Goal: Task Accomplishment & Management: Use online tool/utility

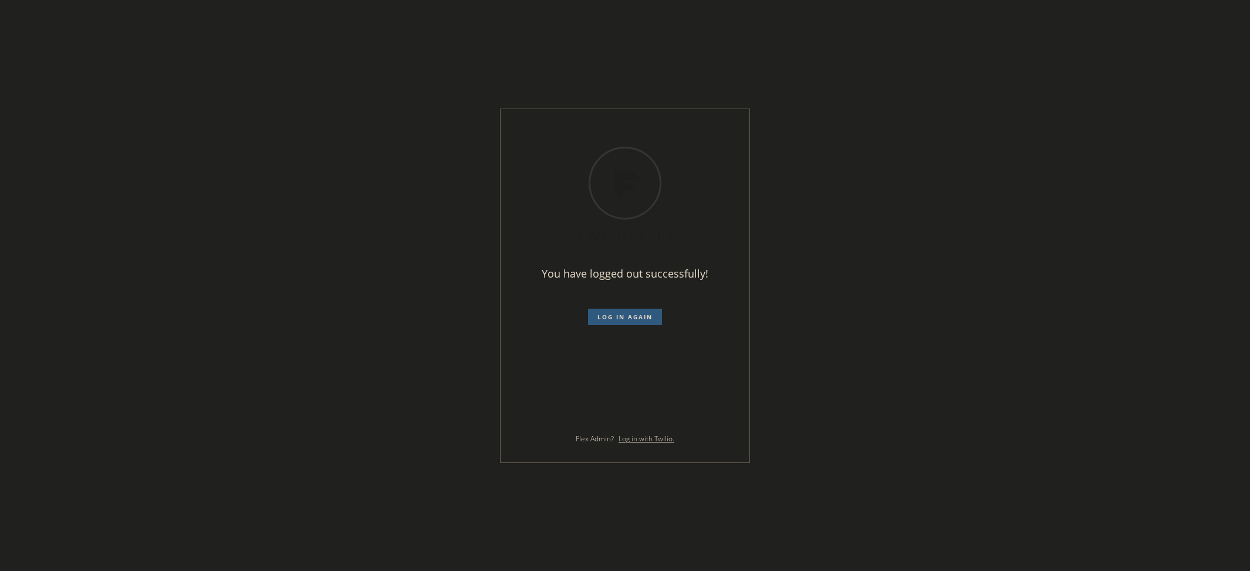
click at [641, 319] on span "Log in again" at bounding box center [624, 317] width 55 height 8
click at [85, 286] on div "You have logged out successfully! Log in again Flex Admin? Log in with Twilio." at bounding box center [625, 285] width 1250 height 571
click at [635, 314] on span "Log in again" at bounding box center [624, 317] width 55 height 8
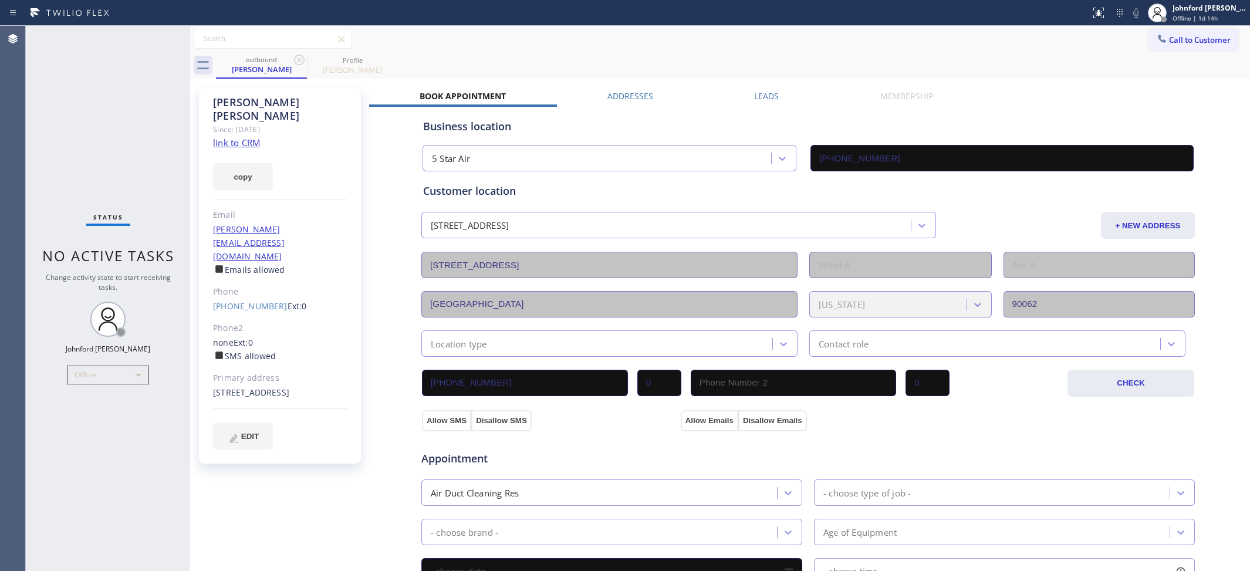
type input "[PHONE_NUMBER]"
click at [1109, 72] on div "outbound Magdalena Garcia Profile Mireille Young" at bounding box center [733, 65] width 1034 height 26
click at [1226, 14] on div "Offline | 1d 15h" at bounding box center [1209, 18] width 74 height 8
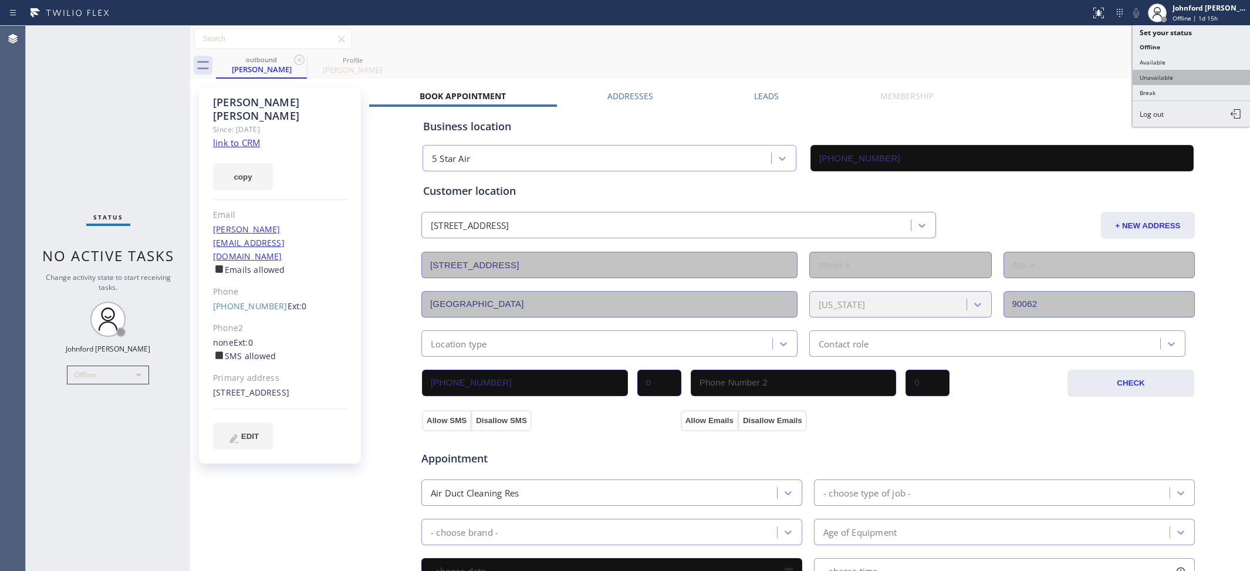
click at [1159, 73] on button "Unavailable" at bounding box center [1190, 77] width 117 height 15
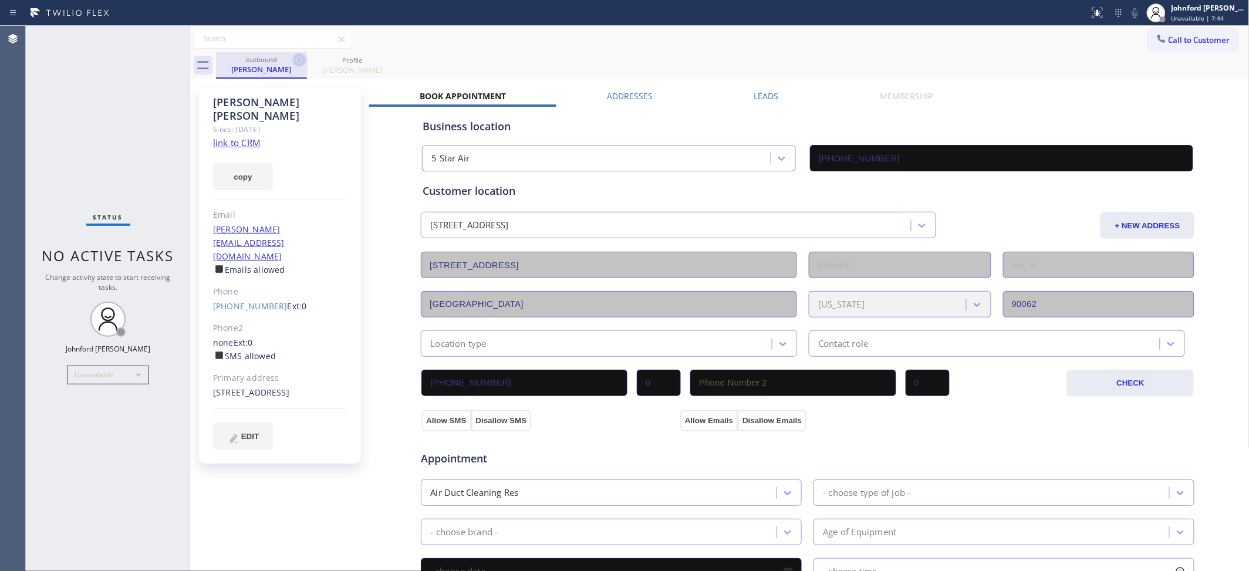
click at [295, 57] on icon at bounding box center [299, 60] width 14 height 14
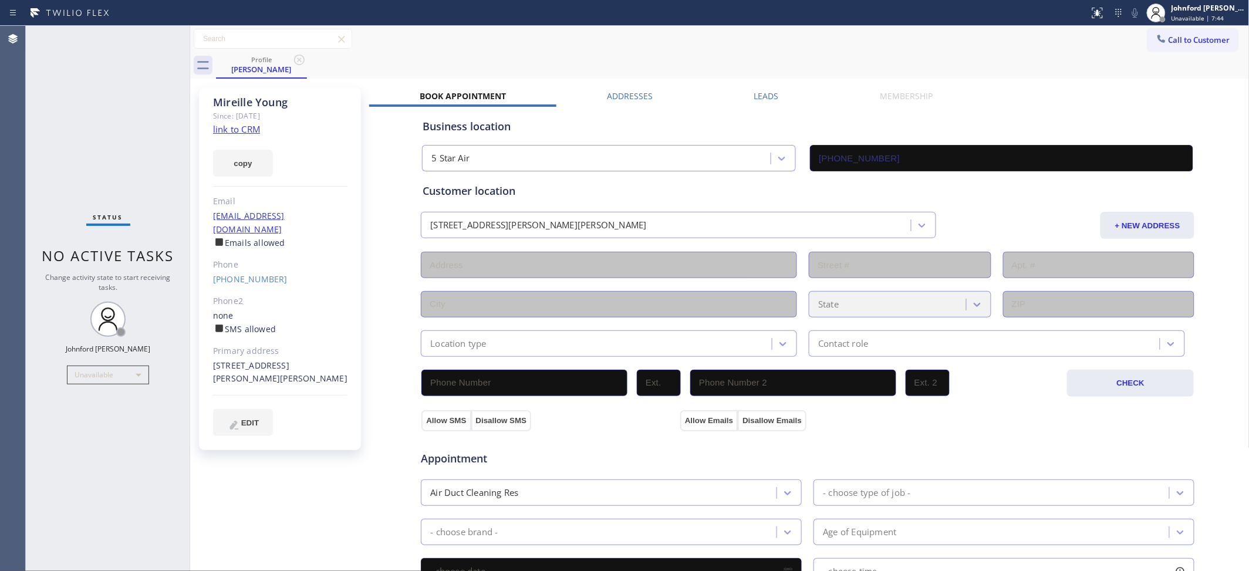
click at [295, 57] on icon at bounding box center [299, 60] width 14 height 14
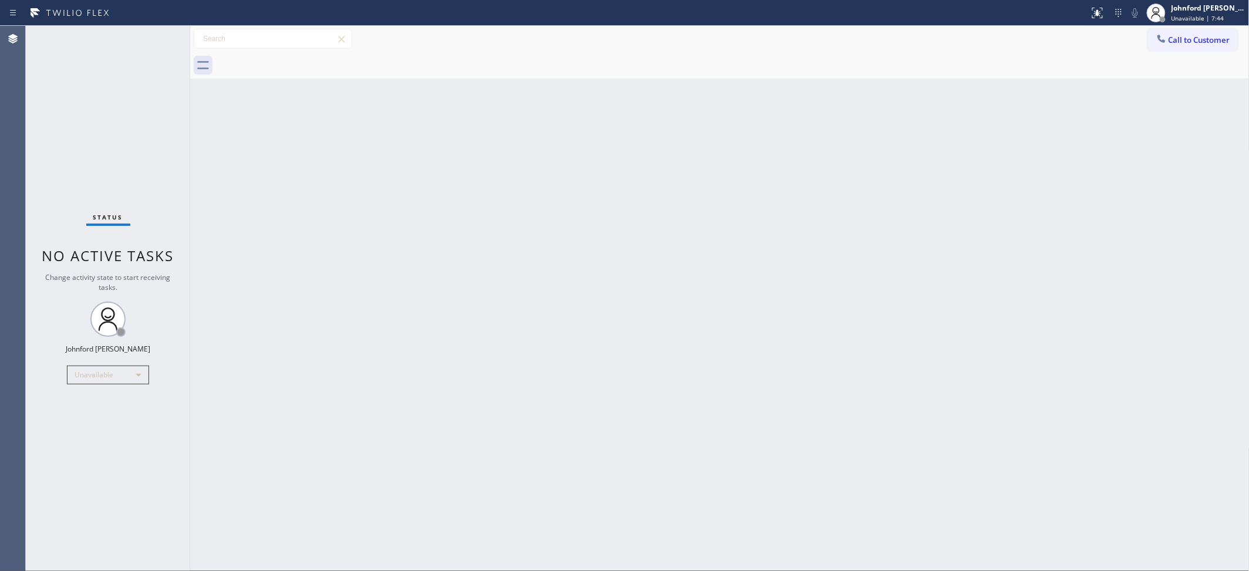
click at [602, 57] on div at bounding box center [732, 65] width 1033 height 26
drag, startPoint x: 898, startPoint y: 125, endPoint x: 864, endPoint y: 110, distance: 37.3
click at [898, 125] on div "Back to Dashboard Change Sender ID Customers Technicians Select a contact Outbo…" at bounding box center [719, 298] width 1059 height 545
click at [969, 259] on div "Back to Dashboard Change Sender ID Customers Technicians Select a contact Outbo…" at bounding box center [719, 298] width 1059 height 545
click at [960, 295] on div "Back to Dashboard Change Sender ID Customers Technicians Select a contact Outbo…" at bounding box center [719, 298] width 1059 height 545
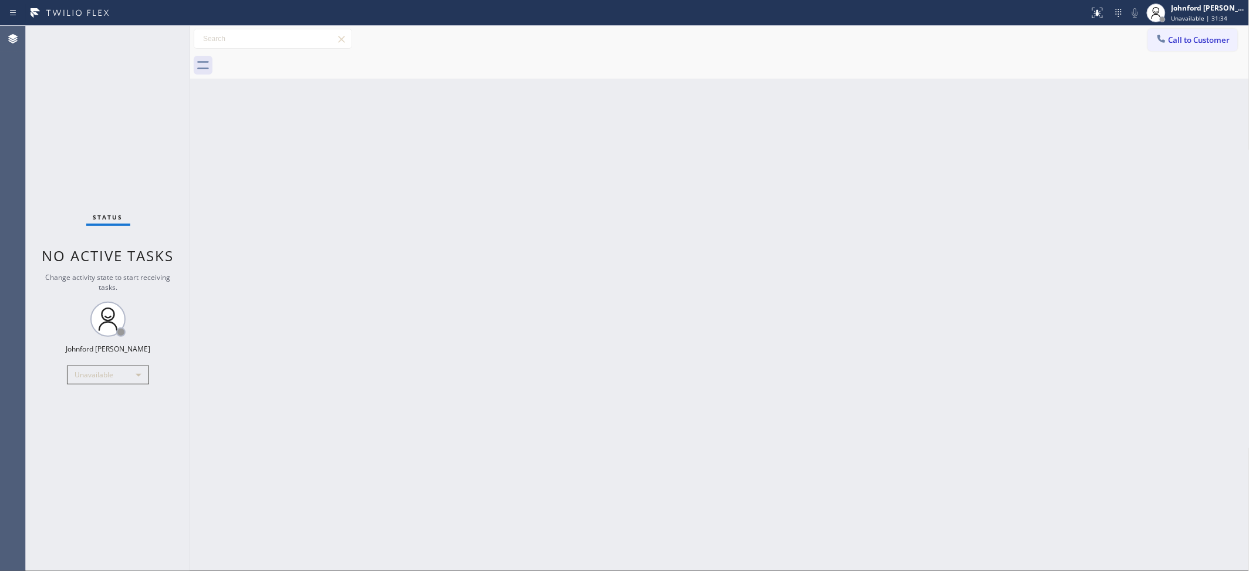
click at [850, 160] on div "Back to Dashboard Change Sender ID Customers Technicians Select a contact Outbo…" at bounding box center [719, 298] width 1059 height 545
click at [1170, 15] on div "Johnford Colley Donque Unavailable | 31:43" at bounding box center [1209, 12] width 80 height 21
click at [1158, 66] on button "Available" at bounding box center [1190, 62] width 117 height 15
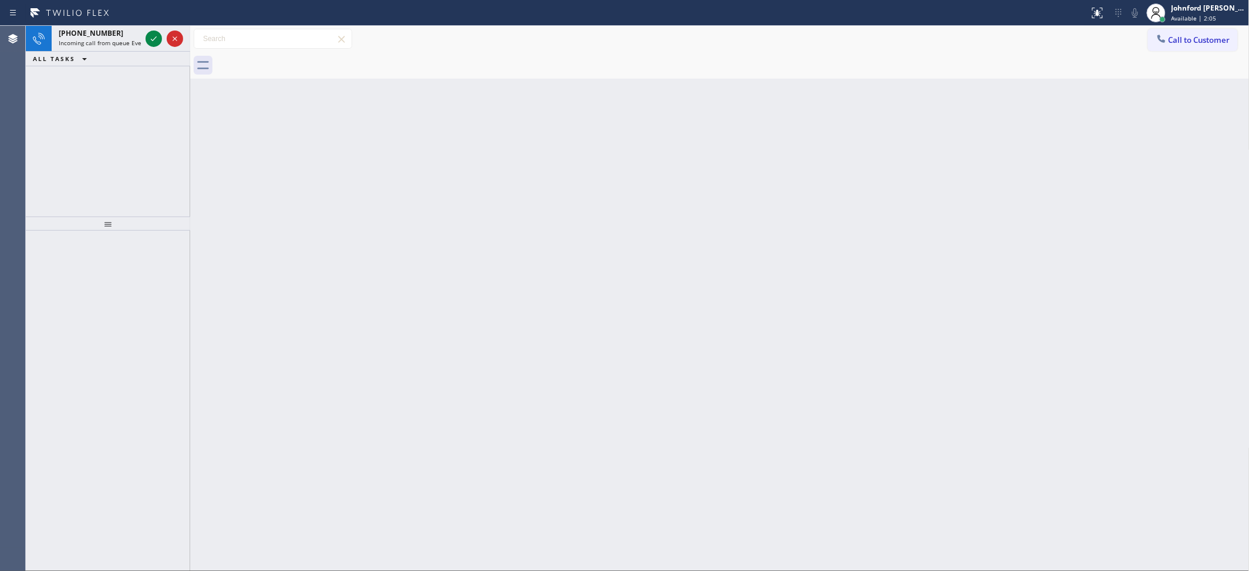
click at [84, 88] on div "+19099736367 Incoming call from queue Everybody ALL TASKS ALL TASKS ACTIVE TASK…" at bounding box center [108, 121] width 164 height 191
click at [129, 45] on span "Incoming call from queue Everybody" at bounding box center [110, 43] width 102 height 8
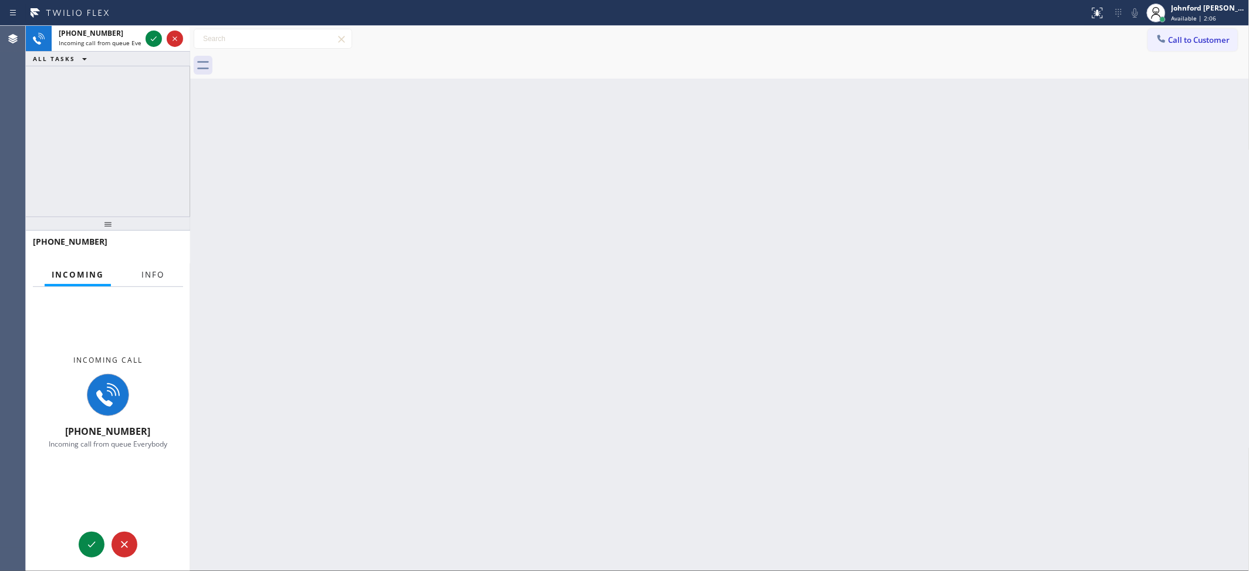
click at [151, 273] on span "Info" at bounding box center [152, 274] width 23 height 11
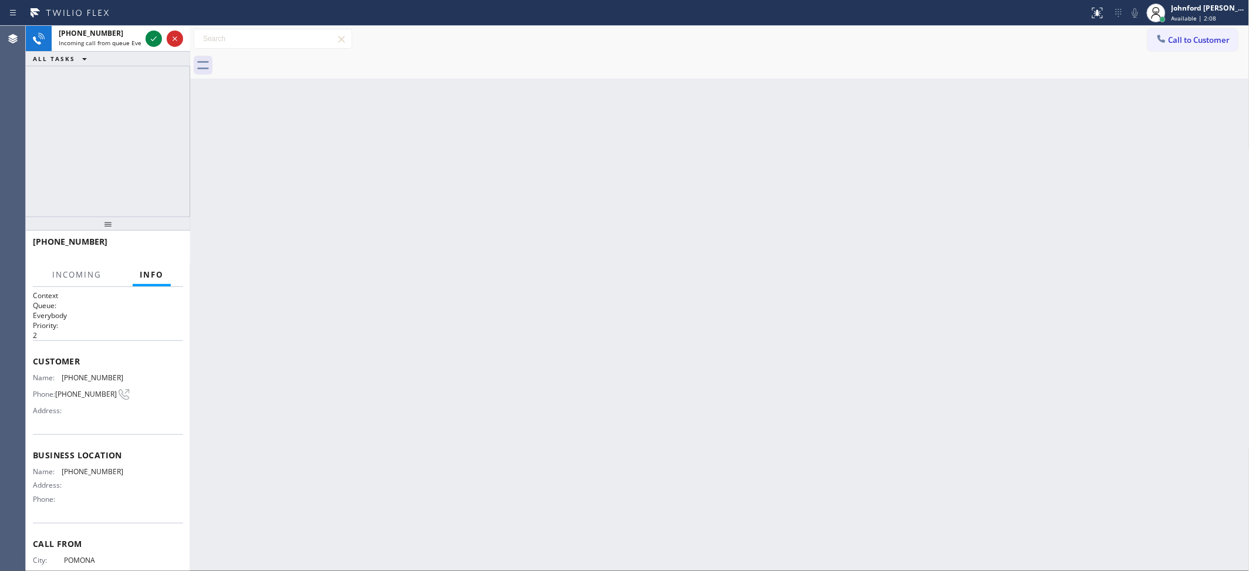
click at [170, 134] on div "+19099736367 Incoming call from queue Everybody ALL TASKS ALL TASKS ACTIVE TASK…" at bounding box center [108, 121] width 164 height 191
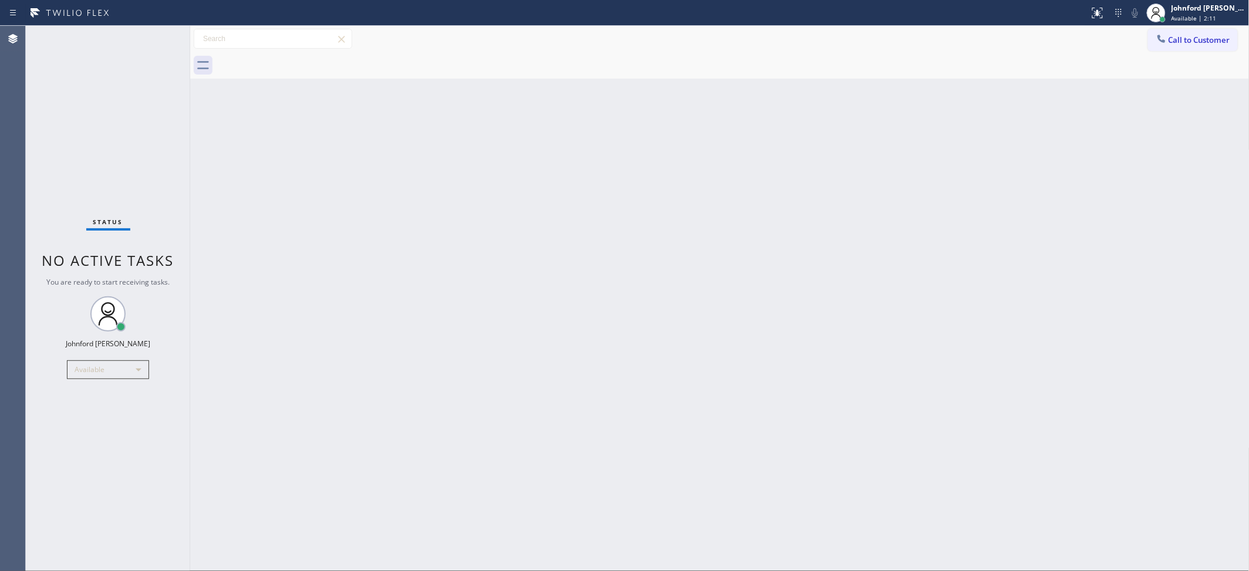
click at [73, 94] on div "Status No active tasks You are ready to start receiving tasks. [PERSON_NAME] Av…" at bounding box center [108, 298] width 164 height 545
click at [983, 194] on div "Back to Dashboard Change Sender ID Customers Technicians Select a contact Outbo…" at bounding box center [719, 298] width 1059 height 545
click at [1189, 36] on span "Call to Customer" at bounding box center [1199, 40] width 62 height 11
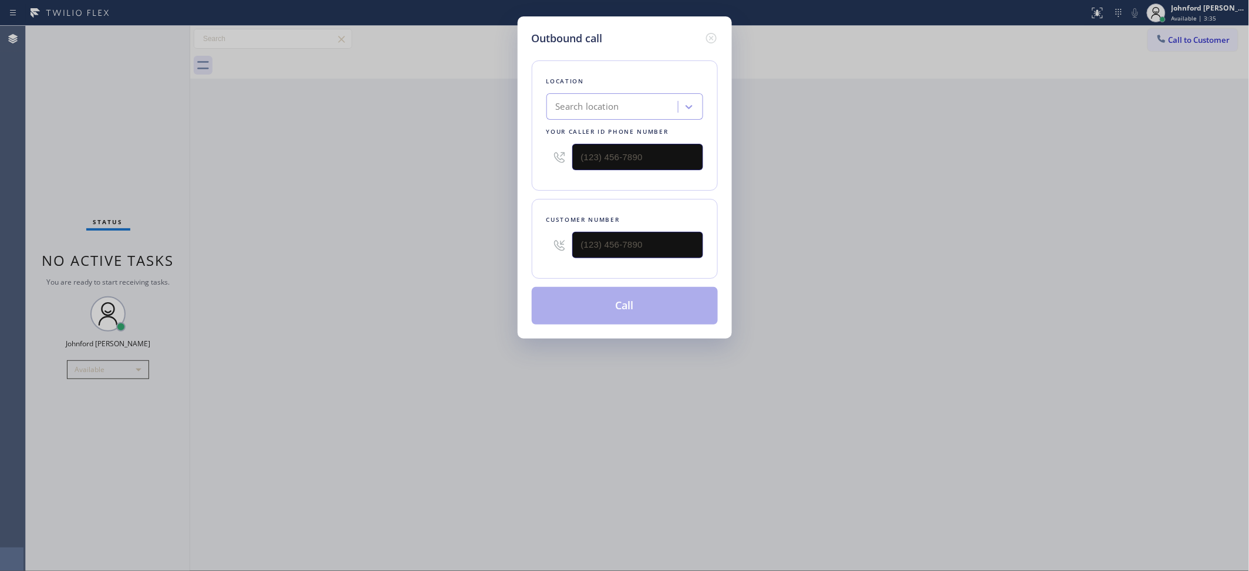
drag, startPoint x: 614, startPoint y: 142, endPoint x: 478, endPoint y: 158, distance: 137.1
click at [478, 158] on div "Outbound call Location Search location Your caller id phone number Customer num…" at bounding box center [624, 285] width 1249 height 571
drag, startPoint x: 638, startPoint y: 159, endPoint x: 367, endPoint y: 171, distance: 271.9
click at [367, 171] on div "Outbound call Location Search location Your caller id phone number (___) ___-__…" at bounding box center [624, 285] width 1249 height 571
paste input "305) 680-5172"
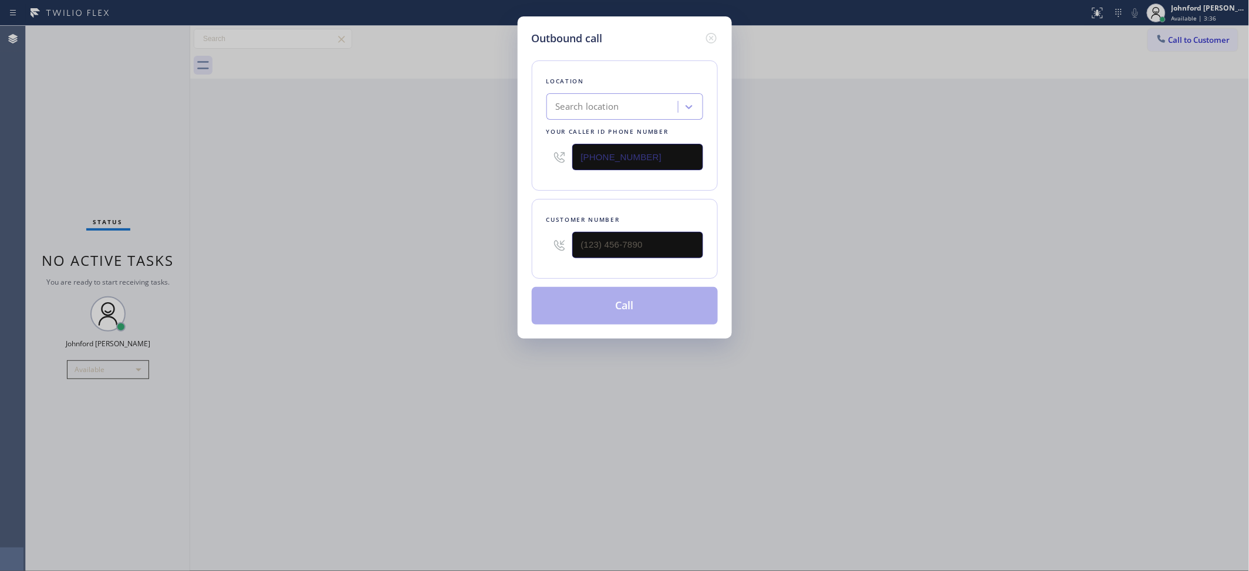
type input "(305) 680-5172"
click at [611, 253] on input "(___) ___-____" at bounding box center [637, 245] width 131 height 26
paste input "305) 703-7777"
type input "(305) 703-7777"
click at [471, 230] on div "Outbound call Location Home Air Conditioning repairs Your caller id phone numbe…" at bounding box center [624, 285] width 1249 height 571
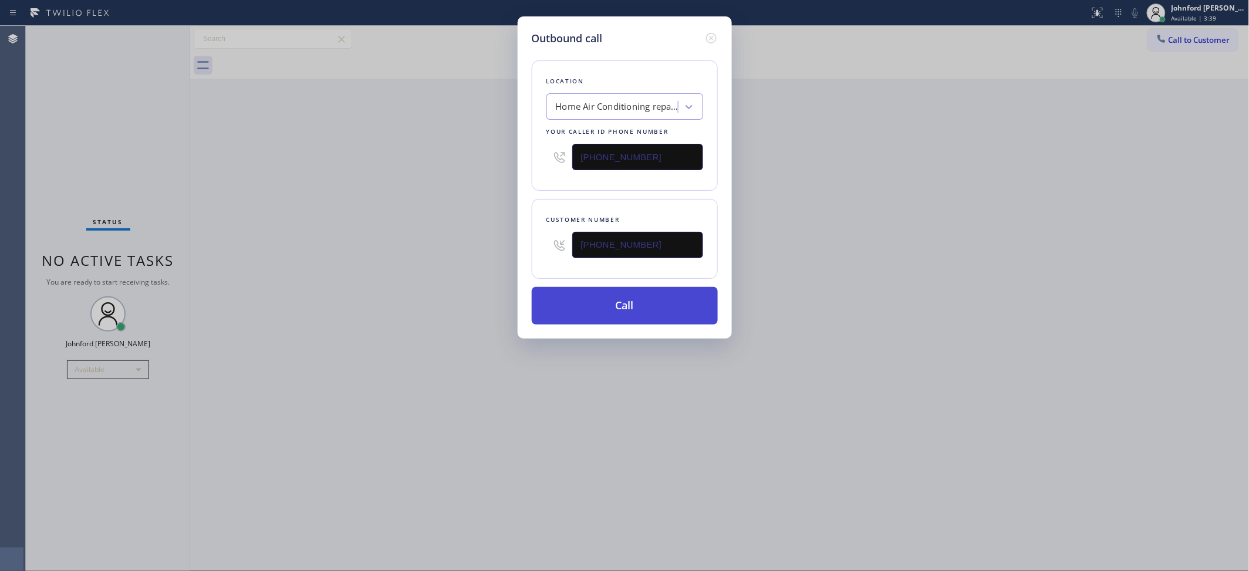
click at [594, 303] on button "Call" at bounding box center [625, 306] width 186 height 38
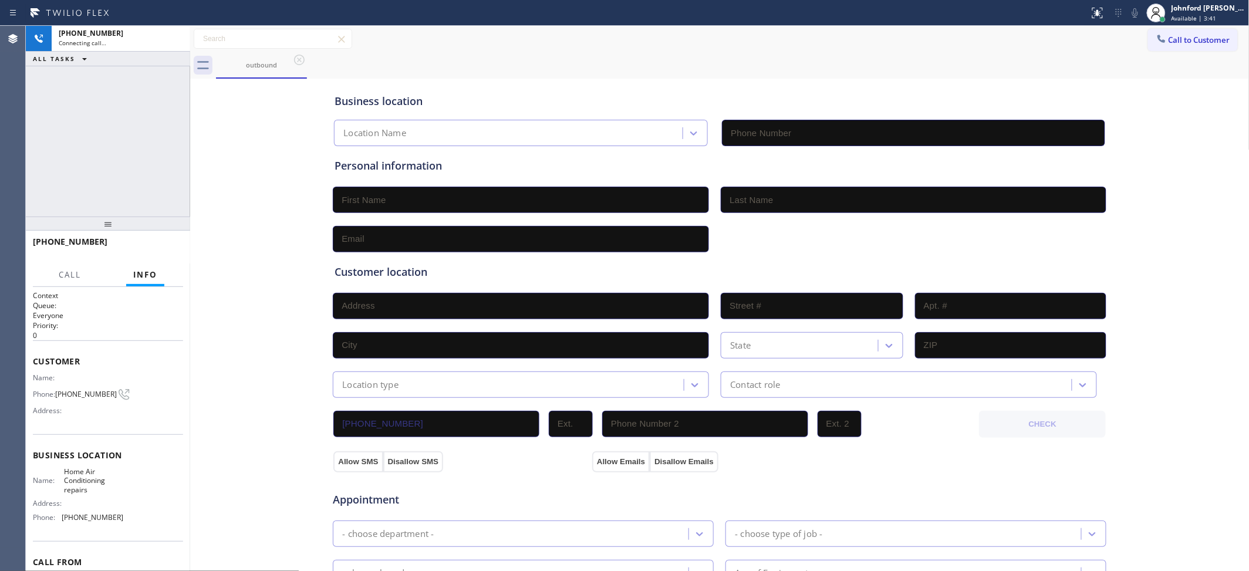
type input "(305) 680-5172"
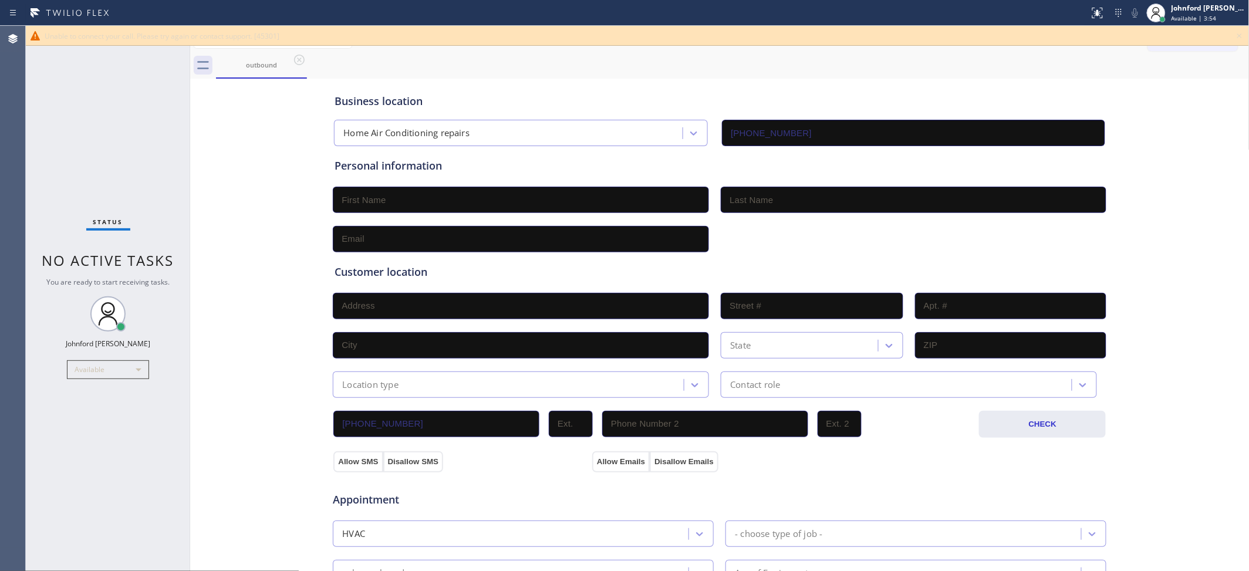
click at [760, 69] on div "outbound" at bounding box center [732, 65] width 1033 height 26
click at [1239, 36] on icon at bounding box center [1239, 36] width 14 height 14
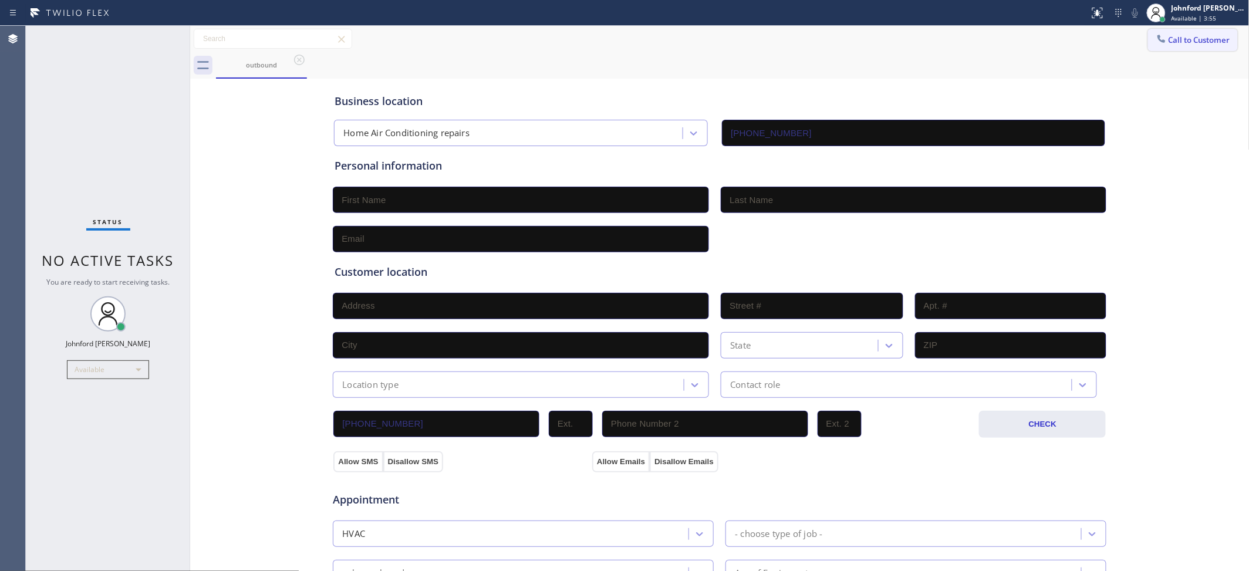
click at [1190, 36] on span "Call to Customer" at bounding box center [1199, 40] width 62 height 11
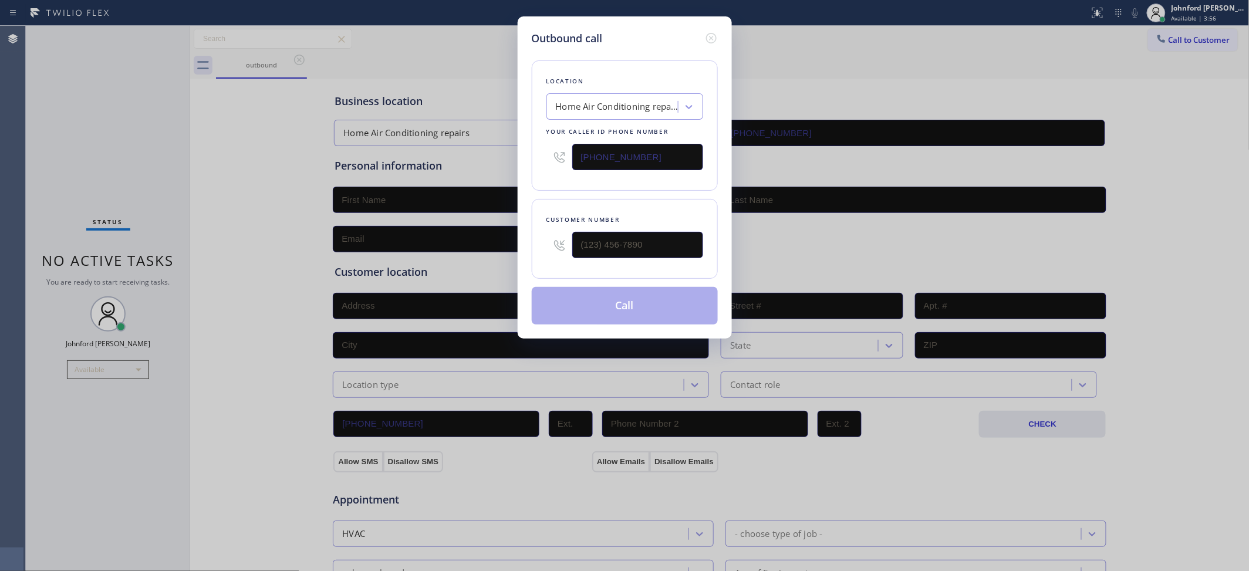
drag, startPoint x: 550, startPoint y: 226, endPoint x: 498, endPoint y: 226, distance: 52.2
click at [498, 226] on div "Outbound call Location Home Air Conditioning repairs Your caller id phone numbe…" at bounding box center [624, 285] width 1249 height 571
click at [594, 233] on input "(___) ___-____" at bounding box center [637, 245] width 131 height 26
paste input "305) 703-7777"
type input "(305) 703-7777"
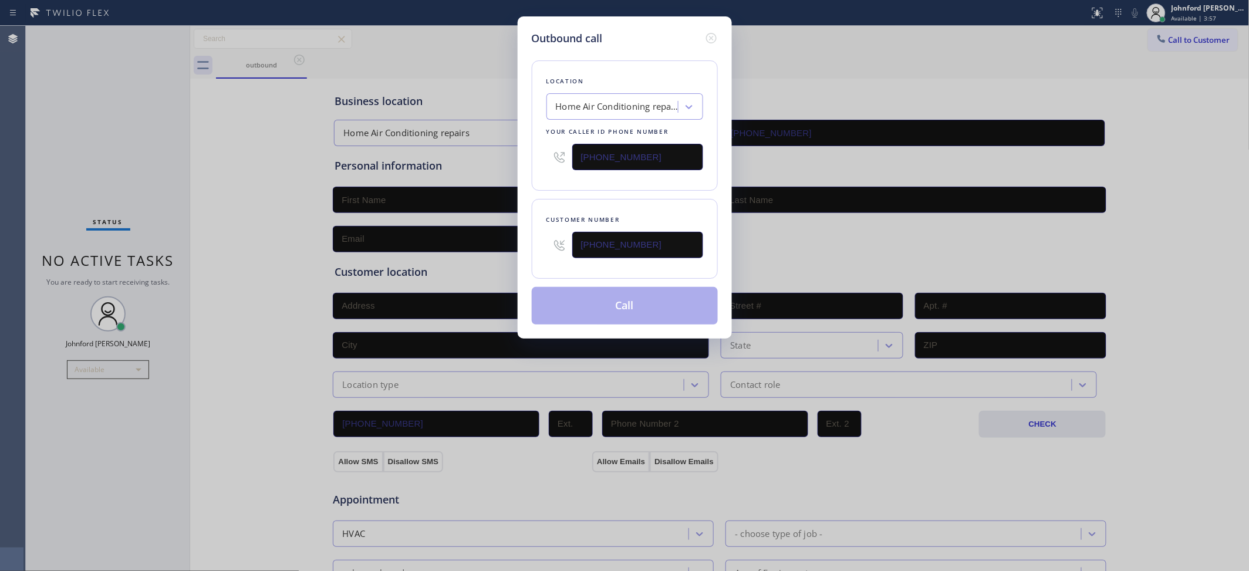
drag, startPoint x: 603, startPoint y: 207, endPoint x: 625, endPoint y: 304, distance: 99.3
click at [603, 207] on div "Customer number (305) 703-7777" at bounding box center [625, 239] width 186 height 80
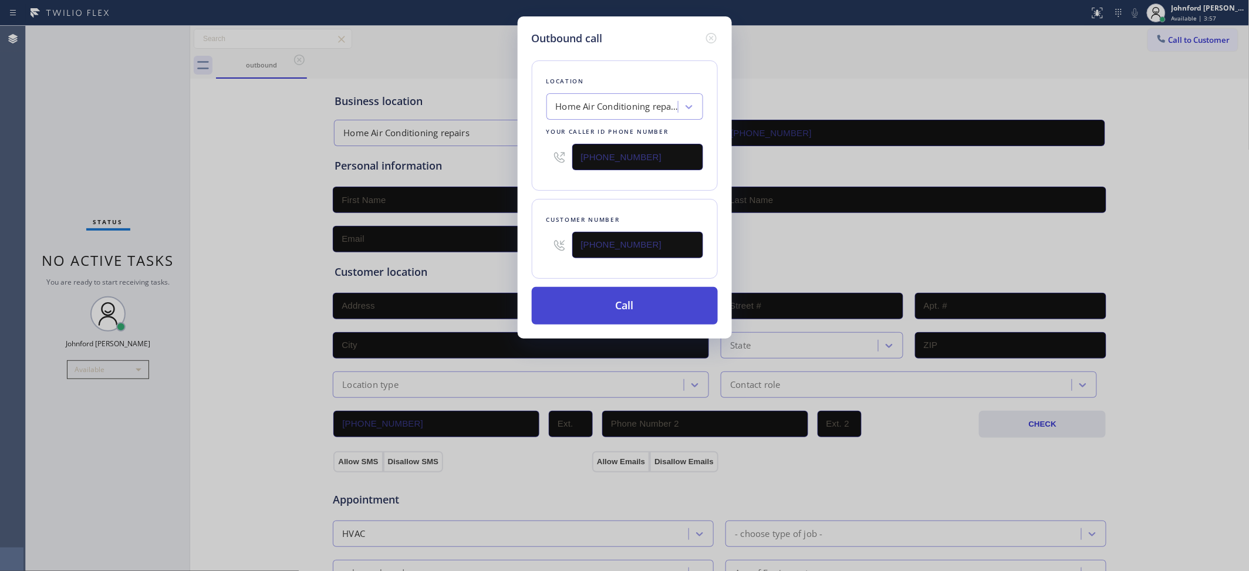
click at [623, 306] on button "Call" at bounding box center [625, 306] width 186 height 38
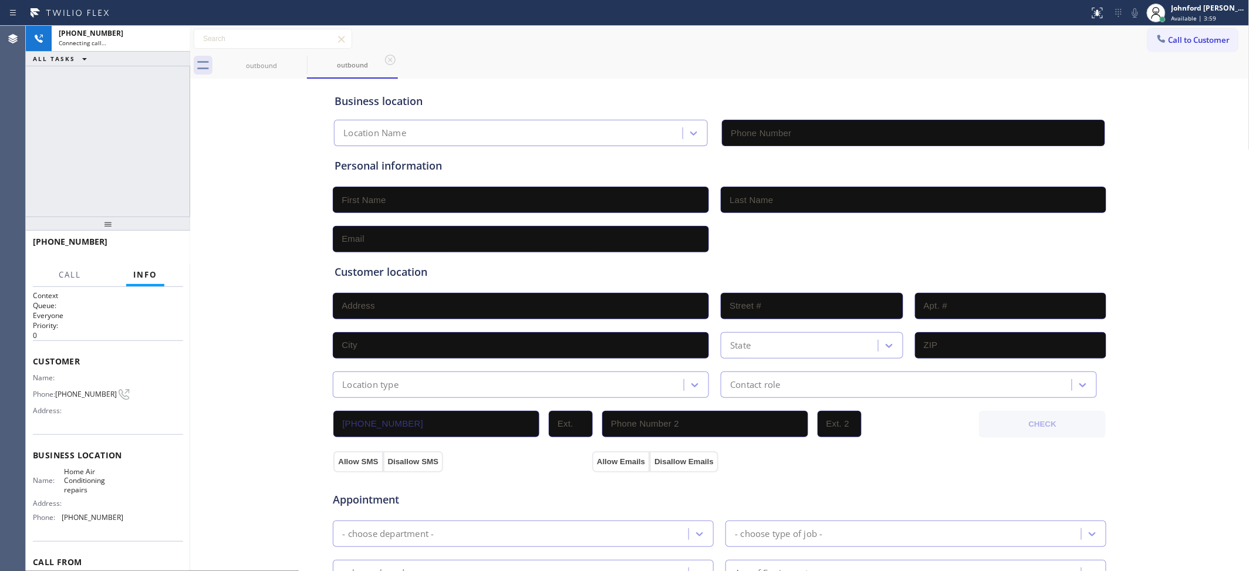
type input "(305) 680-5172"
click at [144, 156] on div "+13057037777 Connecting call… ALL TASKS ALL TASKS ACTIVE TASKS TASKS IN WRAP UP" at bounding box center [108, 121] width 164 height 191
click at [280, 164] on div "Business location Home Air Conditioning repairs (305) 680-5172 Personal informa…" at bounding box center [719, 482] width 1053 height 801
click at [295, 59] on icon at bounding box center [299, 60] width 14 height 14
click at [1153, 48] on button "Call to Customer" at bounding box center [1193, 40] width 90 height 22
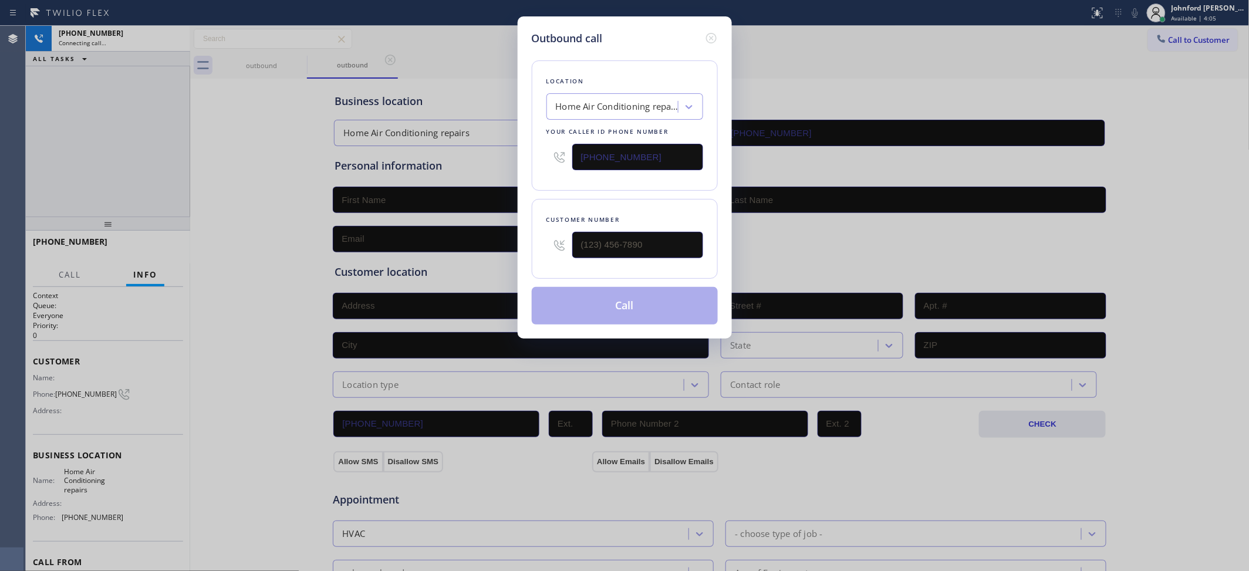
drag, startPoint x: 579, startPoint y: 145, endPoint x: 388, endPoint y: 145, distance: 190.7
click at [388, 145] on div "Outbound call Location Home Air Conditioning repairs Your caller id phone numbe…" at bounding box center [624, 285] width 1249 height 571
paste input "10) 868-0747"
type input "(310) 868-0747"
click at [256, 150] on div "Outbound call Location Alliance HVAC Burbank Your caller id phone number (310) …" at bounding box center [624, 285] width 1249 height 571
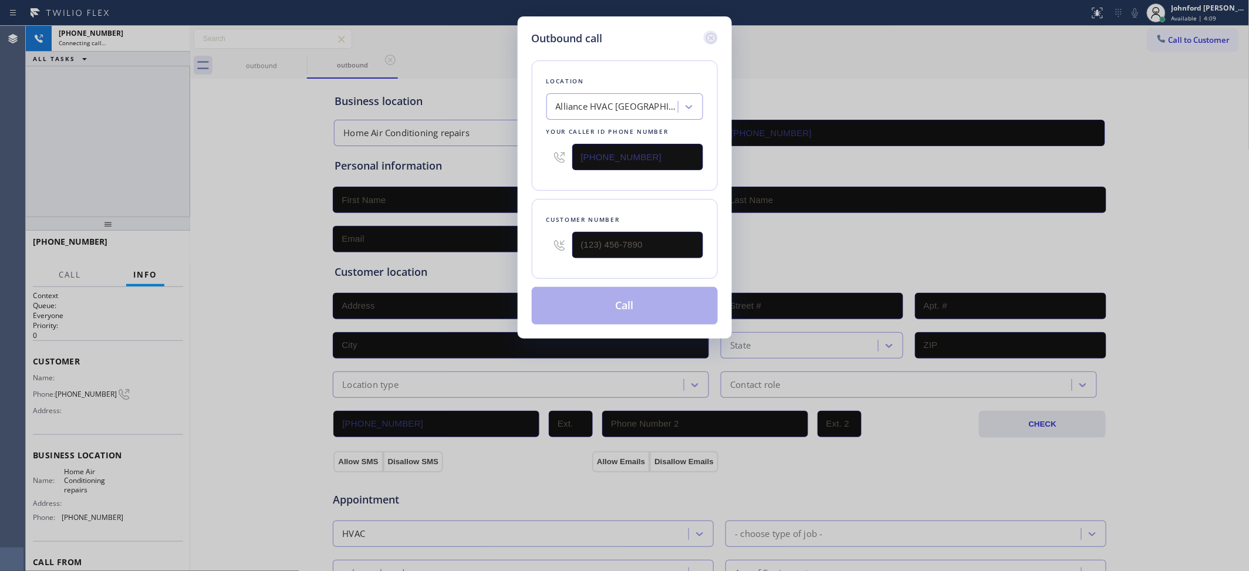
click at [711, 32] on icon at bounding box center [711, 38] width 14 height 14
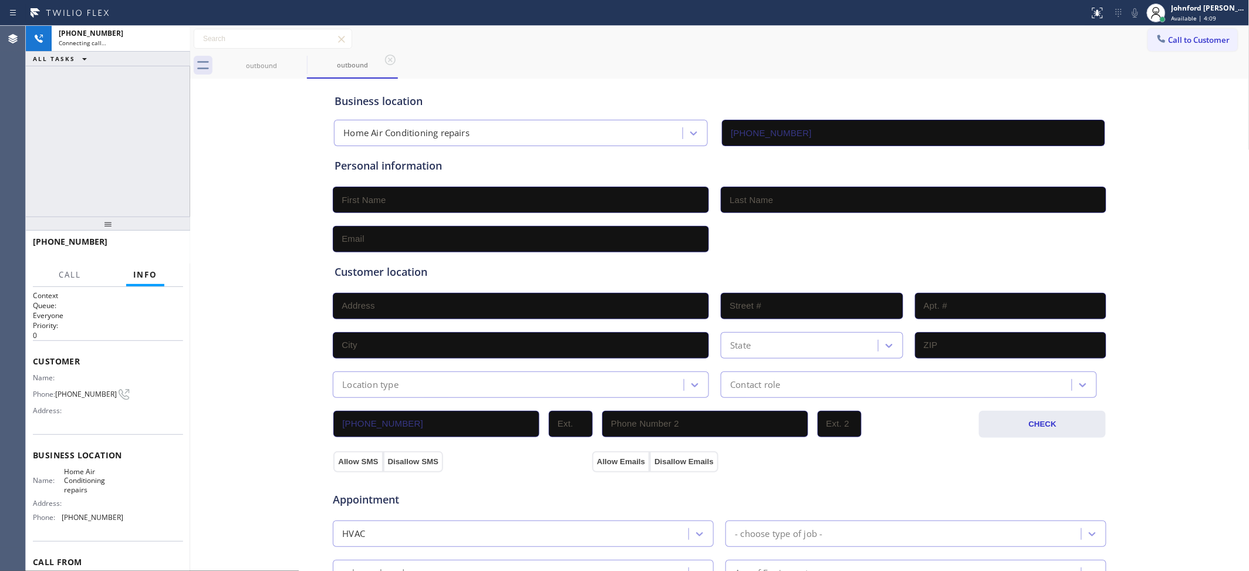
drag, startPoint x: 293, startPoint y: 124, endPoint x: 275, endPoint y: 130, distance: 19.7
click at [280, 129] on div "Business location Home Air Conditioning repairs (305) 680-5172 Personal informa…" at bounding box center [719, 482] width 1053 height 801
click at [176, 40] on icon at bounding box center [175, 39] width 14 height 14
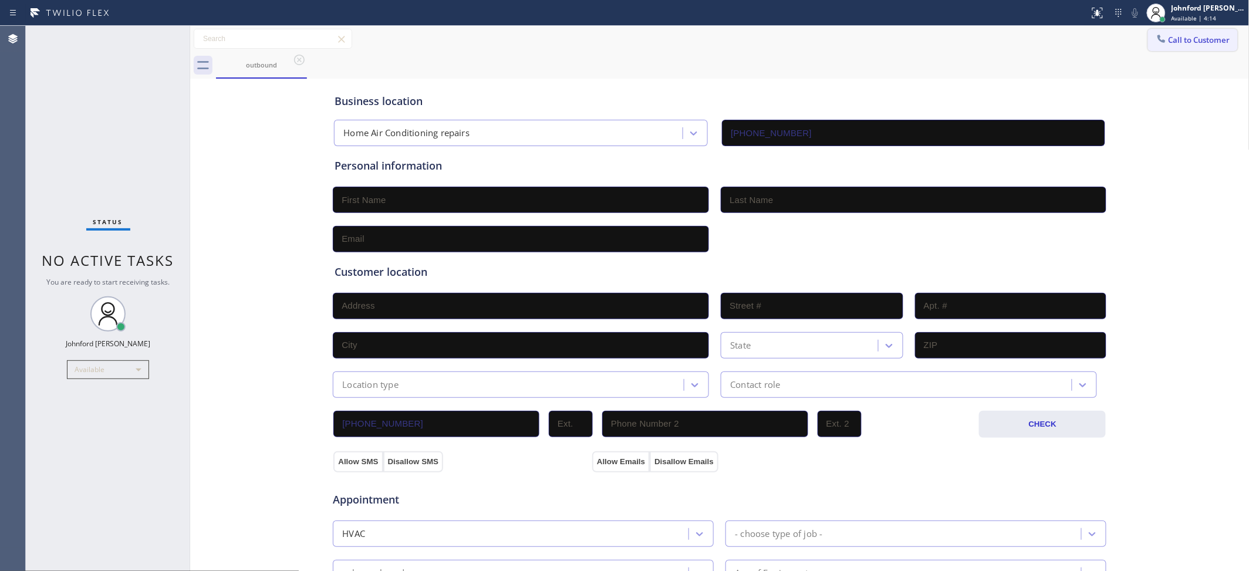
click at [1189, 35] on button "Call to Customer" at bounding box center [1193, 40] width 90 height 22
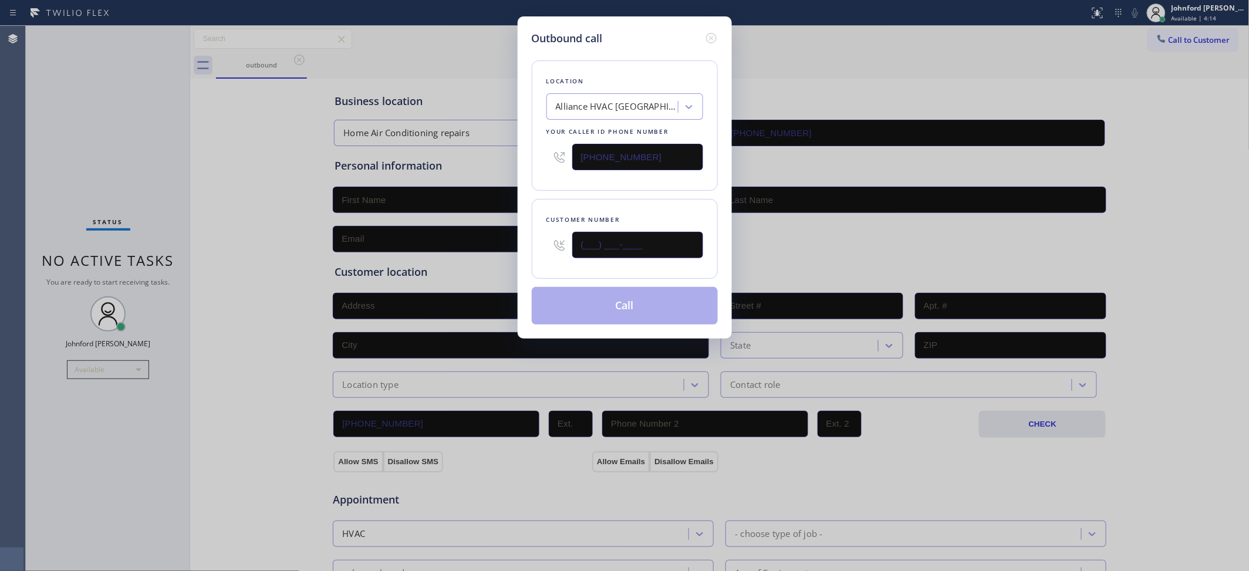
drag, startPoint x: 520, startPoint y: 248, endPoint x: 439, endPoint y: 246, distance: 81.6
click at [440, 246] on div "Outbound call Location Alliance HVAC Burbank Your caller id phone number (310) …" at bounding box center [624, 285] width 1249 height 571
paste input "310) 708-0791"
type input "(310) 708-0791"
click at [588, 199] on div "Customer number (310) 708-0791" at bounding box center [625, 239] width 186 height 80
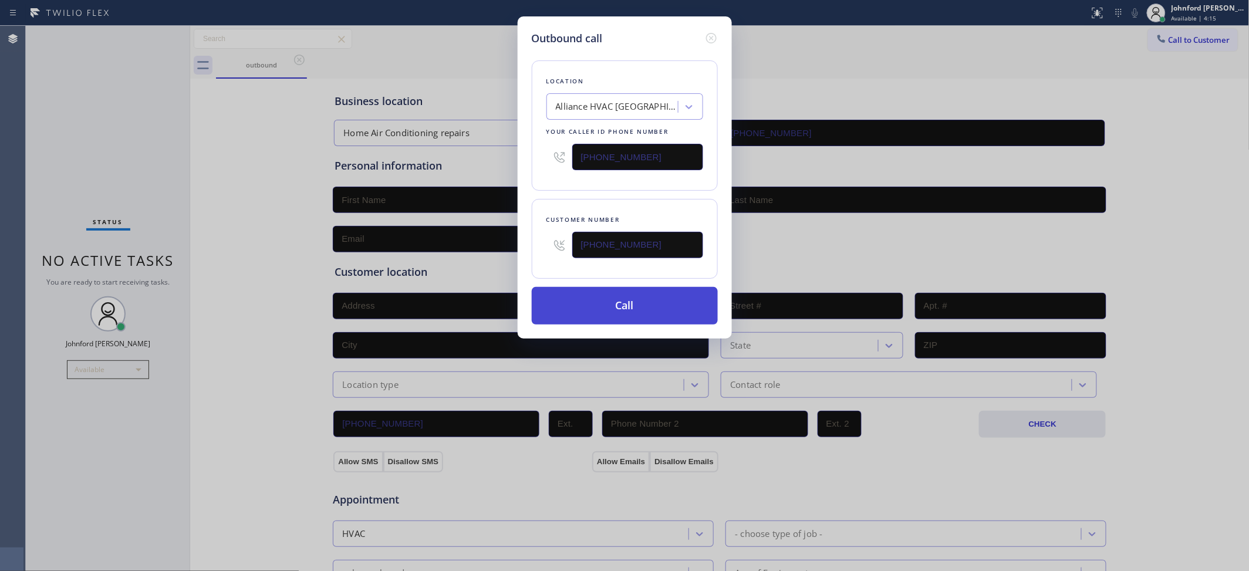
click at [593, 317] on button "Call" at bounding box center [625, 306] width 186 height 38
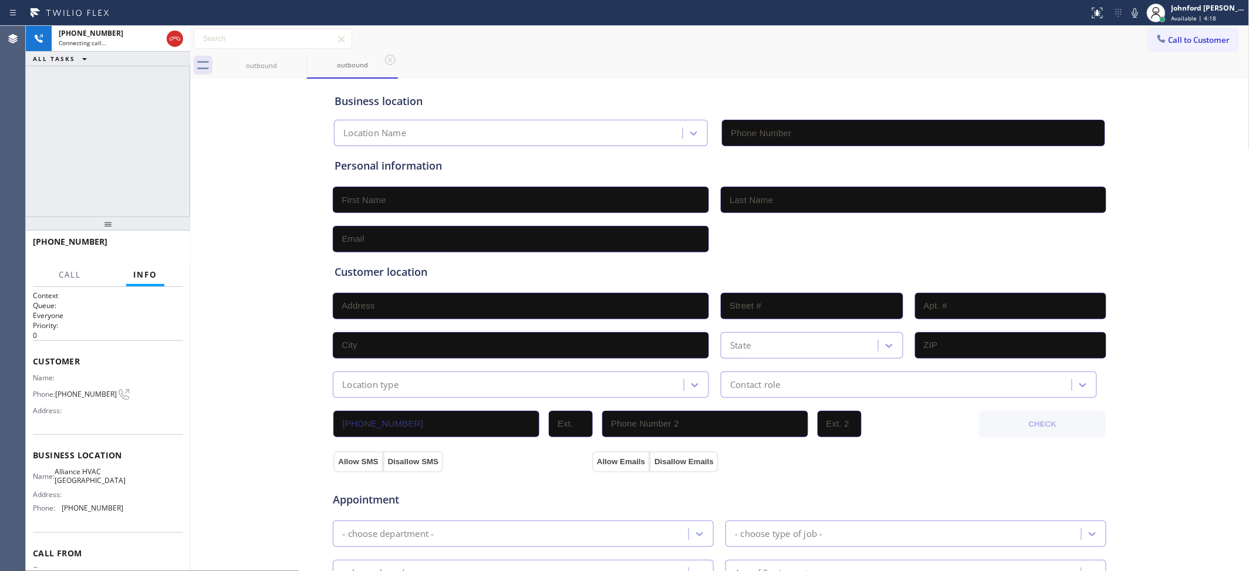
type input "(310) 868-0747"
click at [285, 166] on div "Business location Alliance HVAC Burbank (310) 868-0747 Personal information Cus…" at bounding box center [719, 482] width 1053 height 801
click at [83, 173] on div "+13107080791 Live | 00:00 ALL TASKS ALL TASKS ACTIVE TASKS TASKS IN WRAP UP" at bounding box center [108, 121] width 164 height 191
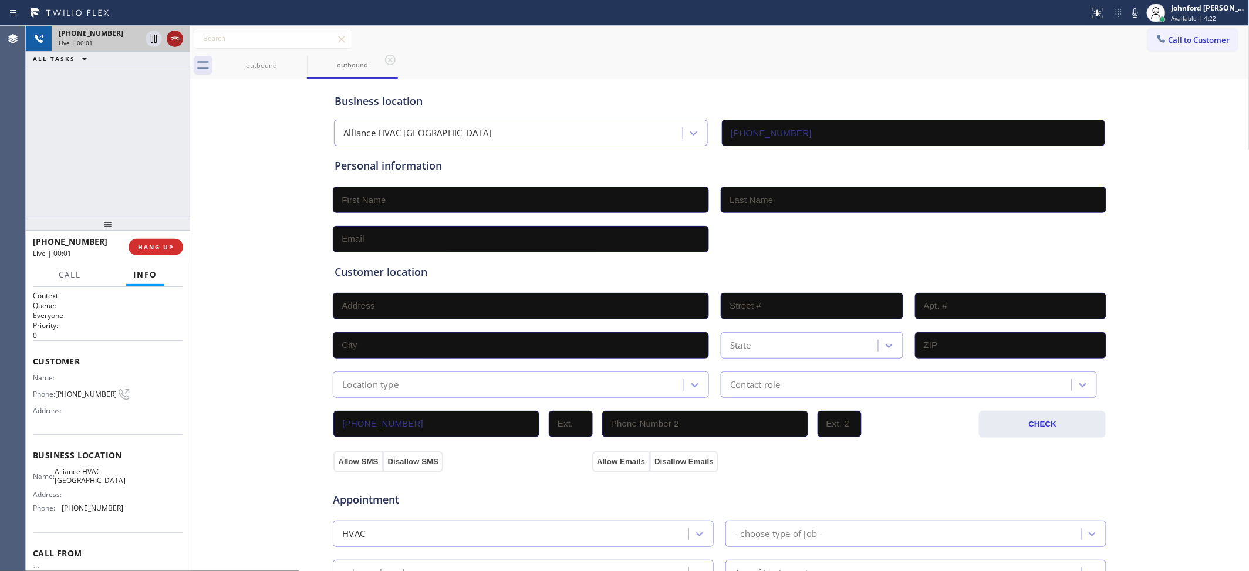
click at [173, 38] on icon at bounding box center [175, 39] width 11 height 4
drag, startPoint x: 620, startPoint y: 123, endPoint x: 926, endPoint y: 83, distance: 308.9
click at [620, 123] on div "Alliance HVAC Burbank" at bounding box center [509, 133] width 345 height 21
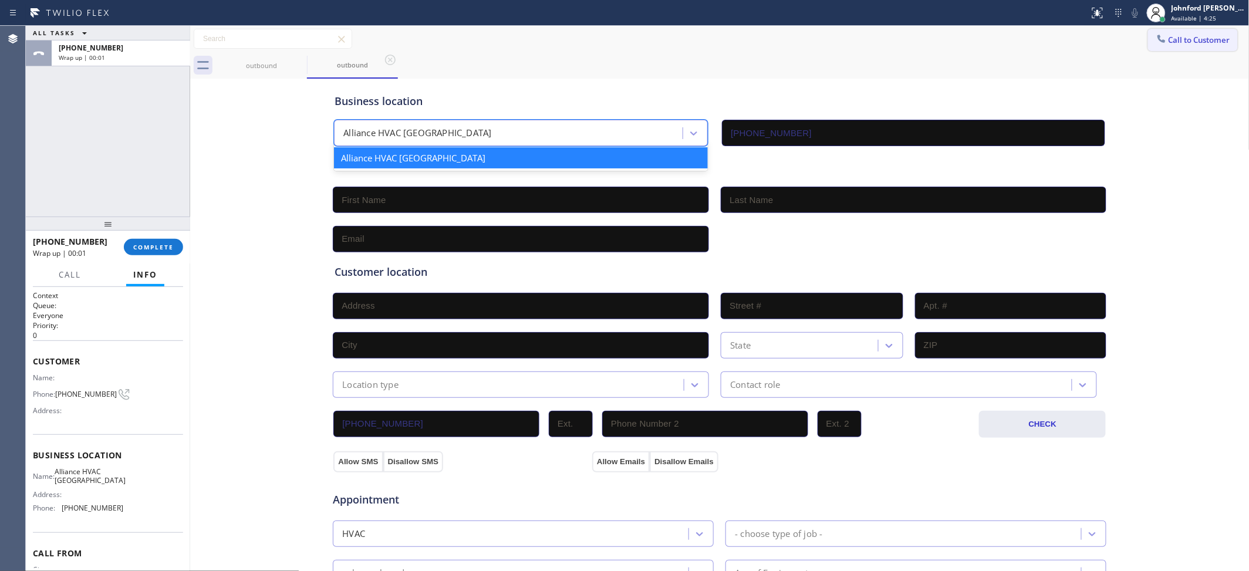
click at [1213, 34] on button "Call to Customer" at bounding box center [1193, 40] width 90 height 22
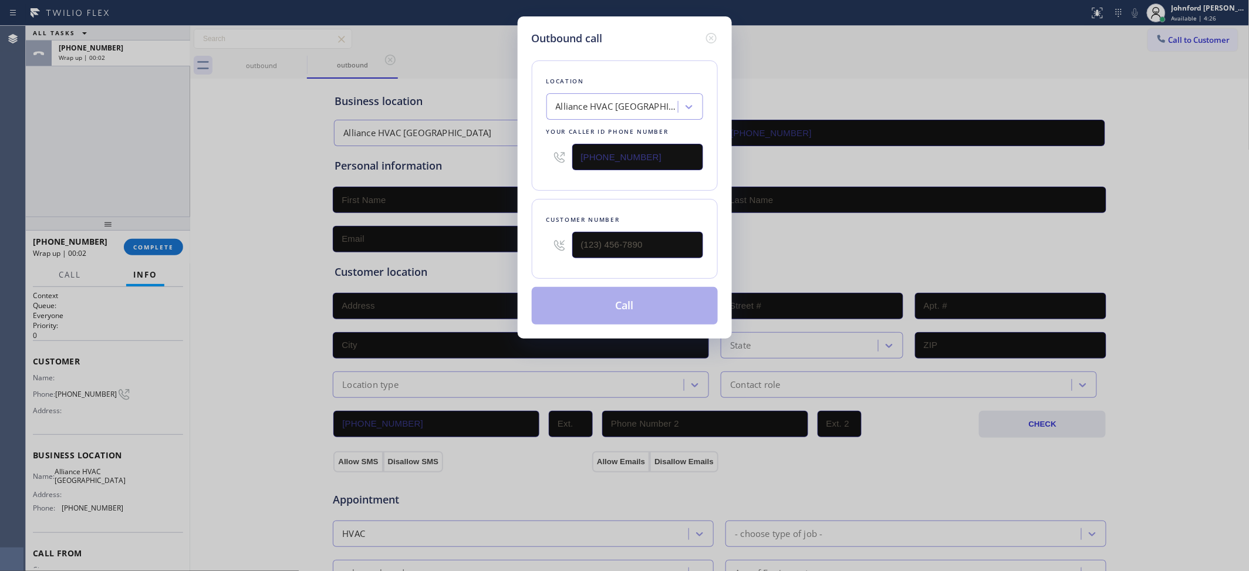
type input "(___) ___-____"
drag, startPoint x: 634, startPoint y: 244, endPoint x: 520, endPoint y: 243, distance: 113.8
click at [540, 244] on div "Customer number (___) ___-____" at bounding box center [625, 239] width 186 height 80
click at [550, 199] on div "Customer number" at bounding box center [625, 239] width 186 height 80
drag, startPoint x: 625, startPoint y: 245, endPoint x: 594, endPoint y: 201, distance: 53.5
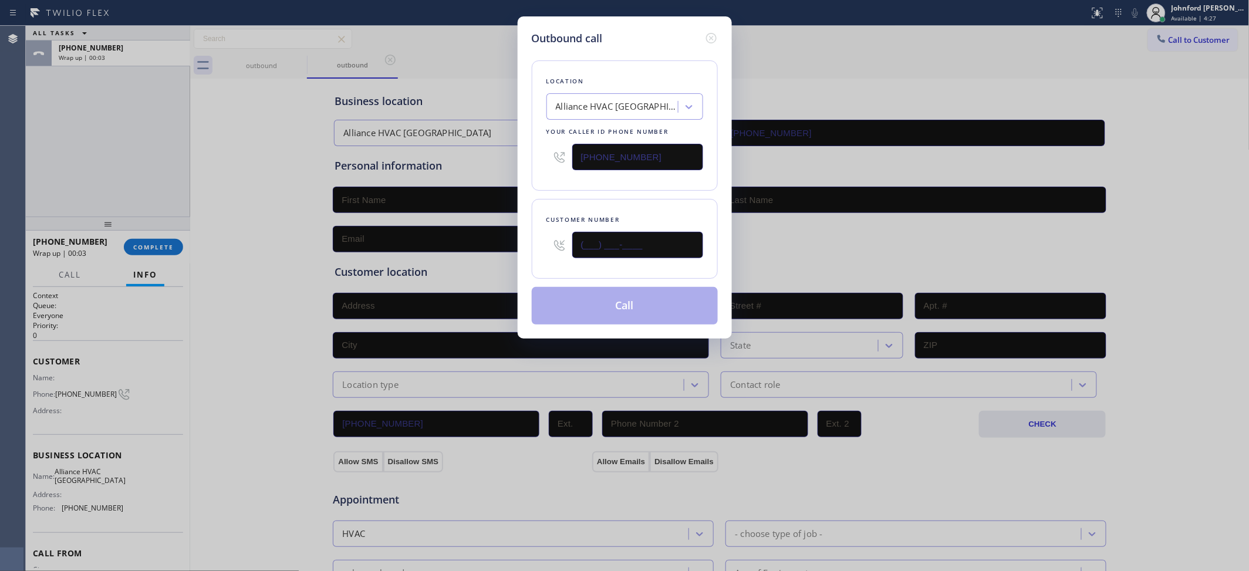
click at [623, 245] on input "(___) ___-____" at bounding box center [637, 245] width 131 height 26
paste input "310) 708-0791"
type input "(310) 708-0791"
click at [593, 199] on div "Customer number (310) 708-0791" at bounding box center [625, 239] width 186 height 80
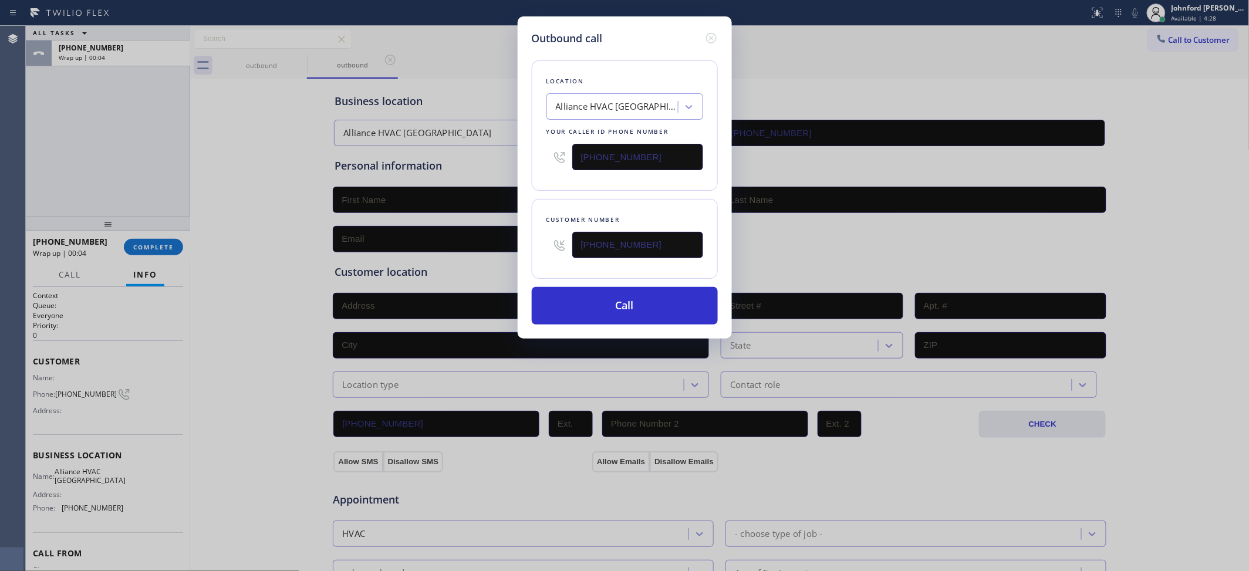
drag, startPoint x: 608, startPoint y: 302, endPoint x: 875, endPoint y: 79, distance: 347.8
click at [620, 297] on button "Call" at bounding box center [625, 306] width 186 height 38
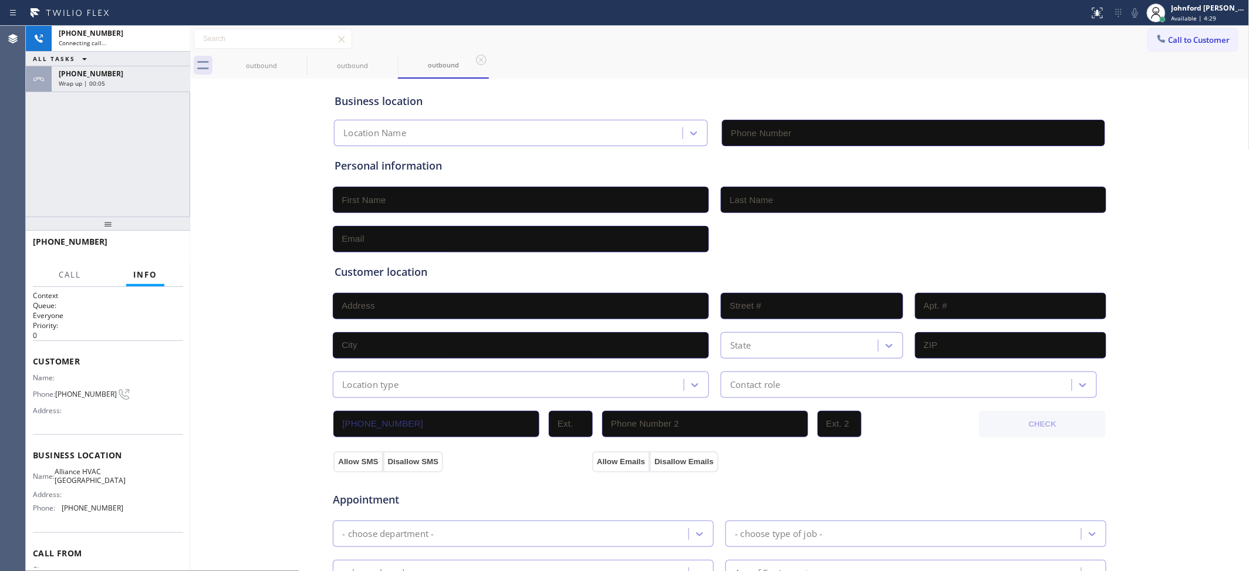
type input "(310) 868-0747"
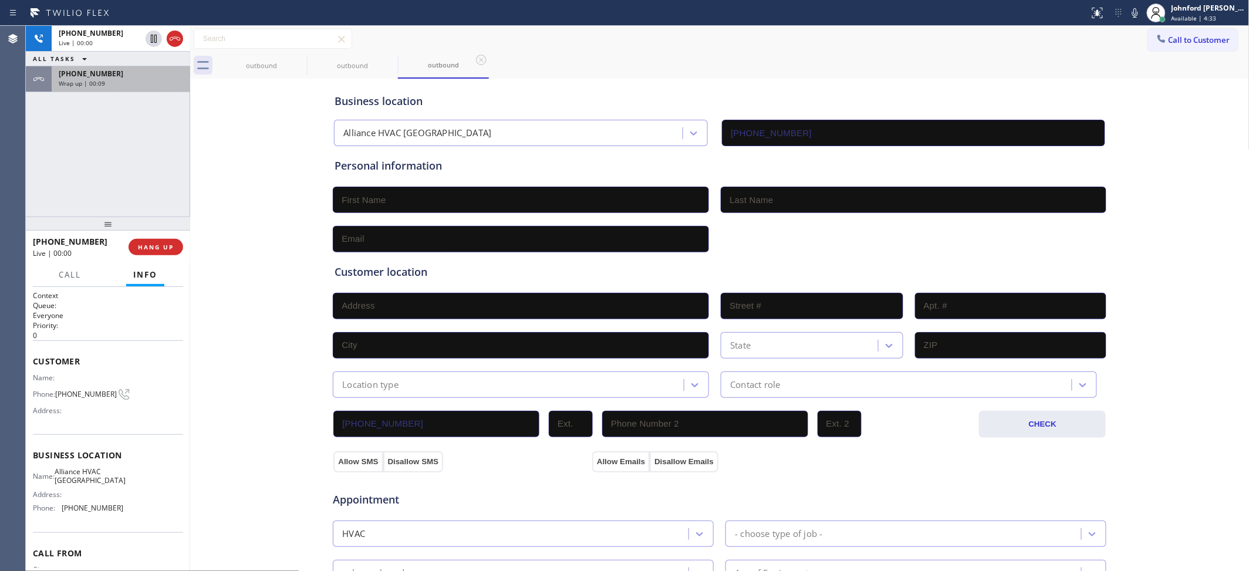
click at [119, 85] on div "Wrap up | 00:09" at bounding box center [121, 83] width 124 height 8
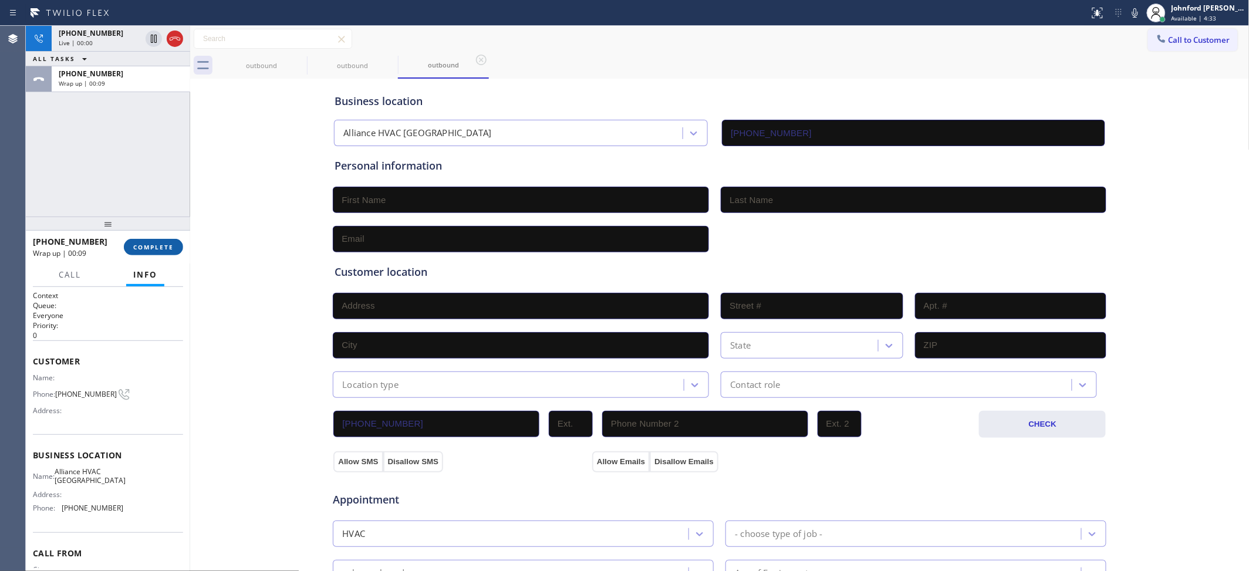
click at [151, 242] on button "COMPLETE" at bounding box center [153, 247] width 59 height 16
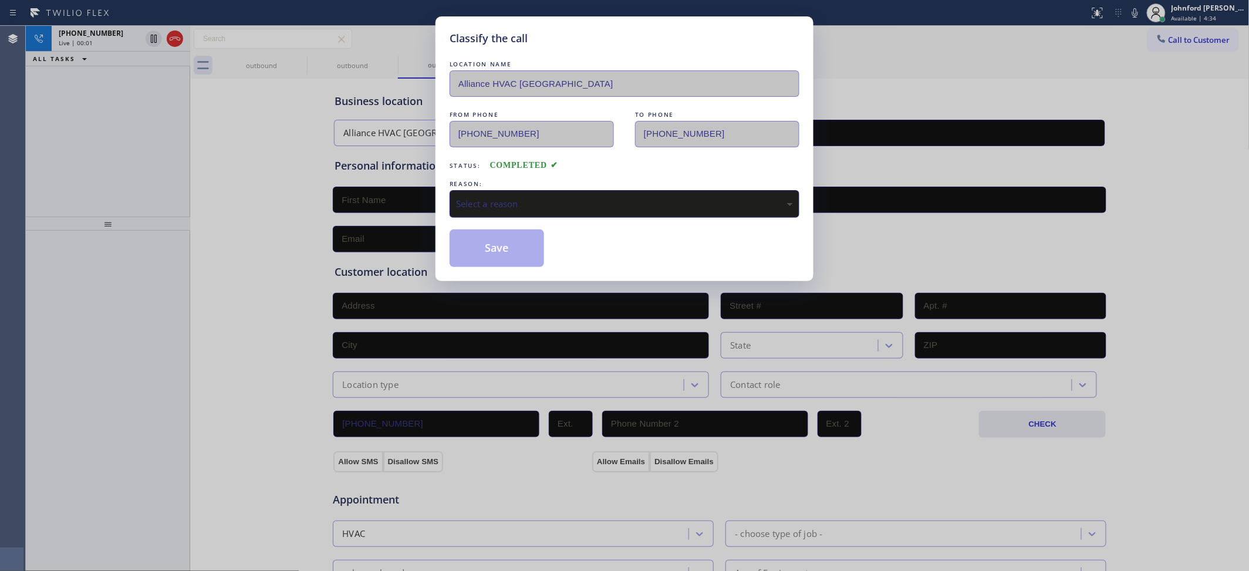
drag, startPoint x: 466, startPoint y: 194, endPoint x: 489, endPoint y: 203, distance: 24.2
click at [470, 197] on div "Select a reason" at bounding box center [624, 203] width 337 height 13
drag, startPoint x: 496, startPoint y: 315, endPoint x: 486, endPoint y: 239, distance: 76.9
click at [486, 238] on button "Save" at bounding box center [496, 248] width 94 height 38
click at [177, 45] on icon at bounding box center [175, 39] width 14 height 14
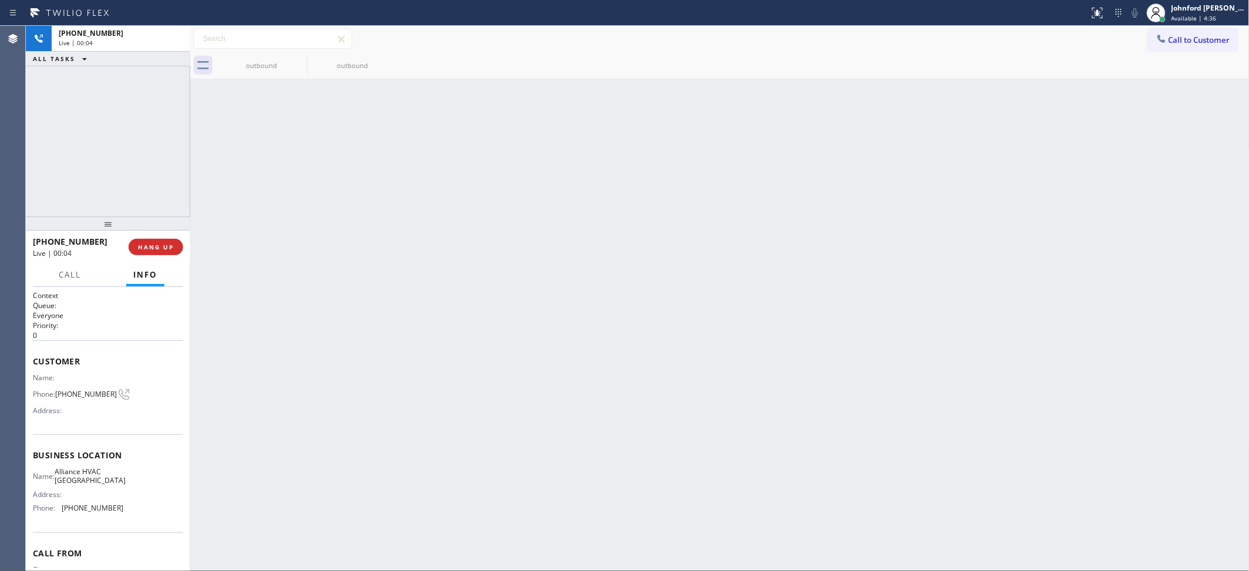
click at [177, 45] on div "Live | 00:04" at bounding box center [121, 43] width 124 height 8
click at [1181, 39] on button "Call to Customer" at bounding box center [1193, 40] width 90 height 22
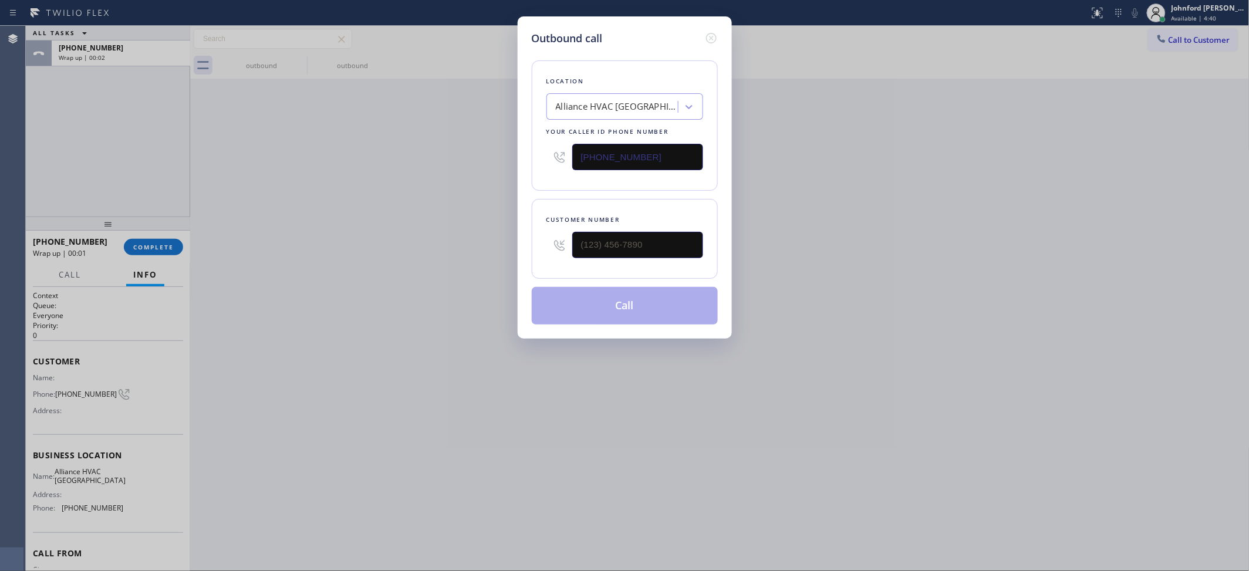
drag, startPoint x: 549, startPoint y: 169, endPoint x: 464, endPoint y: 182, distance: 86.6
click at [473, 180] on div "Outbound call Location Alliance HVAC Burbank Your caller id phone number (310) …" at bounding box center [624, 285] width 1249 height 571
paste input "954) 869-48"
type input "(954) 869-4847"
click at [591, 232] on input "(___) ___-____" at bounding box center [637, 245] width 131 height 26
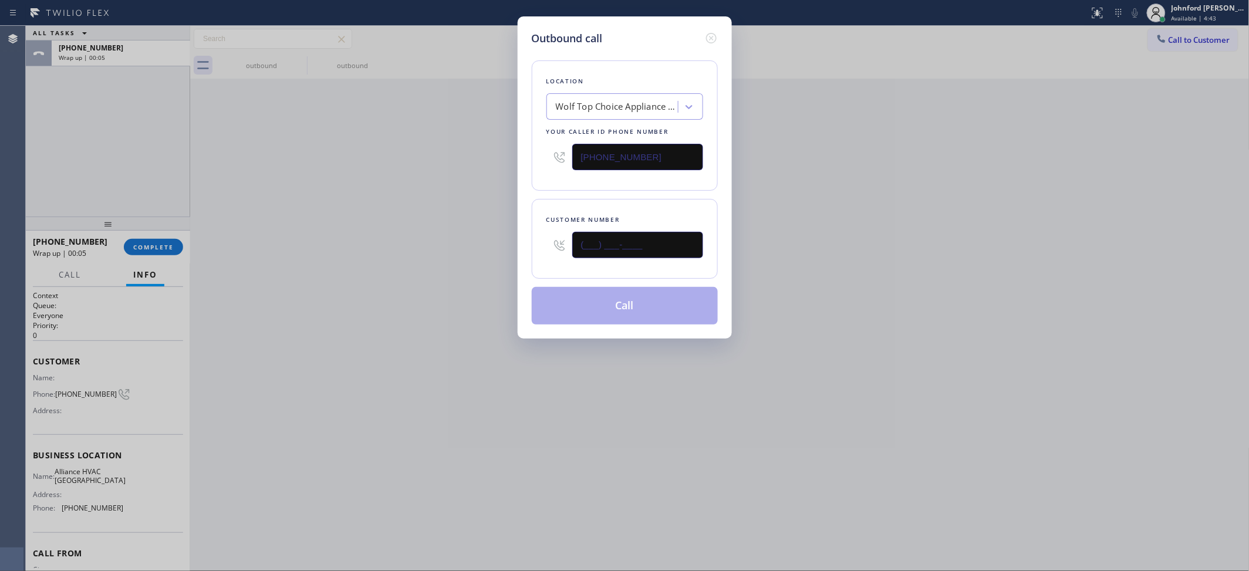
paste input "954) 815-3666"
type input "(954) 815-3666"
drag, startPoint x: 387, startPoint y: 235, endPoint x: 464, endPoint y: 257, distance: 79.3
click at [388, 236] on div "Outbound call Location Wolf Top Choice Appliance Repair Hollywood Your caller i…" at bounding box center [624, 285] width 1249 height 571
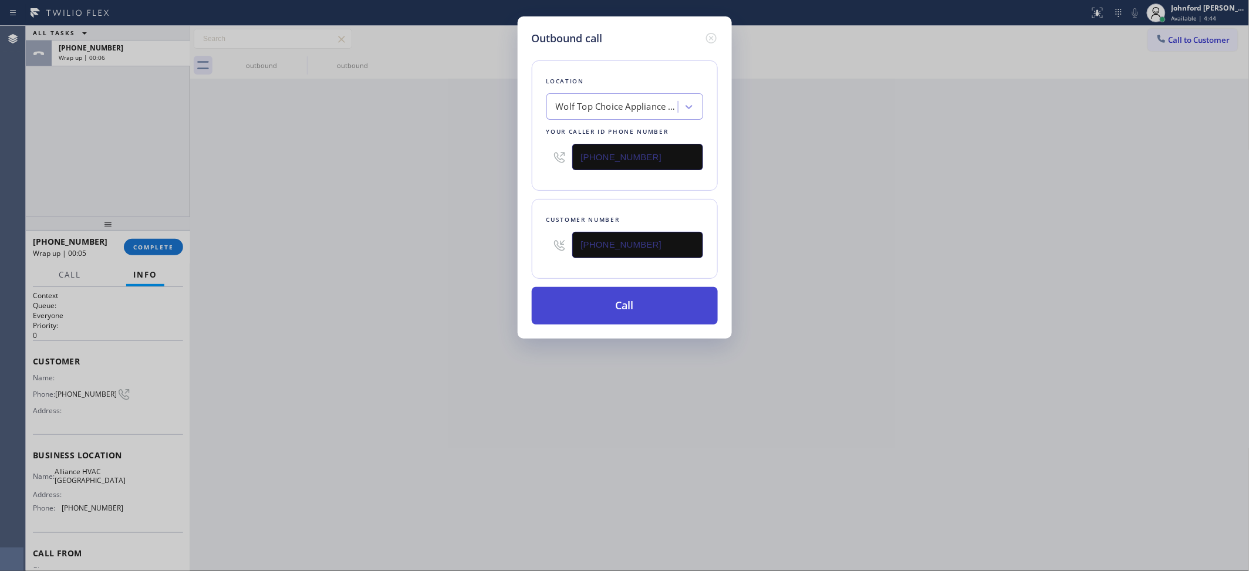
click at [646, 310] on button "Call" at bounding box center [625, 306] width 186 height 38
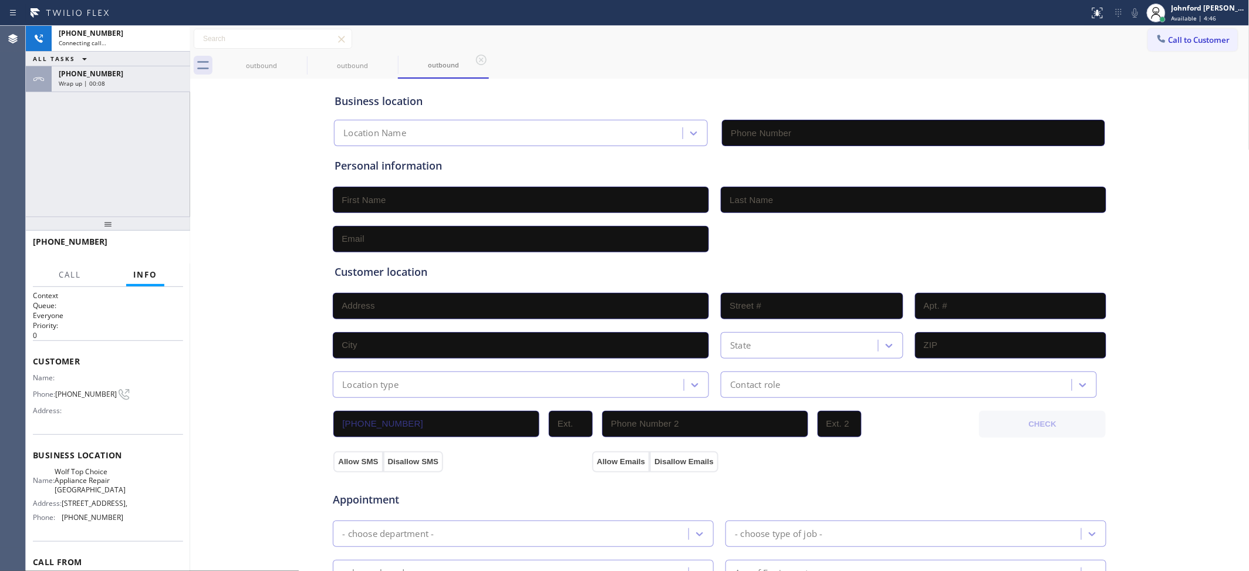
type input "(954) 869-4847"
drag, startPoint x: 253, startPoint y: 121, endPoint x: 200, endPoint y: 106, distance: 55.1
click at [244, 121] on div "Business location Wolf Top Choice Appliance Repair Hollywood (954) 869-4847 Per…" at bounding box center [719, 482] width 1053 height 801
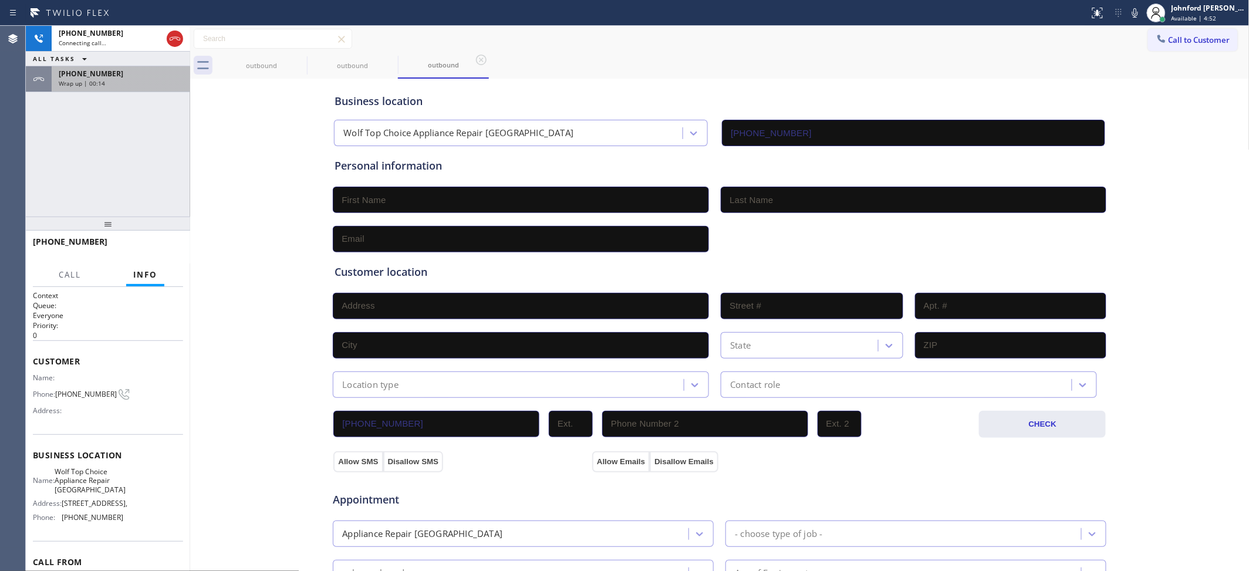
click at [168, 72] on div "+13107080791" at bounding box center [121, 74] width 124 height 10
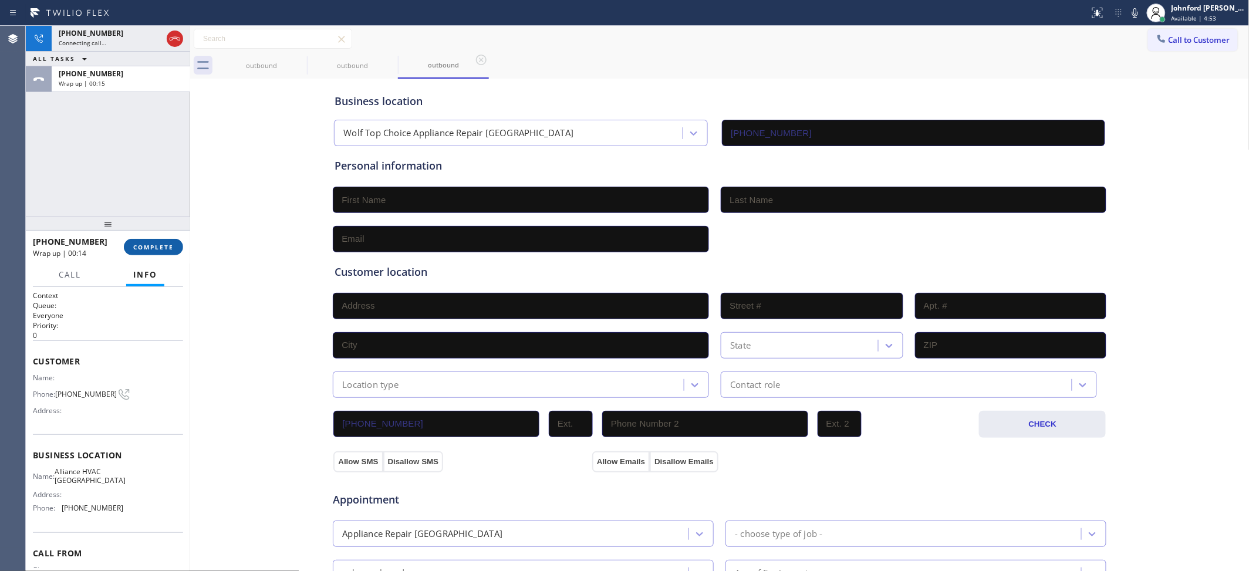
click at [147, 248] on span "COMPLETE" at bounding box center [153, 247] width 40 height 8
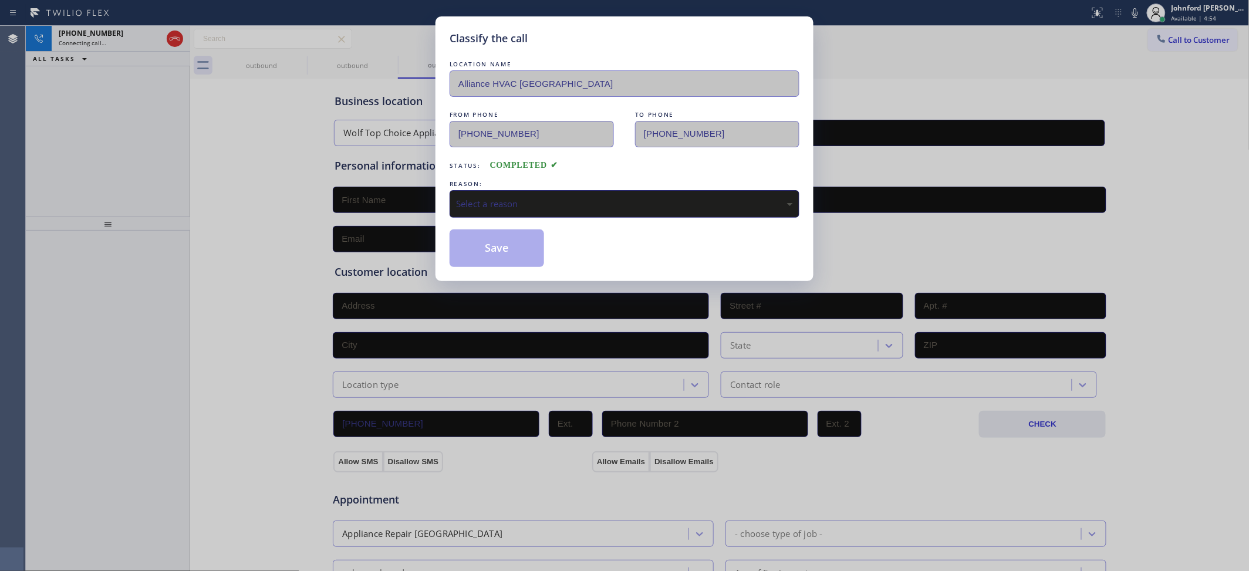
click at [522, 198] on div "Select a reason" at bounding box center [624, 203] width 337 height 13
click at [495, 251] on button "Save" at bounding box center [496, 248] width 94 height 38
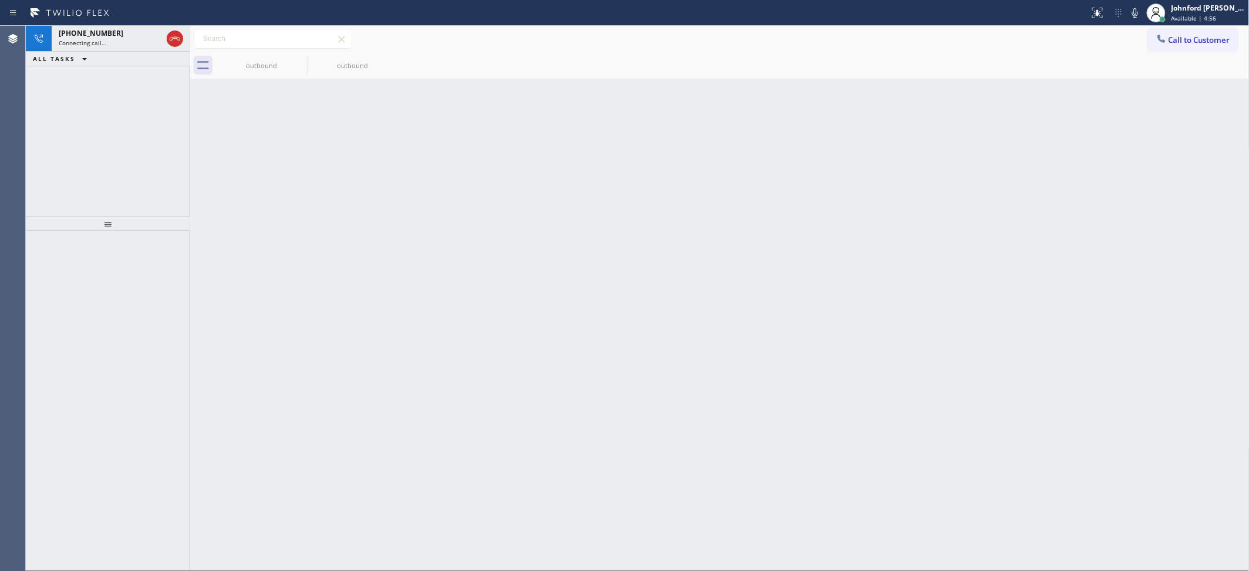
click at [0, 0] on icon at bounding box center [0, 0] width 0 height 0
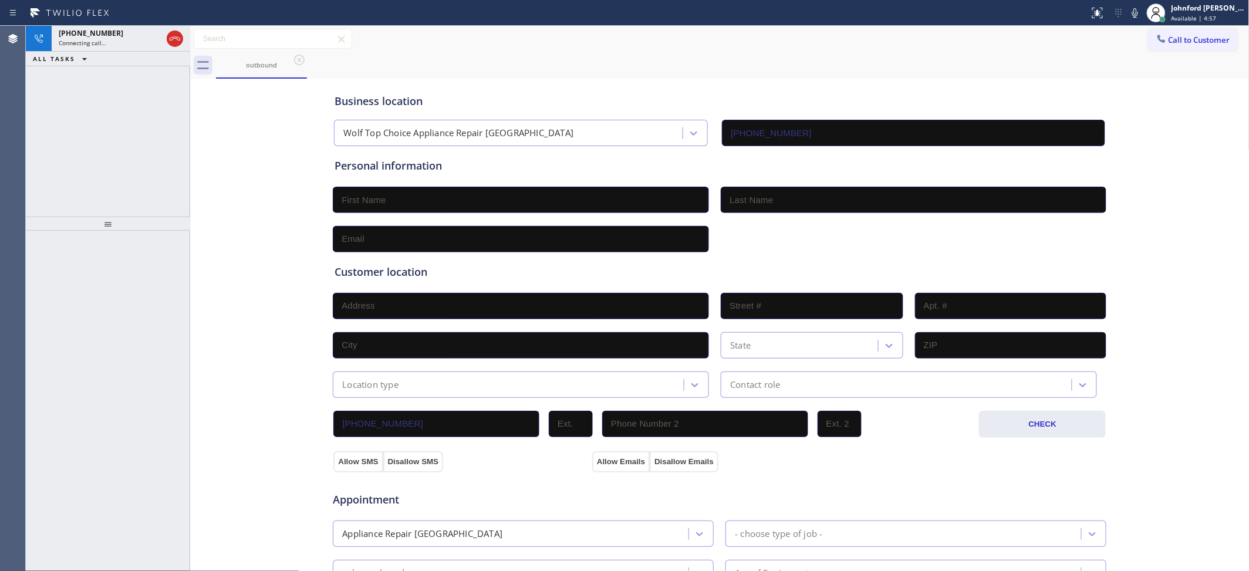
click at [190, 94] on div at bounding box center [190, 298] width 0 height 545
click at [1170, 44] on button "Call to Customer" at bounding box center [1193, 40] width 90 height 22
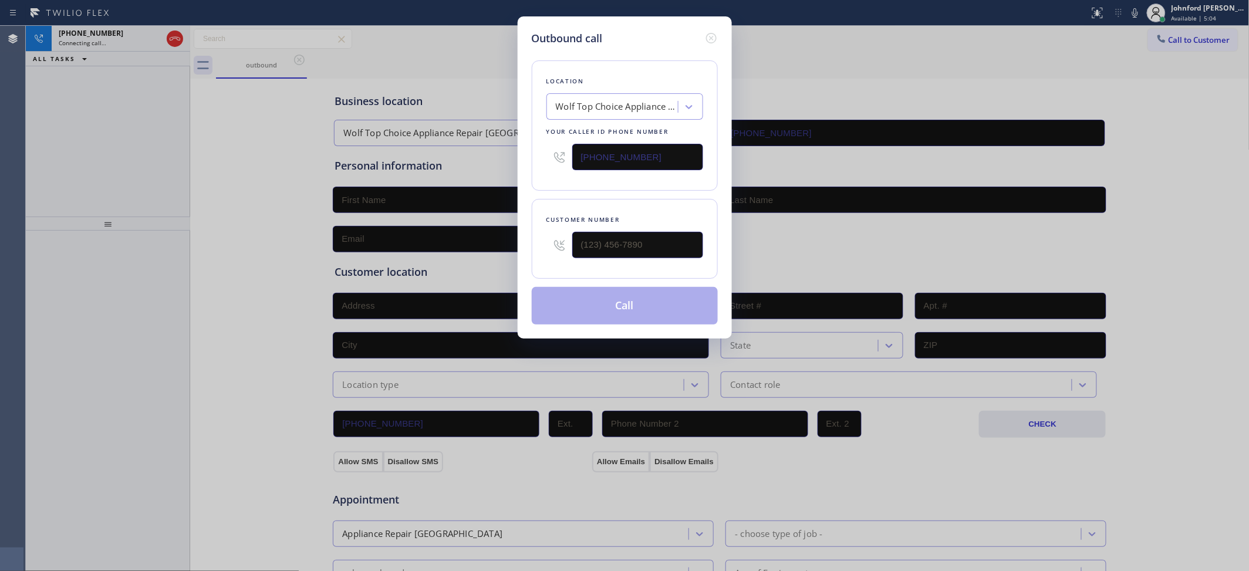
drag, startPoint x: 640, startPoint y: 144, endPoint x: 465, endPoint y: 148, distance: 174.9
click at [465, 148] on div "Outbound call Location Wolf Top Choice Appliance Repair Hollywood Your caller i…" at bounding box center [624, 285] width 1249 height 571
paste input "305) 547-8549"
type input "(305) 547-8549"
click at [715, 36] on icon at bounding box center [710, 38] width 11 height 11
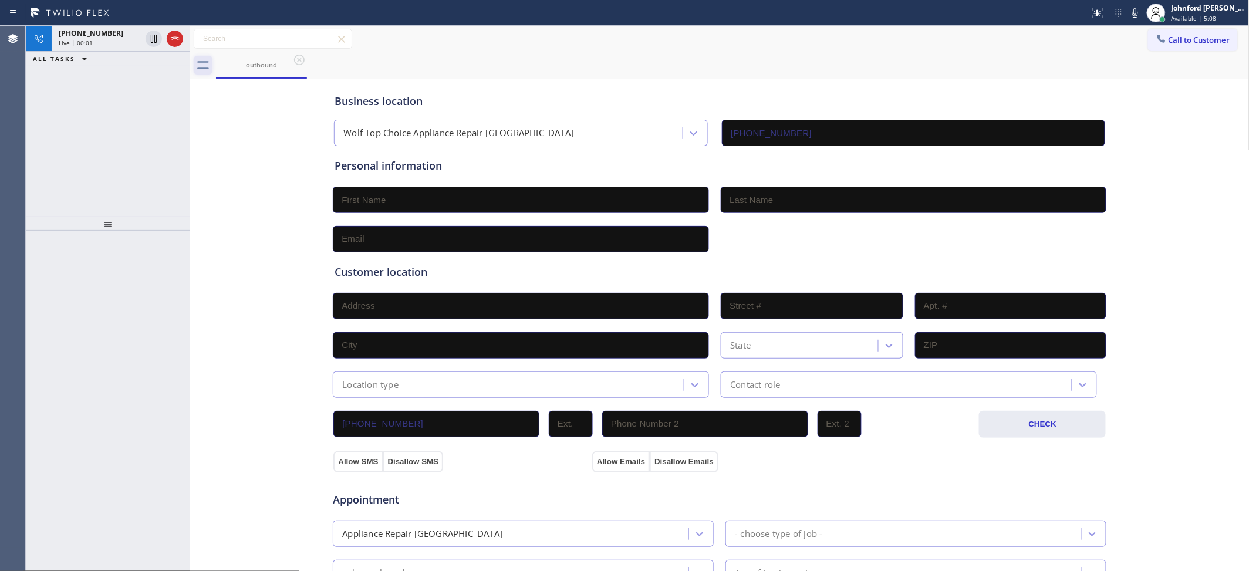
type input "(305) 547-8549"
click at [176, 37] on icon at bounding box center [175, 39] width 14 height 14
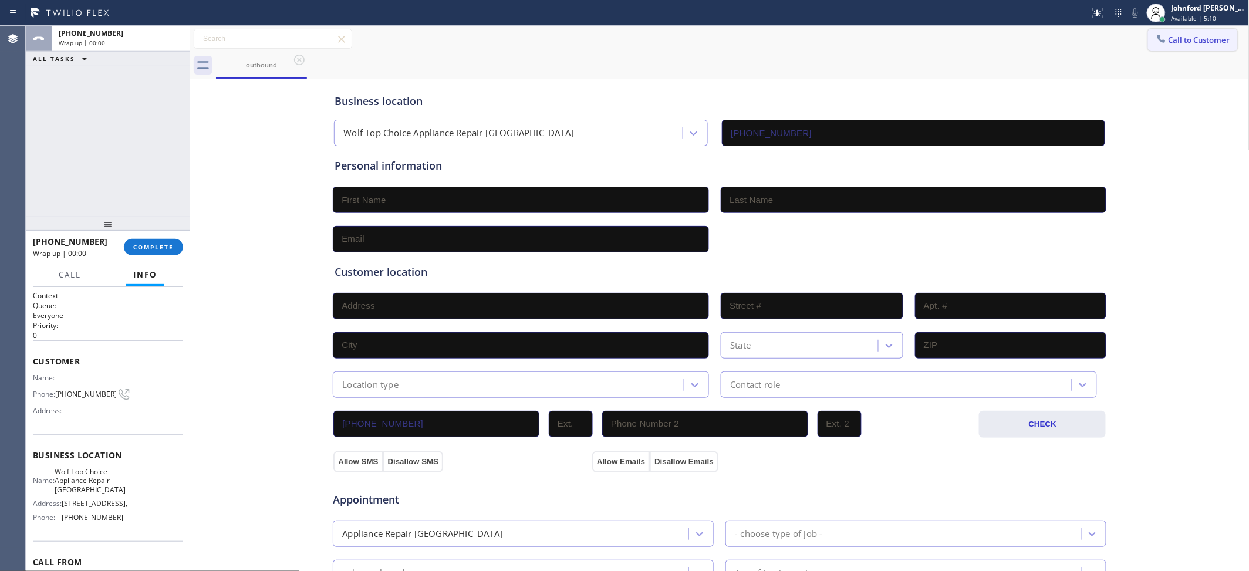
click at [1186, 41] on span "Call to Customer" at bounding box center [1199, 40] width 62 height 11
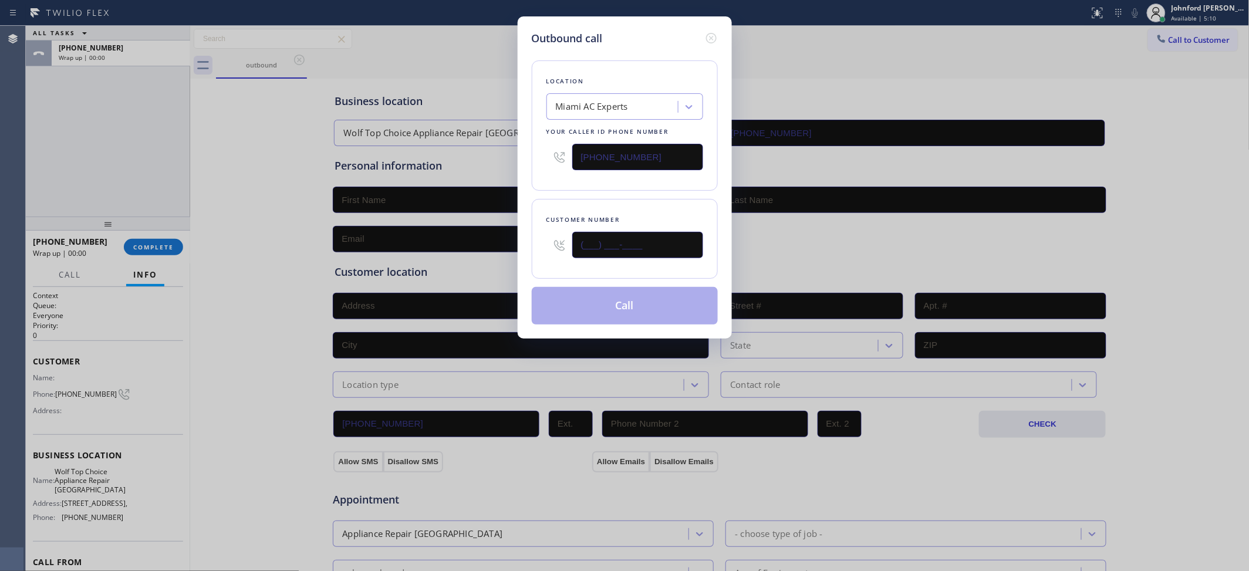
drag, startPoint x: 649, startPoint y: 253, endPoint x: 537, endPoint y: 253, distance: 112.1
click at [537, 253] on div "Customer number (___) ___-____" at bounding box center [625, 239] width 186 height 80
paste input "305) 629-8268"
type input "(305) 629-8268"
click at [555, 191] on div "Location Miami AC Experts Your caller id phone number (305) 547-8549 Customer n…" at bounding box center [625, 185] width 186 height 278
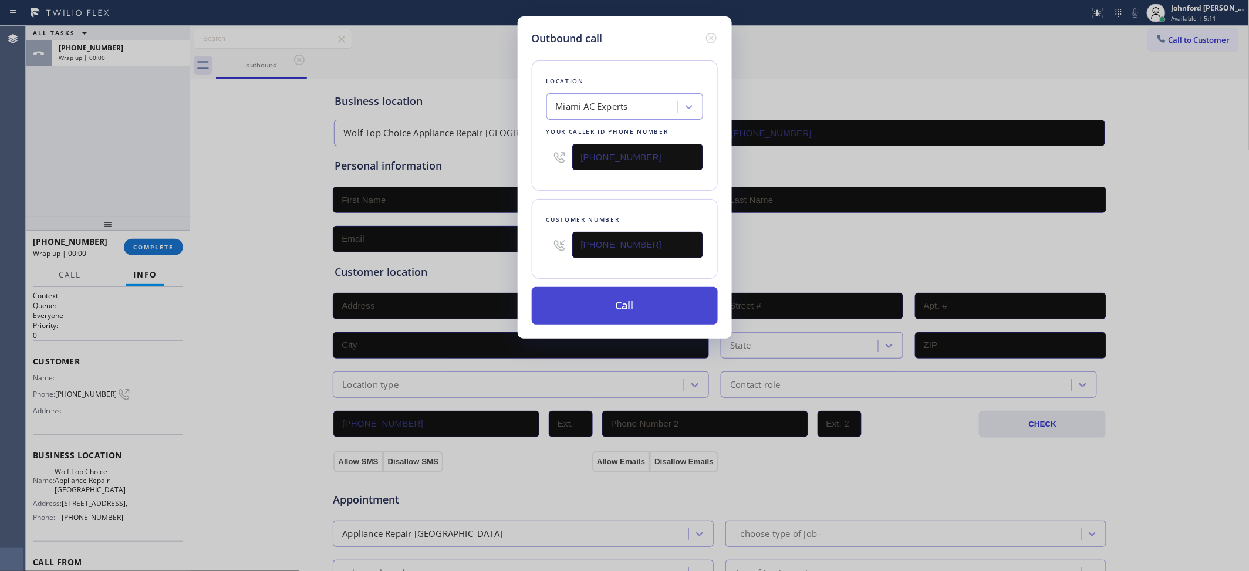
click at [577, 299] on button "Call" at bounding box center [625, 306] width 186 height 38
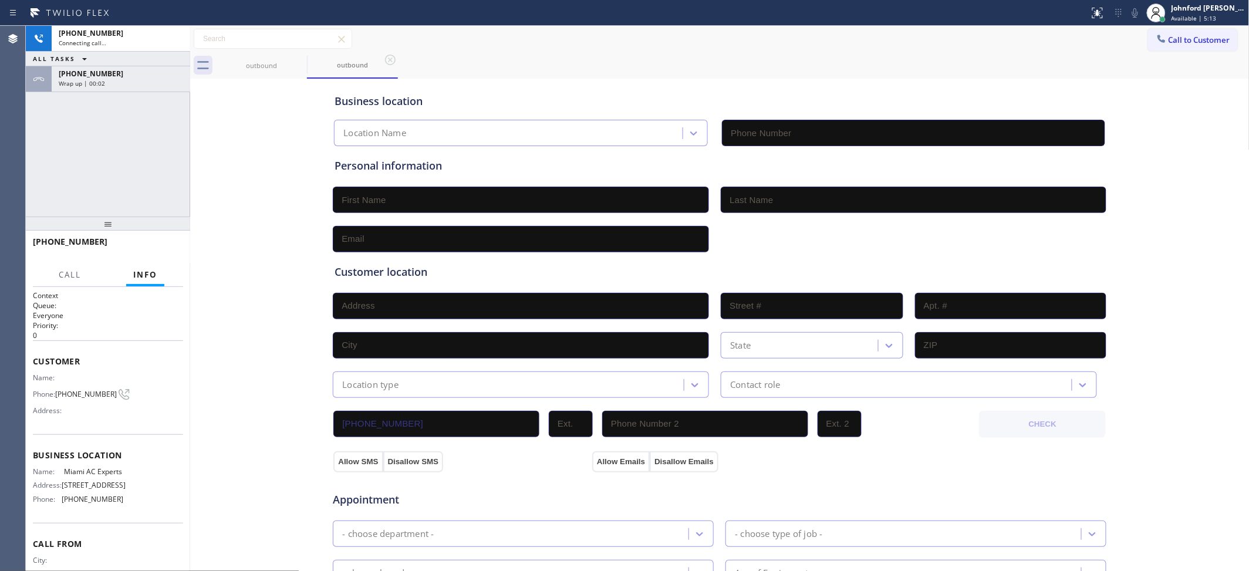
type input "(305) 547-8549"
click at [100, 77] on span "+19548153666" at bounding box center [91, 74] width 65 height 10
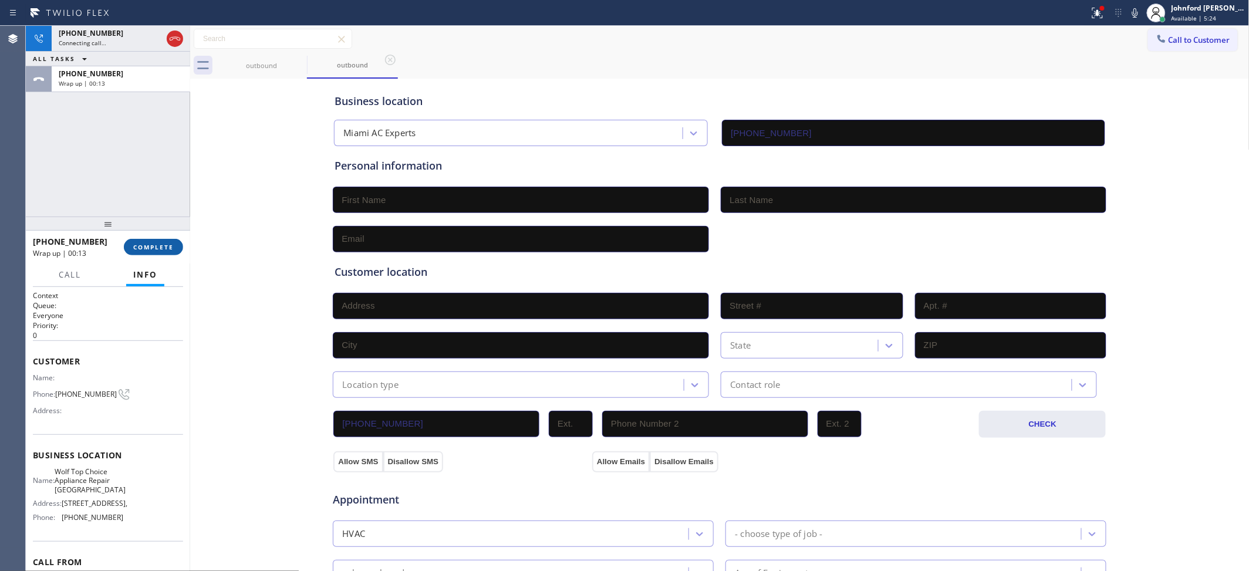
click at [150, 239] on button "COMPLETE" at bounding box center [153, 247] width 59 height 16
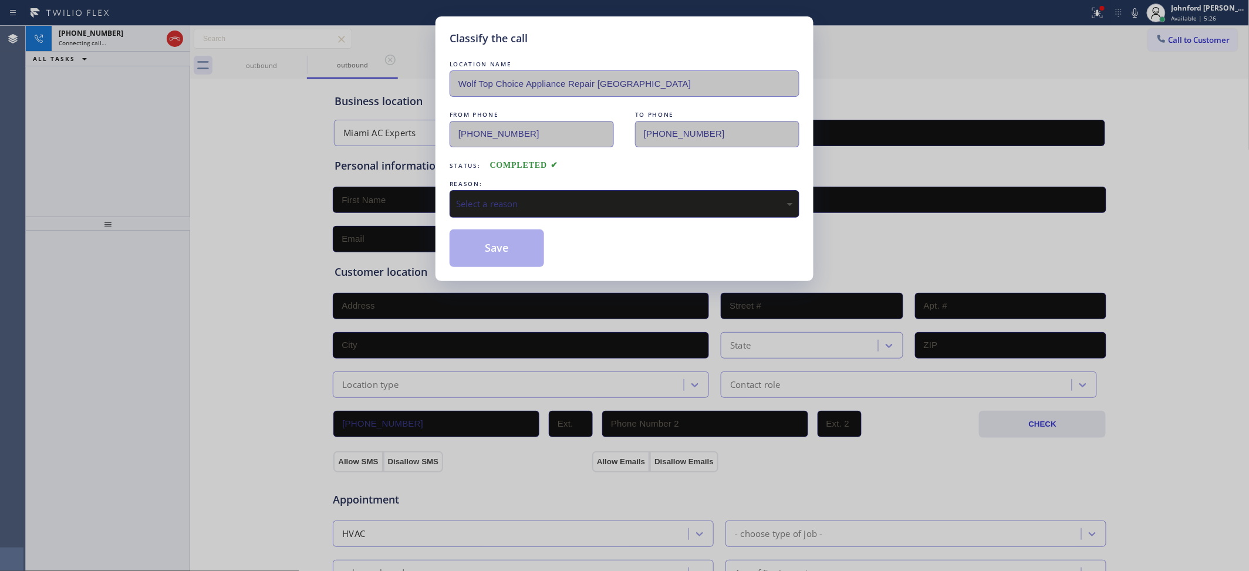
drag, startPoint x: 478, startPoint y: 207, endPoint x: 569, endPoint y: 205, distance: 90.9
click at [480, 207] on div "Select a reason" at bounding box center [624, 203] width 337 height 13
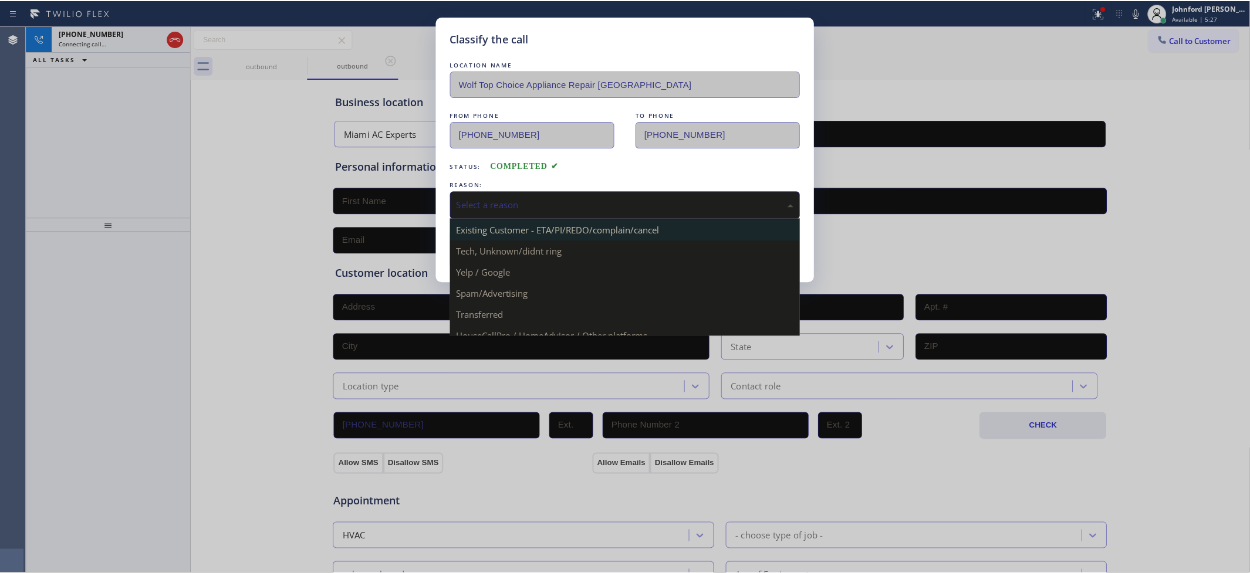
scroll to position [80, 0]
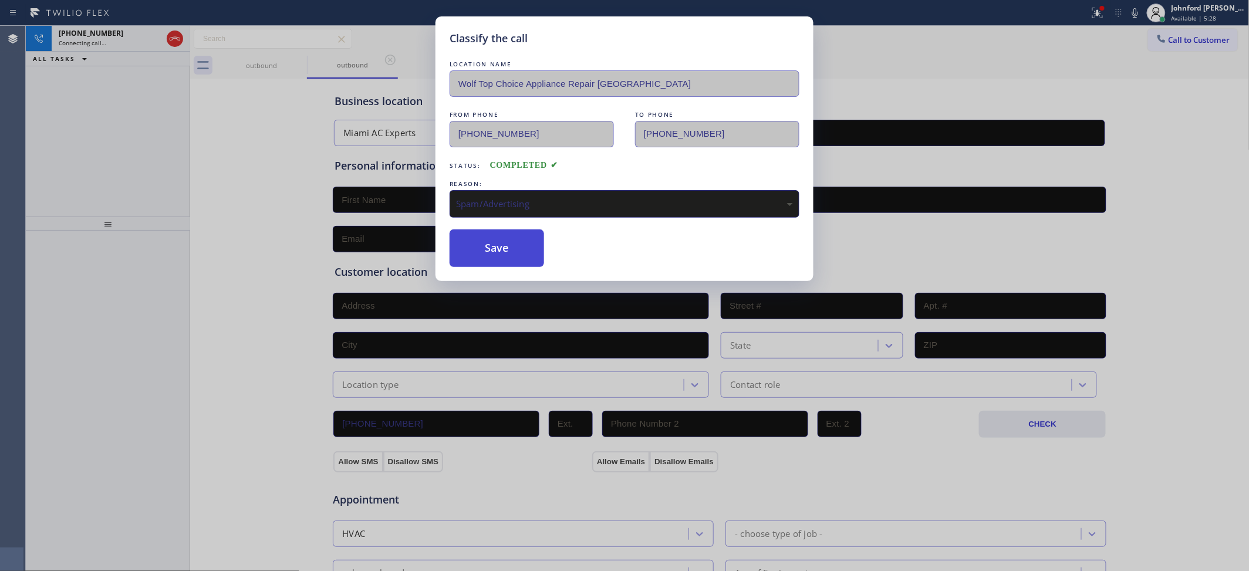
click at [506, 246] on button "Save" at bounding box center [496, 248] width 94 height 38
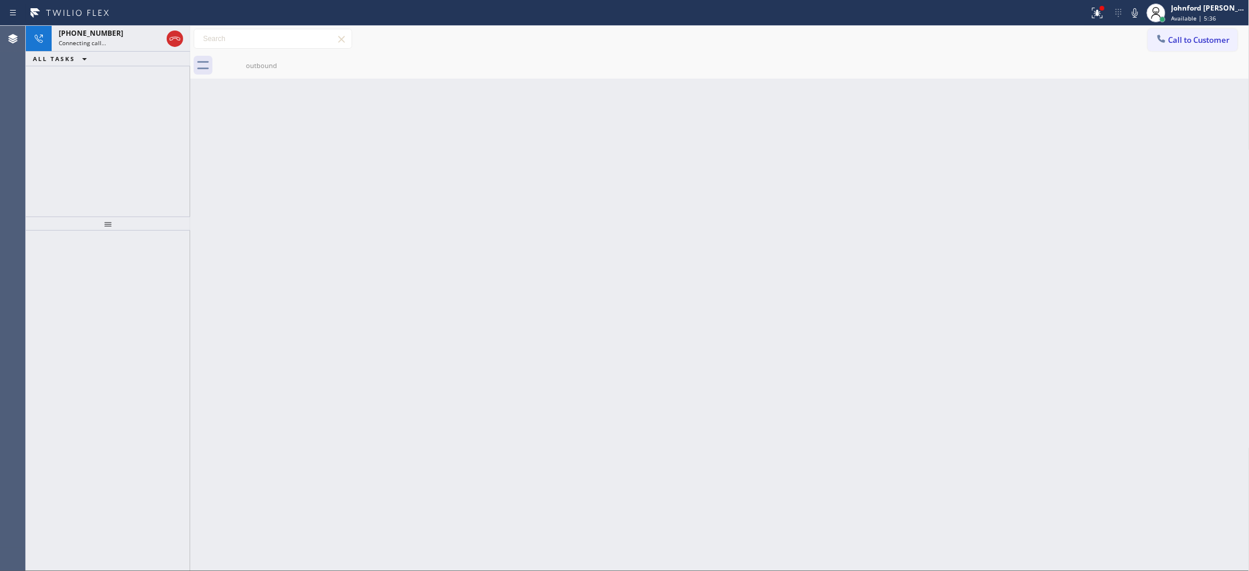
drag, startPoint x: 166, startPoint y: 36, endPoint x: 604, endPoint y: 80, distance: 440.5
click at [167, 36] on div at bounding box center [175, 39] width 16 height 14
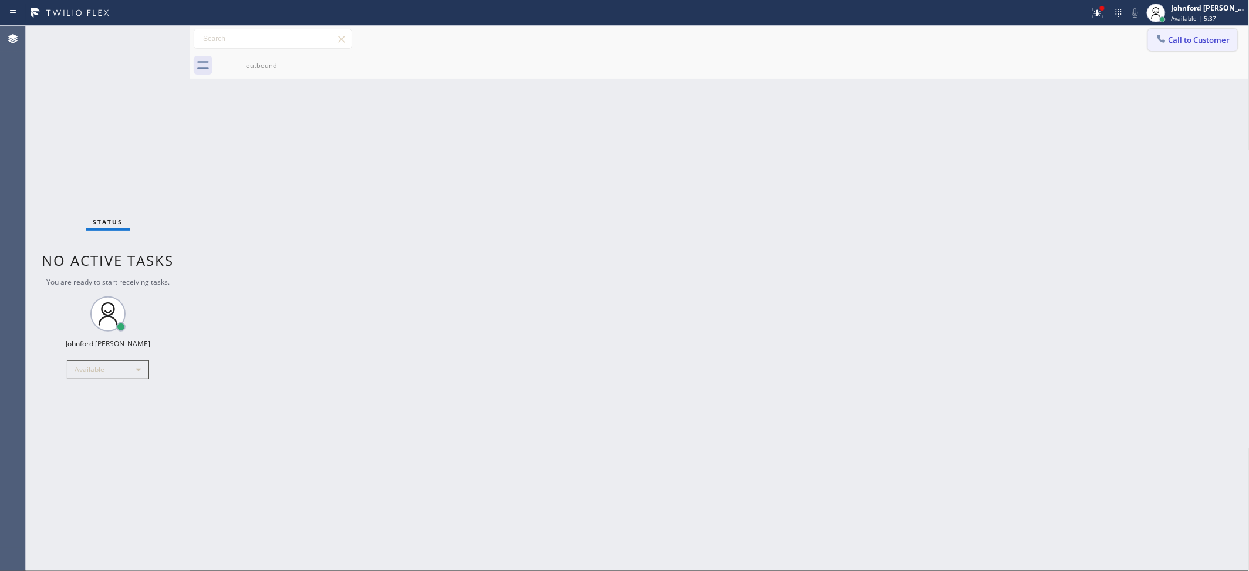
click at [1186, 32] on button "Call to Customer" at bounding box center [1193, 40] width 90 height 22
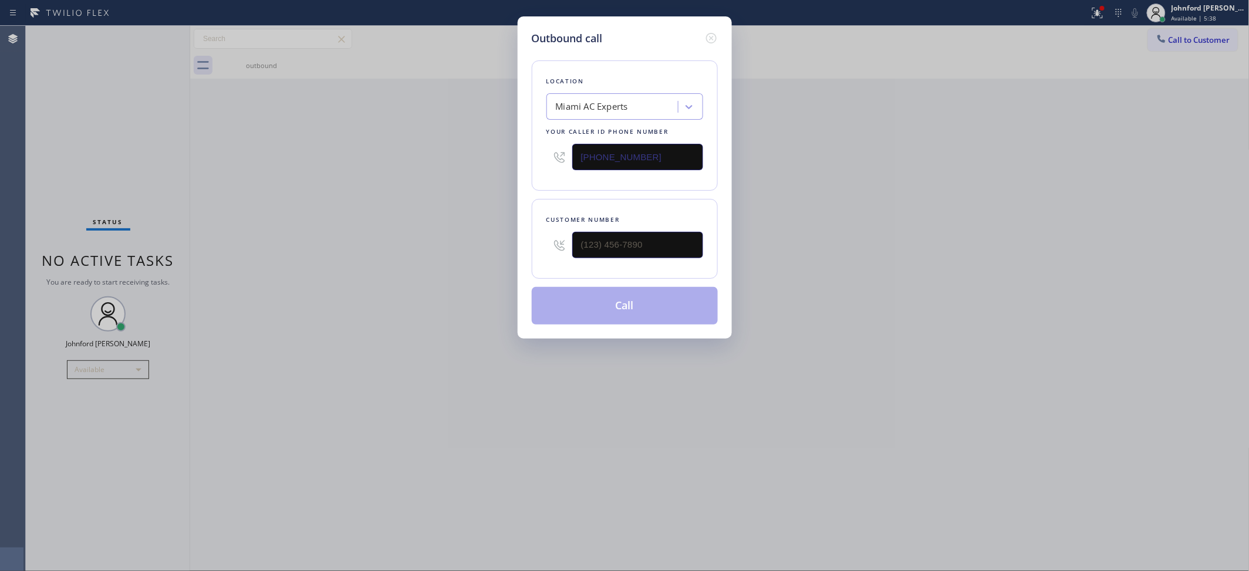
drag, startPoint x: 656, startPoint y: 263, endPoint x: 508, endPoint y: 248, distance: 148.6
click at [509, 248] on div "Outbound call Location Miami AC Experts Your caller id phone number (305) 547-8…" at bounding box center [624, 285] width 1249 height 571
click at [668, 248] on input "(___) ___-____" at bounding box center [637, 245] width 131 height 26
paste input "305) 629-8268"
type input "(305) 629-8268"
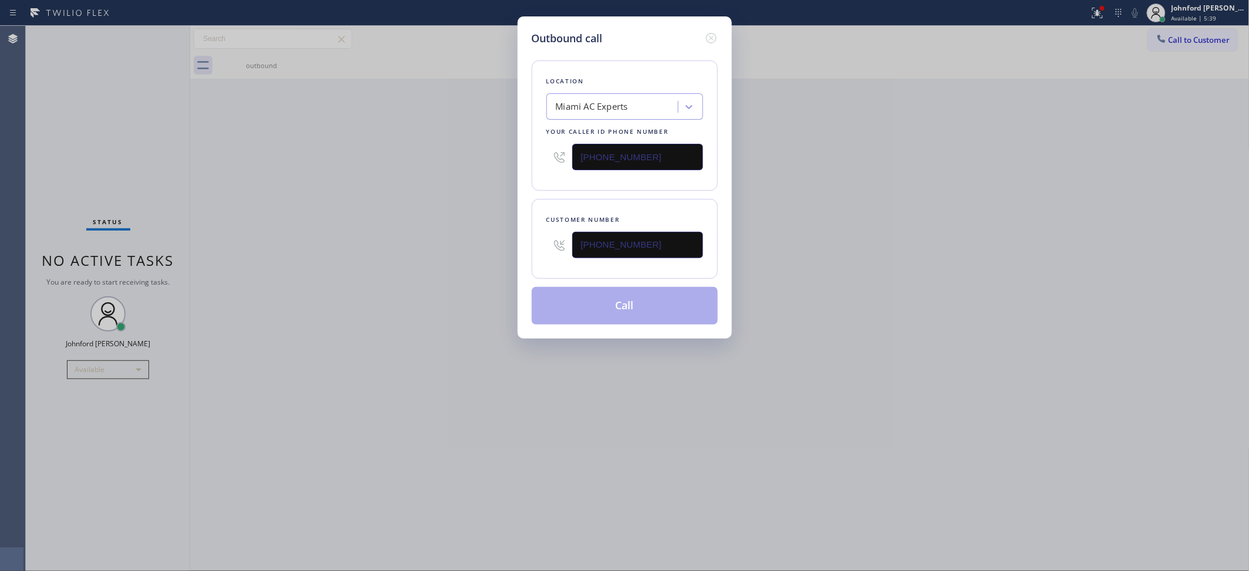
click at [426, 283] on div "Outbound call Location Miami AC Experts Your caller id phone number (305) 547-8…" at bounding box center [624, 285] width 1249 height 571
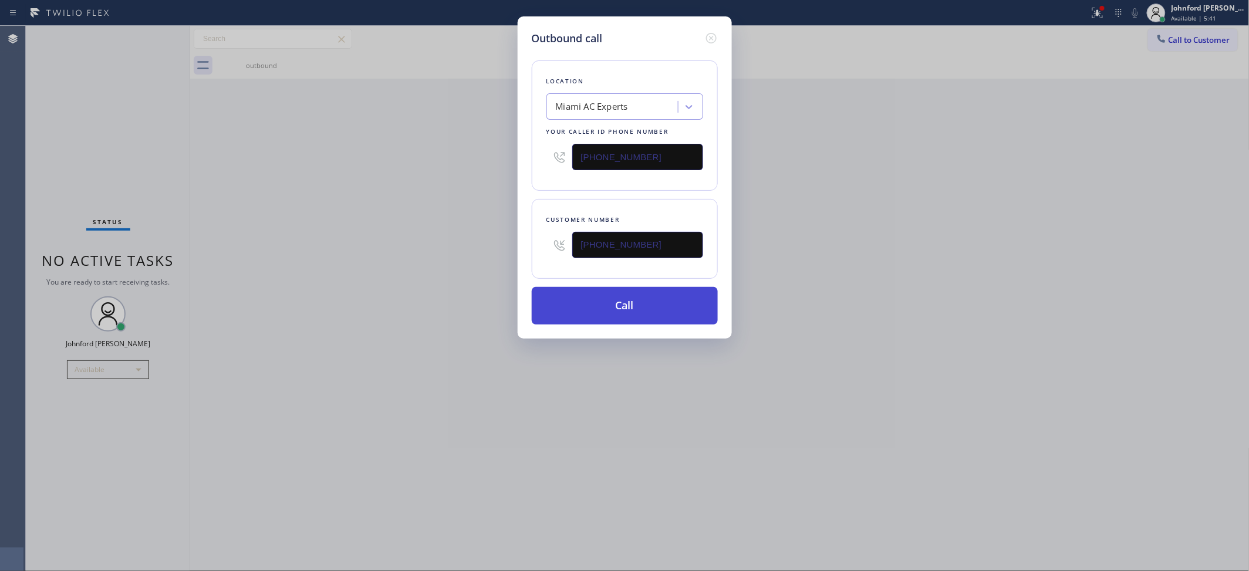
click at [608, 308] on button "Call" at bounding box center [625, 306] width 186 height 38
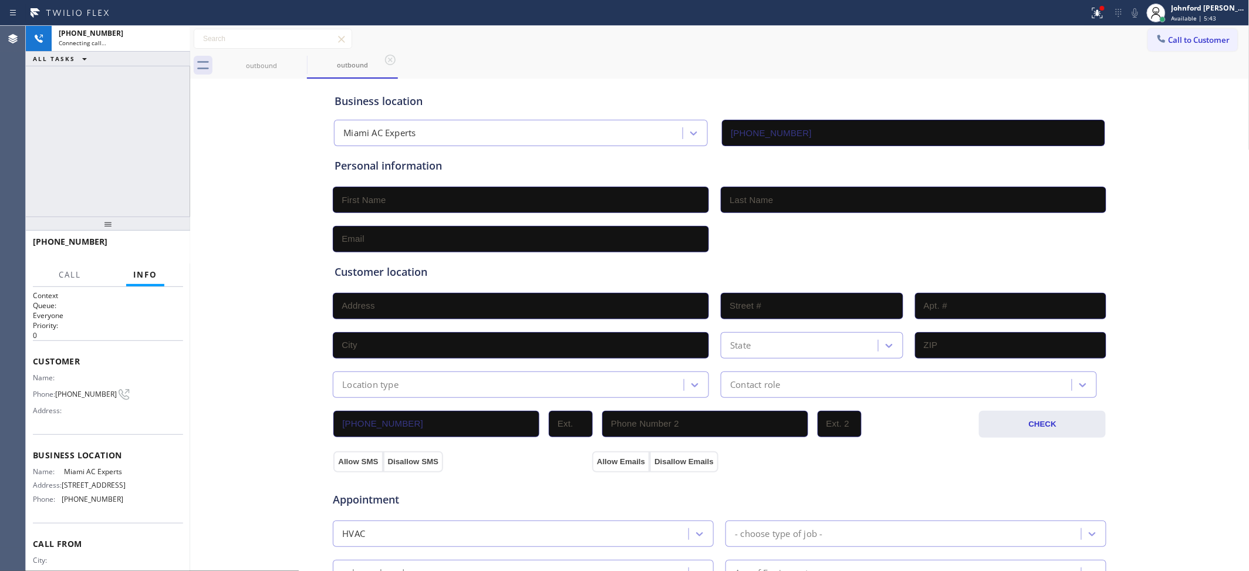
type input "(305) 547-8549"
click at [702, 56] on div "outbound outbound" at bounding box center [732, 65] width 1033 height 26
click at [1178, 50] on button "Call to Customer" at bounding box center [1193, 40] width 90 height 22
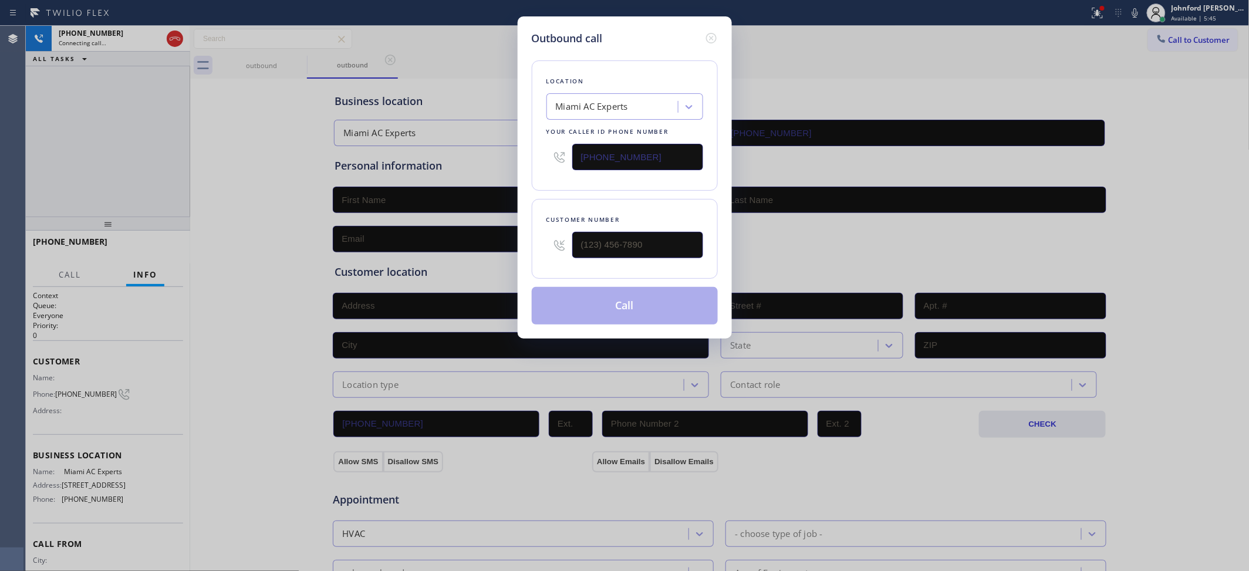
drag, startPoint x: 628, startPoint y: 162, endPoint x: 518, endPoint y: 162, distance: 109.7
click at [524, 162] on div "Outbound call Location Miami AC Experts Your caller id phone number (305) 547-8…" at bounding box center [624, 177] width 214 height 322
paste input "602) 666-930"
drag, startPoint x: 658, startPoint y: 153, endPoint x: 542, endPoint y: 155, distance: 116.8
click at [552, 155] on div "(602) 666-9309" at bounding box center [624, 157] width 157 height 38
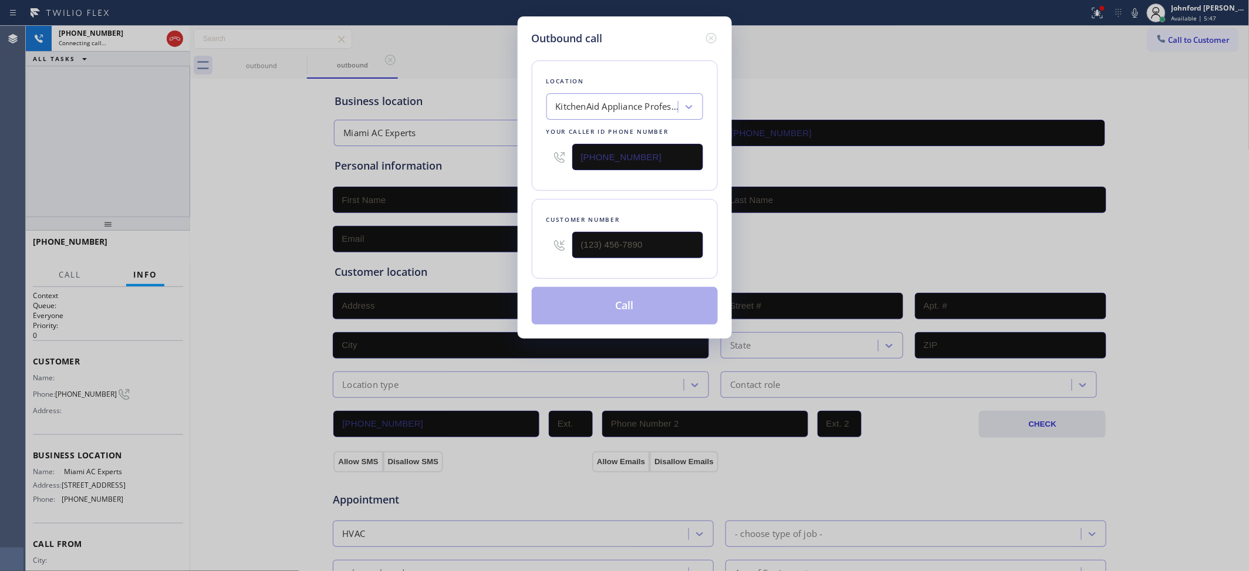
paste input "text"
type input "(602) 666-9309"
click at [265, 148] on div "Outbound call Location KitchenAid Appliance Professionals Glendale Your caller …" at bounding box center [624, 285] width 1249 height 571
click at [276, 65] on div "Outbound call Location KitchenAid Appliance Professionals Glendale Your caller …" at bounding box center [624, 285] width 1249 height 571
click at [706, 36] on icon at bounding box center [710, 38] width 11 height 11
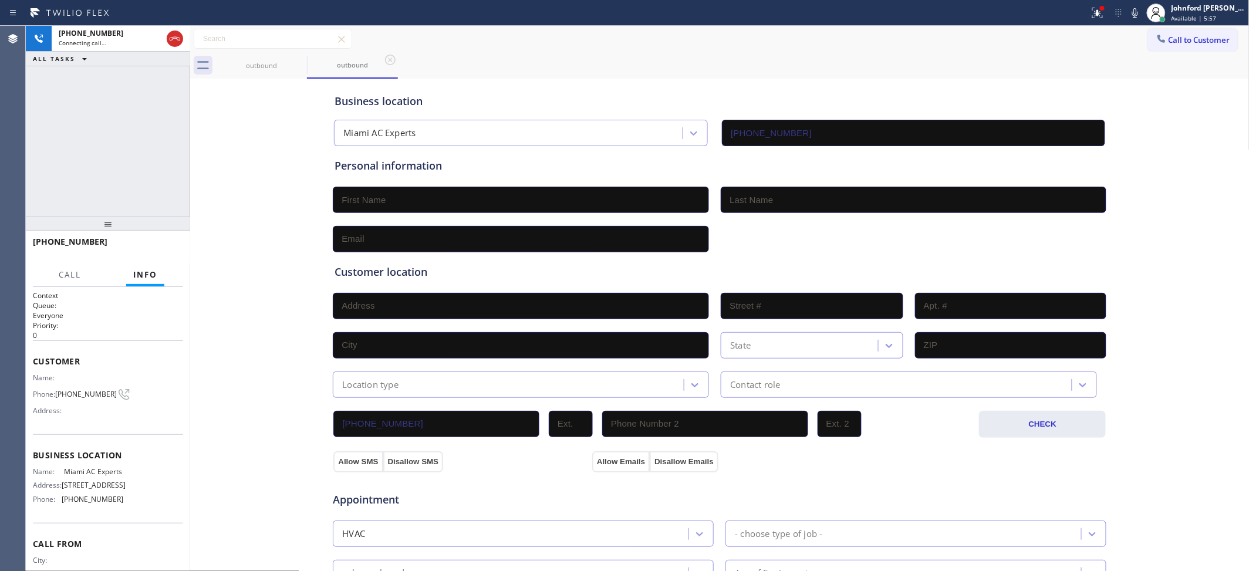
click at [67, 157] on div "+13056298268 Connecting call… ALL TASKS ALL TASKS ACTIVE TASKS TASKS IN WRAP UP" at bounding box center [108, 121] width 164 height 191
click at [180, 45] on icon at bounding box center [175, 39] width 14 height 14
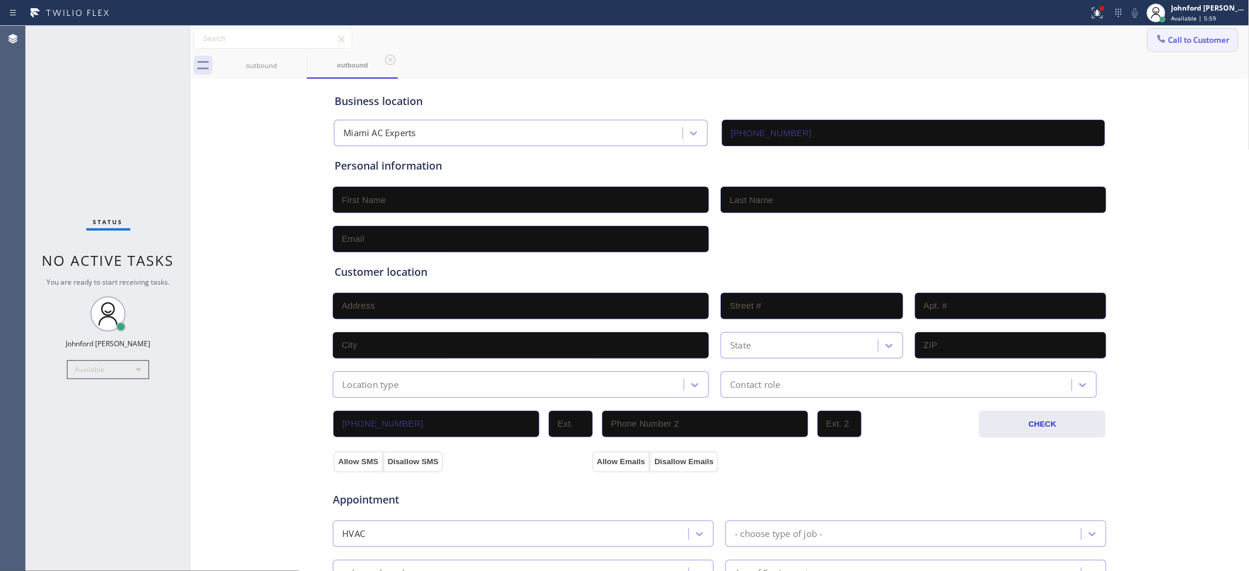
click at [1168, 39] on span "Call to Customer" at bounding box center [1199, 40] width 62 height 11
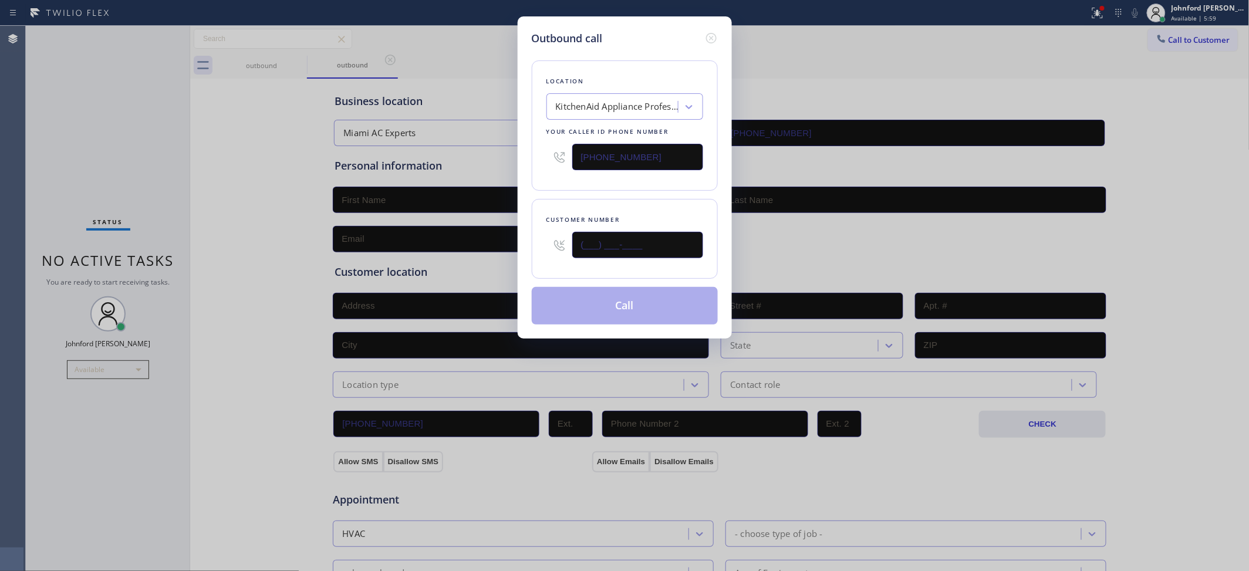
drag, startPoint x: 546, startPoint y: 242, endPoint x: 535, endPoint y: 239, distance: 11.5
click at [544, 242] on div "Customer number (___) ___-____" at bounding box center [625, 239] width 186 height 80
paste input "602) 910-9477"
type input "(602) 910-9477"
click at [576, 188] on div "Location KitchenAid Appliance Professionals Glendale Your caller id phone numbe…" at bounding box center [625, 185] width 186 height 278
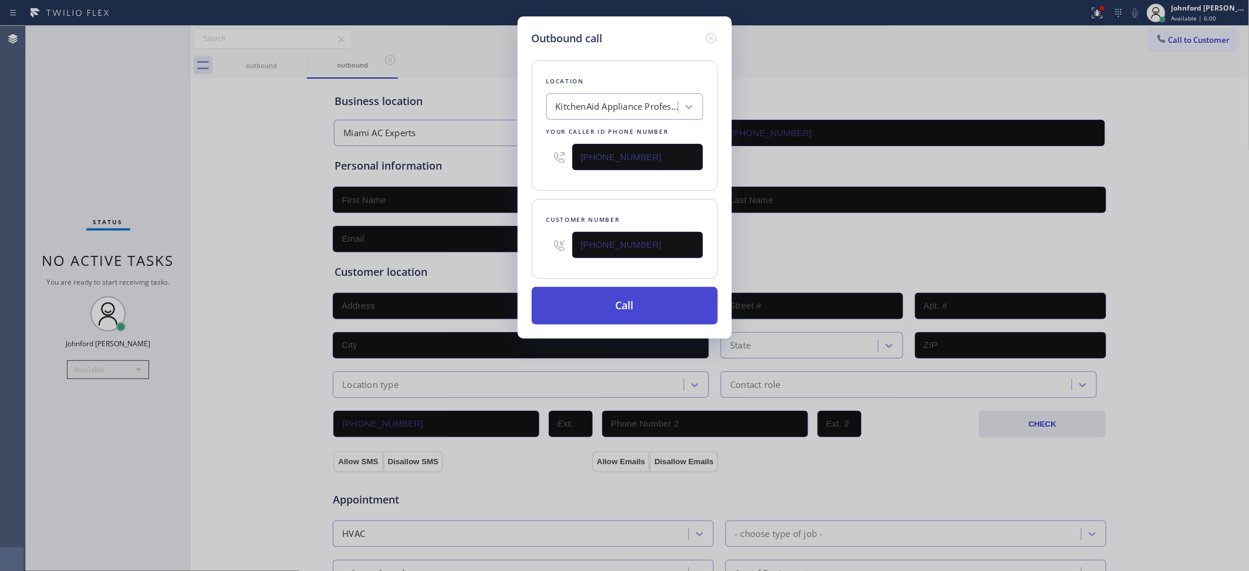
drag, startPoint x: 597, startPoint y: 308, endPoint x: 818, endPoint y: 59, distance: 332.9
click at [599, 309] on button "Call" at bounding box center [625, 306] width 186 height 38
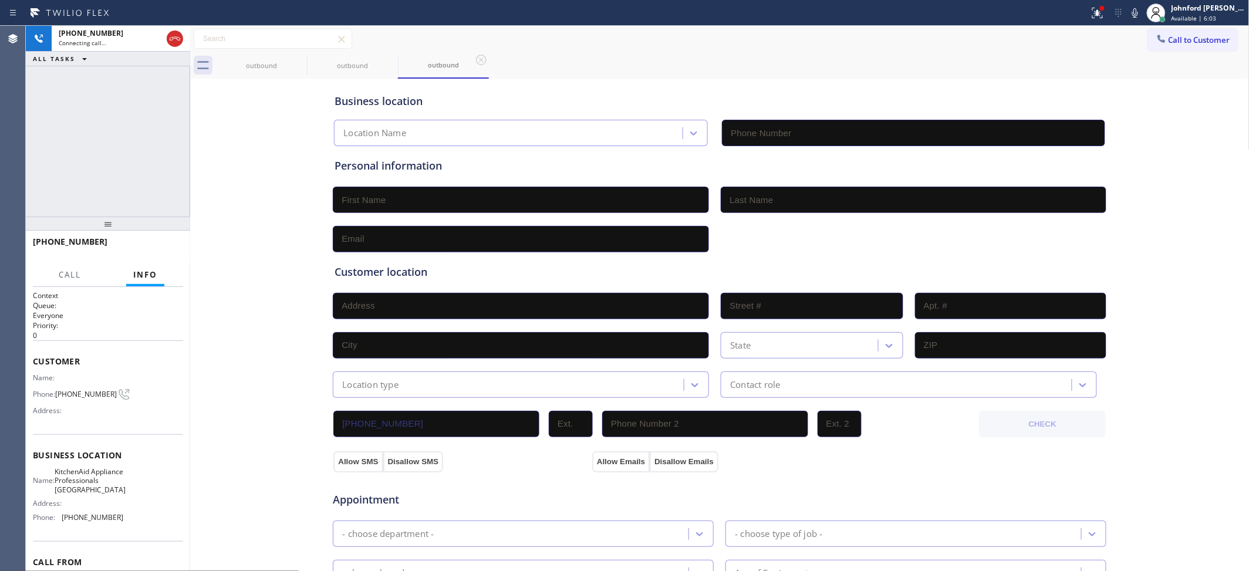
type input "(602) 666-9309"
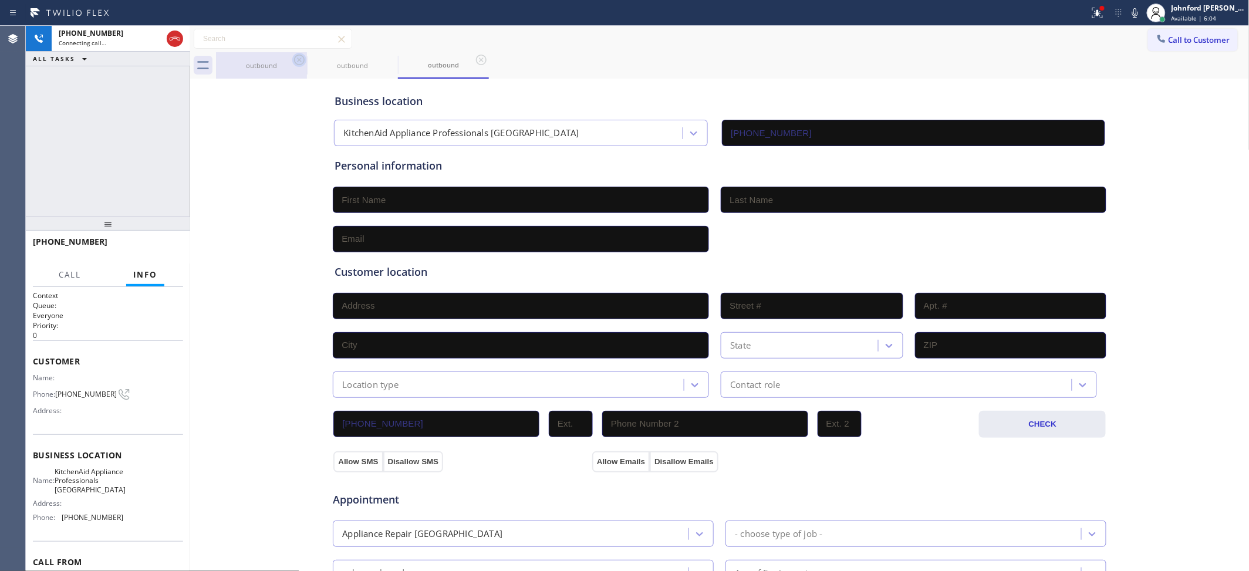
click at [297, 59] on icon at bounding box center [299, 60] width 14 height 14
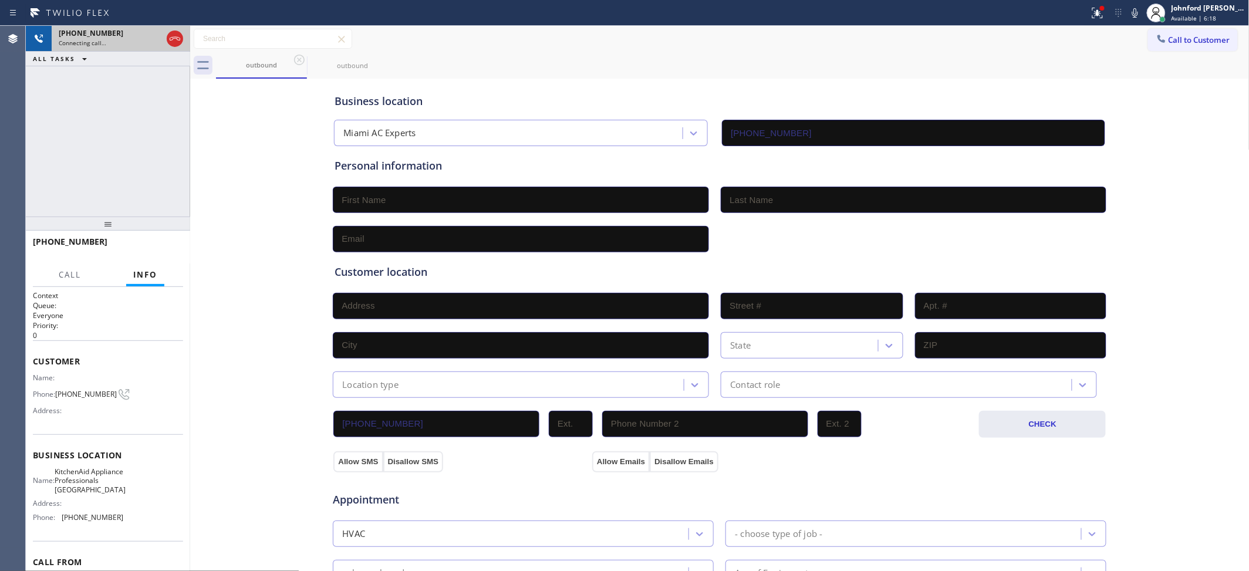
click at [142, 43] on div "Connecting call…" at bounding box center [110, 43] width 103 height 8
click at [172, 37] on icon at bounding box center [175, 39] width 11 height 4
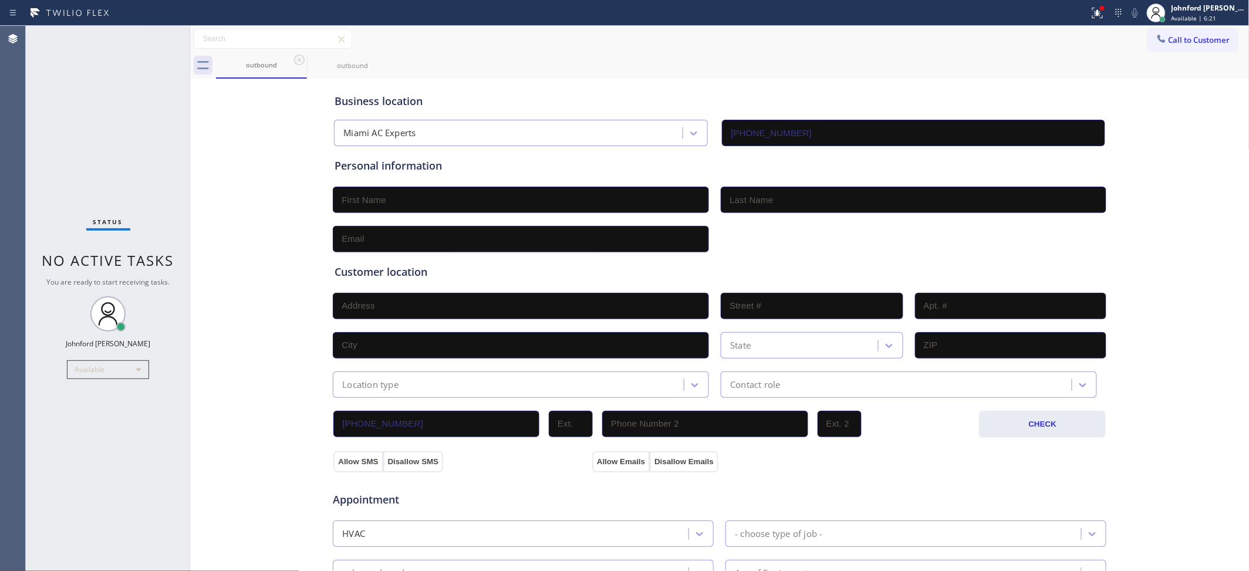
click at [1178, 37] on span "Call to Customer" at bounding box center [1199, 40] width 62 height 11
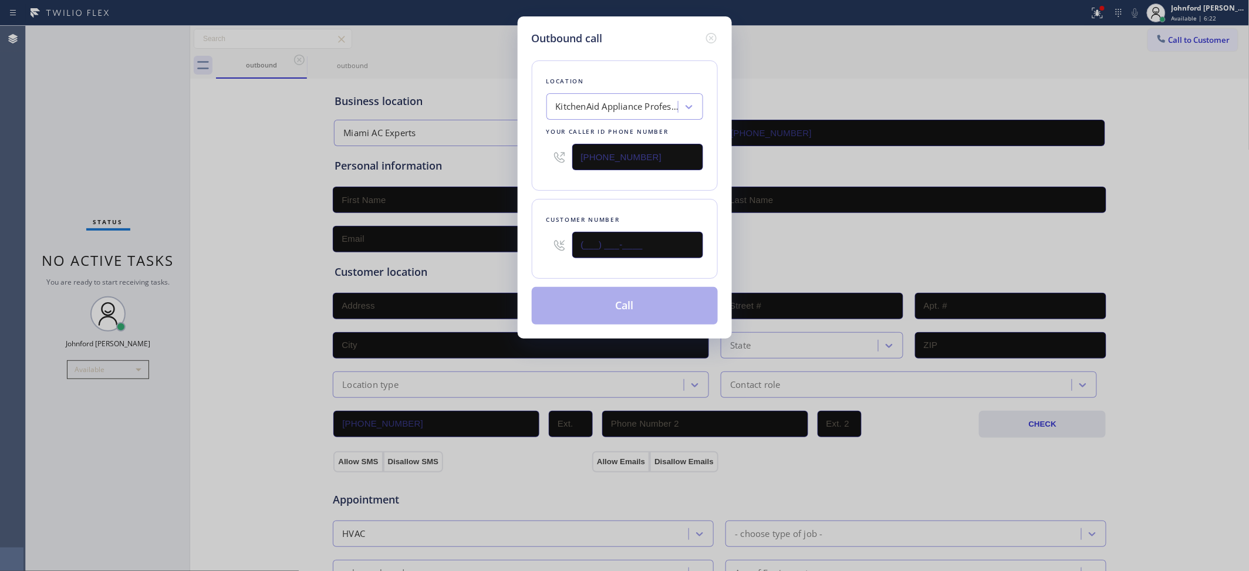
drag, startPoint x: 544, startPoint y: 245, endPoint x: 516, endPoint y: 242, distance: 28.4
click at [525, 242] on div "Outbound call Location KitchenAid Appliance Professionals Glendale Your caller …" at bounding box center [624, 177] width 214 height 322
paste input "602) 910-9477"
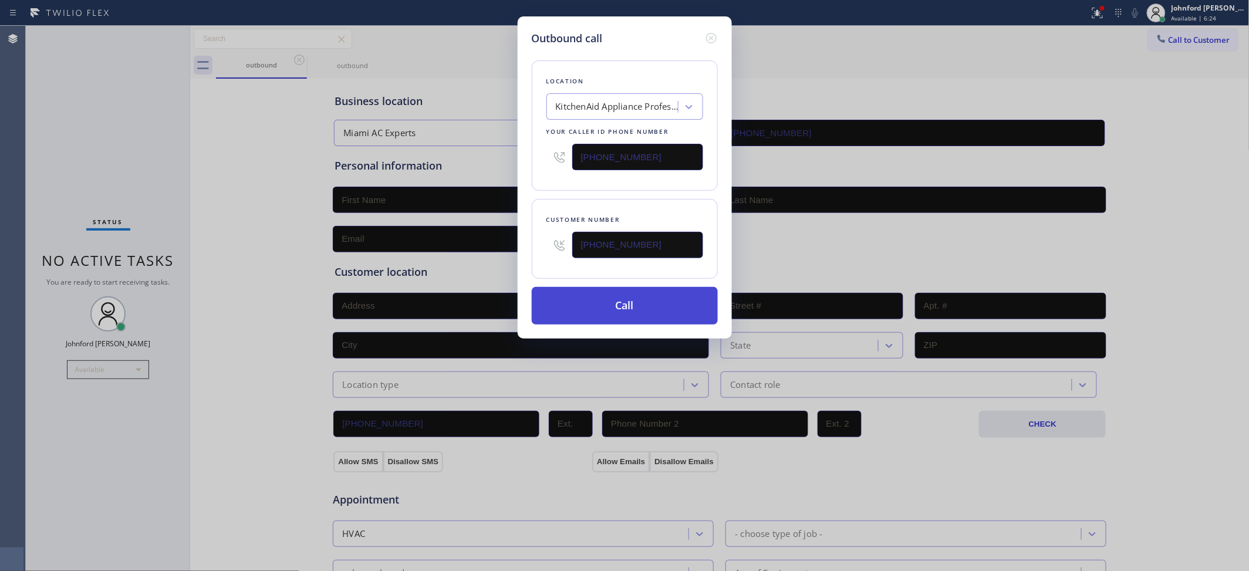
type input "(602) 910-9477"
click at [617, 305] on button "Call" at bounding box center [625, 306] width 186 height 38
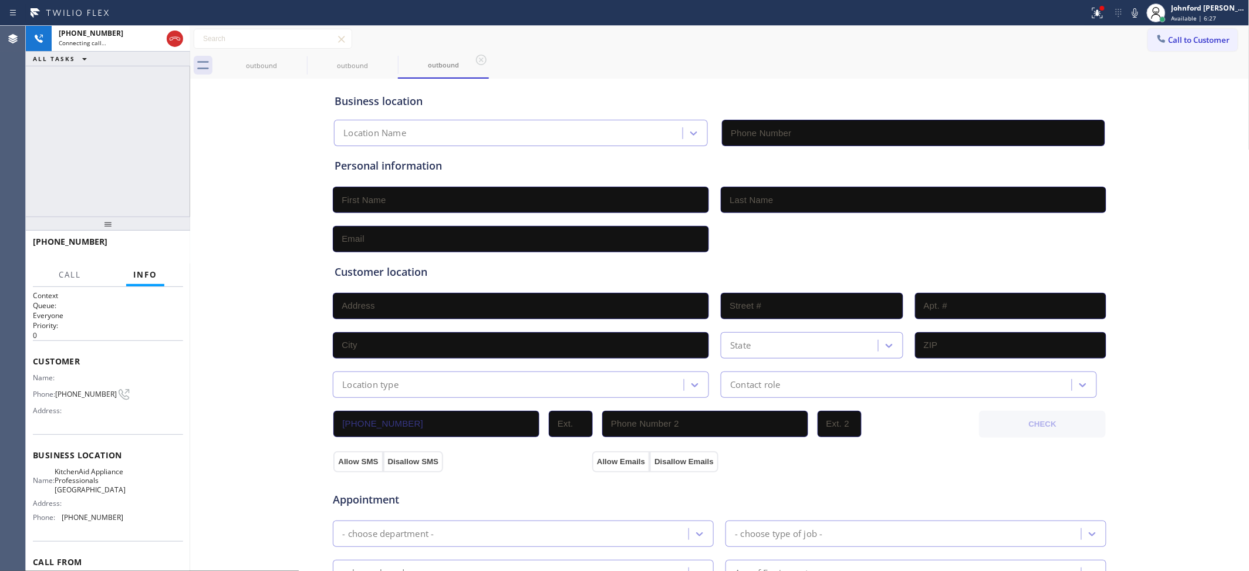
type input "(602) 666-9309"
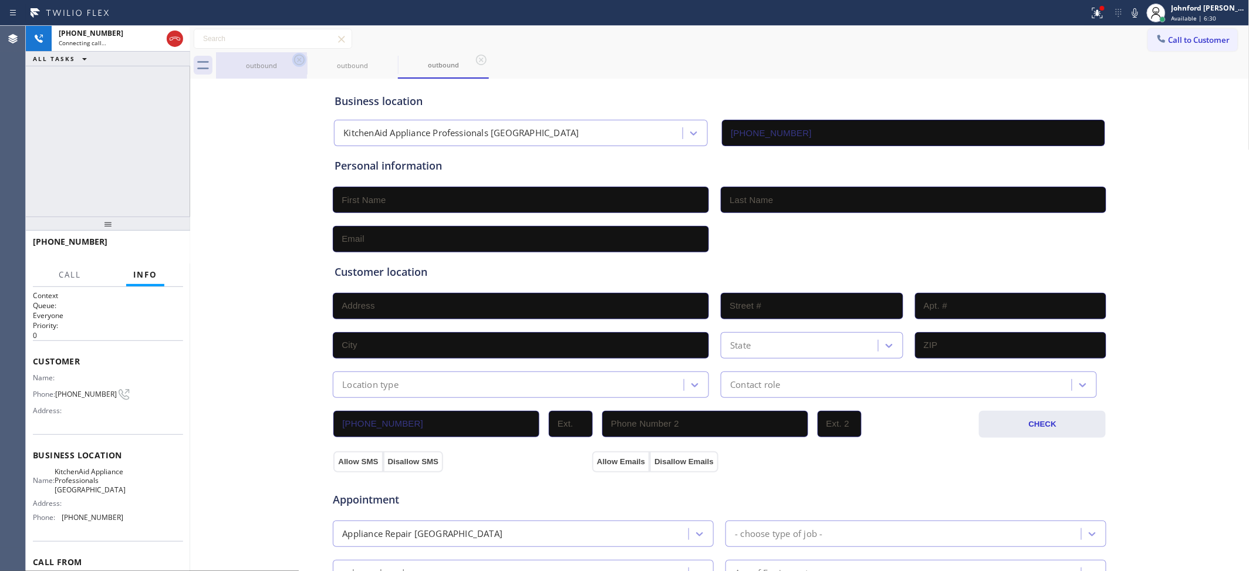
click at [298, 62] on icon at bounding box center [299, 60] width 14 height 14
click at [155, 254] on button "HANG UP" at bounding box center [155, 247] width 55 height 16
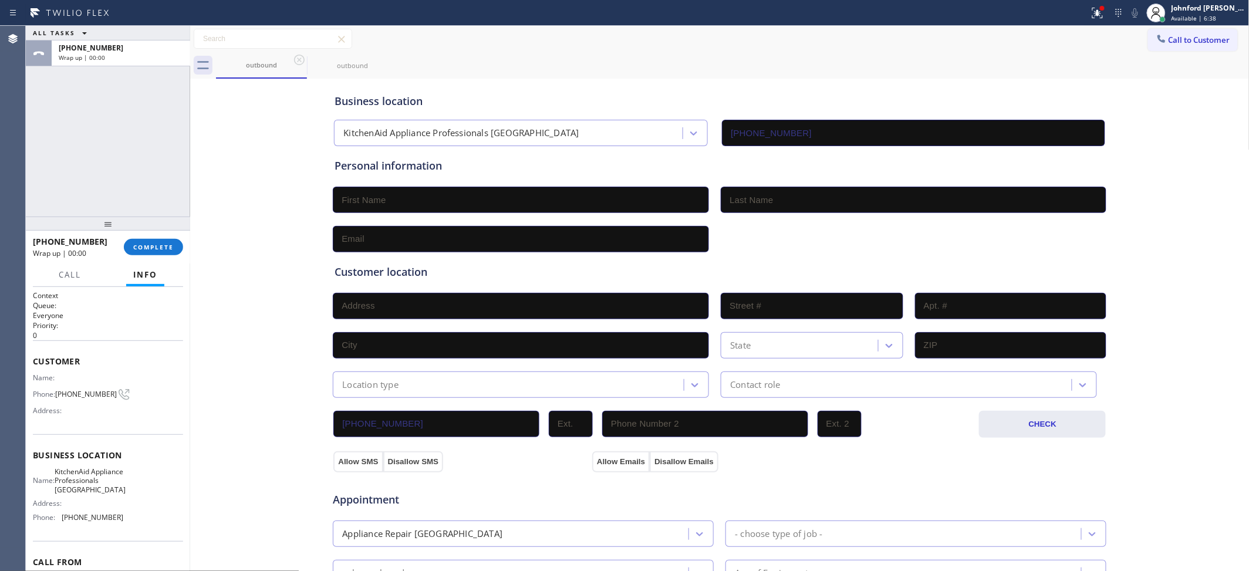
click at [1175, 36] on span "Call to Customer" at bounding box center [1199, 40] width 62 height 11
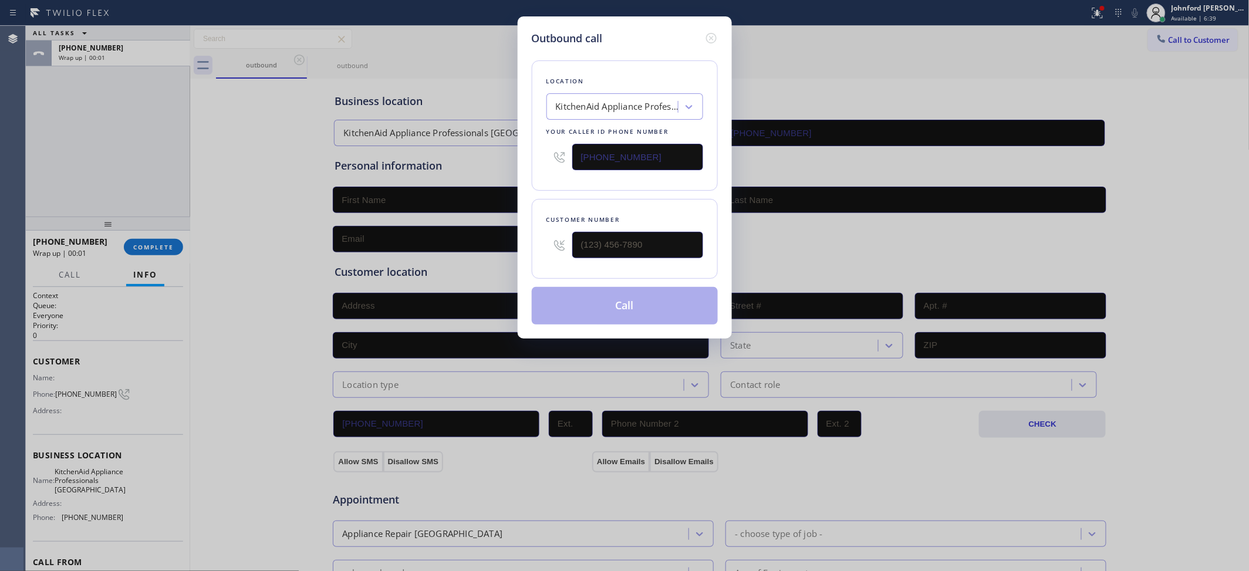
drag, startPoint x: 462, startPoint y: 140, endPoint x: 405, endPoint y: 151, distance: 58.6
click at [441, 141] on div "Outbound call Location KitchenAid Appliance Professionals Glendale Your caller …" at bounding box center [624, 285] width 1249 height 571
paste input "562) 337-3944"
type input "(562) 337-3944"
click at [512, 245] on div "Outbound call Location High Voltage Electrical Cerritos Your caller id phone nu…" at bounding box center [624, 285] width 1249 height 571
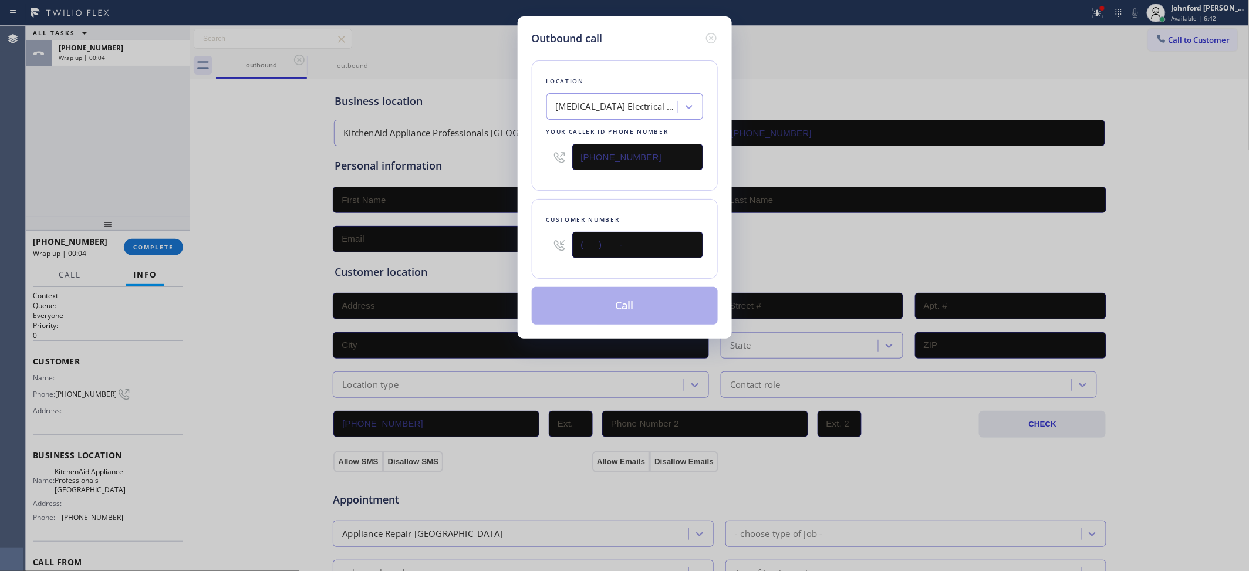
paste input "562) 689-4347"
type input "(562) 689-4347"
click at [546, 189] on div "Location High Voltage Electrical Cerritos Your caller id phone number (562) 337…" at bounding box center [625, 185] width 186 height 278
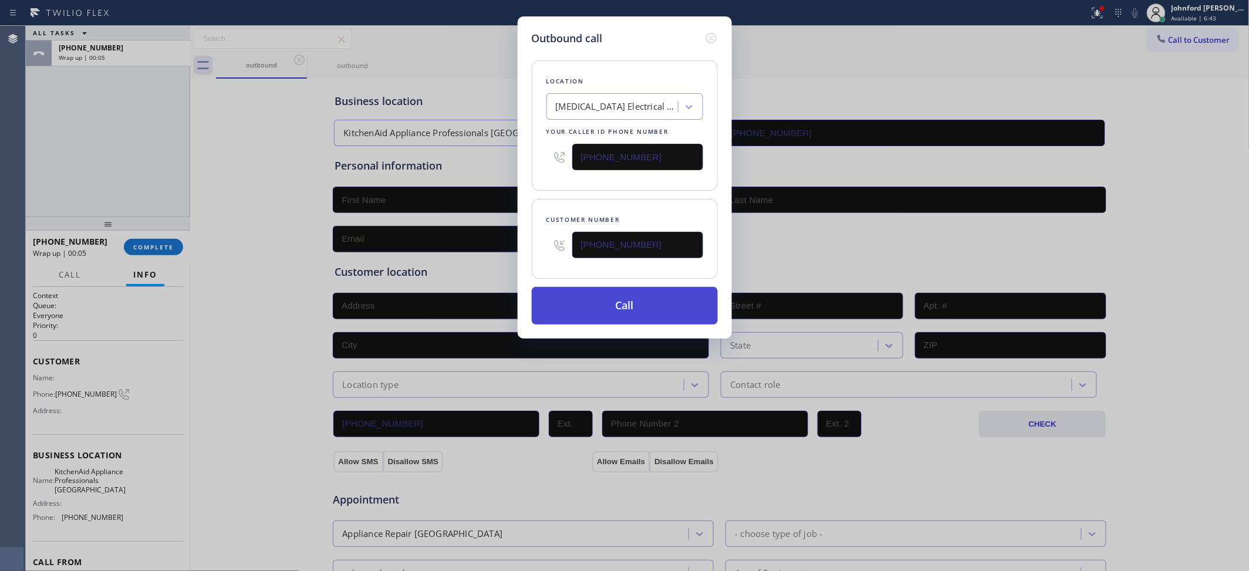
click at [608, 306] on button "Call" at bounding box center [625, 306] width 186 height 38
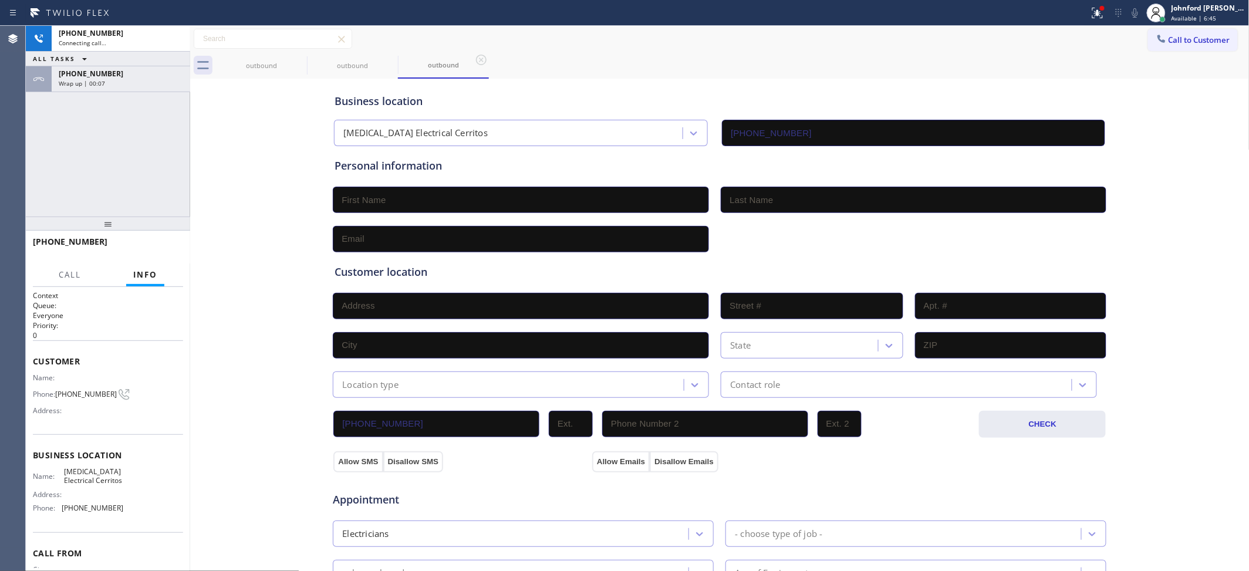
type input "(562) 337-3944"
click at [97, 141] on div "+15626894347 Live | 00:02 ALL TASKS ALL TASKS ACTIVE TASKS TASKS IN WRAP UP +16…" at bounding box center [108, 121] width 164 height 191
click at [160, 253] on button "HANG UP" at bounding box center [155, 247] width 55 height 16
click at [1155, 37] on icon at bounding box center [1161, 39] width 12 height 12
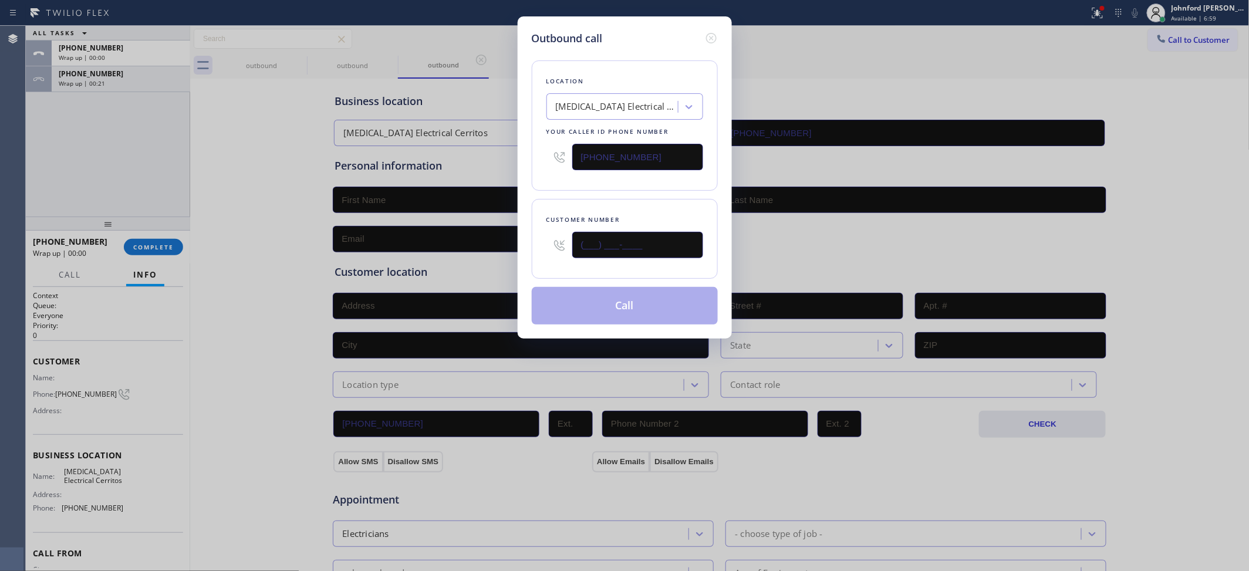
drag, startPoint x: 638, startPoint y: 234, endPoint x: 513, endPoint y: 253, distance: 125.9
click at [513, 253] on div "Outbound call Location High Voltage Electrical Cerritos Your caller id phone nu…" at bounding box center [624, 285] width 1249 height 571
paste input "562) 689-4347"
type input "(562) 689-4347"
click at [630, 176] on div "Location High Voltage Electrical Cerritos Your caller id phone number (562) 337…" at bounding box center [625, 125] width 186 height 130
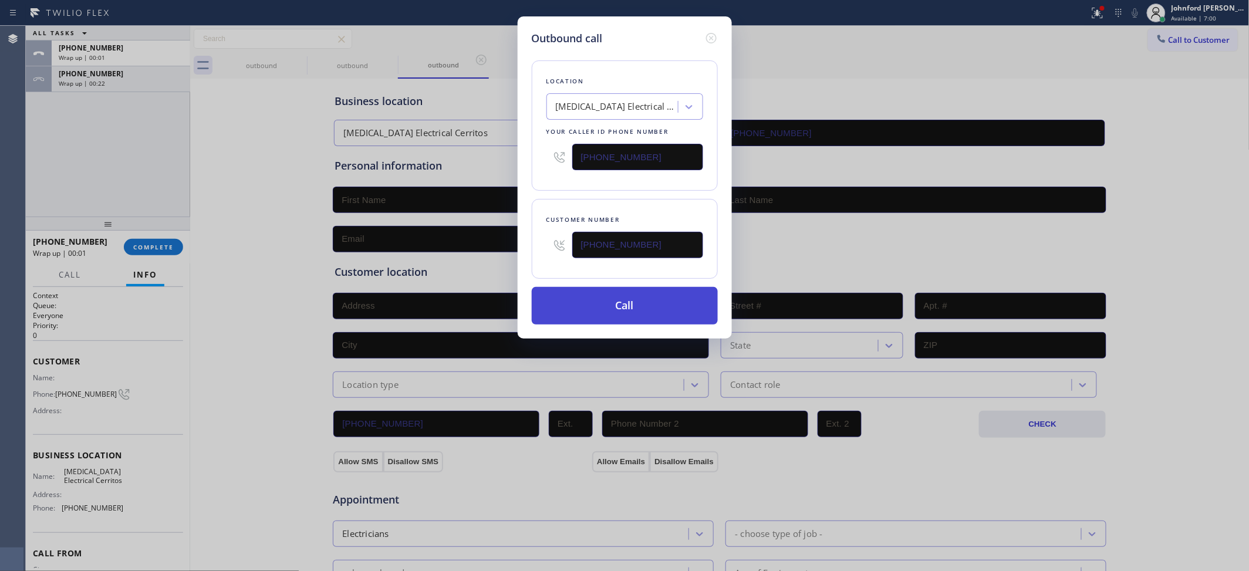
click at [632, 313] on button "Call" at bounding box center [625, 306] width 186 height 38
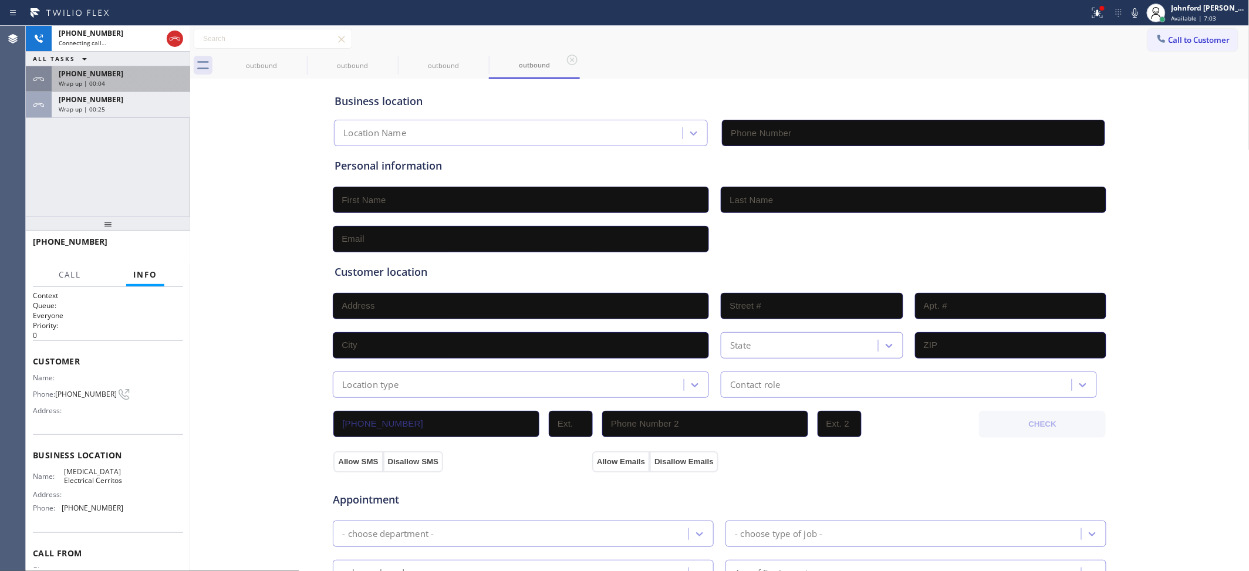
click at [151, 86] on div "Wrap up | 00:04" at bounding box center [121, 83] width 124 height 8
type input "(562) 337-3944"
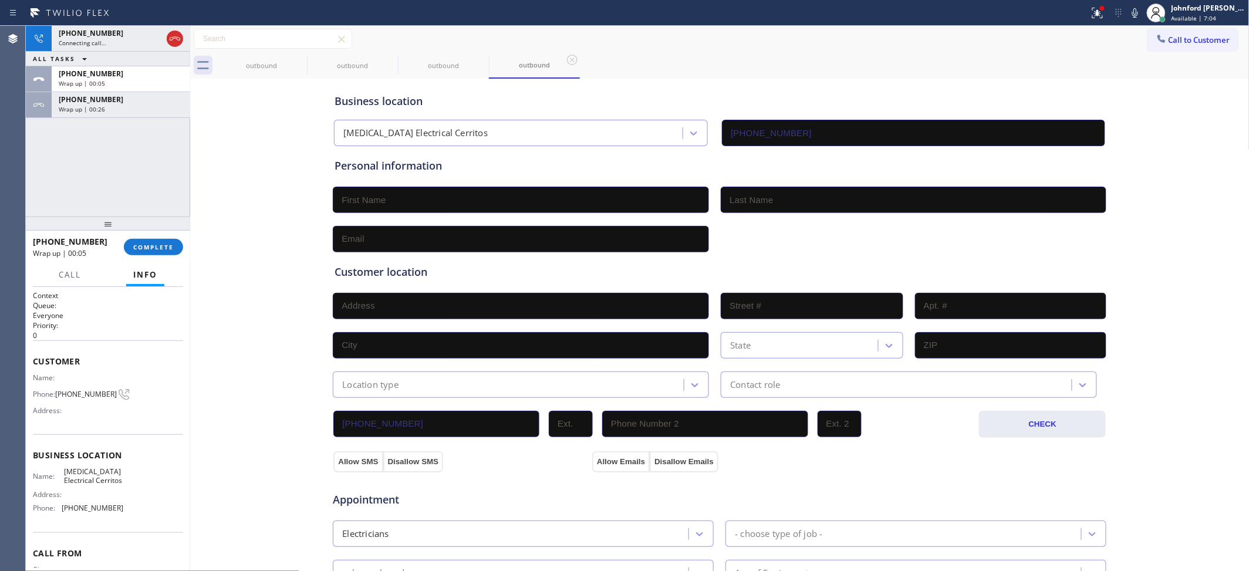
click at [172, 270] on div "Call Info" at bounding box center [108, 274] width 150 height 23
click at [165, 251] on span "COMPLETE" at bounding box center [153, 247] width 40 height 8
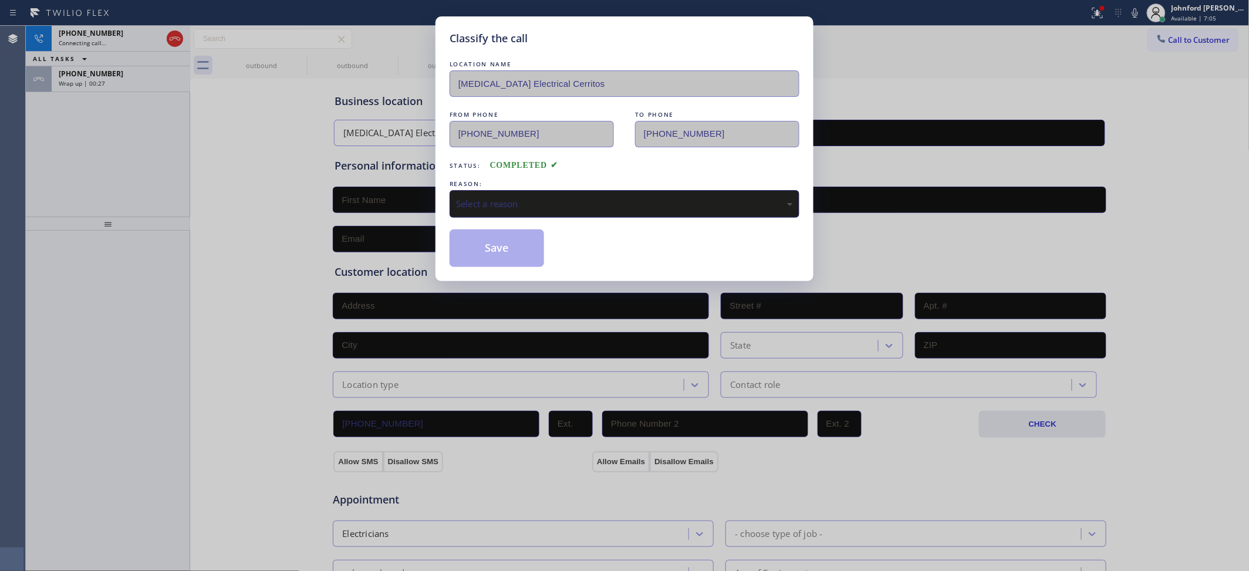
click at [552, 212] on div "Select a reason" at bounding box center [624, 204] width 350 height 28
click at [491, 262] on button "Save" at bounding box center [496, 248] width 94 height 38
click at [475, 248] on button "Save" at bounding box center [496, 248] width 94 height 38
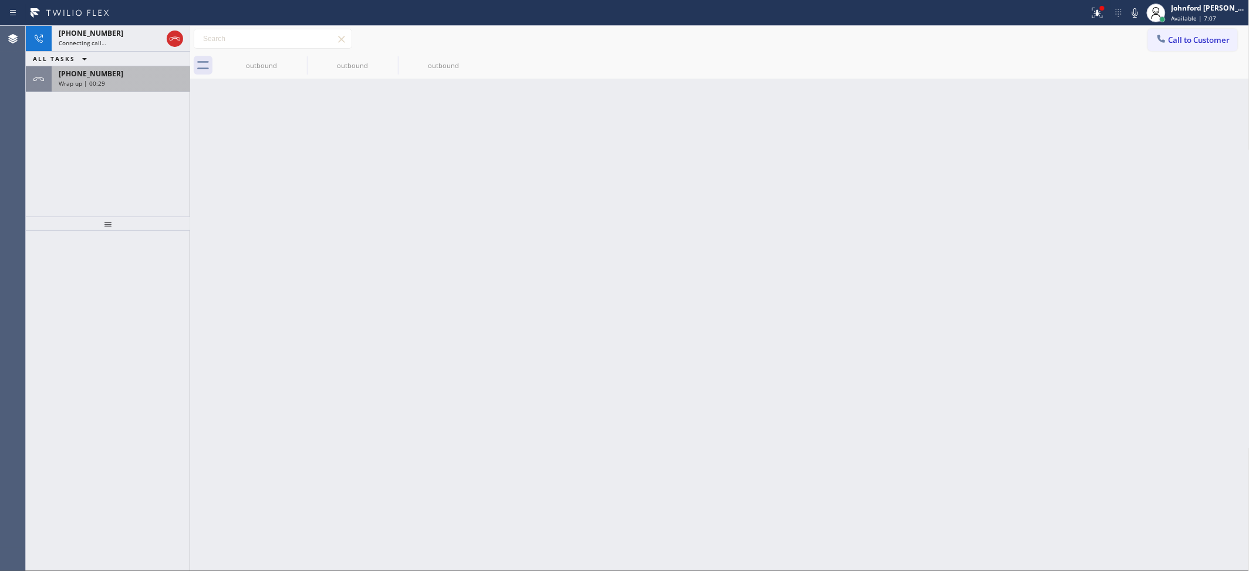
click at [151, 86] on div "Wrap up | 00:29" at bounding box center [121, 83] width 124 height 8
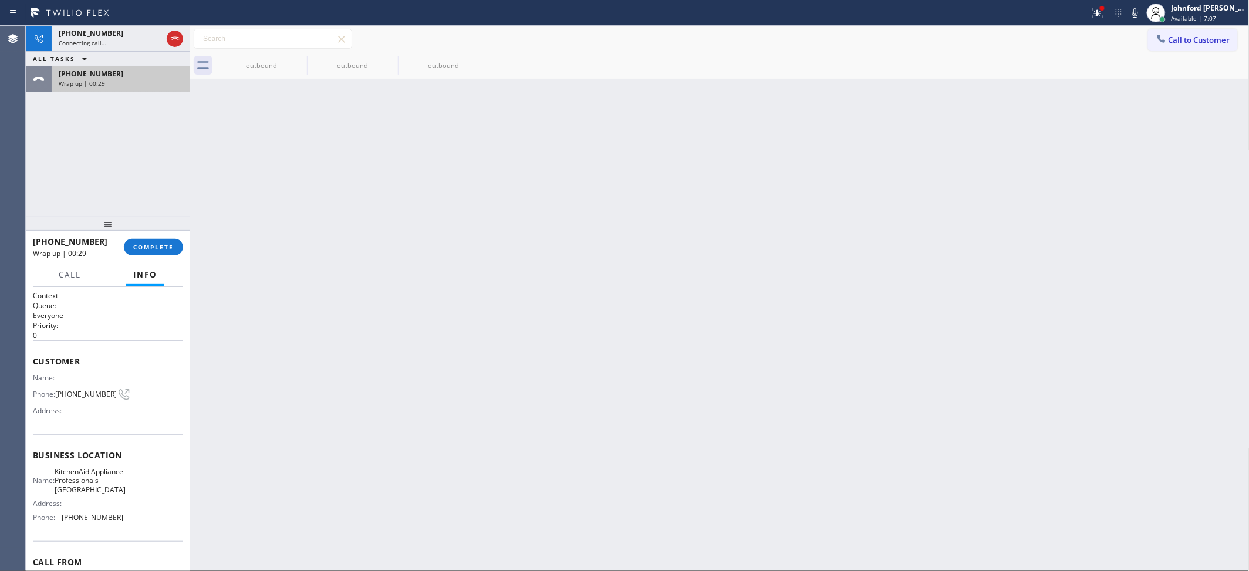
click at [151, 86] on div "Wrap up | 00:29" at bounding box center [121, 83] width 124 height 8
click at [165, 255] on button "COMPLETE" at bounding box center [153, 247] width 59 height 16
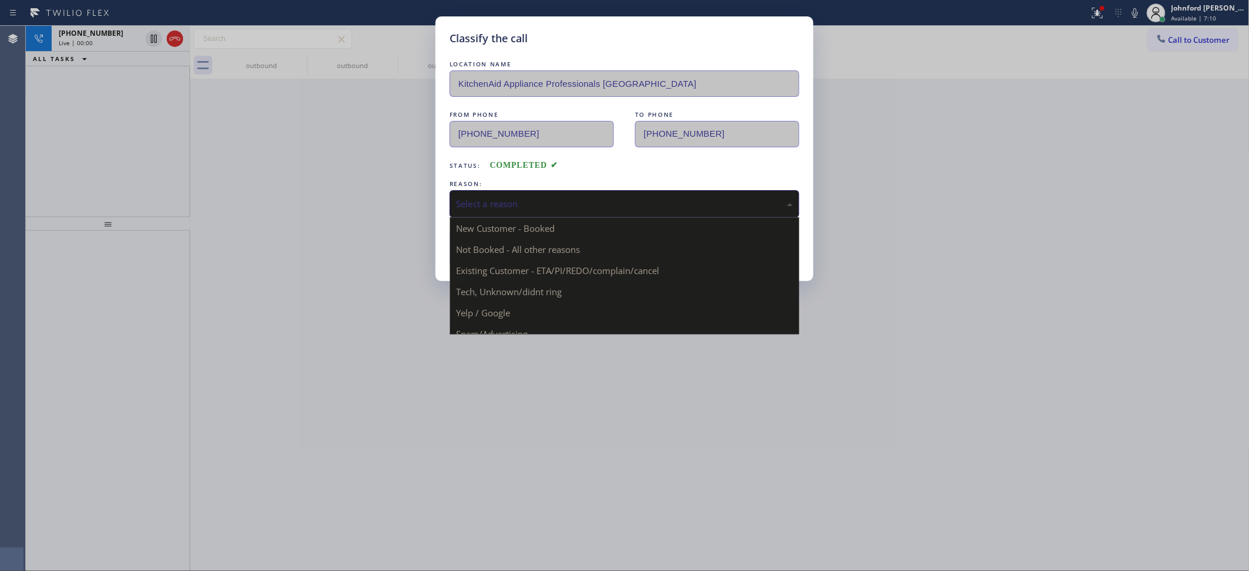
drag, startPoint x: 542, startPoint y: 197, endPoint x: 550, endPoint y: 195, distance: 8.9
click at [547, 197] on div "Select a reason" at bounding box center [624, 203] width 337 height 13
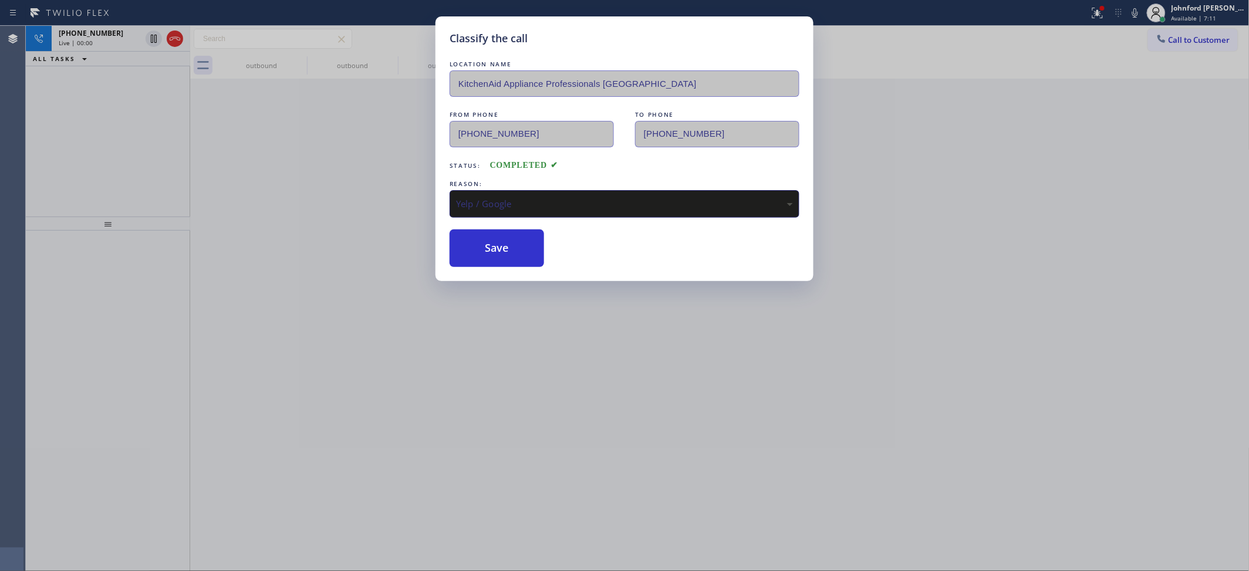
click at [483, 287] on div "Classify the call LOCATION NAME KitchenAid Appliance Professionals Glendale FRO…" at bounding box center [624, 285] width 1249 height 571
click at [484, 247] on button "Save" at bounding box center [496, 248] width 94 height 38
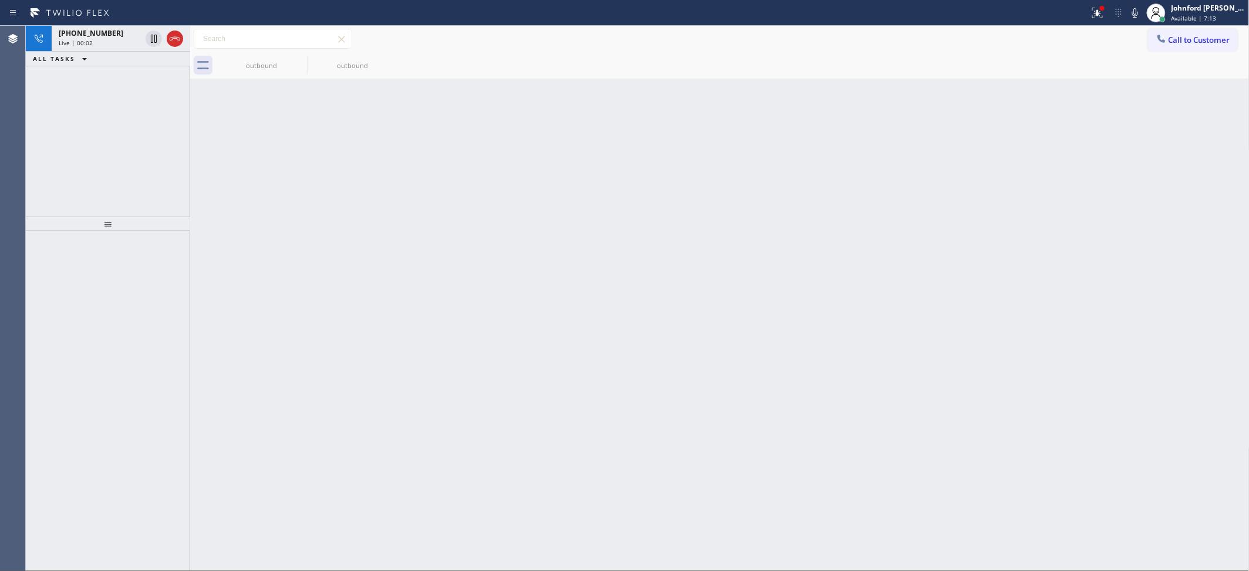
click at [173, 42] on icon at bounding box center [175, 39] width 14 height 14
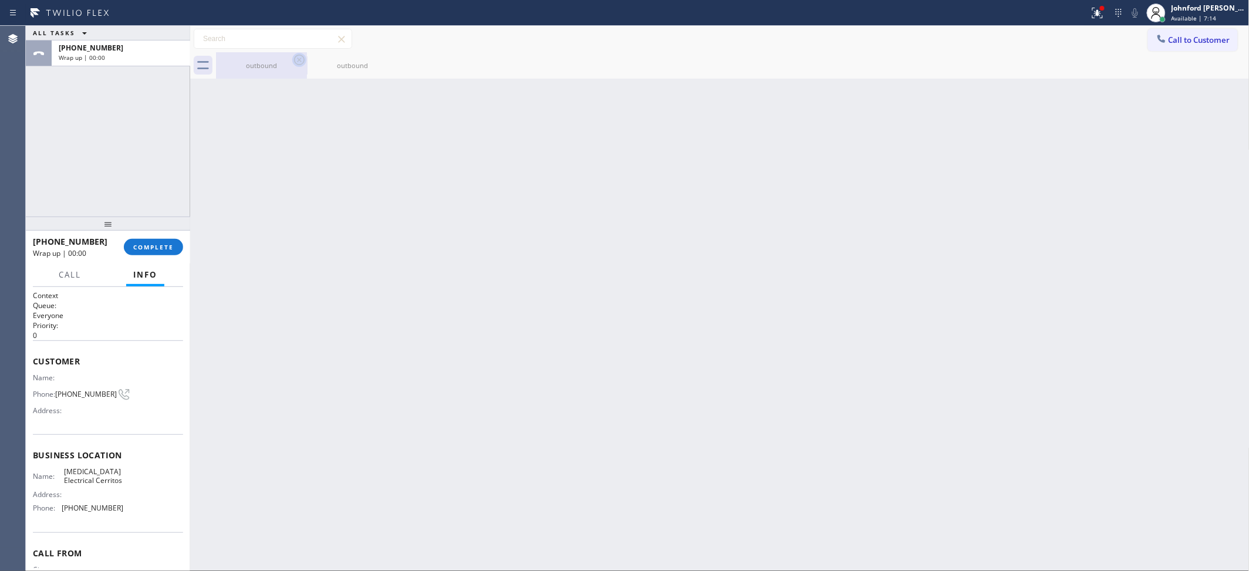
click at [298, 63] on icon at bounding box center [299, 60] width 14 height 14
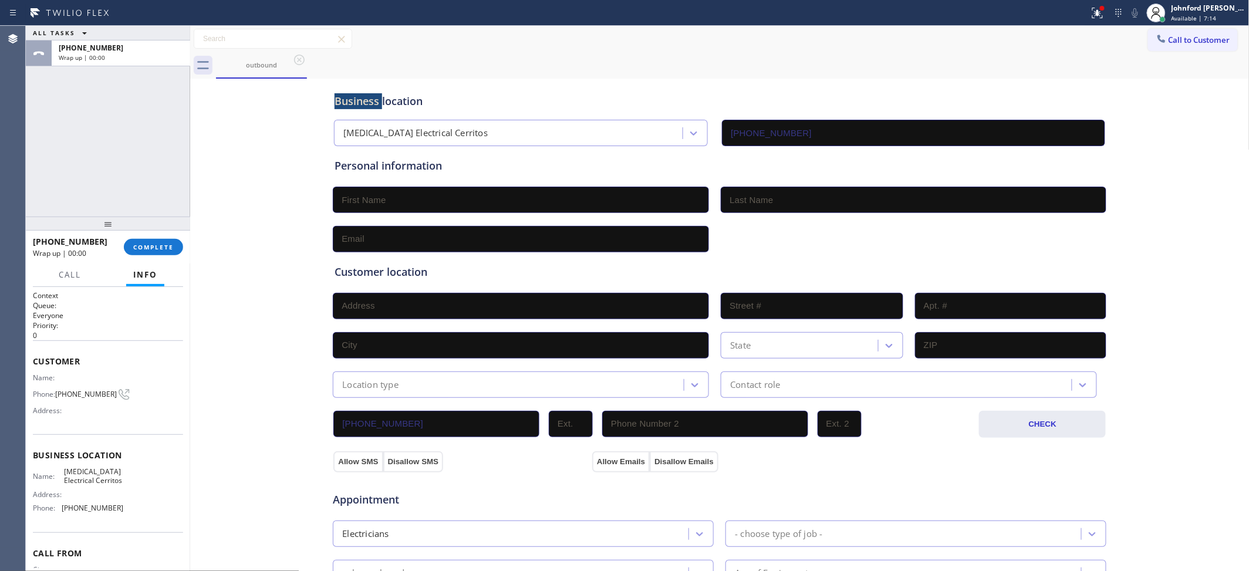
click at [298, 63] on icon at bounding box center [299, 60] width 14 height 14
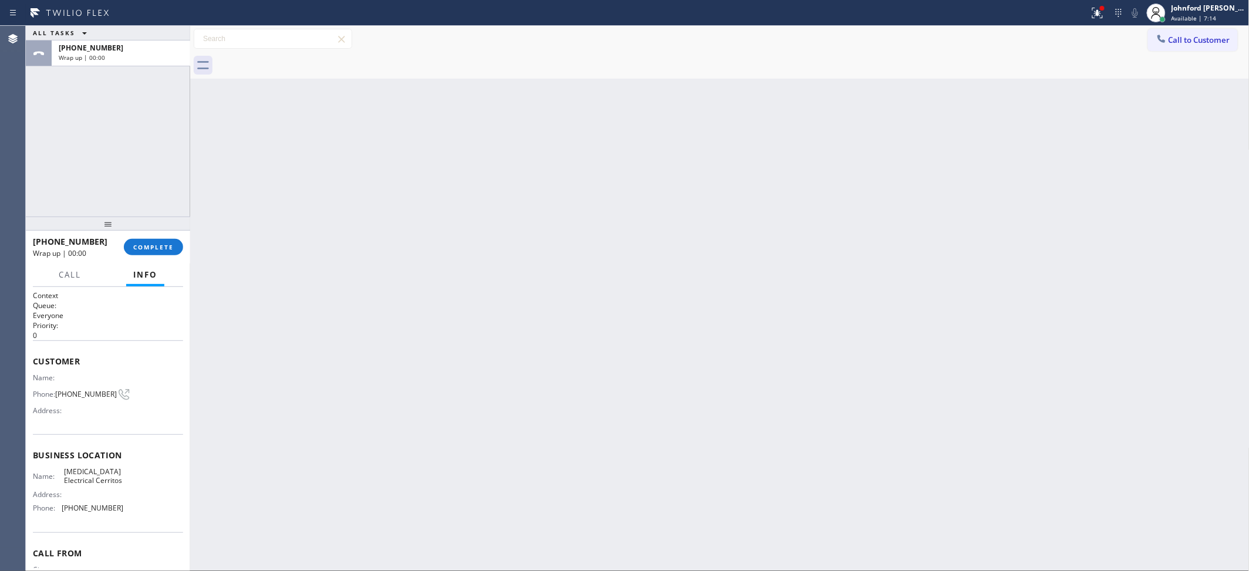
click at [298, 63] on div at bounding box center [732, 65] width 1033 height 26
click at [177, 241] on button "COMPLETE" at bounding box center [153, 247] width 59 height 16
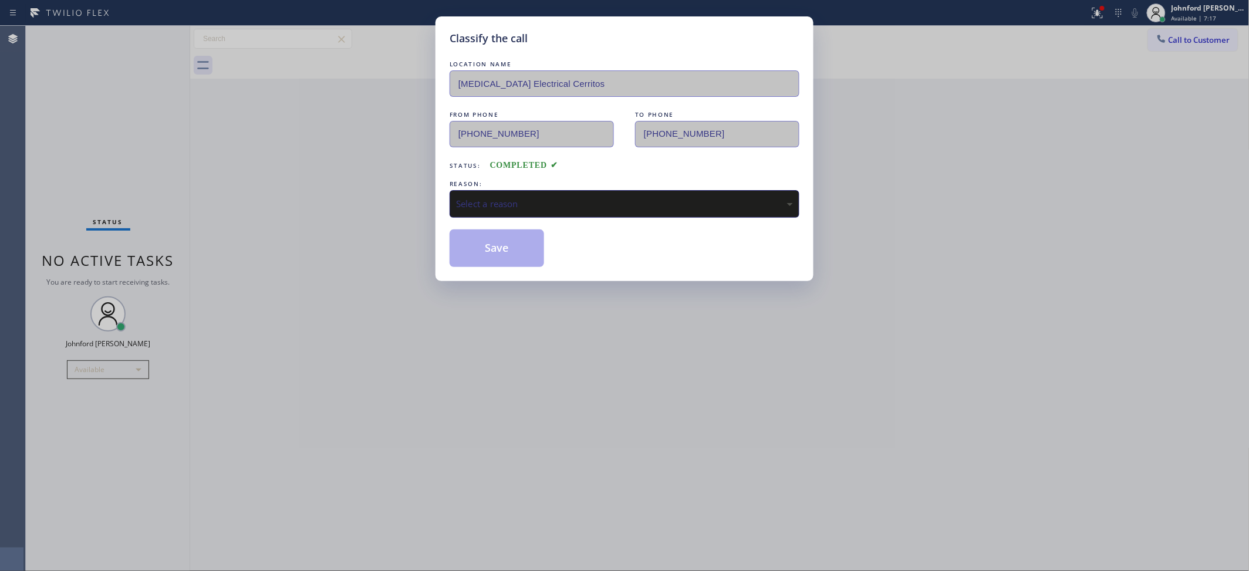
click at [530, 201] on div "Select a reason" at bounding box center [624, 203] width 337 height 13
click at [493, 256] on button "Save" at bounding box center [496, 248] width 94 height 38
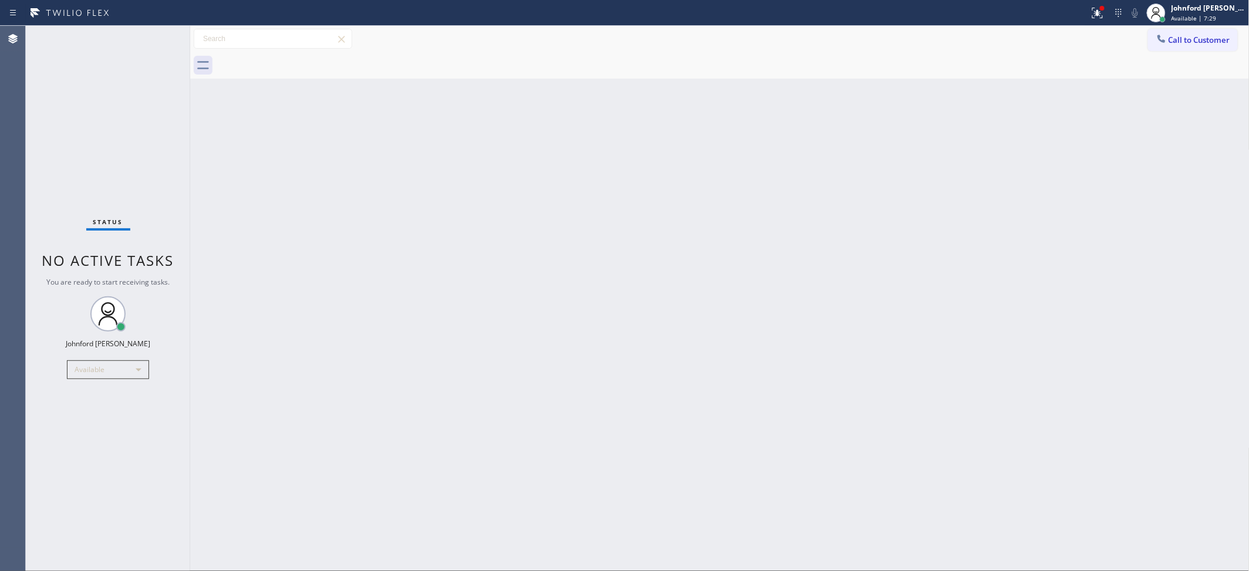
click at [929, 312] on div "Back to Dashboard Change Sender ID Customers Technicians Select a contact Outbo…" at bounding box center [719, 298] width 1059 height 545
click at [1027, 154] on div "Back to Dashboard Change Sender ID Customers Technicians Select a contact Outbo…" at bounding box center [719, 298] width 1059 height 545
click at [1185, 33] on button "Call to Customer" at bounding box center [1193, 40] width 90 height 22
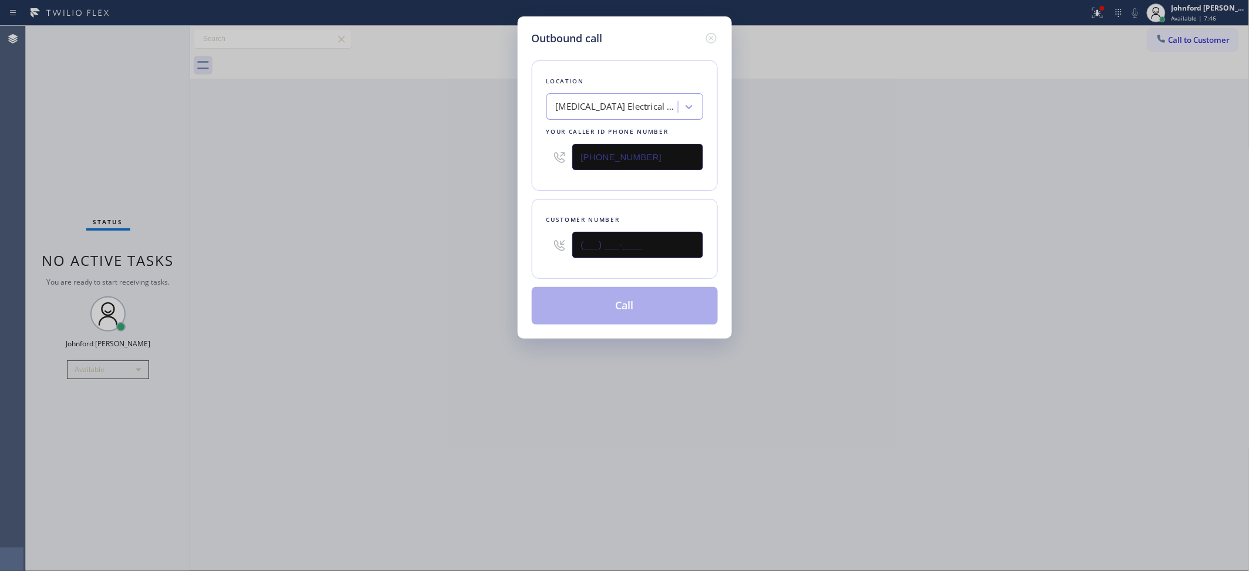
drag, startPoint x: 635, startPoint y: 233, endPoint x: 478, endPoint y: 241, distance: 156.8
click at [487, 241] on div "Outbound call Location High Voltage Electrical Cerritos Your caller id phone nu…" at bounding box center [624, 285] width 1249 height 571
paste input "617) 842-5003"
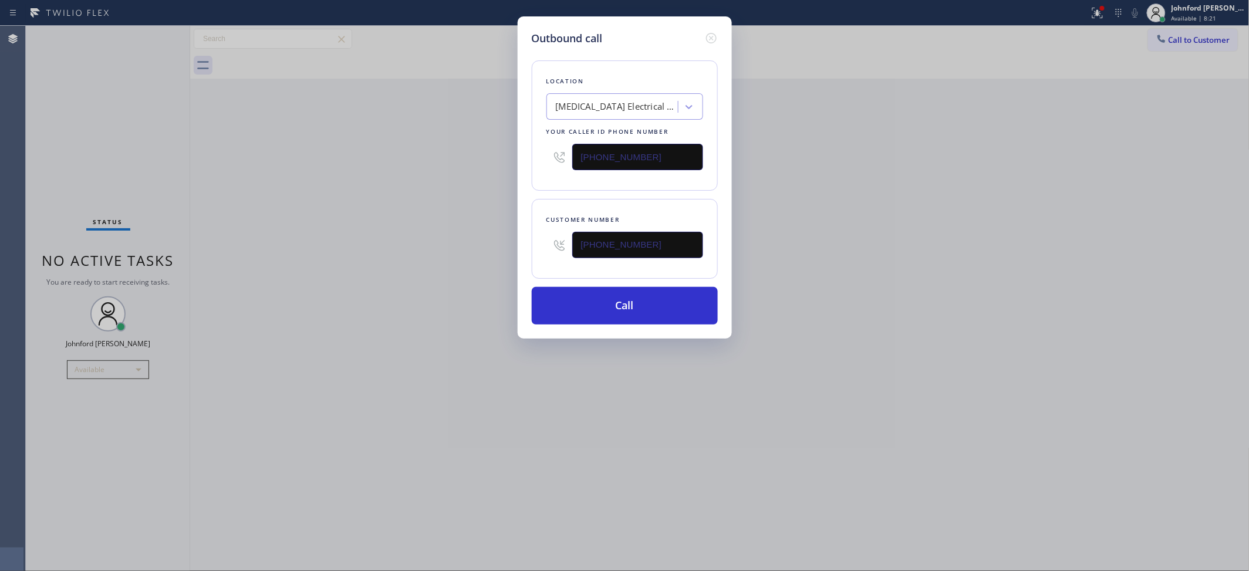
drag, startPoint x: 637, startPoint y: 241, endPoint x: 523, endPoint y: 259, distance: 115.2
click at [524, 259] on div "Outbound call Location High Voltage Electrical Cerritos Your caller id phone nu…" at bounding box center [624, 177] width 214 height 322
paste input "305) 934-1411"
type input "(305) 934-1411"
drag, startPoint x: 651, startPoint y: 144, endPoint x: 506, endPoint y: 151, distance: 145.6
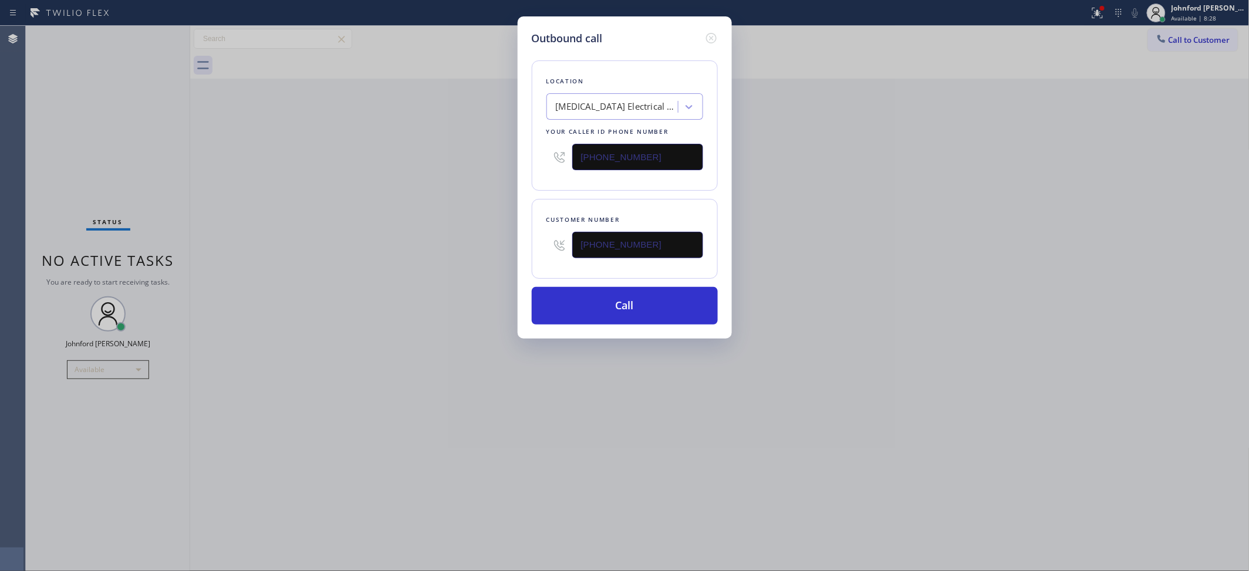
click at [517, 150] on div "Outbound call Location High Voltage Electrical Cerritos Your caller id phone nu…" at bounding box center [624, 177] width 214 height 322
paste input "786) 627-6420"
type input "(786) 627-6420"
click at [453, 157] on div "Outbound call Location High Voltage Electrical Cerritos Your caller id phone nu…" at bounding box center [624, 285] width 1249 height 571
click at [620, 317] on button "Call" at bounding box center [625, 306] width 186 height 38
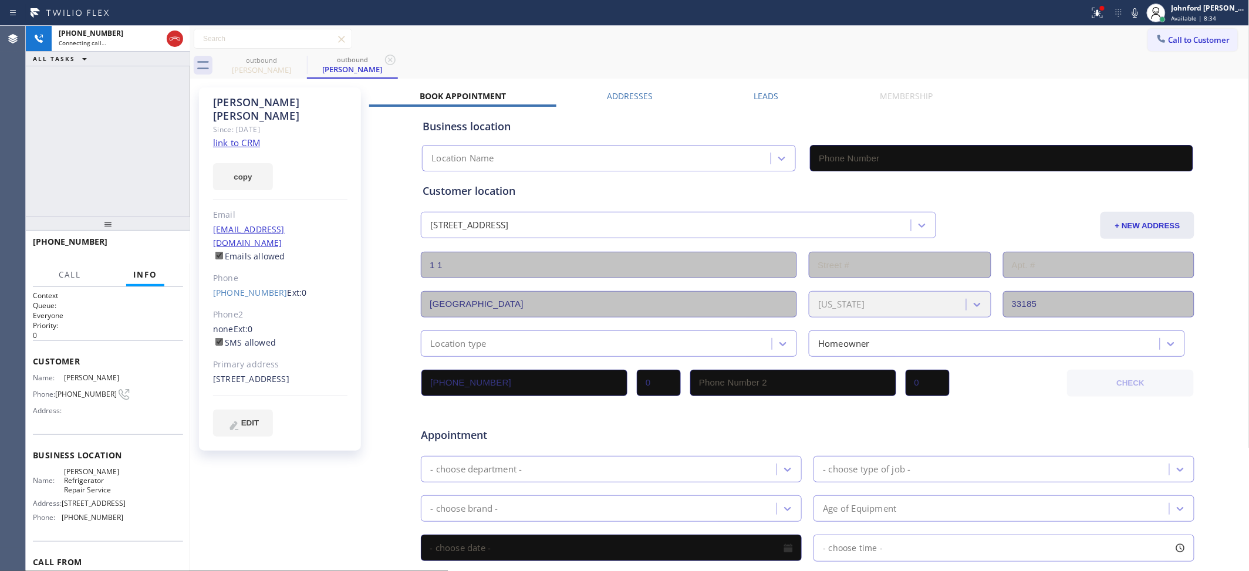
type input "(786) 627-6420"
click at [688, 45] on div "Call to Customer Outbound call Location Hogan Refrigerator Repair Service Your …" at bounding box center [719, 39] width 1059 height 21
click at [1131, 9] on icon at bounding box center [1135, 13] width 14 height 14
click at [1057, 37] on div "Call to Customer Outbound call Location Hogan Refrigerator Repair Service Your …" at bounding box center [719, 39] width 1059 height 21
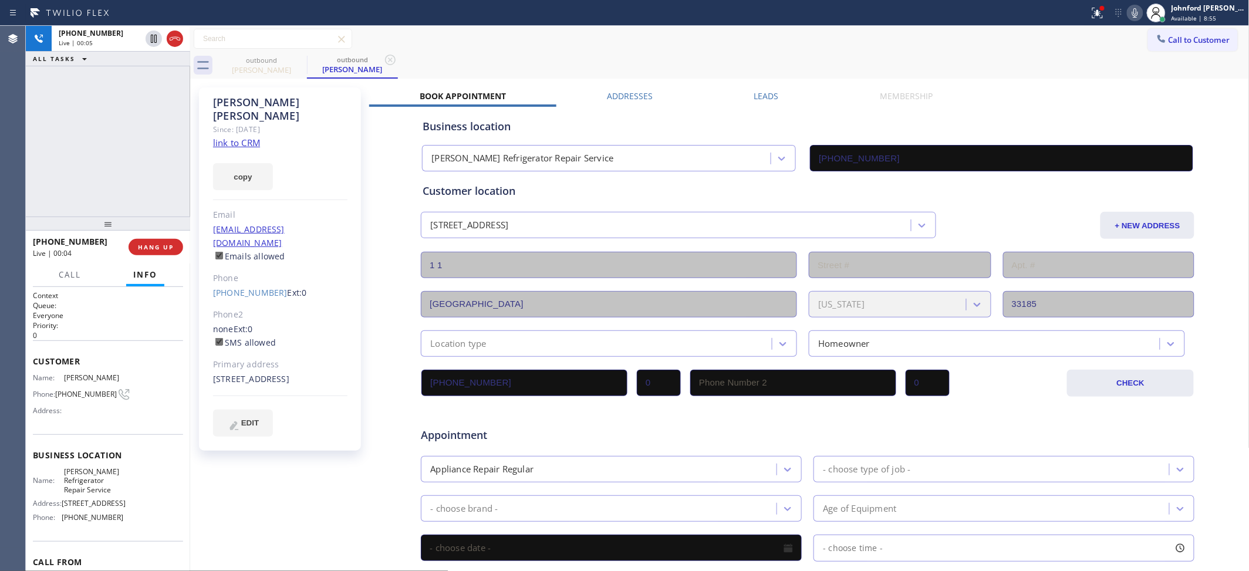
click at [1130, 18] on icon at bounding box center [1135, 13] width 14 height 14
click at [1128, 11] on icon at bounding box center [1135, 13] width 14 height 14
click at [1131, 11] on icon at bounding box center [1135, 13] width 14 height 14
click at [153, 245] on span "HANG UP" at bounding box center [156, 247] width 36 height 8
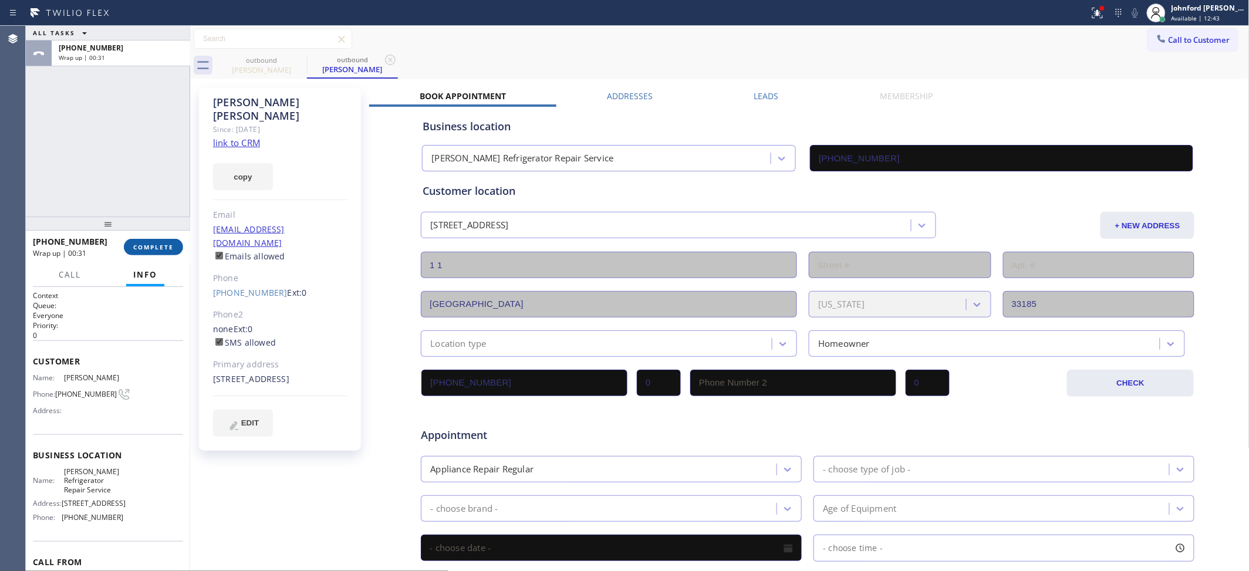
click at [153, 245] on span "COMPLETE" at bounding box center [153, 247] width 40 height 8
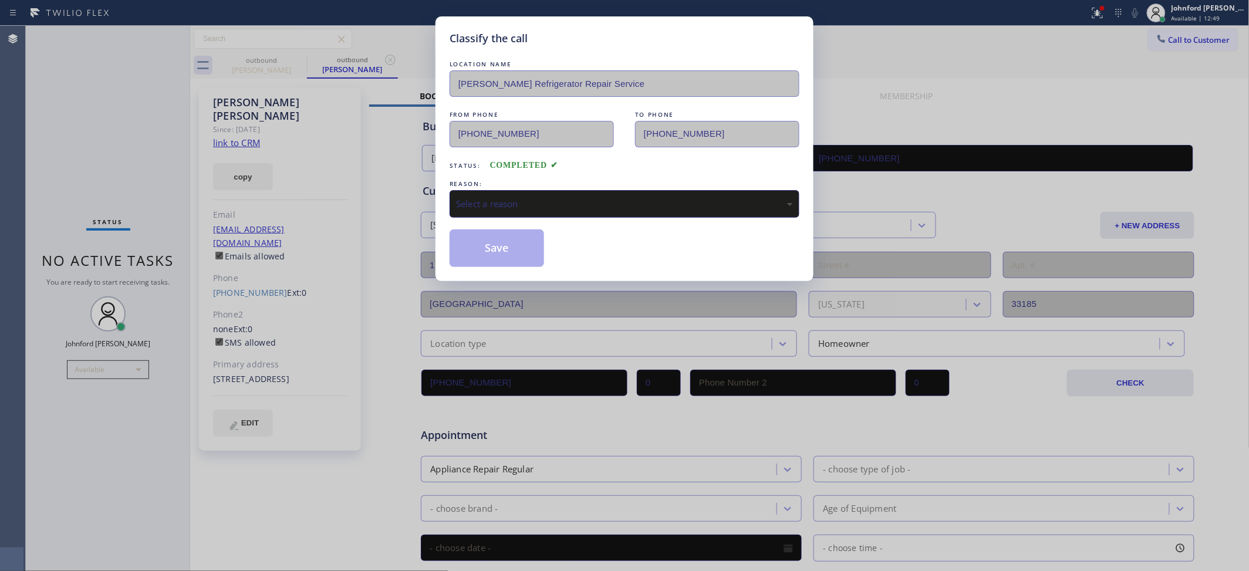
click at [611, 190] on div "Select a reason" at bounding box center [624, 204] width 350 height 28
click at [498, 246] on button "Save" at bounding box center [496, 248] width 94 height 38
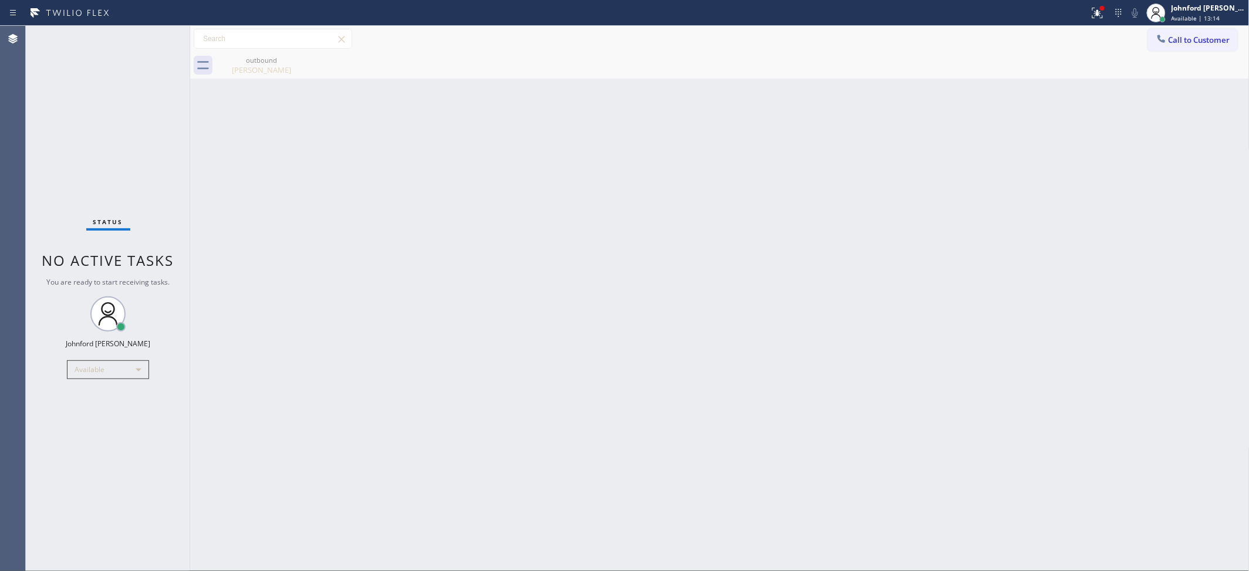
click at [957, 158] on div "Back to Dashboard Change Sender ID Customers Technicians Select a contact Outbo…" at bounding box center [719, 298] width 1059 height 545
click at [1097, 18] on icon at bounding box center [1097, 13] width 14 height 14
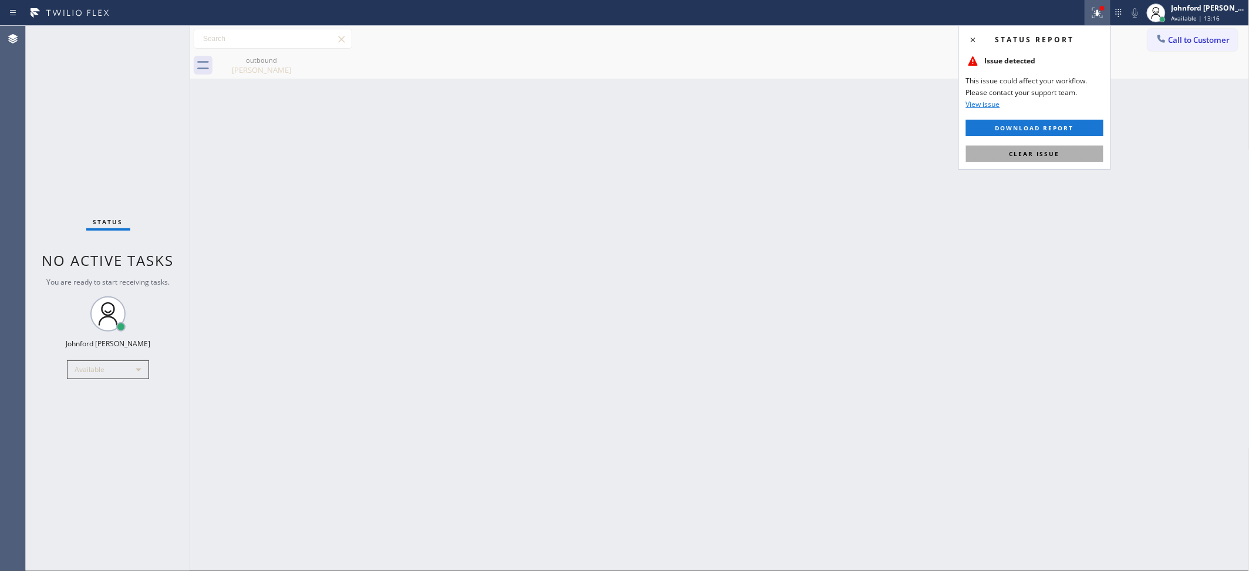
click at [1008, 153] on button "Clear issue" at bounding box center [1034, 154] width 137 height 16
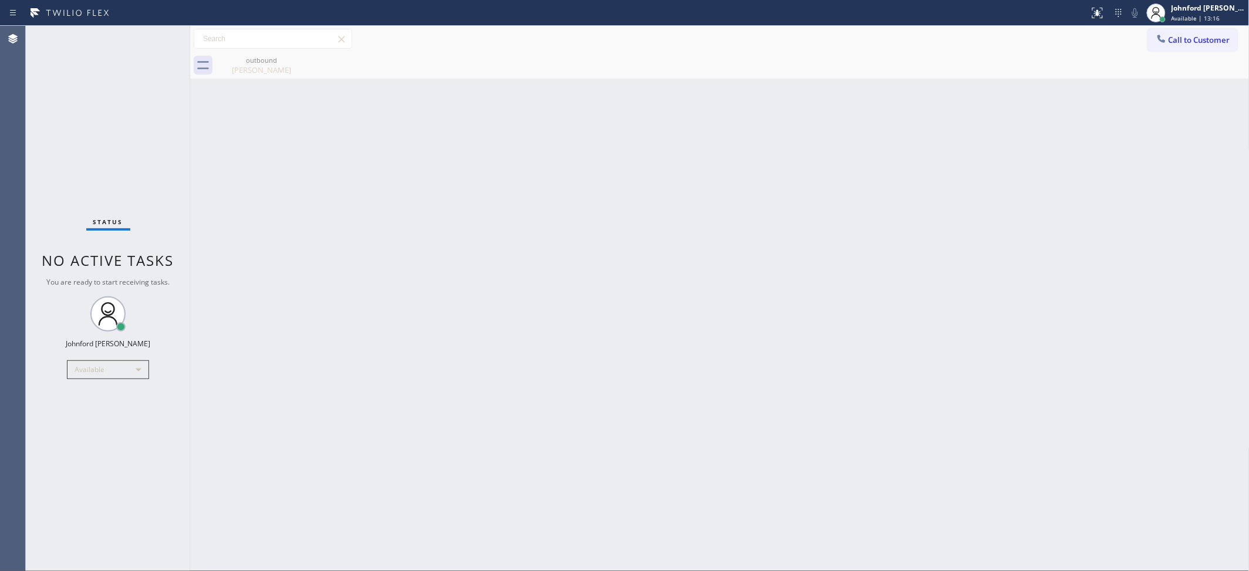
click at [831, 300] on div "Back to Dashboard Change Sender ID Customers Technicians Select a contact Outbo…" at bounding box center [719, 298] width 1059 height 545
click at [303, 66] on icon at bounding box center [299, 60] width 14 height 14
click at [302, 62] on icon at bounding box center [299, 60] width 14 height 14
click at [665, 253] on div "Back to Dashboard Change Sender ID Customers Technicians Select a contact Outbo…" at bounding box center [720, 298] width 1060 height 545
click at [959, 128] on div "Back to Dashboard Change Sender ID Customers Technicians Select a contact Outbo…" at bounding box center [720, 298] width 1060 height 545
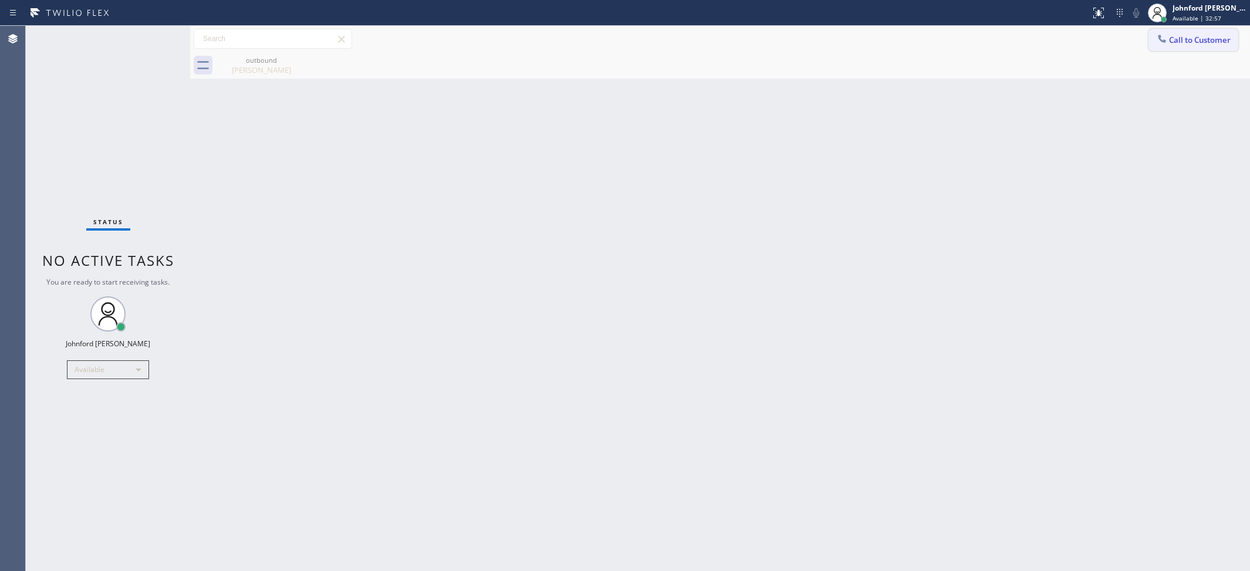
click at [1192, 30] on button "Call to Customer" at bounding box center [1193, 40] width 90 height 22
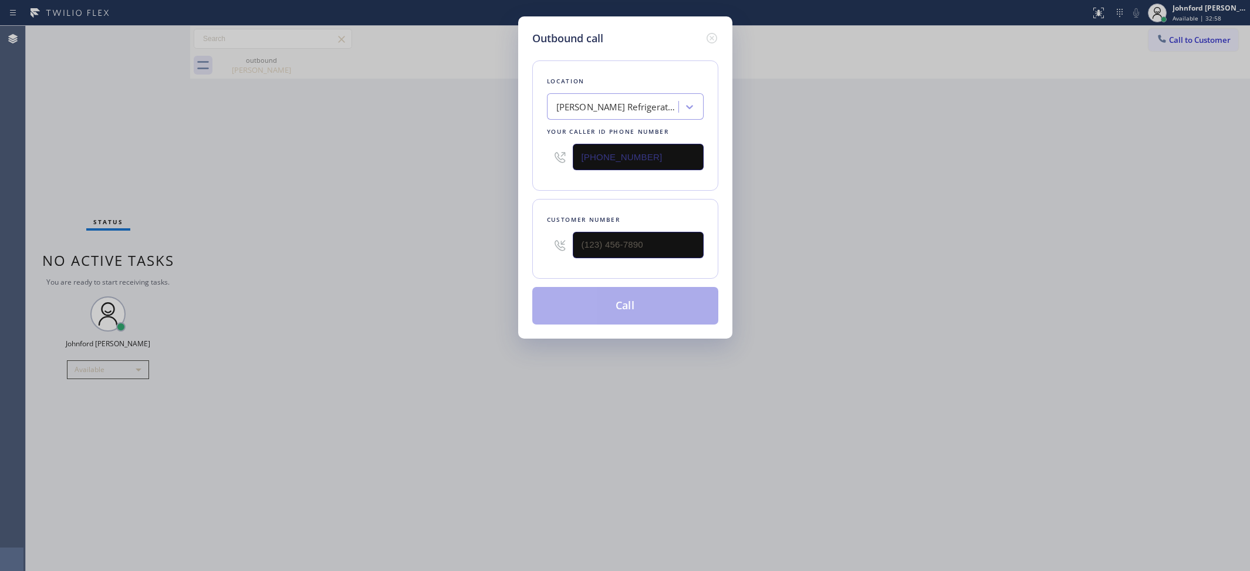
drag, startPoint x: 641, startPoint y: 148, endPoint x: 420, endPoint y: 143, distance: 221.3
click at [370, 148] on div "Outbound call Location Hogan Refrigerator Repair Service Your caller id phone n…" at bounding box center [625, 285] width 1250 height 571
paste input "833) 558-1241"
type input "(833) 558-1241"
drag, startPoint x: 653, startPoint y: 251, endPoint x: 455, endPoint y: 262, distance: 198.6
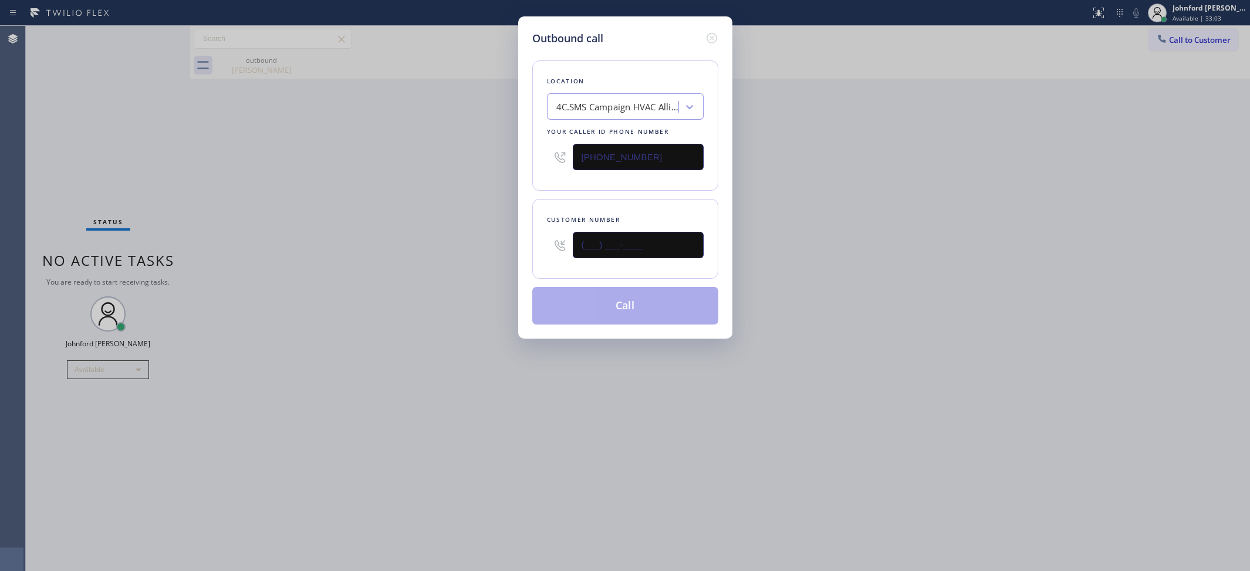
click at [477, 259] on div "Outbound call Location 4C.SMS Campaign HVAC Alliance Experts Your caller id pho…" at bounding box center [625, 285] width 1250 height 571
paste input "305) 710-1130"
type input "[PHONE_NUMBER]"
click at [440, 262] on div "Outbound call Location 4C.SMS Campaign HVAC Alliance Experts Your caller id pho…" at bounding box center [625, 285] width 1250 height 571
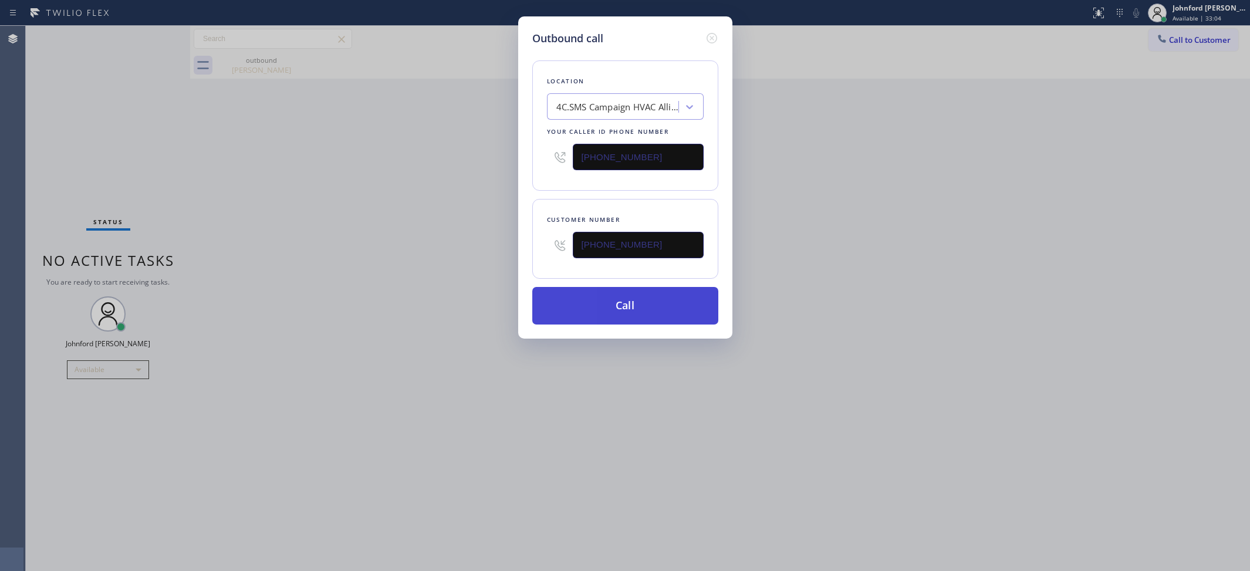
click at [649, 307] on button "Call" at bounding box center [625, 306] width 186 height 38
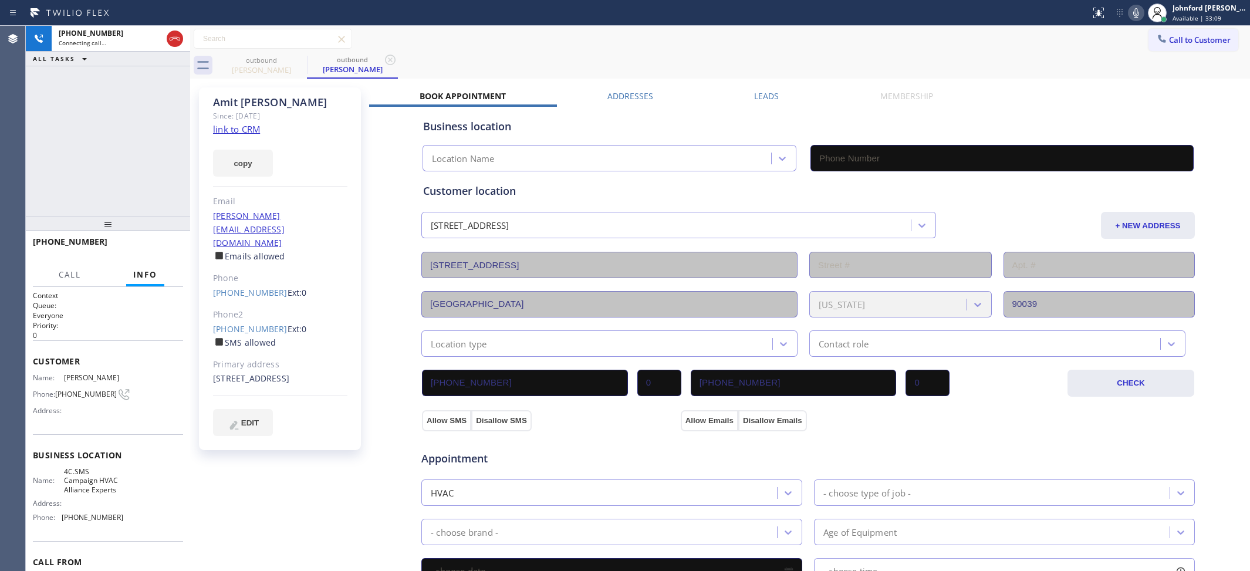
type input "(833) 558-1241"
drag, startPoint x: 638, startPoint y: 53, endPoint x: 652, endPoint y: 52, distance: 14.7
click at [647, 52] on div "outbound Amit Kochhar outbound Amit Kochhar" at bounding box center [733, 65] width 1034 height 26
click at [1129, 8] on icon at bounding box center [1136, 13] width 14 height 14
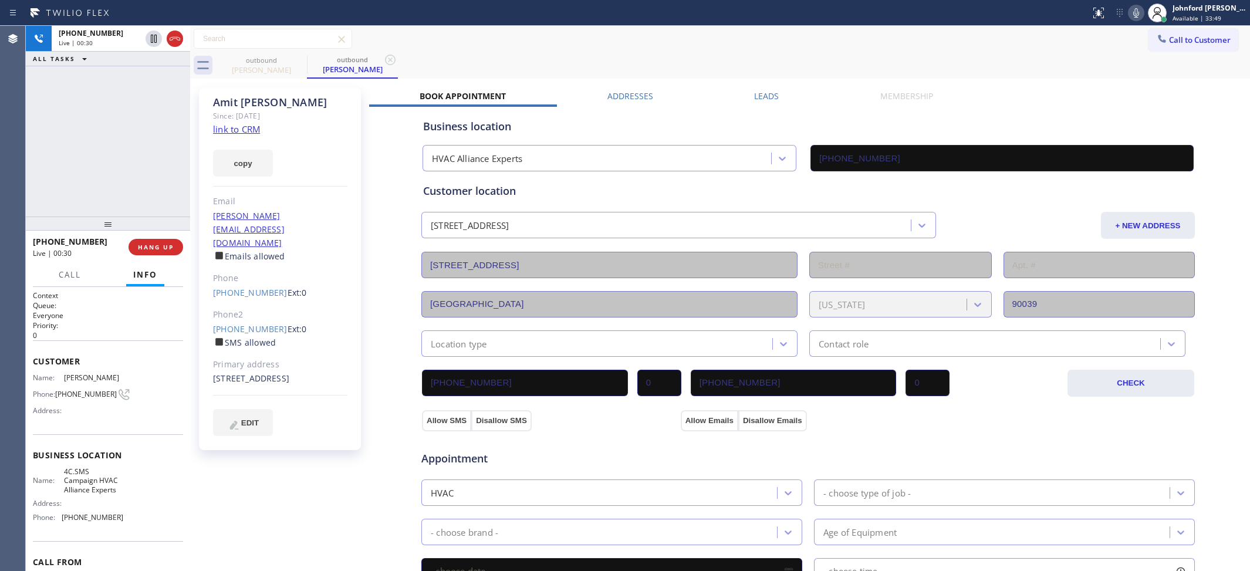
click at [1131, 13] on icon at bounding box center [1136, 13] width 14 height 14
click at [151, 245] on span "COMPLETE" at bounding box center [153, 247] width 40 height 8
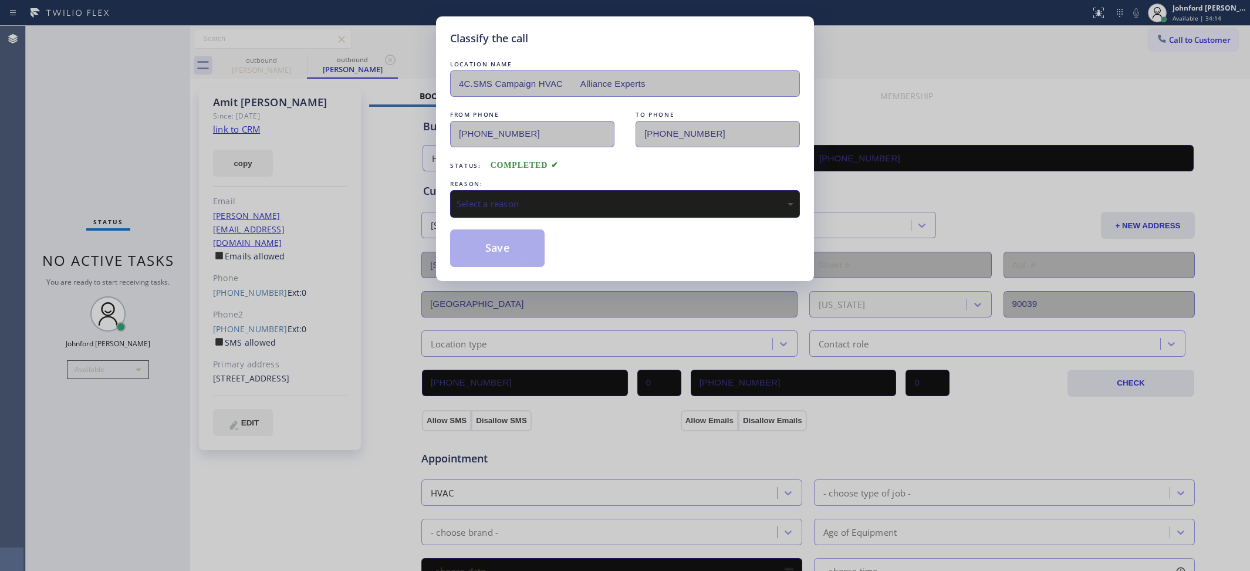
click at [559, 192] on div "Select a reason" at bounding box center [625, 204] width 350 height 28
click at [515, 248] on button "Save" at bounding box center [497, 248] width 94 height 38
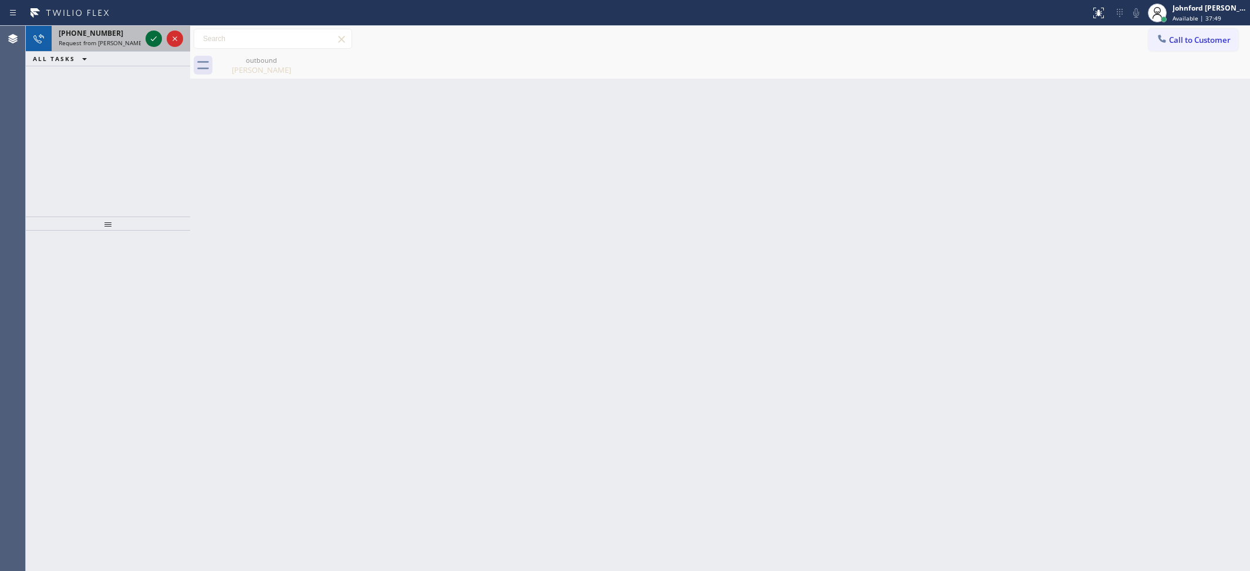
click at [158, 42] on icon at bounding box center [154, 39] width 14 height 14
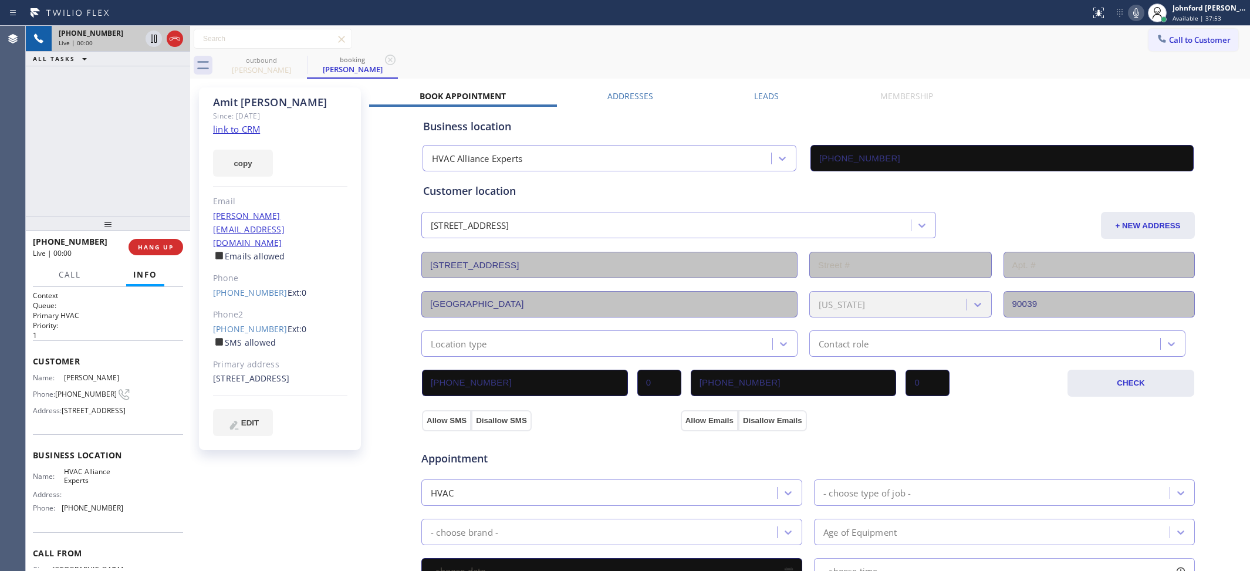
type input "(833) 558-1241"
drag, startPoint x: 682, startPoint y: 51, endPoint x: 792, endPoint y: 18, distance: 114.5
click at [682, 51] on div "Call to Customer Outbound call Location HVAC Alliance Experts Your caller id ph…" at bounding box center [720, 39] width 1060 height 26
click at [104, 143] on div "ALL TASKS ALL TASKS ACTIVE TASKS TASKS IN WRAP UP +13057101130 Wrap up | 00:06" at bounding box center [108, 121] width 164 height 191
click at [77, 157] on div "ALL TASKS ALL TASKS ACTIVE TASKS TASKS IN WRAP UP +13057101130 Wrap up | 00:56" at bounding box center [108, 121] width 164 height 191
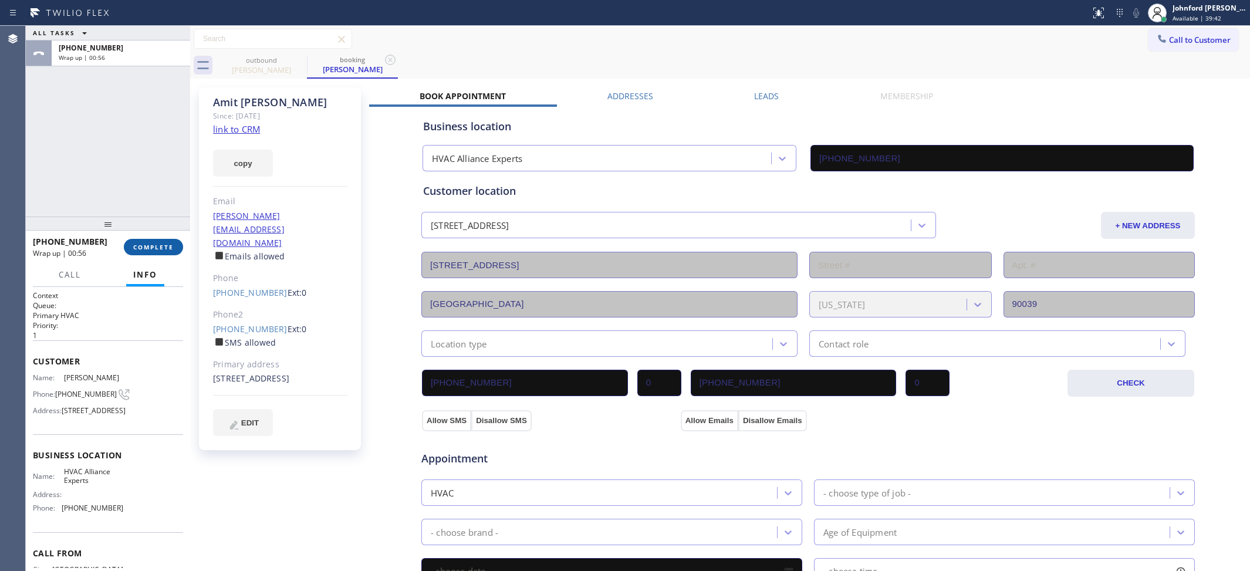
click at [163, 243] on span "COMPLETE" at bounding box center [153, 247] width 40 height 8
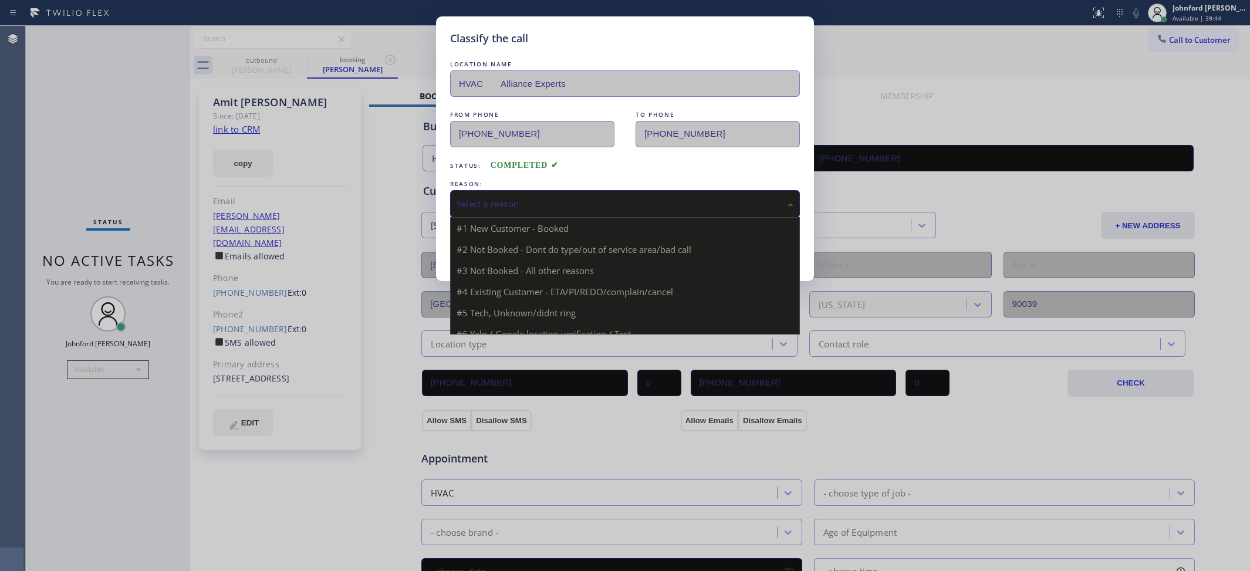
click at [505, 192] on div "Select a reason" at bounding box center [625, 204] width 350 height 28
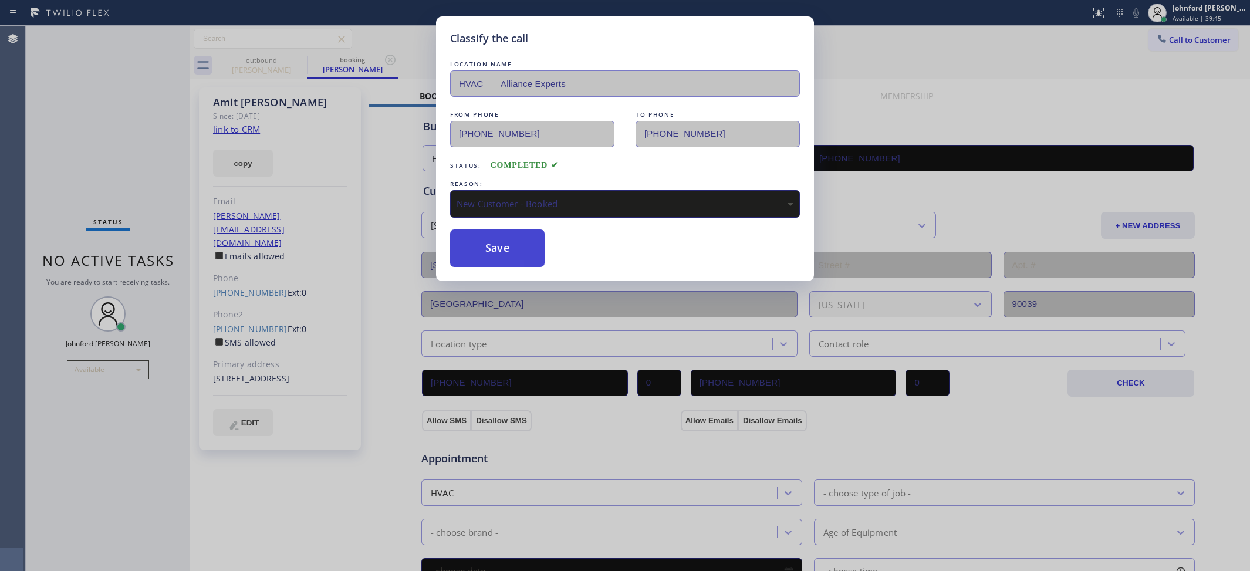
click at [510, 245] on button "Save" at bounding box center [497, 248] width 94 height 38
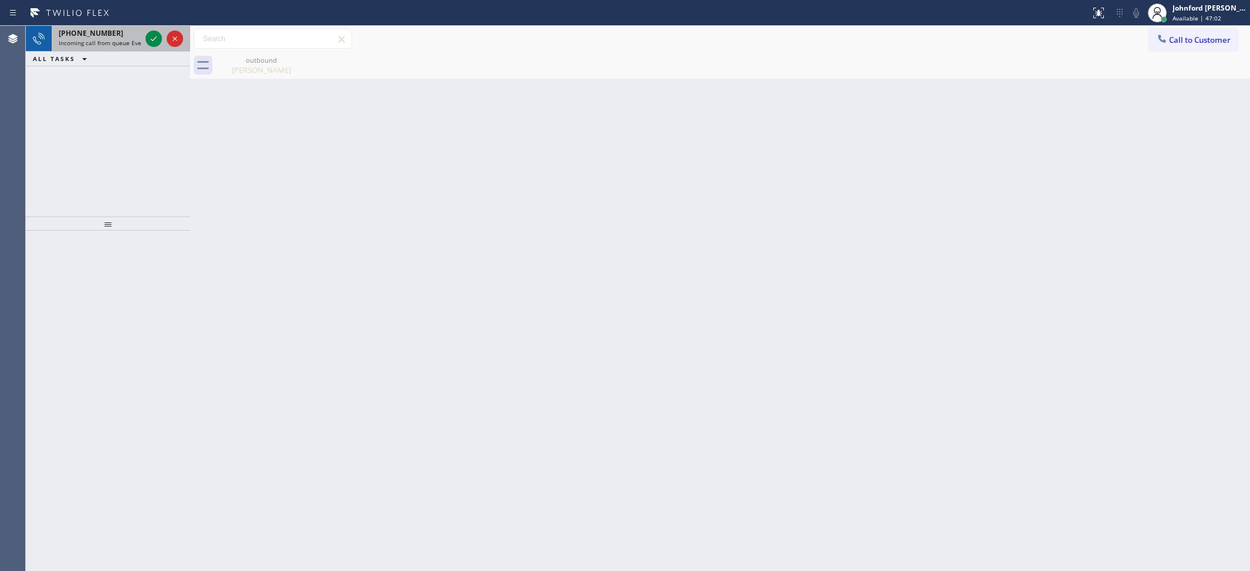
click at [120, 43] on span "Incoming call from queue Everybody" at bounding box center [110, 43] width 102 height 8
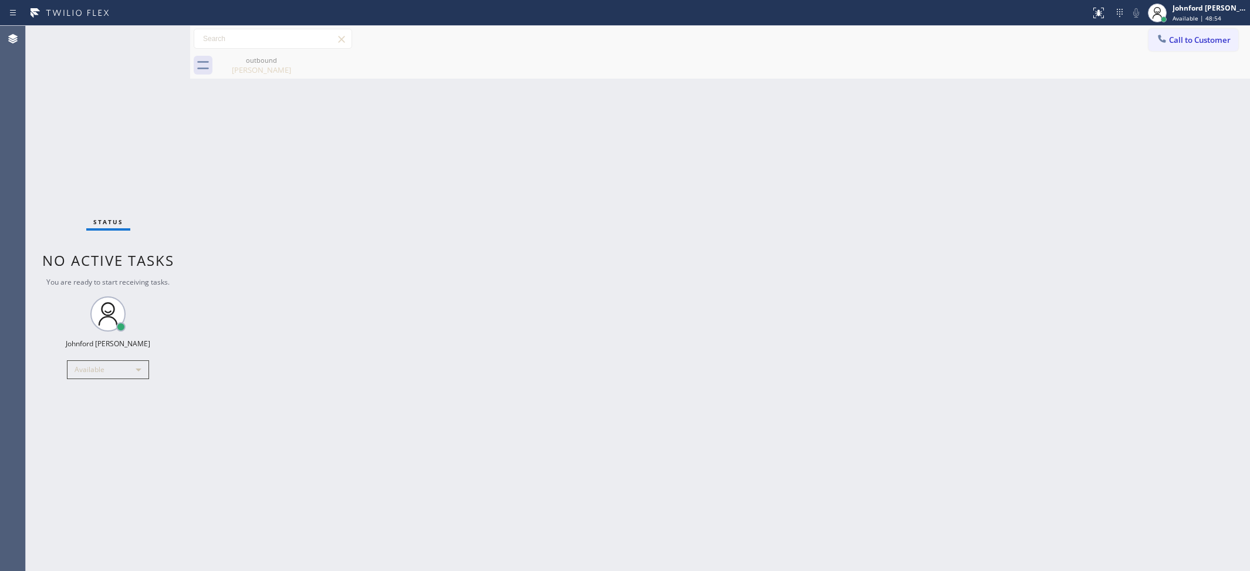
click at [936, 276] on div "Back to Dashboard Change Sender ID Customers Technicians Select a contact Outbo…" at bounding box center [720, 298] width 1060 height 545
click at [1189, 43] on span "Call to Customer" at bounding box center [1200, 40] width 62 height 11
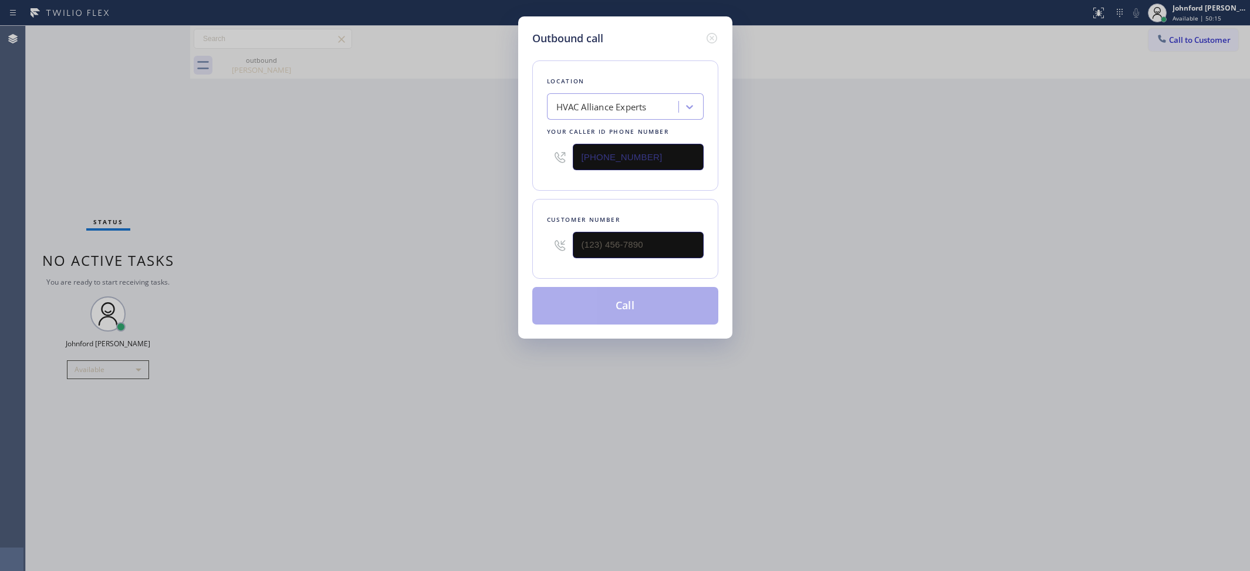
drag, startPoint x: 647, startPoint y: 158, endPoint x: 455, endPoint y: 157, distance: 192.4
click at [455, 157] on div "Outbound call Location HVAC Alliance Experts Your caller id phone number (833) …" at bounding box center [625, 285] width 1250 height 571
paste input "626) 539-2537"
type input "[PHONE_NUMBER]"
drag, startPoint x: 652, startPoint y: 225, endPoint x: 478, endPoint y: 259, distance: 177.1
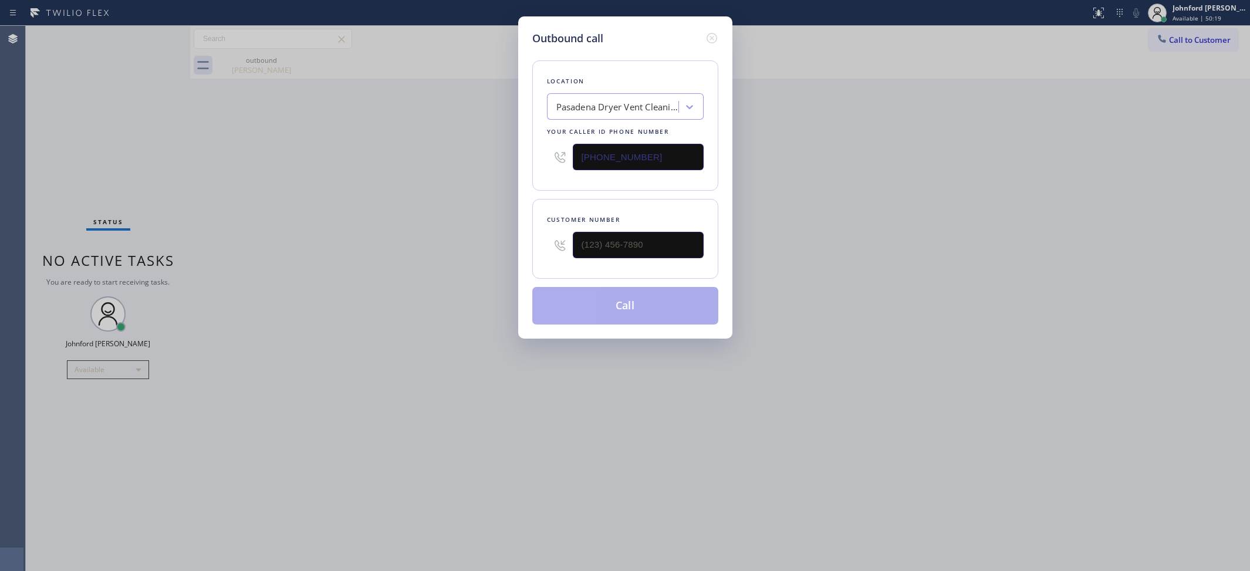
click at [478, 259] on div "Outbound call Location Pasadena Dryer Vent Cleaning Your caller id phone number…" at bounding box center [625, 285] width 1250 height 571
click at [600, 236] on input "(___) ___-____" at bounding box center [638, 245] width 131 height 26
paste input "310) 528-1932"
type input "[PHONE_NUMBER]"
click at [418, 252] on div "Outbound call Location Pasadena Dryer Vent Cleaning Your caller id phone number…" at bounding box center [625, 285] width 1250 height 571
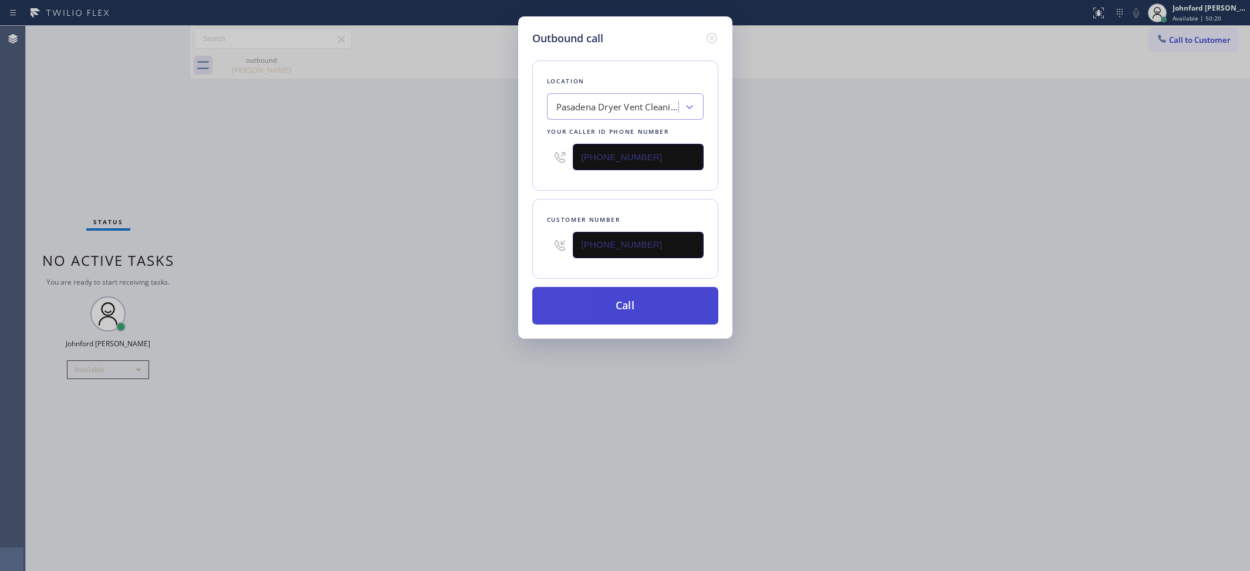
click at [572, 307] on button "Call" at bounding box center [625, 306] width 186 height 38
drag, startPoint x: 851, startPoint y: 276, endPoint x: 816, endPoint y: 48, distance: 230.8
click at [851, 275] on div "Outbound call Location Pasadena Dryer Vent Cleaning Your caller id phone number…" at bounding box center [625, 285] width 1250 height 571
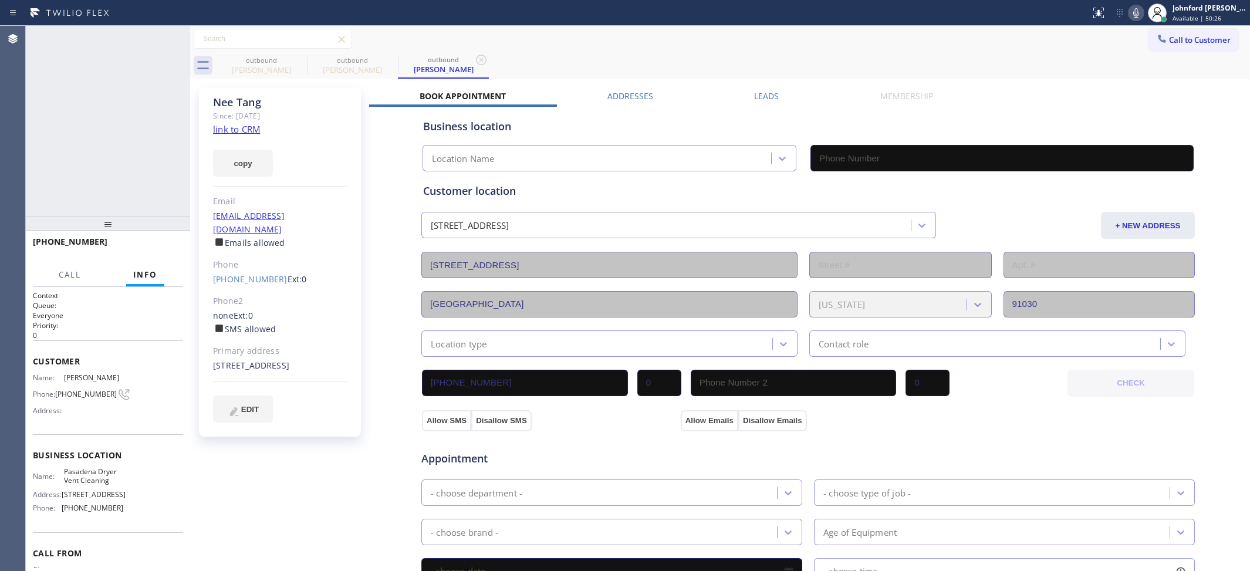
type input "[PHONE_NUMBER]"
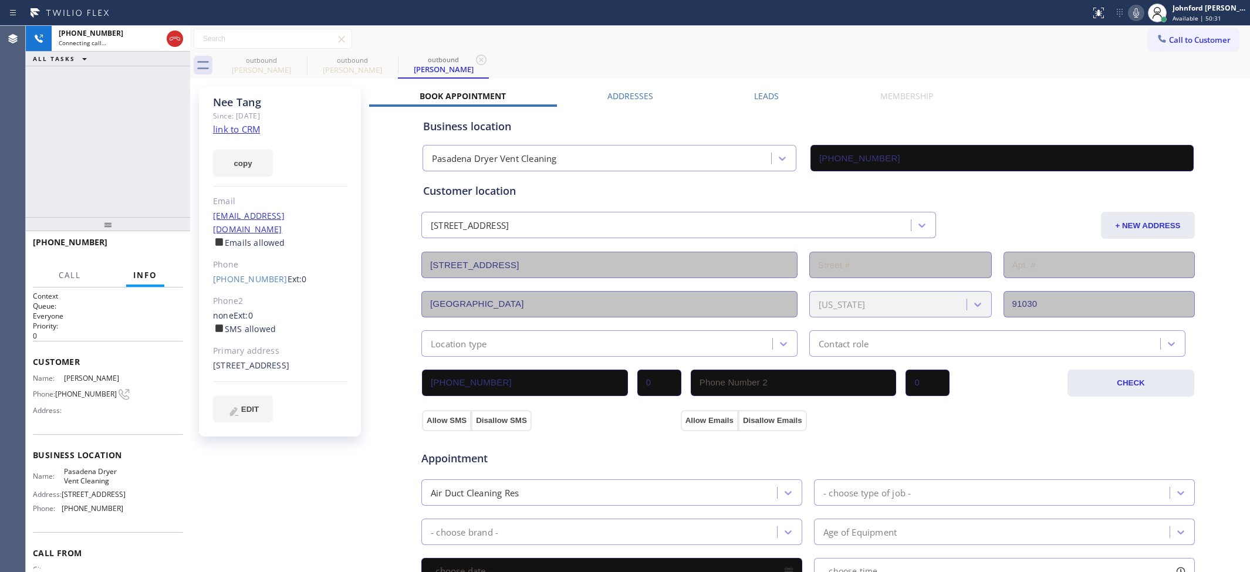
click at [1128, 6] on div at bounding box center [1136, 13] width 16 height 14
click at [55, 177] on div "+13105281932 Live | 00:00 ALL TASKS ALL TASKS ACTIVE TASKS TASKS IN WRAP UP" at bounding box center [108, 121] width 164 height 191
click at [180, 250] on button "HANG UP" at bounding box center [155, 247] width 55 height 16
click at [166, 248] on span "COMPLETE" at bounding box center [153, 247] width 40 height 8
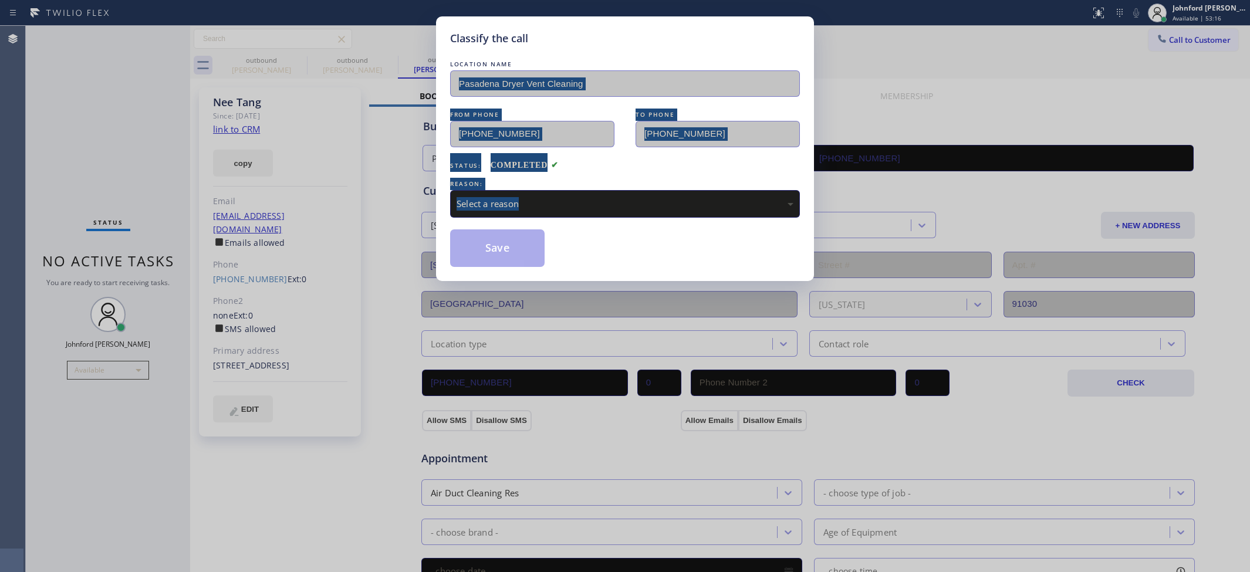
click at [83, 89] on div "Classify the call LOCATION NAME Pasadena Dryer Vent Cleaning FROM PHONE (626) 5…" at bounding box center [625, 286] width 1250 height 572
click at [468, 199] on div "Select a reason" at bounding box center [624, 203] width 337 height 13
click at [499, 248] on button "Save" at bounding box center [497, 248] width 94 height 38
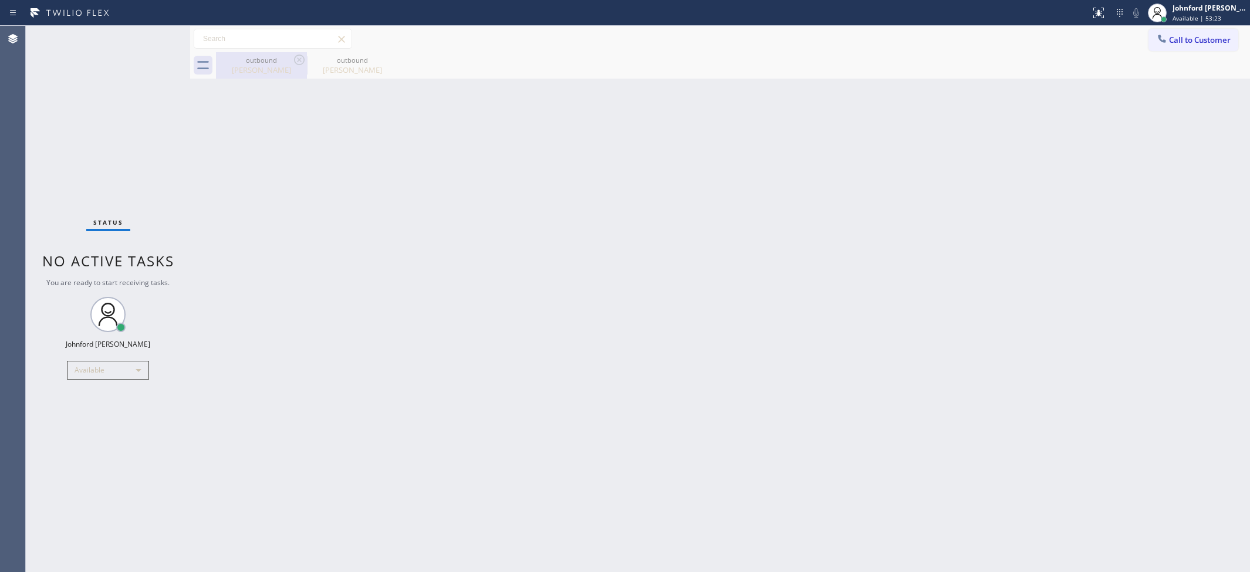
click at [262, 73] on div "[PERSON_NAME]" at bounding box center [261, 70] width 89 height 11
type input "(833) 558-1241"
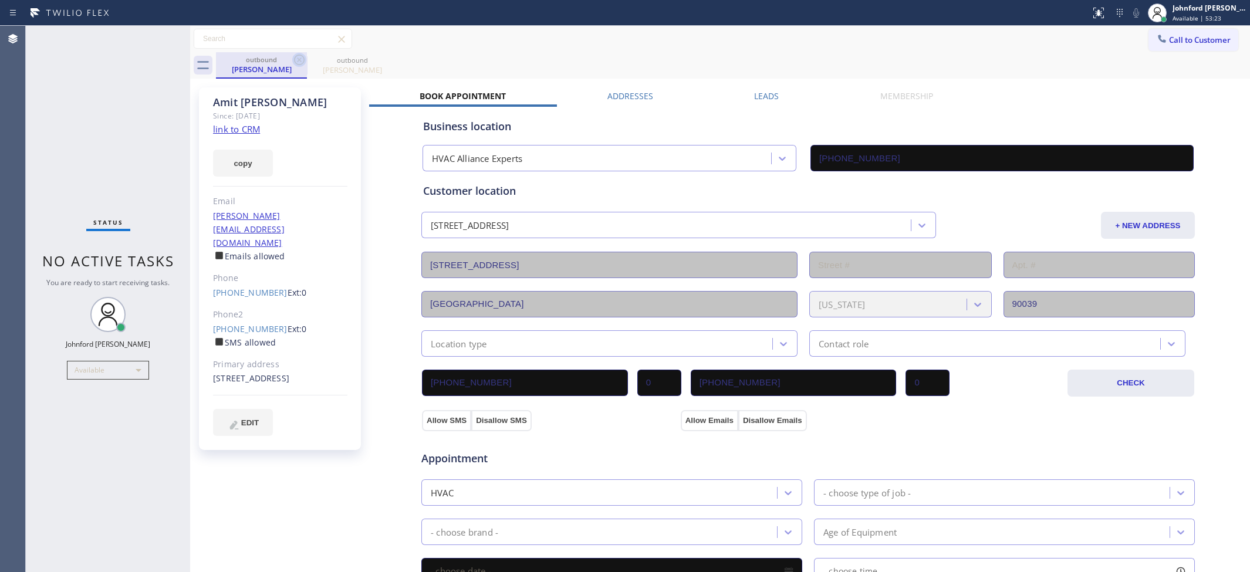
click at [293, 62] on icon at bounding box center [299, 60] width 14 height 14
type input "[PHONE_NUMBER]"
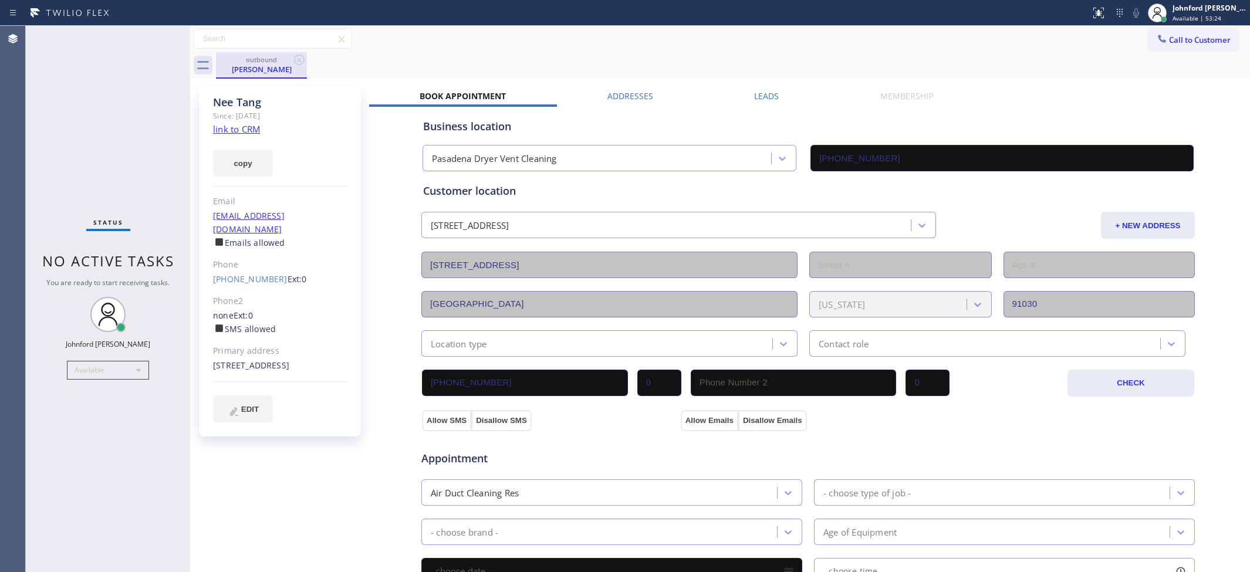
click at [257, 68] on div "[PERSON_NAME]" at bounding box center [261, 69] width 89 height 11
click at [747, 94] on div "Leads" at bounding box center [766, 98] width 126 height 16
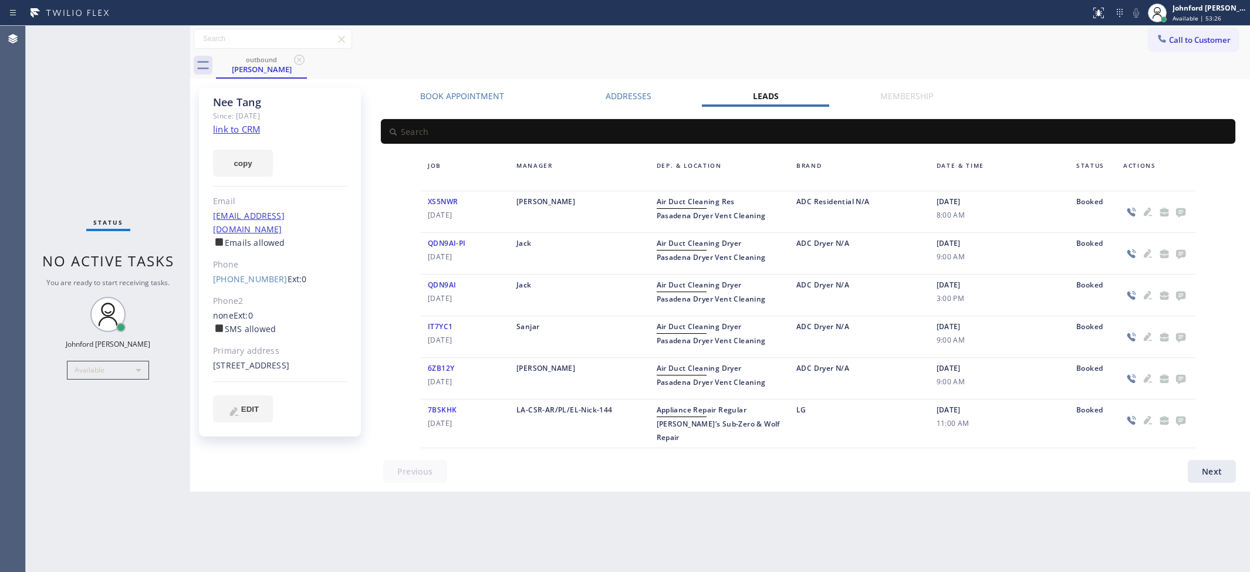
click at [1173, 212] on icon at bounding box center [1180, 212] width 14 height 15
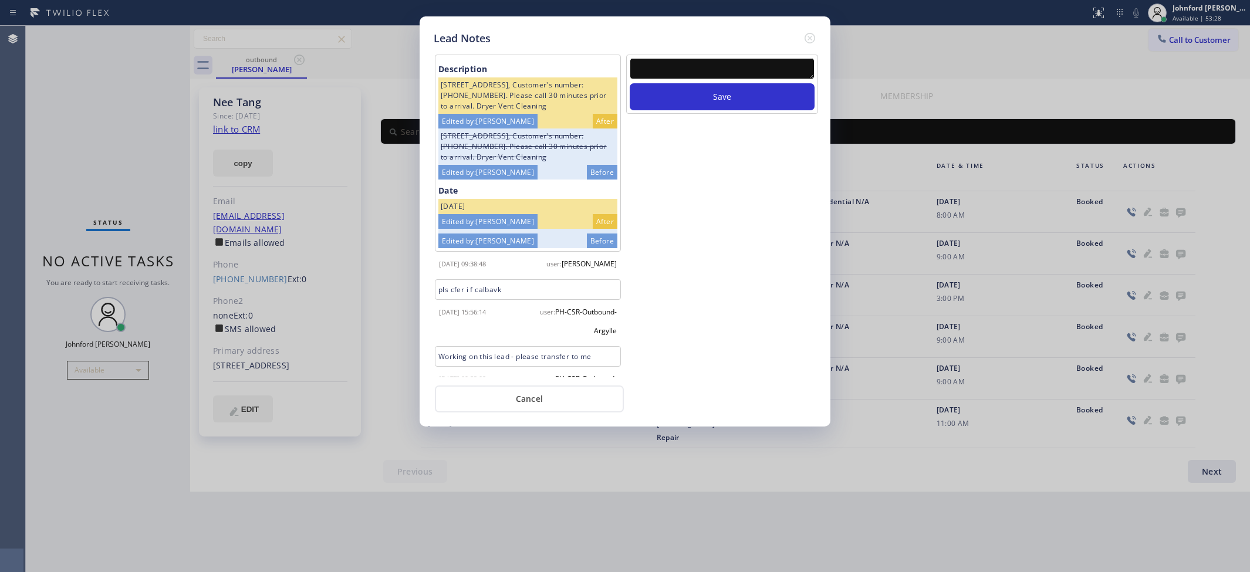
click at [678, 66] on textarea at bounding box center [722, 68] width 185 height 21
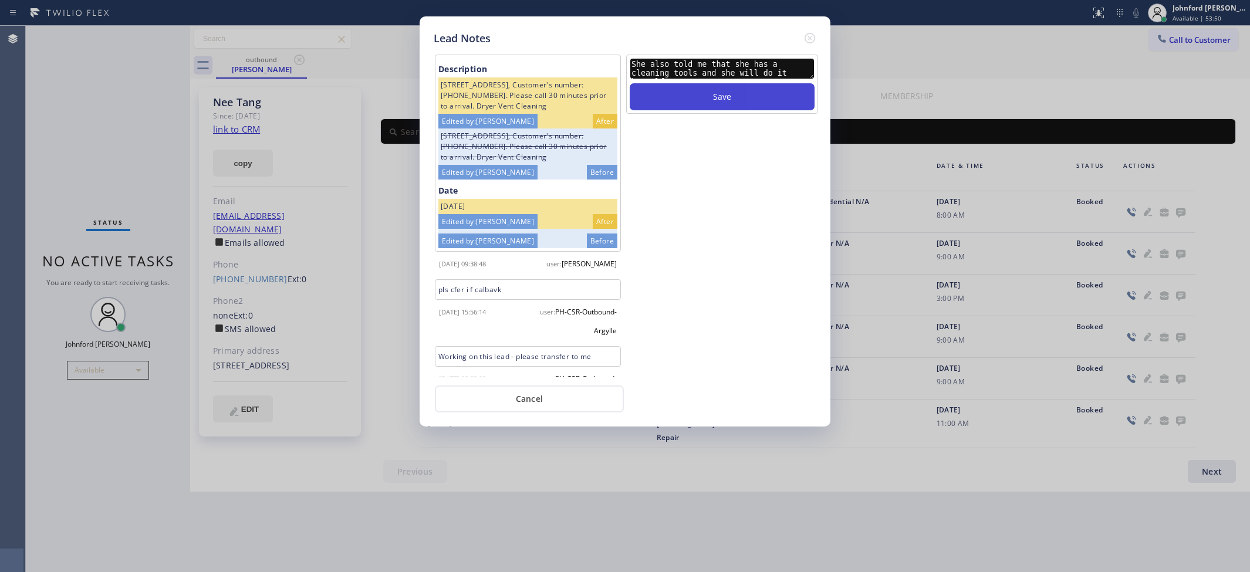
type textarea "She also told me that she has a cleaning tools and she will do it herself"
click at [718, 83] on button "Save" at bounding box center [722, 96] width 185 height 27
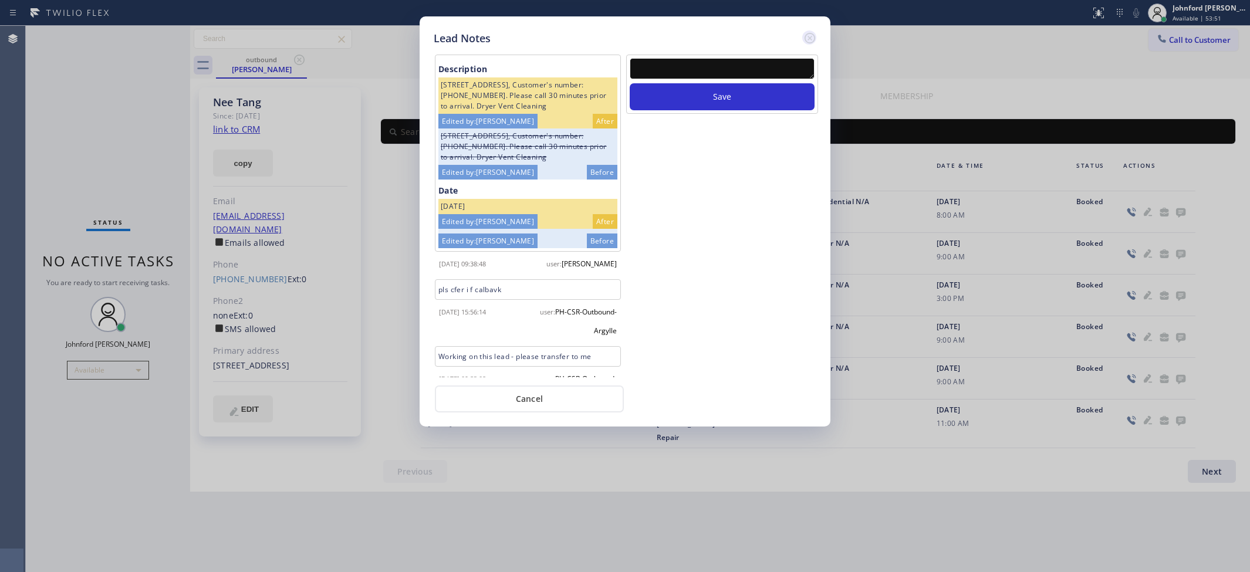
click at [807, 35] on icon at bounding box center [810, 38] width 14 height 14
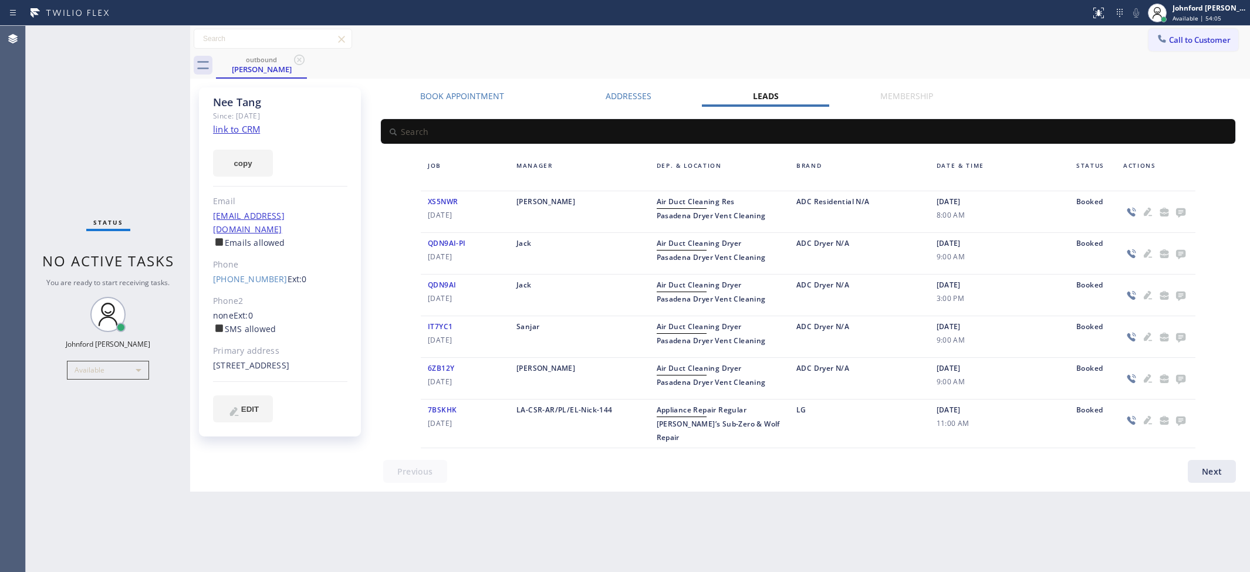
click at [1166, 47] on button "Call to Customer" at bounding box center [1193, 40] width 90 height 22
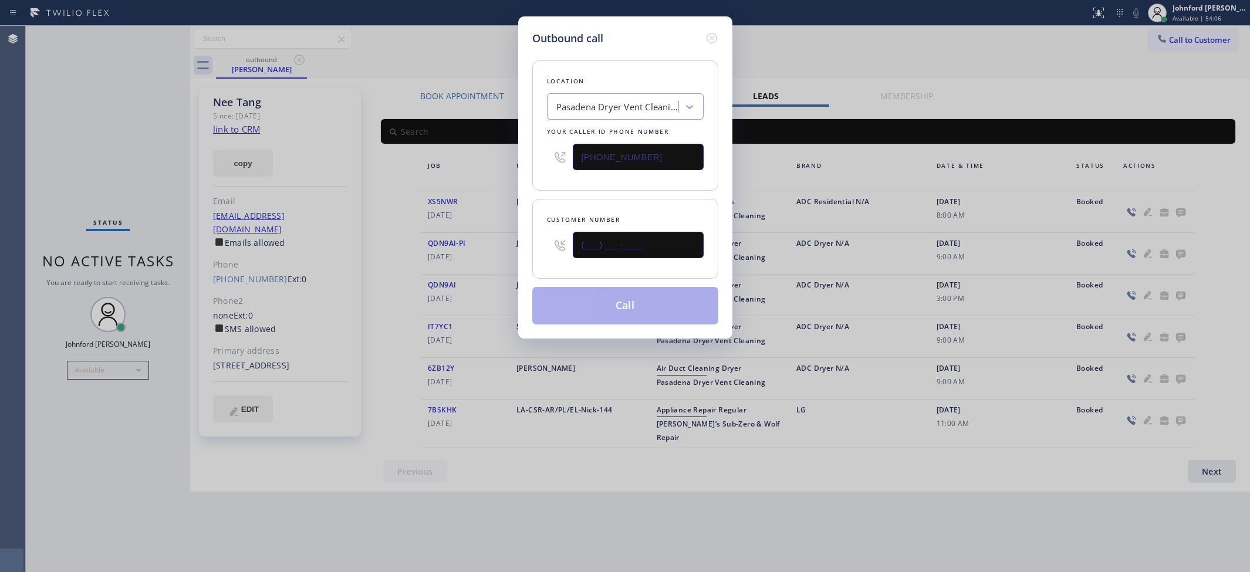
drag, startPoint x: 678, startPoint y: 243, endPoint x: 496, endPoint y: 241, distance: 182.5
click at [496, 241] on div "Outbound call Location Pasadena Dryer Vent Cleaning Your caller id phone number…" at bounding box center [625, 286] width 1250 height 572
paste input "626) 589-3801"
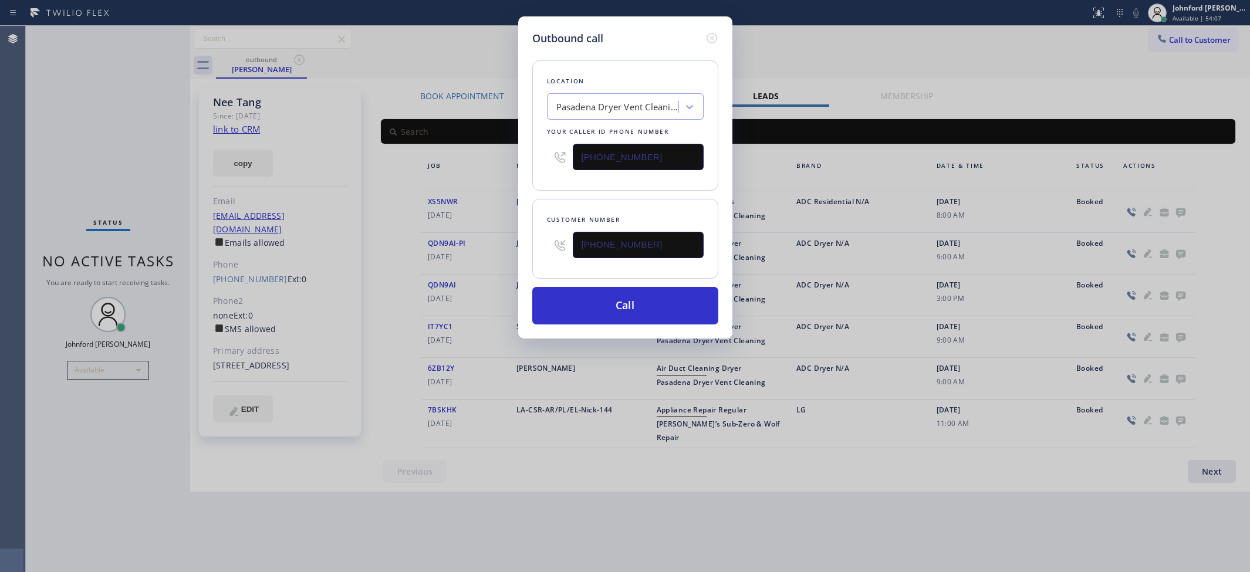
type input "[PHONE_NUMBER]"
drag, startPoint x: 543, startPoint y: 160, endPoint x: 534, endPoint y: 160, distance: 9.4
click at [534, 160] on div "Location Pasadena Dryer Vent Cleaning Your caller id phone number (626) 539-2537" at bounding box center [625, 125] width 186 height 130
paste input "909) 480-4981"
type input "[PHONE_NUMBER]"
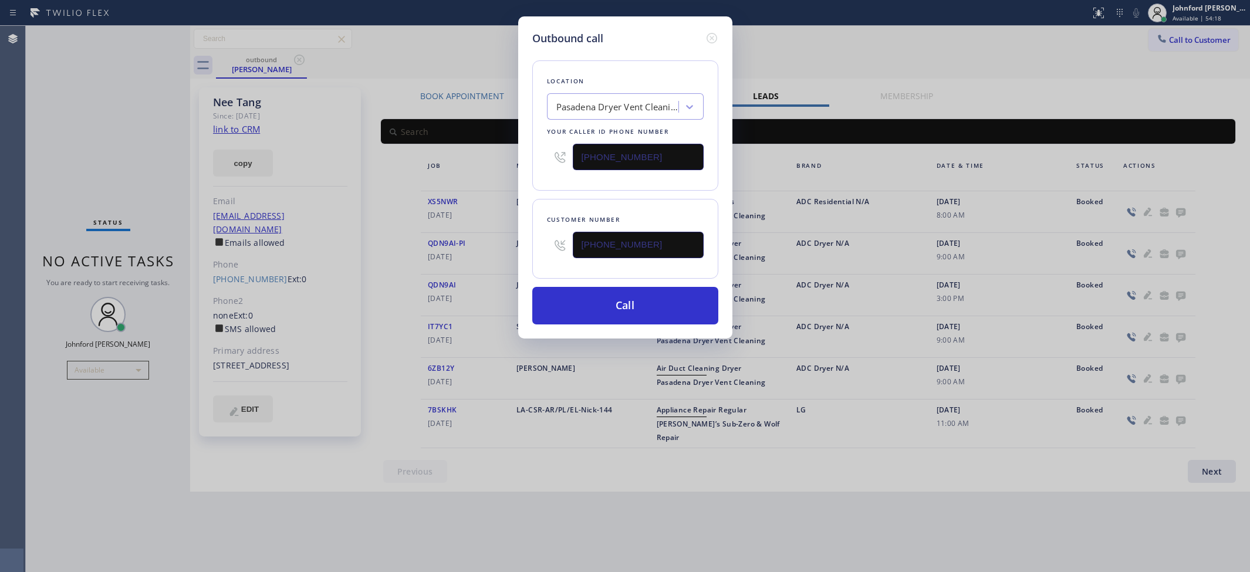
drag, startPoint x: 844, startPoint y: 18, endPoint x: 857, endPoint y: 18, distance: 12.9
click at [857, 18] on div "Outbound call Location Pasadena Dryer Vent Cleaning Your caller id phone number…" at bounding box center [625, 286] width 1250 height 572
click at [53, 122] on div "Outbound call Location Mr. Duct Cleaner [GEOGRAPHIC_DATA] Your caller id phone …" at bounding box center [625, 286] width 1250 height 572
click at [967, 48] on div "Outbound call Location Mr. Duct Cleaner [GEOGRAPHIC_DATA] Your caller id phone …" at bounding box center [625, 286] width 1250 height 572
click at [712, 35] on icon at bounding box center [711, 38] width 11 height 11
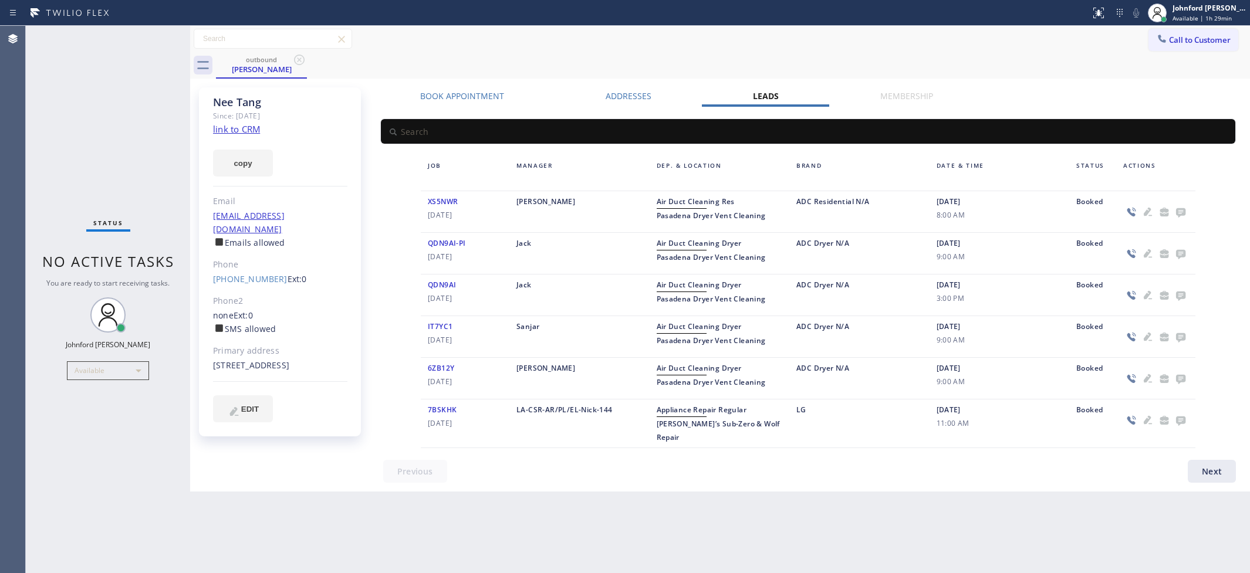
click at [914, 68] on div "outbound Nee Tang" at bounding box center [733, 65] width 1034 height 26
click at [31, 230] on div "Status No active tasks You are ready to start receiving tasks. [PERSON_NAME] Av…" at bounding box center [108, 299] width 164 height 547
click at [107, 374] on div "Available" at bounding box center [108, 370] width 82 height 19
click at [96, 429] on li "Break" at bounding box center [107, 431] width 80 height 14
drag, startPoint x: 963, startPoint y: 48, endPoint x: 1047, endPoint y: 1, distance: 96.4
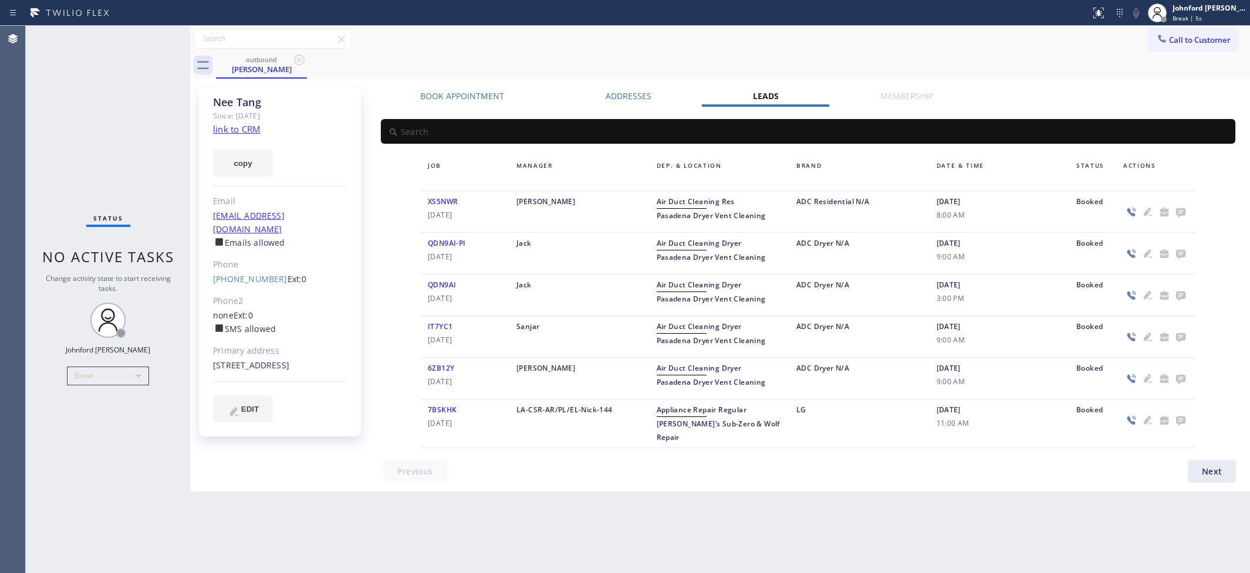
click at [965, 48] on div "Call to Customer Outbound call Location Mr. Duct Cleaner [GEOGRAPHIC_DATA] Your…" at bounding box center [720, 39] width 1060 height 21
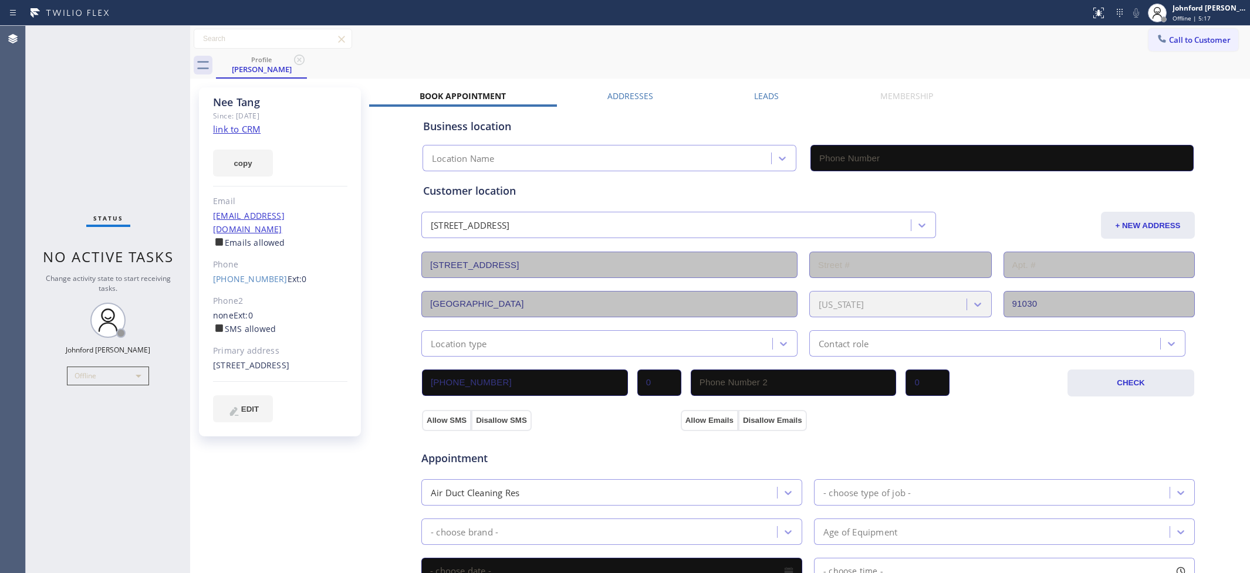
type input "[PHONE_NUMBER]"
click at [837, 40] on div "Call to Customer Outbound call Location Search location Your caller id phone nu…" at bounding box center [720, 39] width 1060 height 21
click at [92, 373] on div "Offline" at bounding box center [108, 376] width 82 height 19
click at [97, 420] on li "Unavailable" at bounding box center [107, 421] width 80 height 14
click at [1004, 33] on div "Call to Customer Outbound call Location Search location Your caller id phone nu…" at bounding box center [720, 39] width 1060 height 21
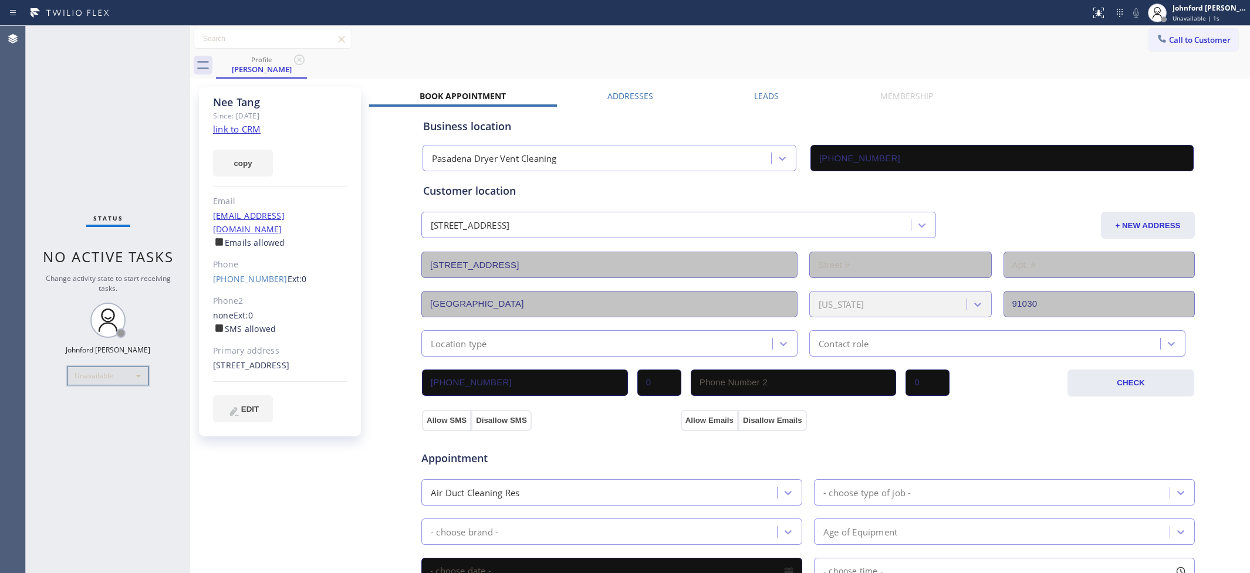
click at [126, 373] on div "Unavailable" at bounding box center [108, 376] width 82 height 19
click at [87, 404] on li "Available" at bounding box center [107, 407] width 80 height 14
click at [1101, 39] on div "Call to Customer Outbound call Location Search location Your caller id phone nu…" at bounding box center [720, 39] width 1060 height 21
click at [1169, 39] on span "Call to Customer" at bounding box center [1200, 40] width 62 height 11
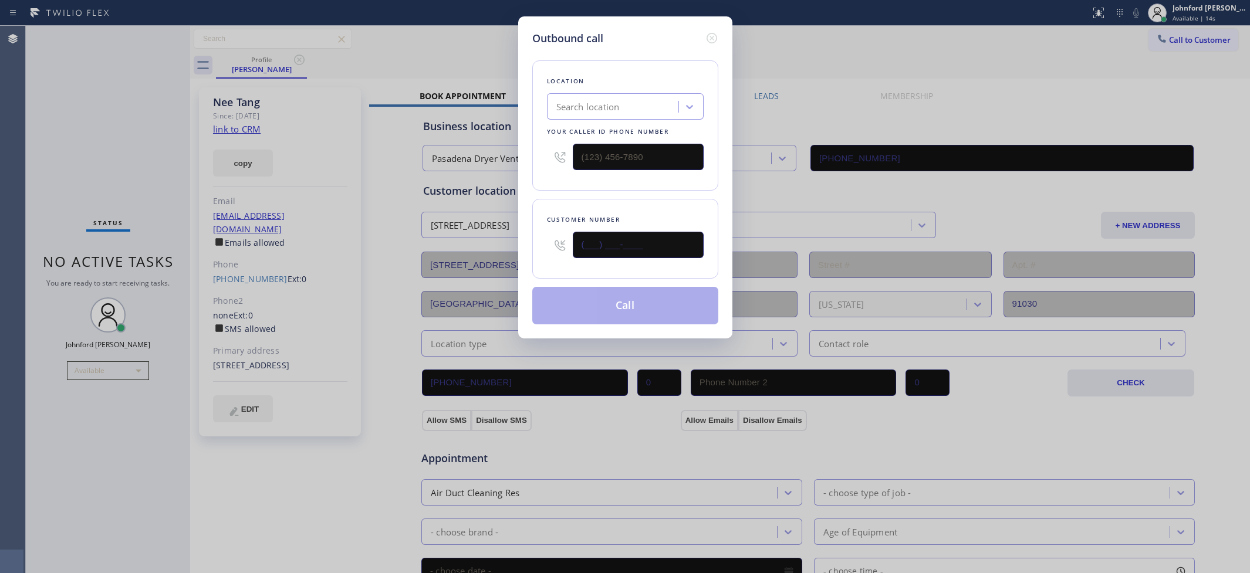
drag, startPoint x: 642, startPoint y: 243, endPoint x: 522, endPoint y: 229, distance: 121.2
click at [523, 229] on div "Outbound call Location Search location Your caller id phone number Customer num…" at bounding box center [625, 177] width 214 height 322
paste input "480) 258-7012"
type input "[PHONE_NUMBER]"
click at [519, 150] on div "Outbound call Location Search location Your caller id phone number (___) ___-__…" at bounding box center [625, 177] width 214 height 322
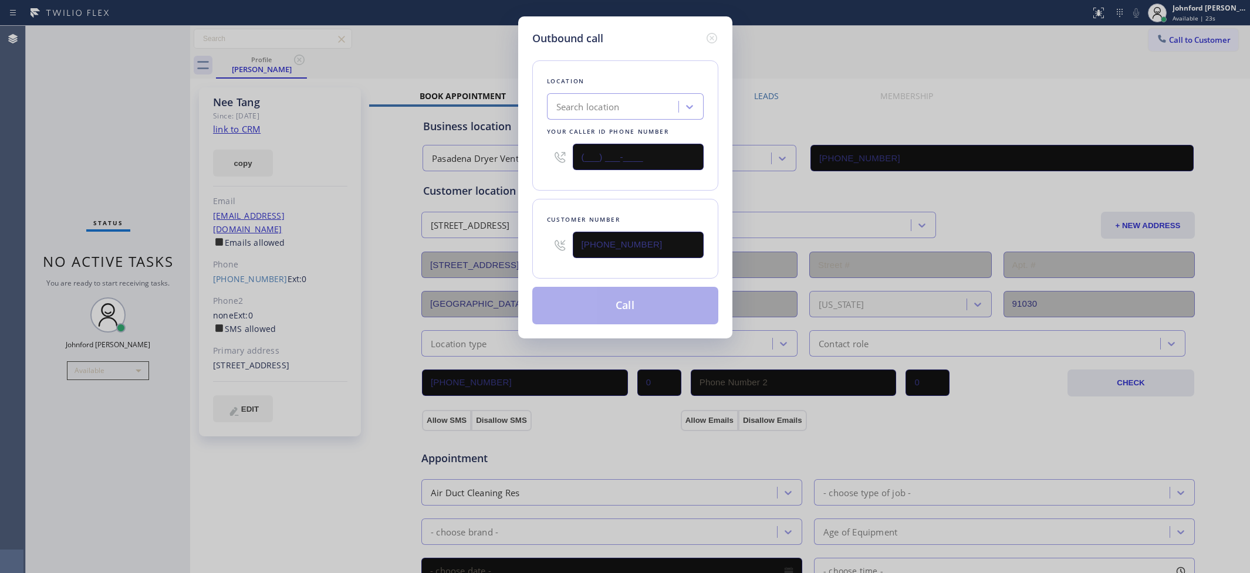
paste input "877) 414-7264"
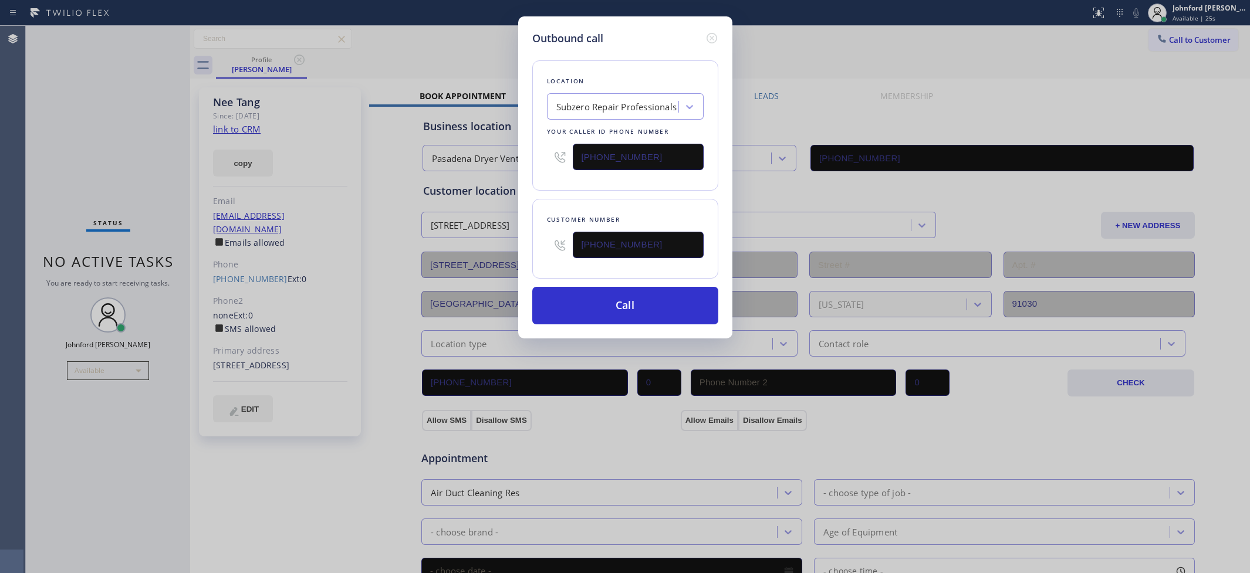
type input "[PHONE_NUMBER]"
drag, startPoint x: 905, startPoint y: 19, endPoint x: 890, endPoint y: 1, distance: 23.8
click at [905, 19] on div "Outbound call Location Subzero Repair Professionals Your caller id phone number…" at bounding box center [625, 286] width 1250 height 573
drag, startPoint x: 625, startPoint y: 303, endPoint x: 792, endPoint y: 174, distance: 211.1
click at [625, 302] on button "Call" at bounding box center [625, 306] width 186 height 38
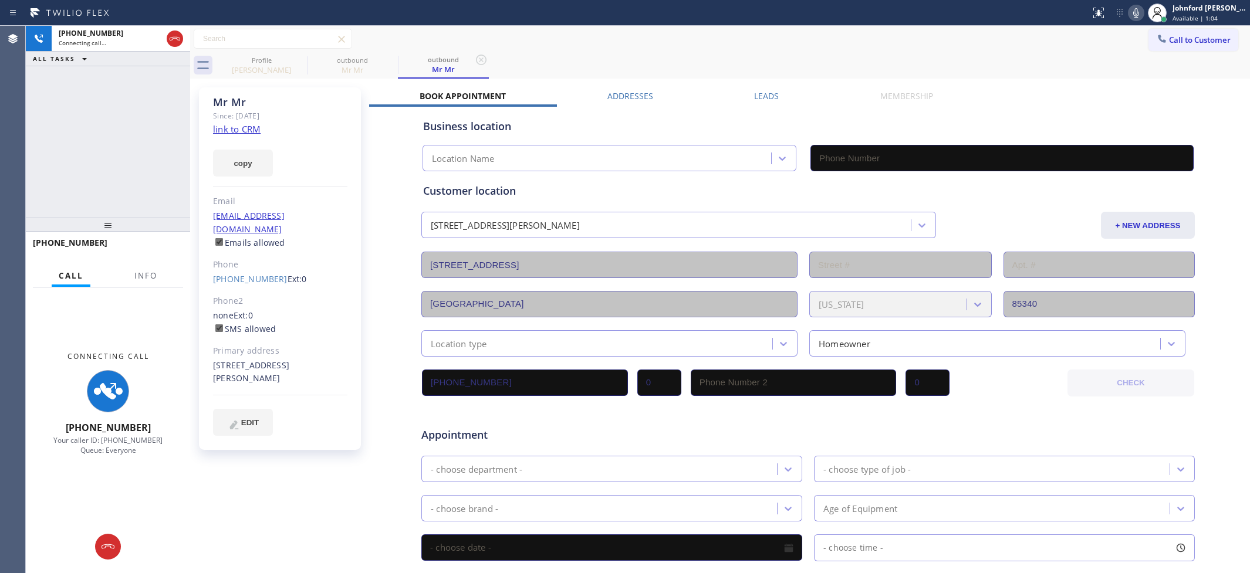
click at [1129, 12] on icon at bounding box center [1136, 13] width 14 height 14
type input "[PHONE_NUMBER]"
click at [130, 268] on button "Info" at bounding box center [145, 276] width 37 height 23
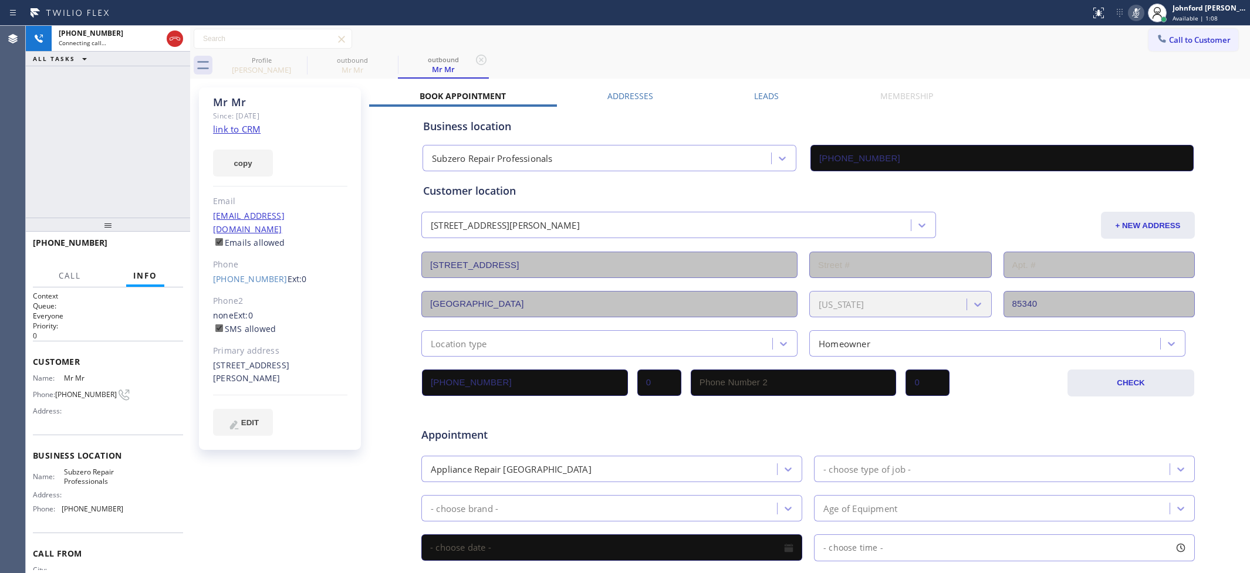
drag, startPoint x: 109, startPoint y: 229, endPoint x: 136, endPoint y: 74, distance: 157.2
click at [136, 74] on div "[PHONE_NUMBER] Connecting call… ALL TASKS ALL TASKS ACTIVE TASKS TASKS IN WRAP …" at bounding box center [108, 299] width 164 height 547
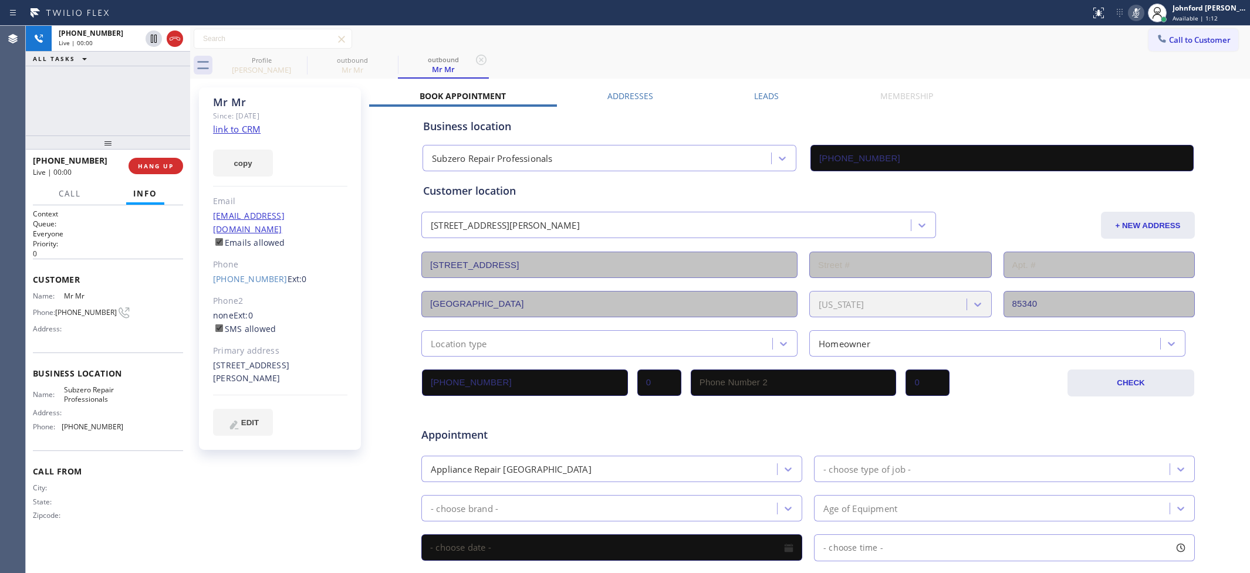
click at [1136, 8] on icon at bounding box center [1136, 12] width 6 height 9
click at [1131, 12] on icon at bounding box center [1136, 13] width 14 height 14
drag, startPoint x: 54, startPoint y: 85, endPoint x: 518, endPoint y: 25, distance: 467.9
click at [54, 85] on div "[PHONE_NUMBER] Live | 00:39 ALL TASKS ALL TASKS ACTIVE TASKS TASKS IN WRAP UP" at bounding box center [108, 81] width 164 height 110
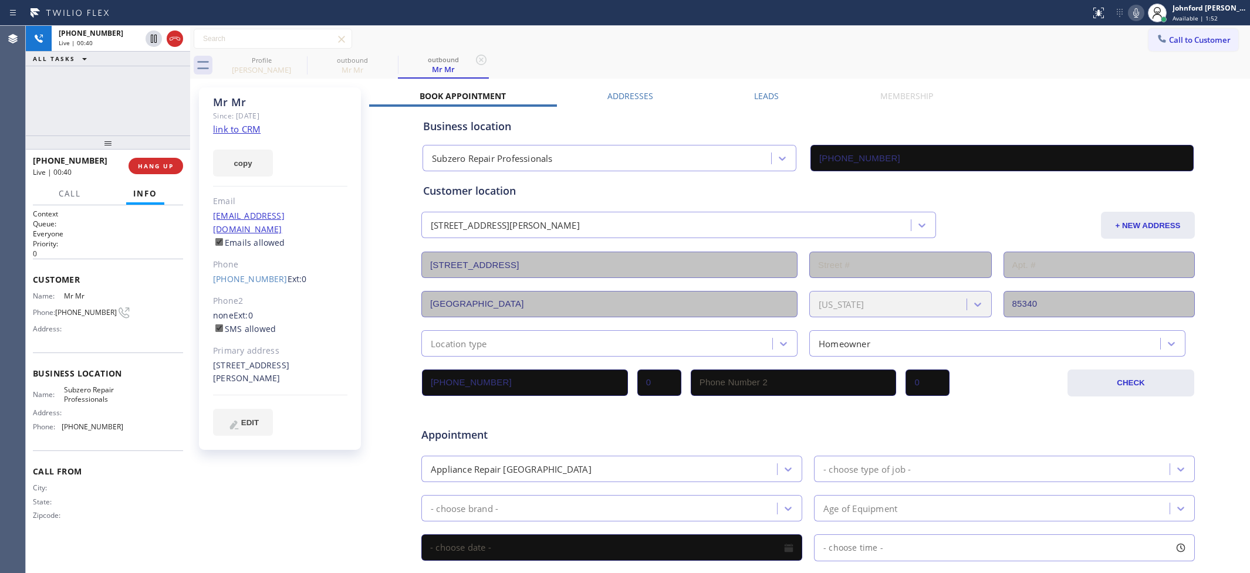
click at [1133, 8] on icon at bounding box center [1136, 13] width 14 height 14
click at [1136, 9] on icon at bounding box center [1136, 12] width 6 height 9
click at [1134, 9] on icon at bounding box center [1136, 13] width 14 height 14
click at [704, 36] on div "Call to Customer Outbound call Location Subzero Repair Professionals Your calle…" at bounding box center [720, 39] width 1060 height 21
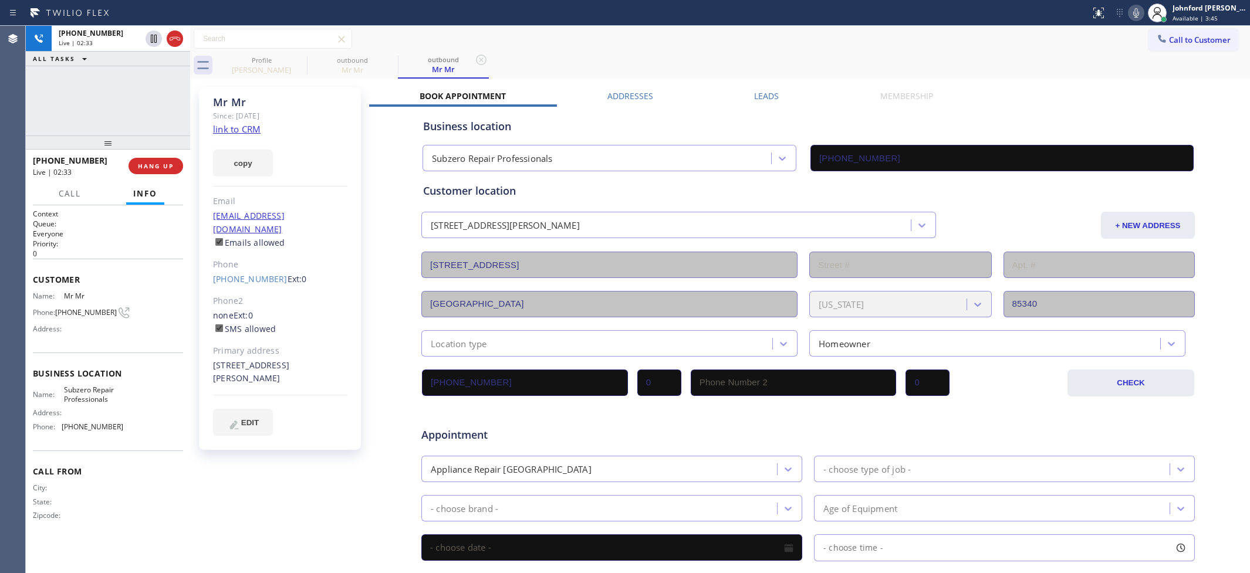
click at [1134, 15] on icon at bounding box center [1136, 13] width 14 height 14
click at [165, 158] on button "HANG UP" at bounding box center [155, 166] width 55 height 16
click at [165, 158] on button "COMPLETE" at bounding box center [153, 166] width 59 height 16
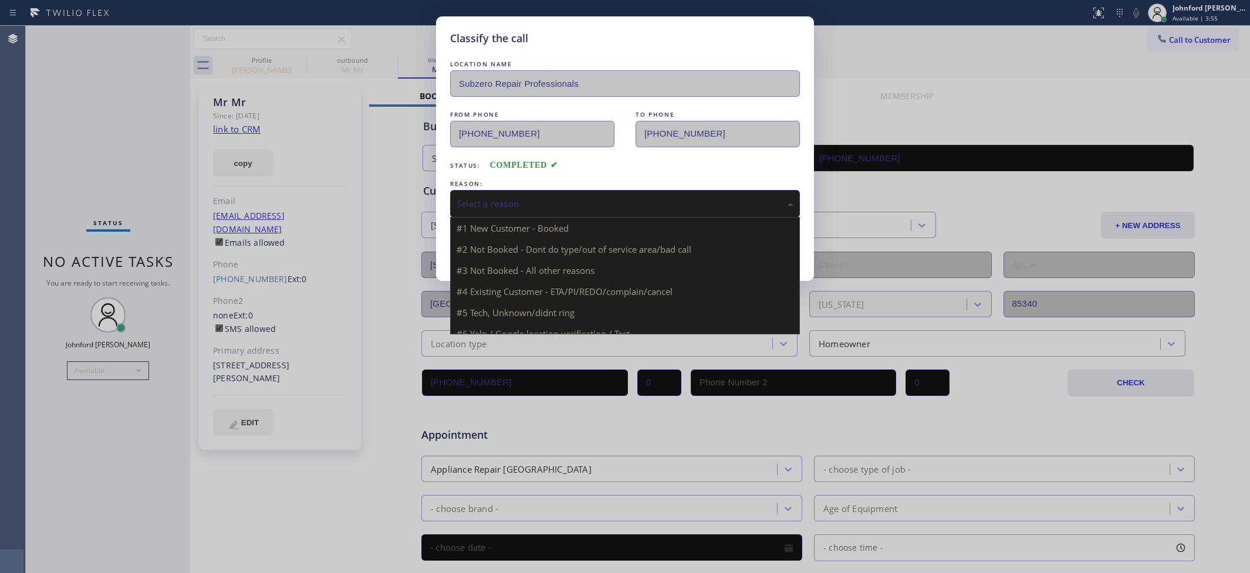
click at [473, 190] on div "Select a reason" at bounding box center [625, 204] width 350 height 28
click at [492, 210] on div "Select a reason" at bounding box center [625, 204] width 350 height 28
click at [495, 198] on div "Select a reason" at bounding box center [624, 203] width 337 height 13
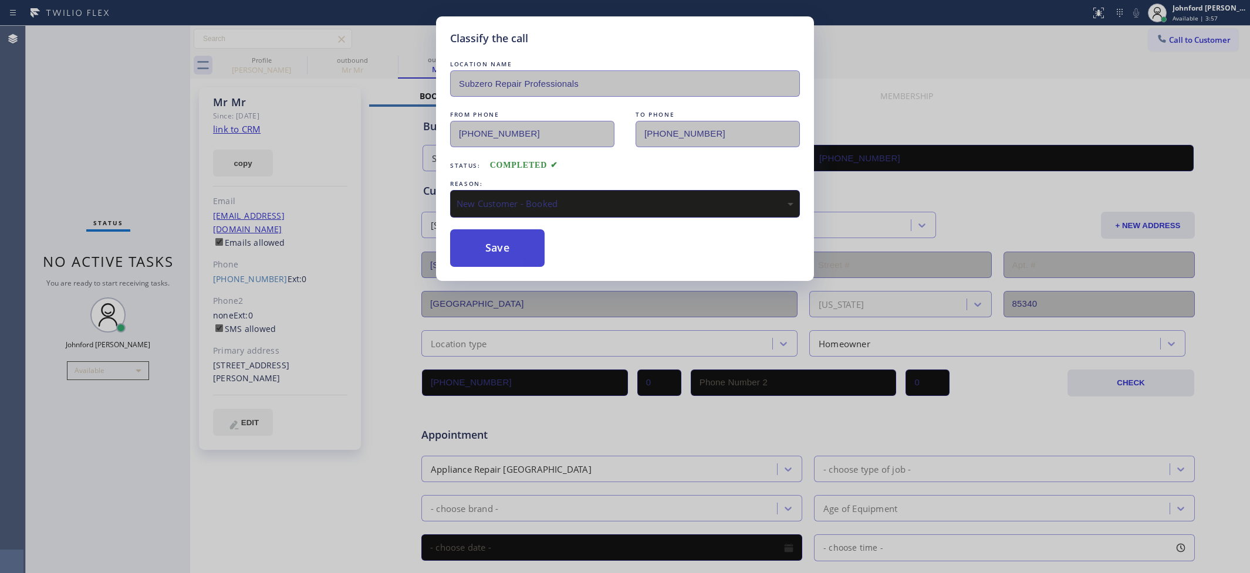
click at [505, 242] on button "Save" at bounding box center [497, 248] width 94 height 38
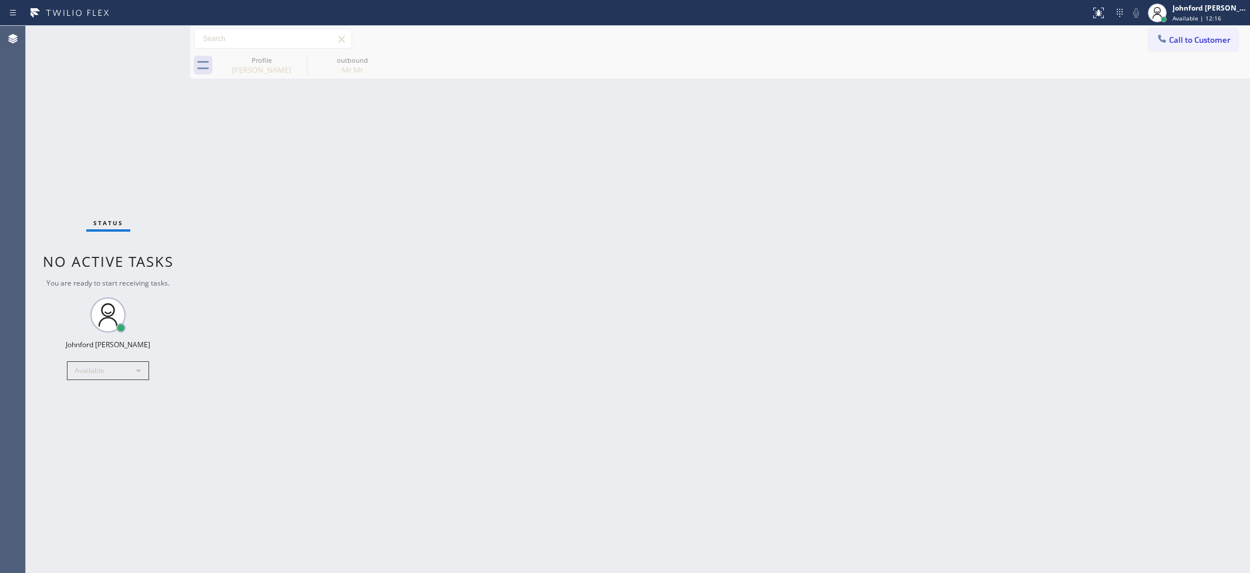
click at [726, 236] on div "Back to Dashboard Change Sender ID Customers Technicians Select a contact Outbo…" at bounding box center [720, 299] width 1060 height 547
drag, startPoint x: 688, startPoint y: 119, endPoint x: 864, endPoint y: 9, distance: 207.4
click at [696, 116] on div "Back to Dashboard Change Sender ID Customers Technicians Select a contact Outbo…" at bounding box center [720, 299] width 1060 height 547
click at [1183, 28] on div "Call to Customer Outbound call Location Subzero Repair Professionals Your calle…" at bounding box center [720, 39] width 1060 height 26
click at [1177, 40] on span "Call to Customer" at bounding box center [1200, 40] width 62 height 11
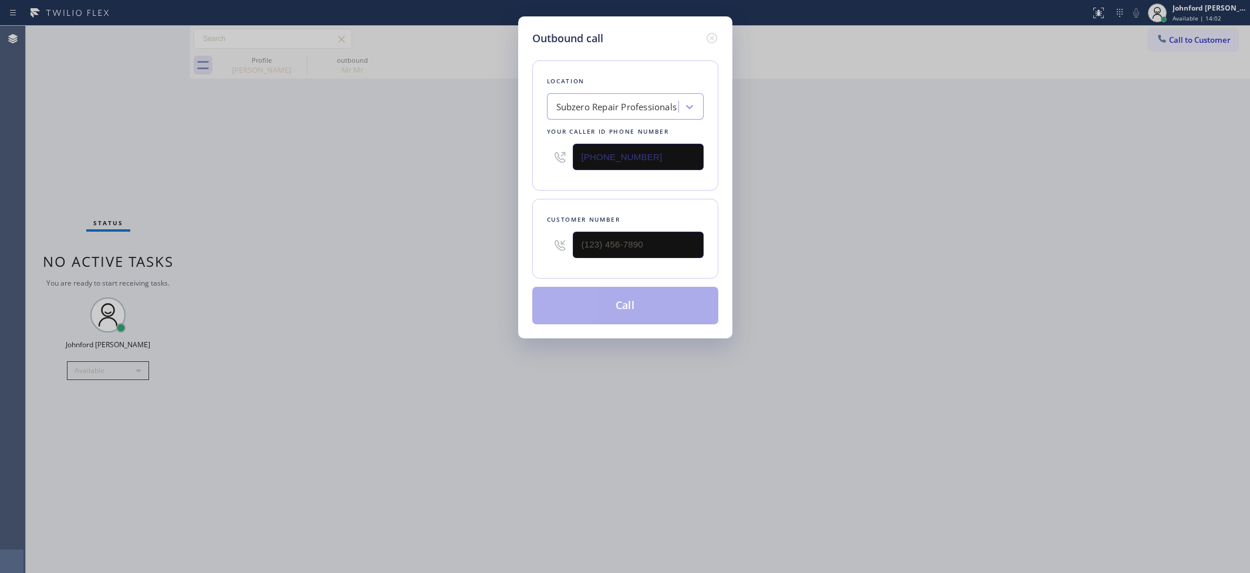
drag, startPoint x: 667, startPoint y: 147, endPoint x: 502, endPoint y: 158, distance: 165.2
click at [502, 158] on div "Outbound call Location Subzero Repair Professionals Your caller id phone number…" at bounding box center [625, 286] width 1250 height 573
paste input "909) 480-4981"
type input "[PHONE_NUMBER]"
drag, startPoint x: 647, startPoint y: 244, endPoint x: 512, endPoint y: 242, distance: 135.6
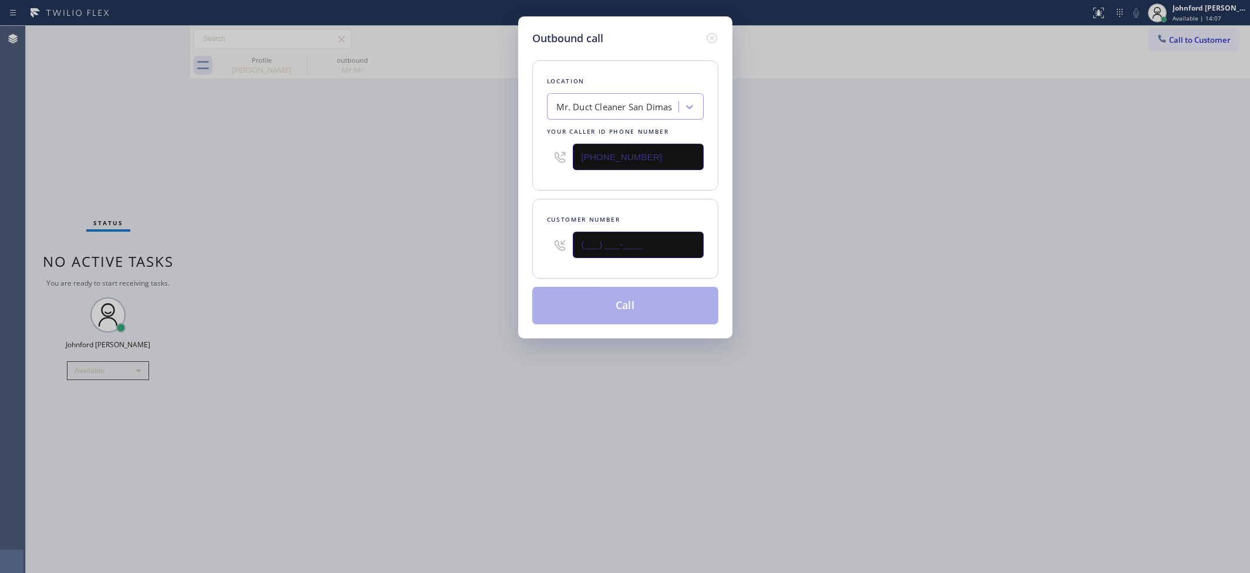
click at [523, 243] on div "Outbound call Location Mr. Duct Cleaner [GEOGRAPHIC_DATA] Your caller id phone …" at bounding box center [625, 177] width 214 height 322
paste input "626) 589-3801"
type input "[PHONE_NUMBER]"
click at [462, 236] on div "Outbound call Location Mr. Duct Cleaner [GEOGRAPHIC_DATA] Your caller id phone …" at bounding box center [625, 286] width 1250 height 573
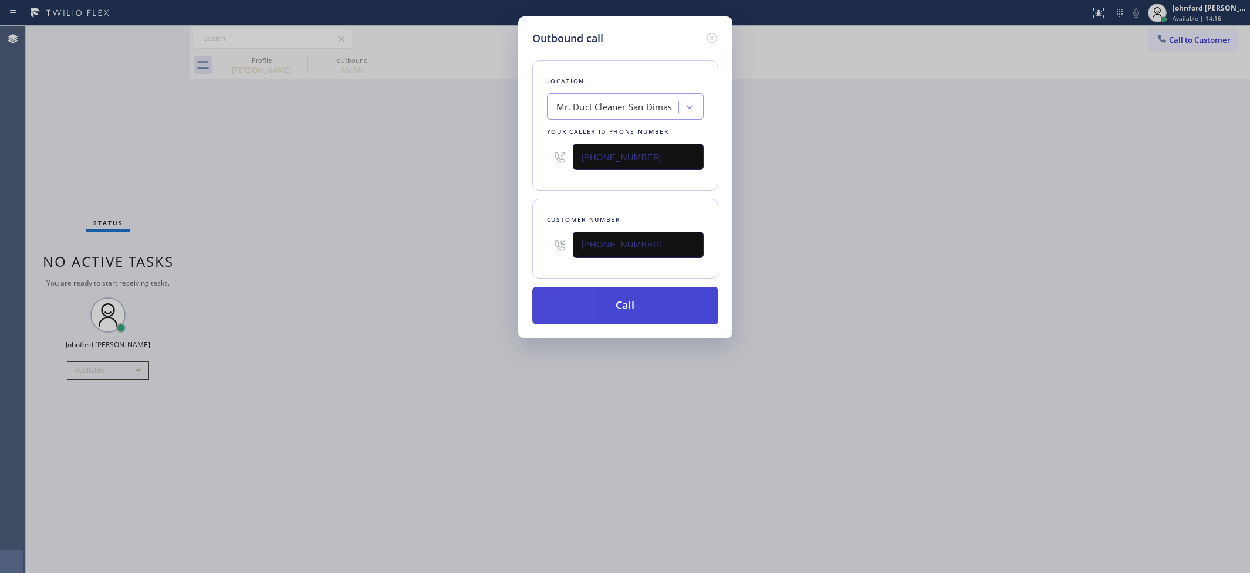
click at [618, 301] on button "Call" at bounding box center [625, 306] width 186 height 38
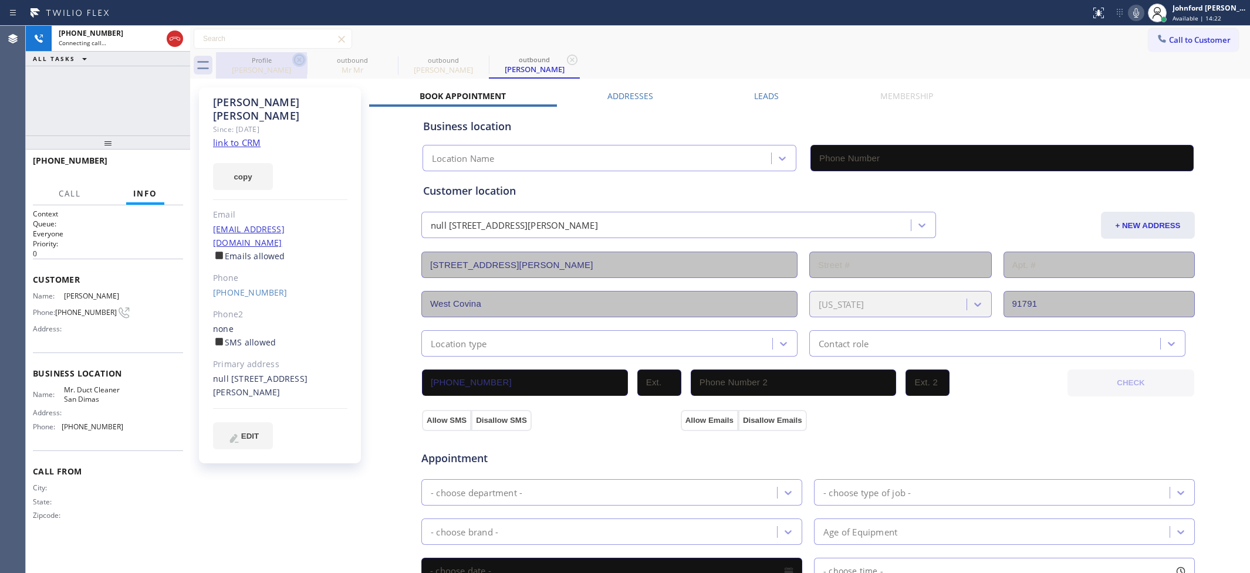
click at [292, 59] on icon at bounding box center [299, 60] width 14 height 14
type input "[PHONE_NUMBER]"
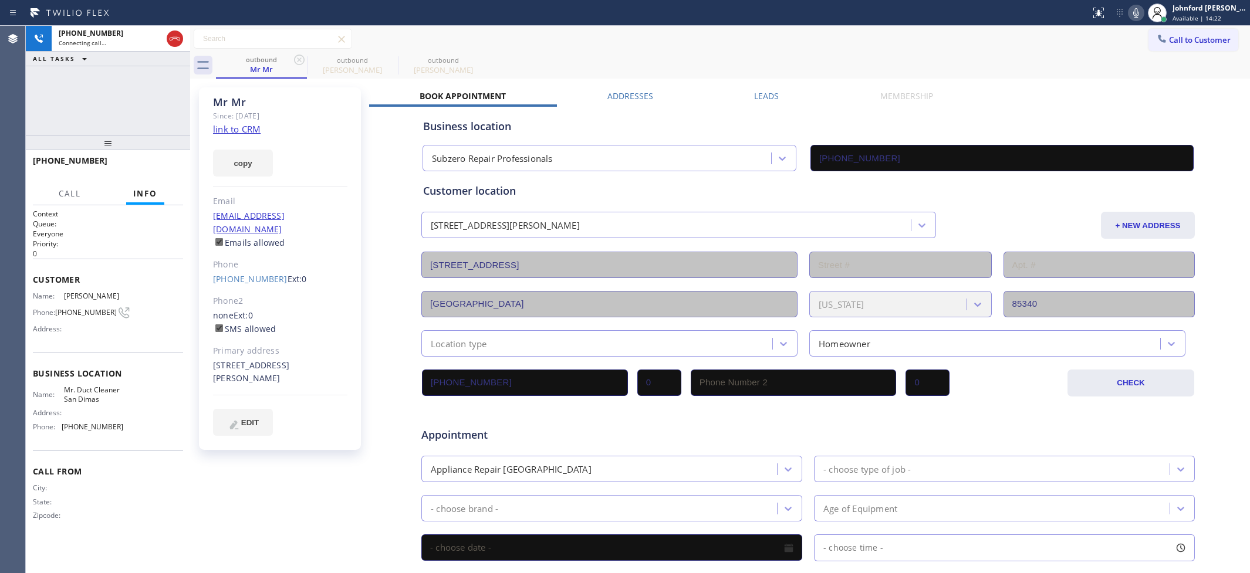
click at [292, 59] on icon at bounding box center [299, 60] width 14 height 14
type input "[PHONE_NUMBER]"
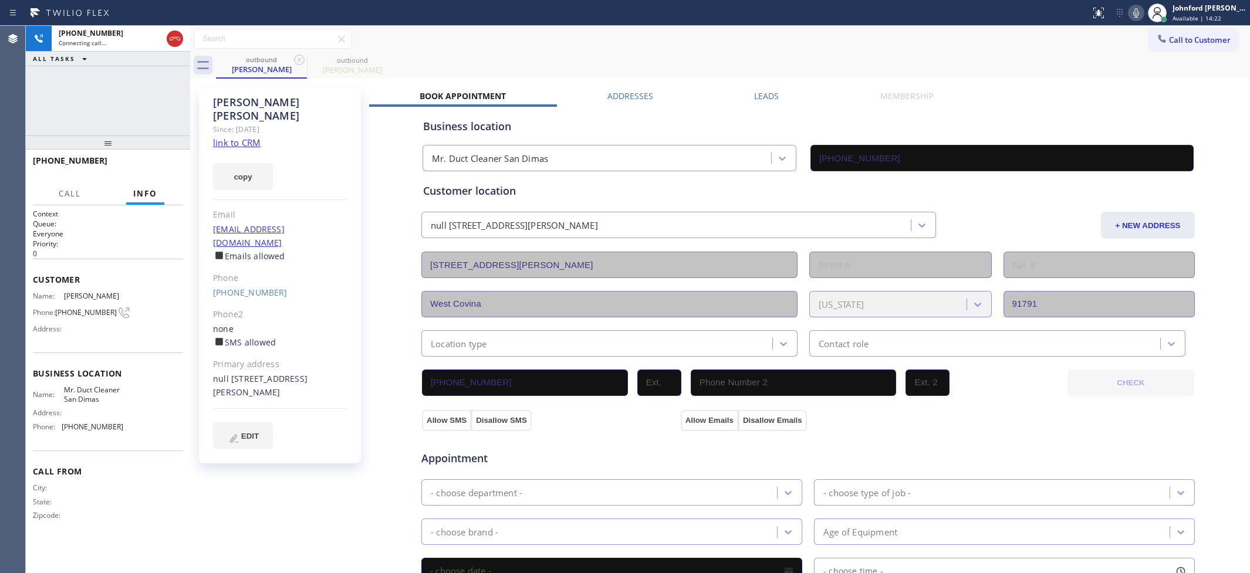
click at [99, 99] on div "[PHONE_NUMBER] Connecting call… ALL TASKS ALL TASKS ACTIVE TASKS TASKS IN WRAP …" at bounding box center [108, 81] width 164 height 110
click at [225, 137] on link "link to CRM" at bounding box center [237, 143] width 48 height 12
click at [154, 167] on button "HANG UP" at bounding box center [155, 166] width 55 height 16
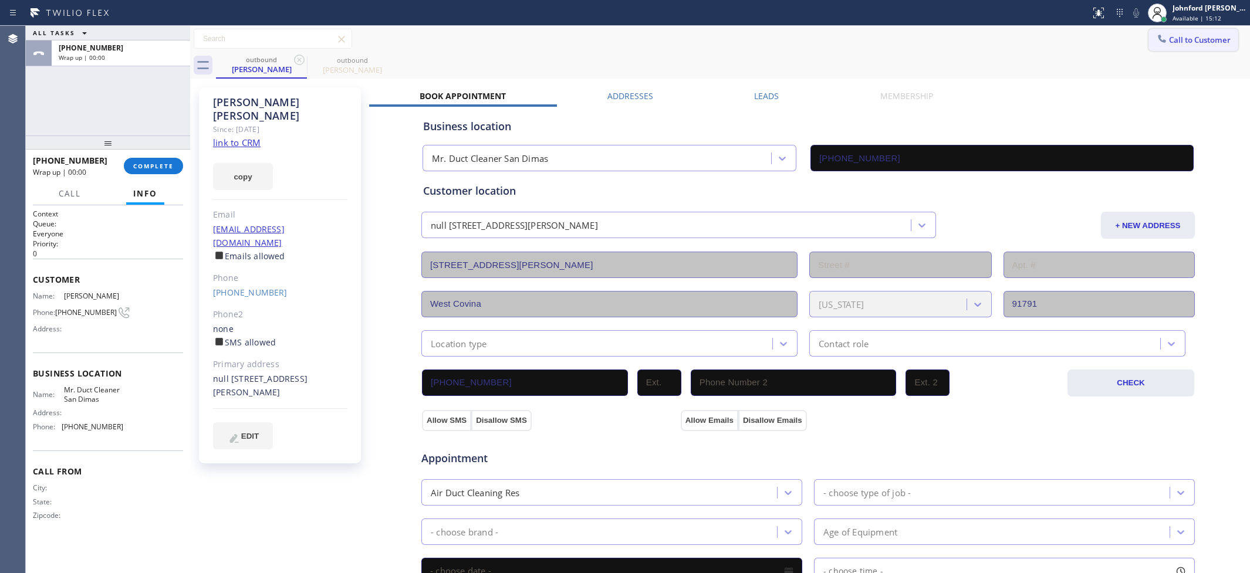
click at [1180, 45] on button "Call to Customer" at bounding box center [1193, 40] width 90 height 22
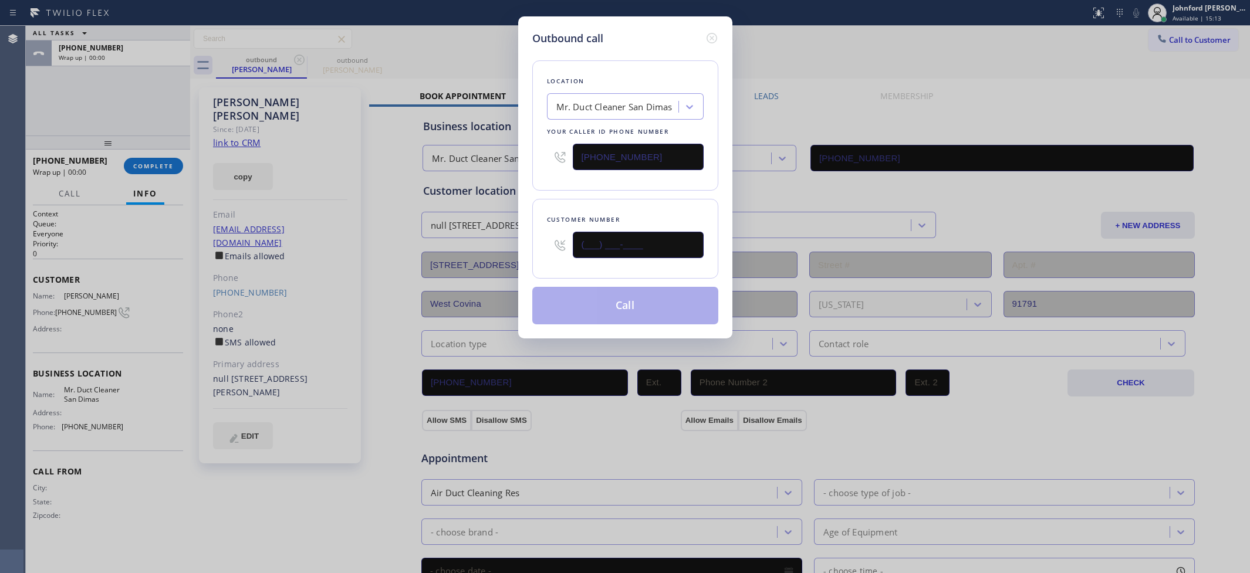
drag, startPoint x: 572, startPoint y: 251, endPoint x: 505, endPoint y: 249, distance: 67.5
click at [515, 251] on div "Outbound call Location Mr. Duct Cleaner [GEOGRAPHIC_DATA] Your caller id phone …" at bounding box center [625, 286] width 1250 height 573
paste input "323) 314-3042"
click at [591, 186] on div "Location Mr. Duct Cleaner [GEOGRAPHIC_DATA] Your caller id phone number [PHONE_…" at bounding box center [625, 125] width 186 height 130
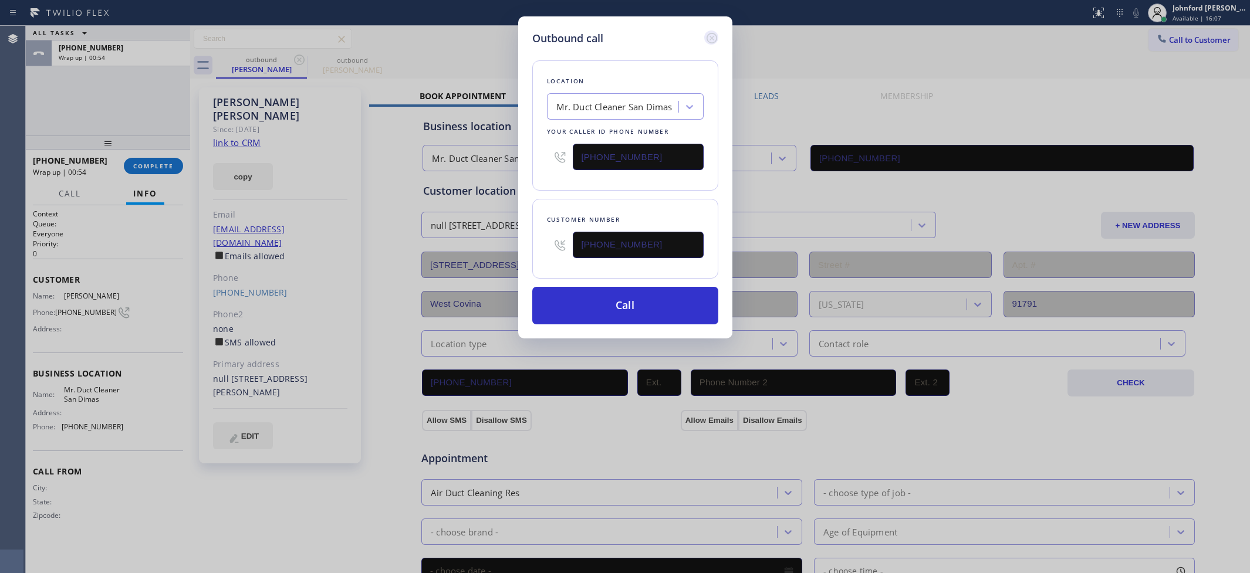
click at [713, 34] on icon at bounding box center [712, 38] width 14 height 14
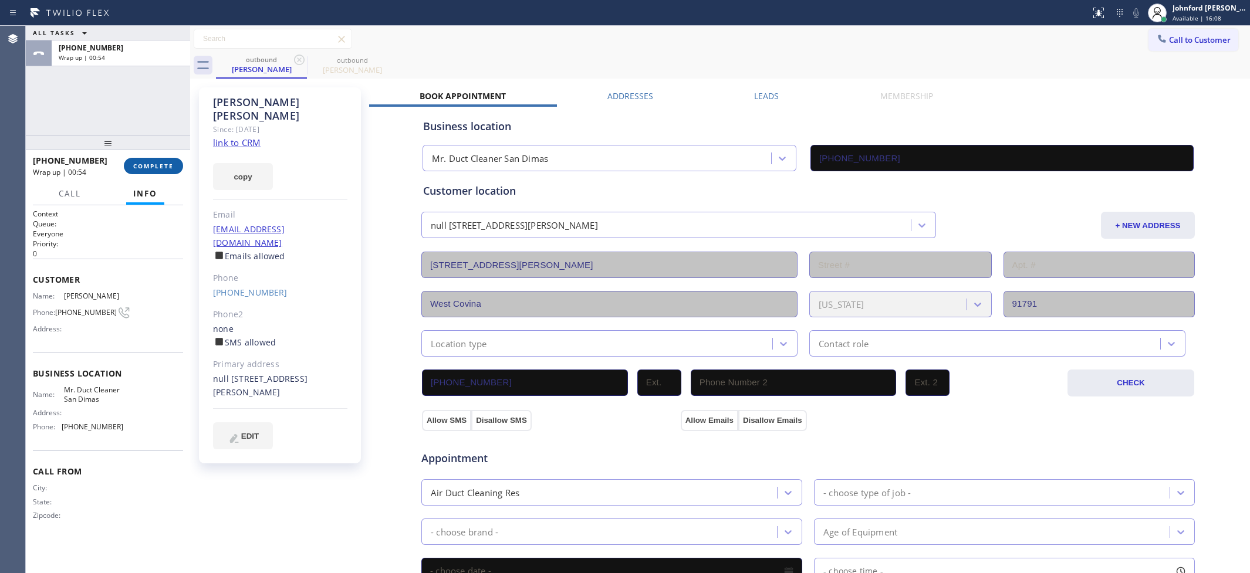
click at [144, 158] on button "COMPLETE" at bounding box center [153, 166] width 59 height 16
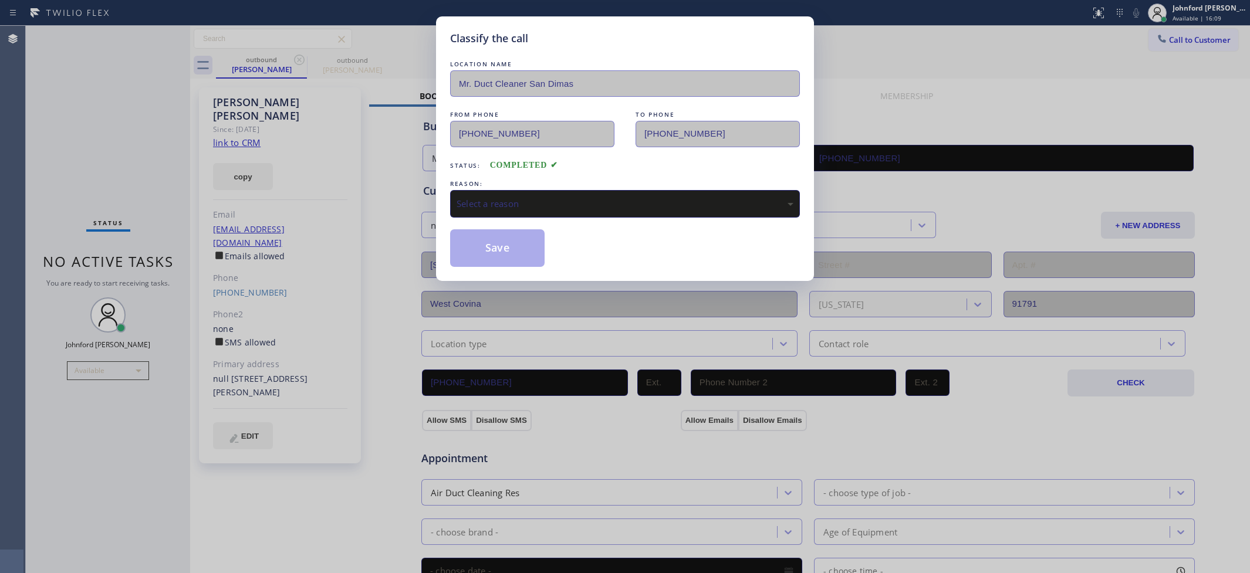
drag, startPoint x: 540, startPoint y: 178, endPoint x: 555, endPoint y: 174, distance: 15.1
click at [555, 178] on div "REASON:" at bounding box center [625, 184] width 350 height 12
click at [638, 206] on div "Select a reason" at bounding box center [624, 203] width 337 height 13
click at [539, 197] on div "Tech, Unknown/didnt ring" at bounding box center [624, 203] width 337 height 13
click at [496, 251] on button "Save" at bounding box center [497, 248] width 94 height 38
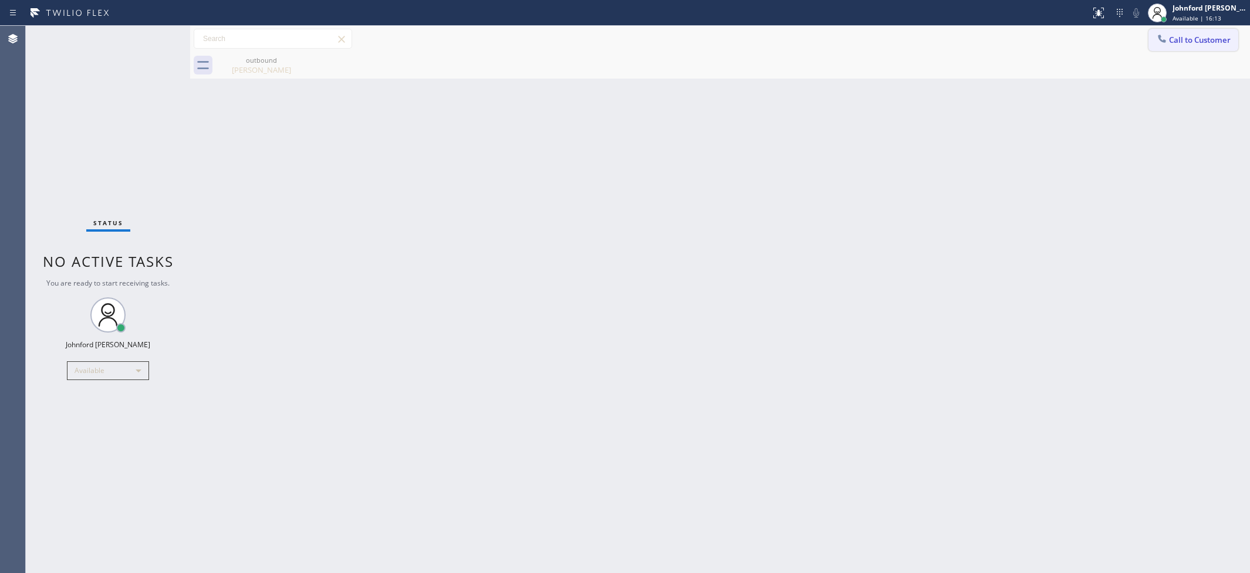
click at [1188, 42] on button "Call to Customer" at bounding box center [1193, 40] width 90 height 22
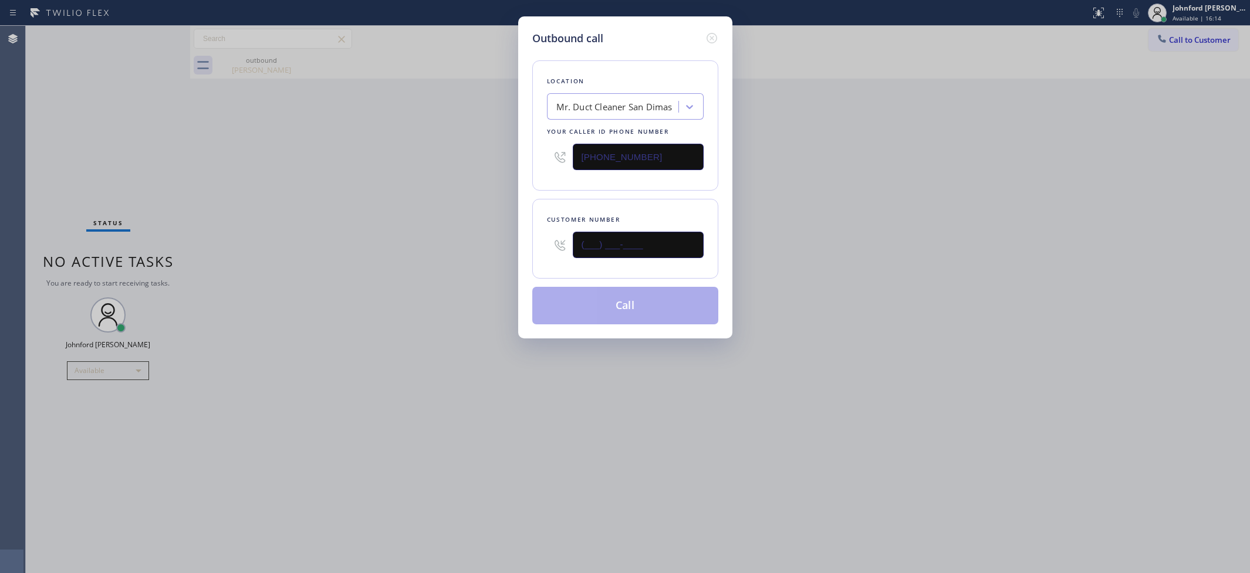
drag, startPoint x: 482, startPoint y: 259, endPoint x: 423, endPoint y: 262, distance: 58.7
click at [440, 259] on div "Outbound call Location Mr. Duct Cleaner [GEOGRAPHIC_DATA] Your caller id phone …" at bounding box center [625, 286] width 1250 height 573
paste input "305) 710-1130"
type input "[PHONE_NUMBER]"
click at [401, 265] on div "Outbound call Location Mr. Duct Cleaner [GEOGRAPHIC_DATA] Your caller id phone …" at bounding box center [625, 286] width 1250 height 573
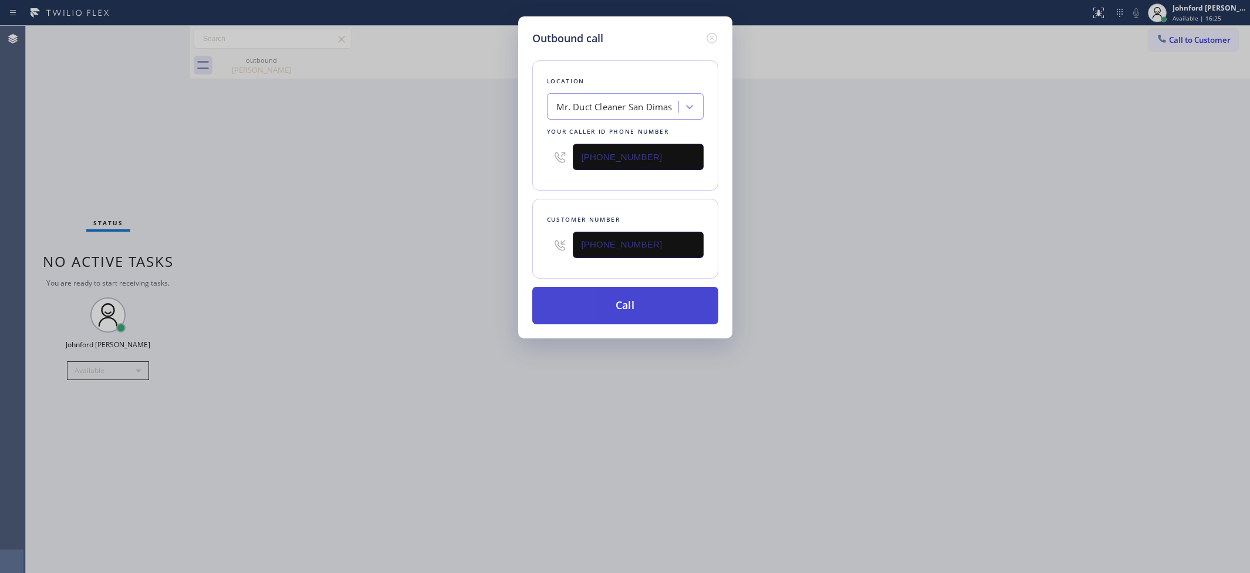
click at [665, 299] on button "Call" at bounding box center [625, 306] width 186 height 38
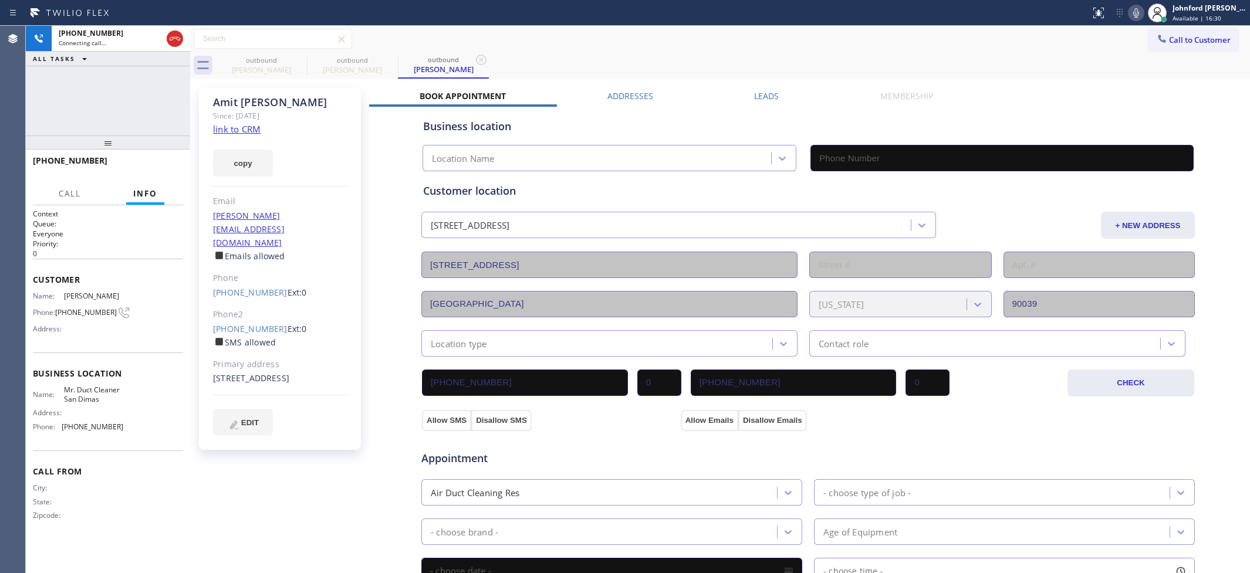
type input "[PHONE_NUMBER]"
click at [177, 42] on icon at bounding box center [175, 39] width 14 height 14
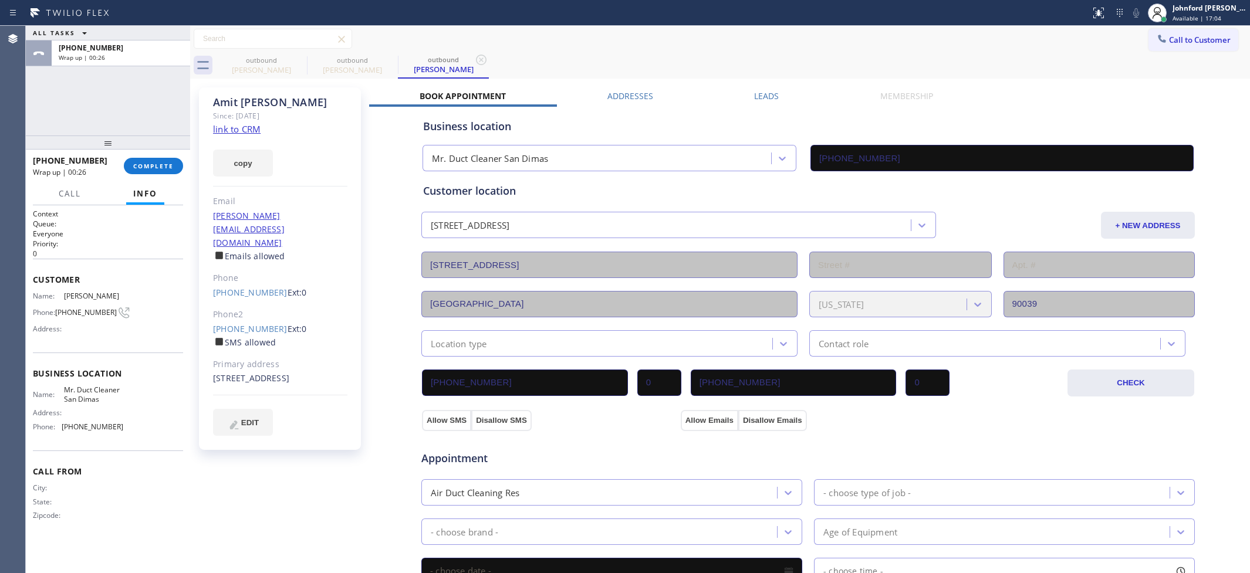
drag, startPoint x: 804, startPoint y: 39, endPoint x: 383, endPoint y: 100, distance: 425.7
click at [804, 39] on div "Call to Customer Outbound call Location Mr. Duct Cleaner [GEOGRAPHIC_DATA] Your…" at bounding box center [720, 39] width 1060 height 21
click at [154, 159] on button "COMPLETE" at bounding box center [153, 166] width 59 height 16
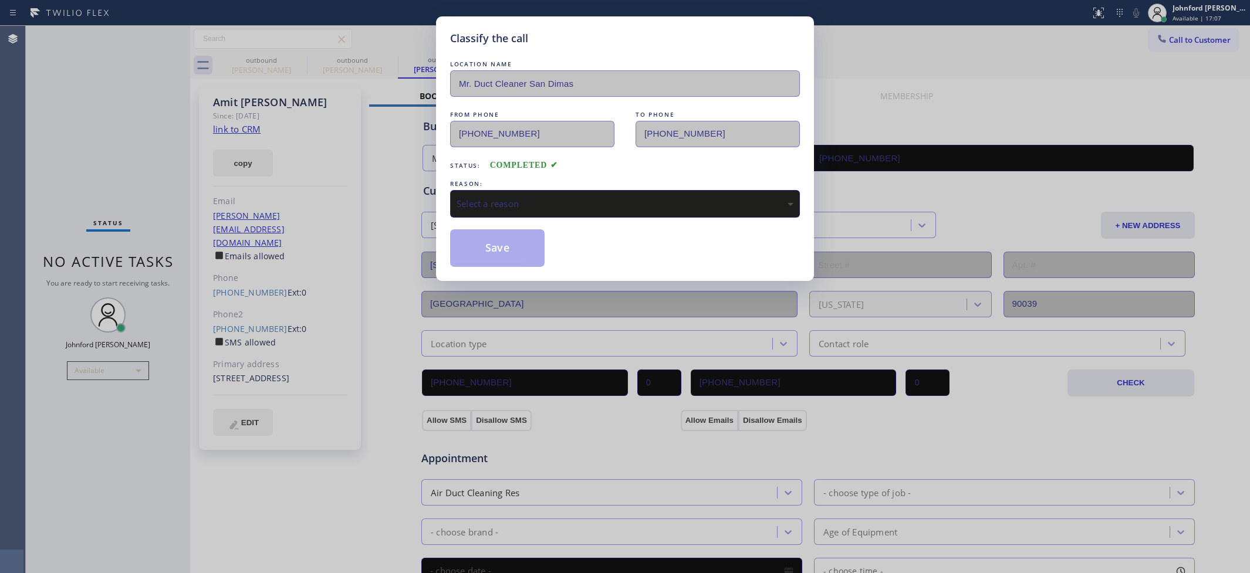
click at [608, 185] on div "REASON:" at bounding box center [625, 184] width 350 height 12
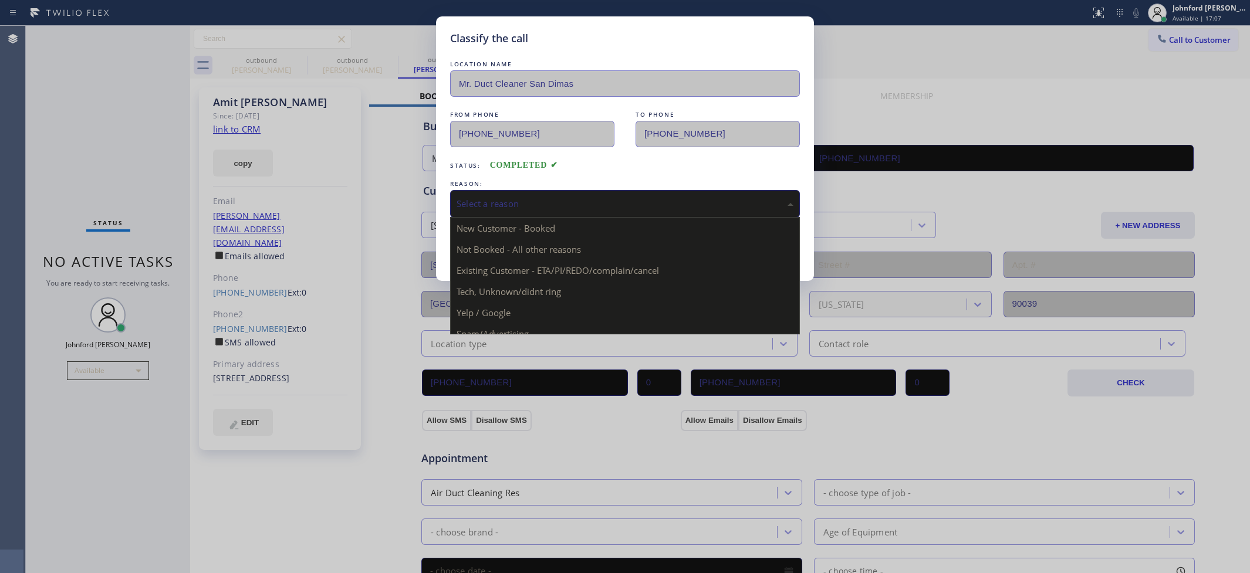
click at [604, 198] on div "Select a reason" at bounding box center [624, 203] width 337 height 13
click at [537, 201] on div "Not Booked - All other reasons" at bounding box center [624, 203] width 337 height 13
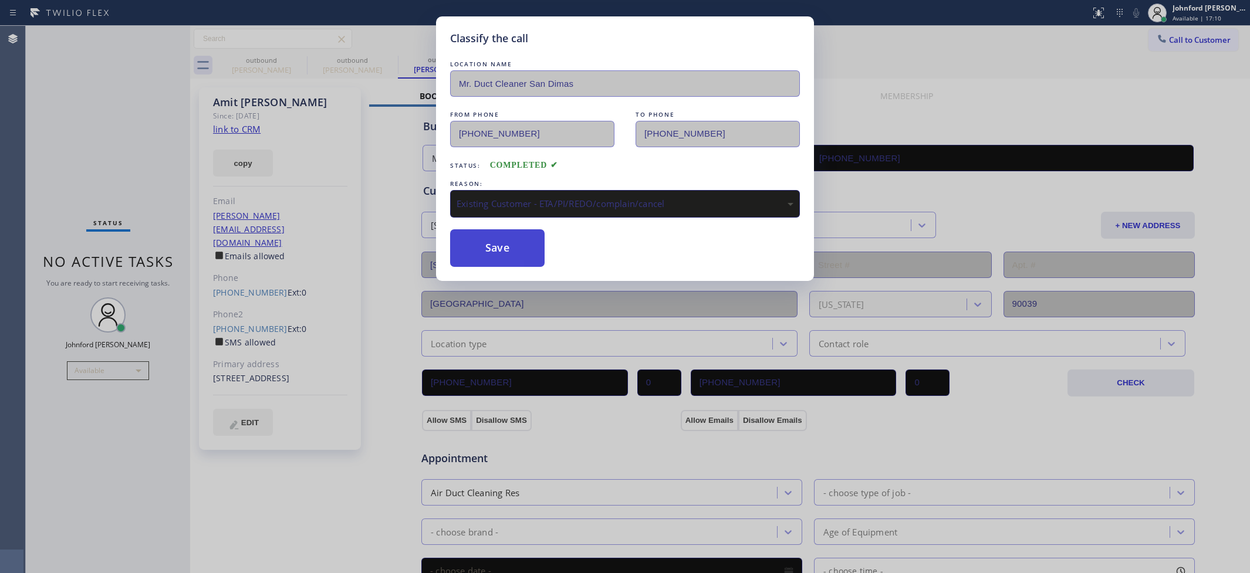
click at [508, 253] on button "Save" at bounding box center [497, 248] width 94 height 38
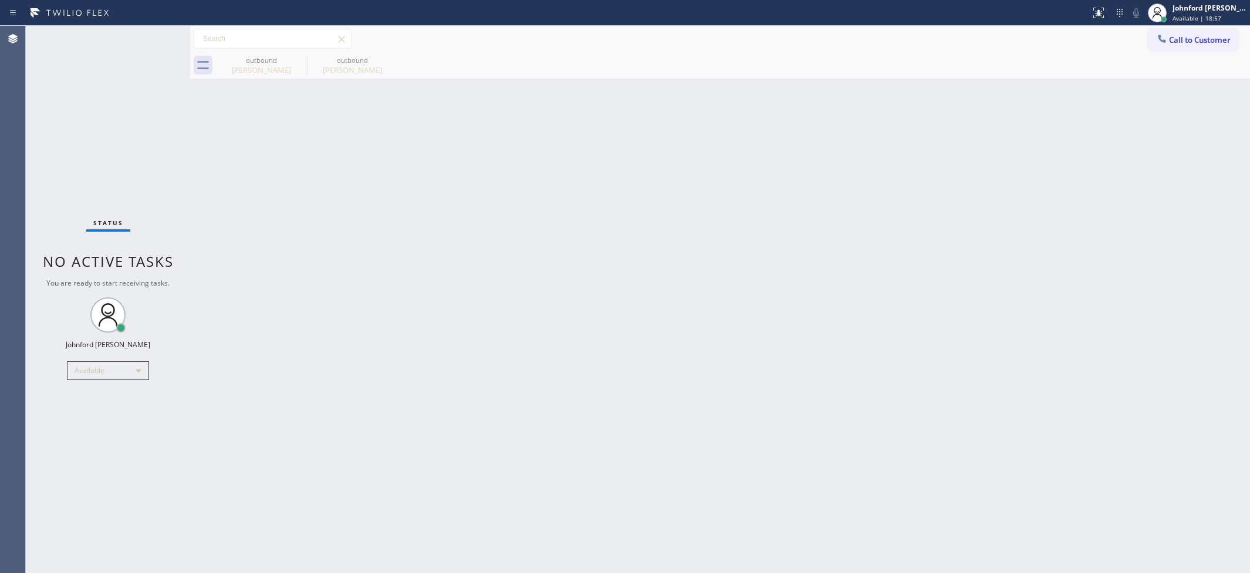
drag, startPoint x: 1173, startPoint y: 34, endPoint x: 942, endPoint y: 135, distance: 252.8
click at [1172, 35] on button "Call to Customer" at bounding box center [1193, 40] width 90 height 22
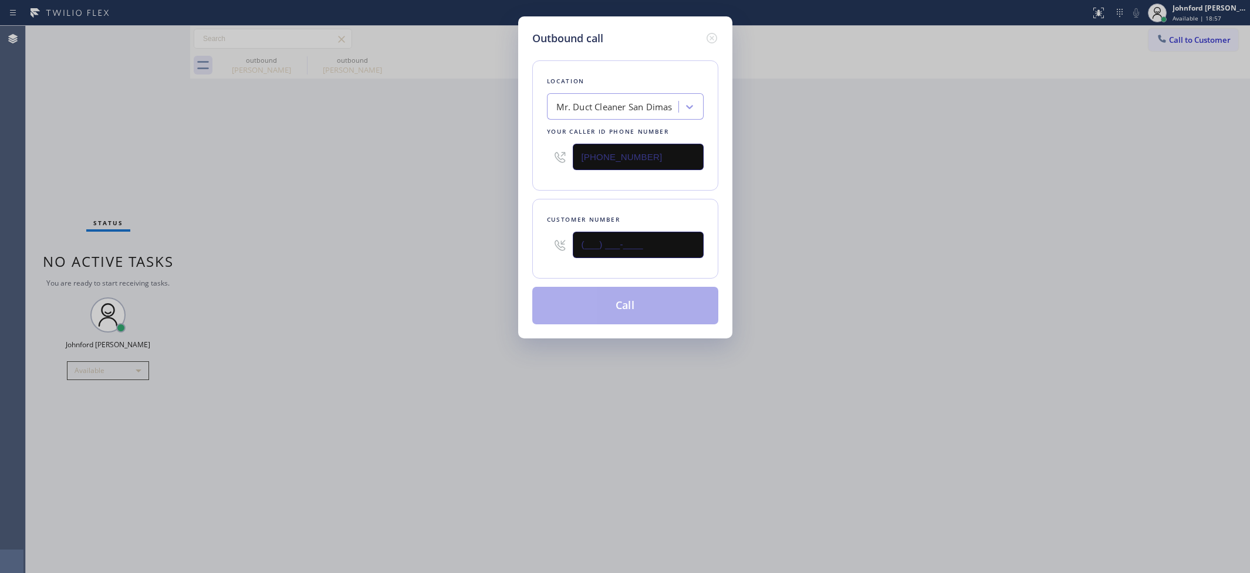
drag, startPoint x: 641, startPoint y: 252, endPoint x: 483, endPoint y: 253, distance: 158.4
click at [493, 252] on div "Outbound call Location Mr. Duct Cleaner [GEOGRAPHIC_DATA] Your caller id phone …" at bounding box center [625, 286] width 1250 height 573
paste input "714) 478-7771"
type input "[PHONE_NUMBER]"
click at [447, 254] on div "Outbound call Location Mr. Duct Cleaner [GEOGRAPHIC_DATA] Your caller id phone …" at bounding box center [625, 286] width 1250 height 573
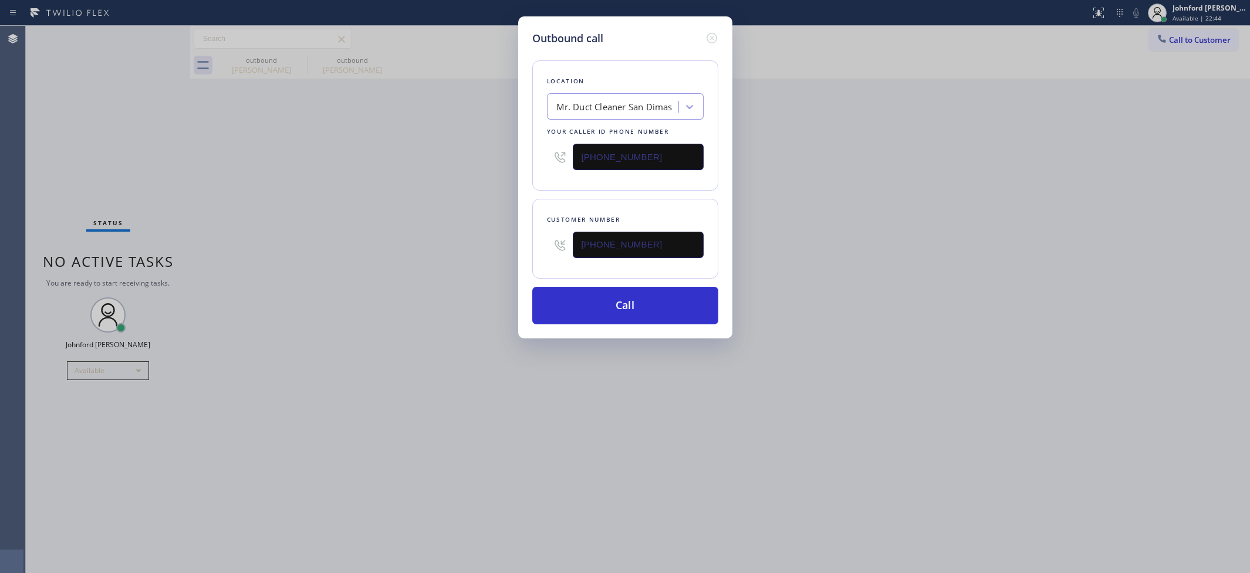
click at [1169, 45] on div "Outbound call Location Mr. Duct Cleaner [GEOGRAPHIC_DATA] Your caller id phone …" at bounding box center [625, 286] width 1250 height 573
drag, startPoint x: 631, startPoint y: 155, endPoint x: 559, endPoint y: 155, distance: 72.2
click at [515, 155] on div "Outbound call Location Mr. Duct Cleaner [GEOGRAPHIC_DATA] Your caller id phone …" at bounding box center [625, 286] width 1250 height 573
paste input "657) 622-043"
type input "[PHONE_NUMBER]"
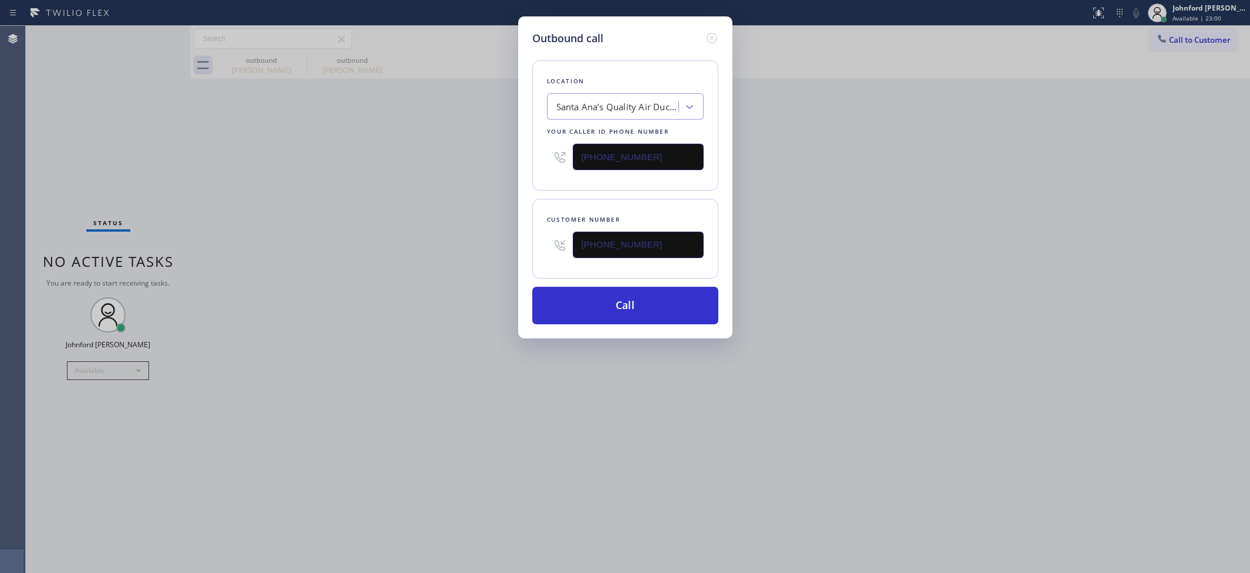
drag, startPoint x: 675, startPoint y: 235, endPoint x: 521, endPoint y: 245, distance: 154.6
click at [521, 245] on div "Outbound call Location [GEOGRAPHIC_DATA]’s Quality Air Duct Cleaners Your calle…" at bounding box center [625, 177] width 214 height 322
click at [686, 252] on input "[PHONE_NUMBER]" at bounding box center [638, 245] width 131 height 26
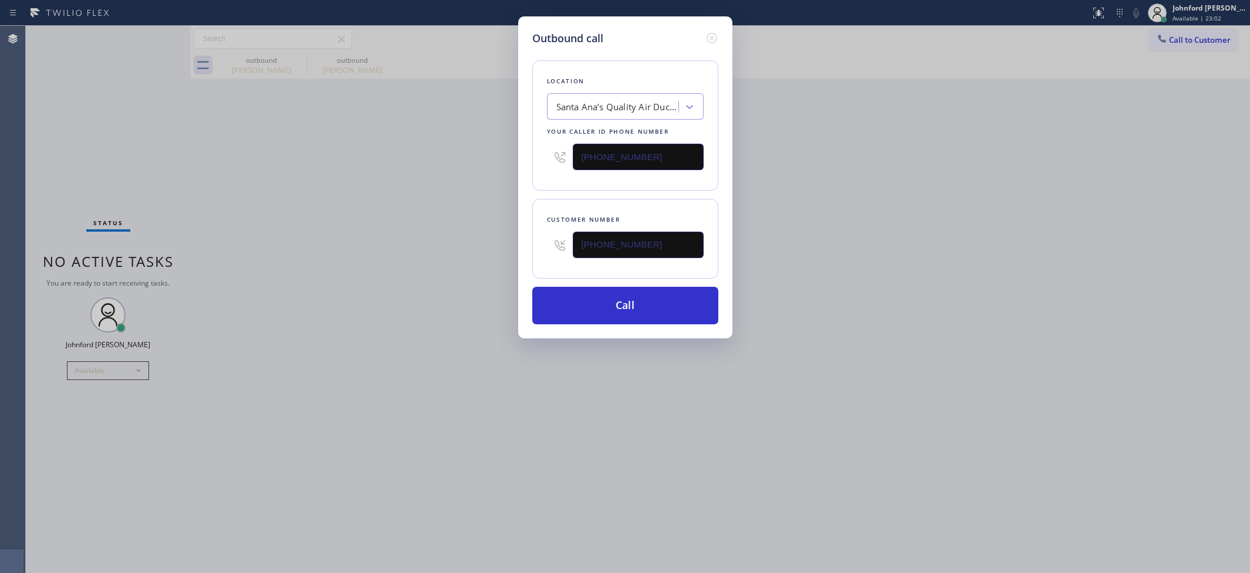
paste input "text"
type input "[PHONE_NUMBER]"
click at [488, 262] on div "Outbound call Location [GEOGRAPHIC_DATA]’s Quality Air Duct Cleaners Your calle…" at bounding box center [625, 286] width 1250 height 573
drag, startPoint x: 449, startPoint y: 260, endPoint x: 552, endPoint y: 275, distance: 104.3
click at [448, 259] on div "Outbound call Location [GEOGRAPHIC_DATA]’s Quality Air Duct Cleaners Your calle…" at bounding box center [625, 286] width 1250 height 573
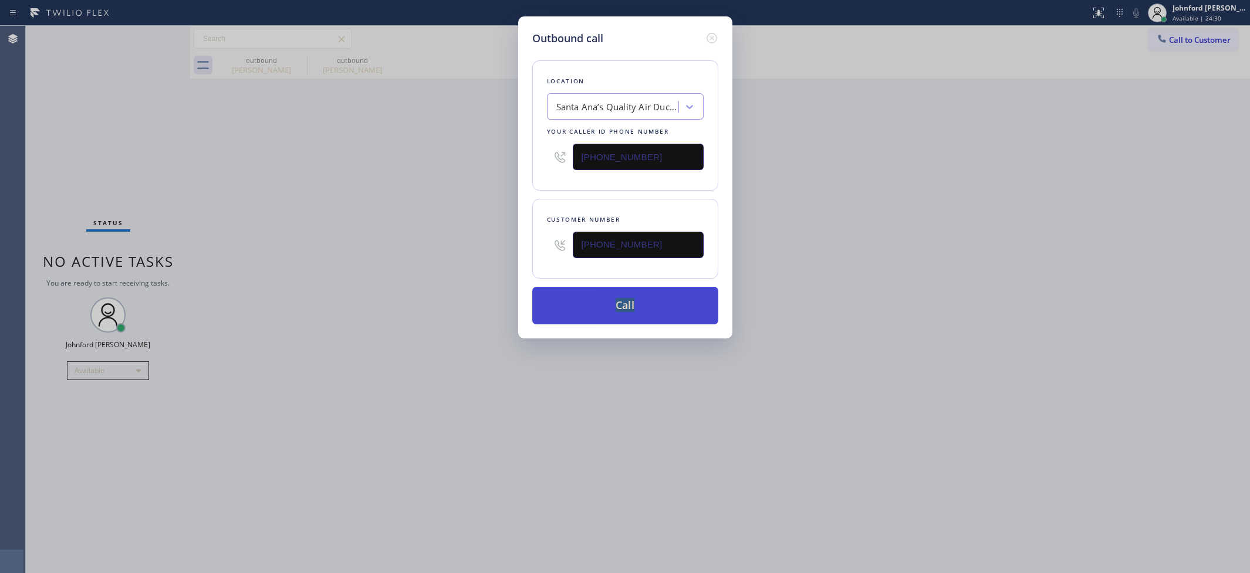
click at [656, 285] on div "Location [GEOGRAPHIC_DATA]’s Quality Air Duct Cleaners Your caller id phone num…" at bounding box center [625, 185] width 186 height 278
click at [653, 311] on button "Call" at bounding box center [625, 306] width 186 height 38
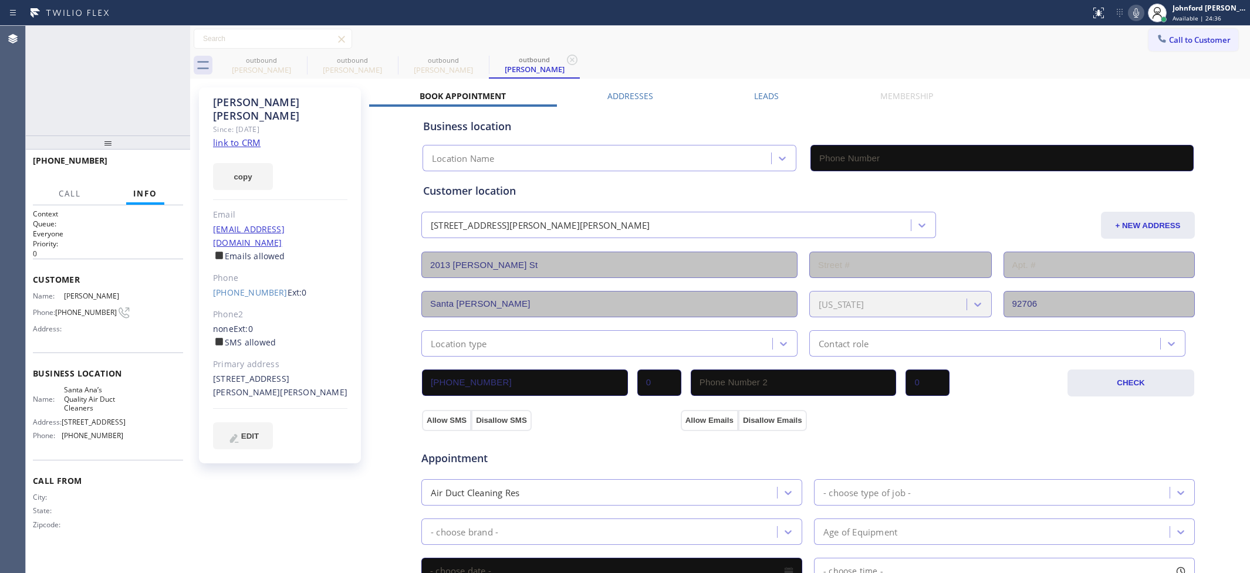
type input "[PHONE_NUMBER]"
click at [157, 169] on span "HANG UP" at bounding box center [156, 166] width 36 height 8
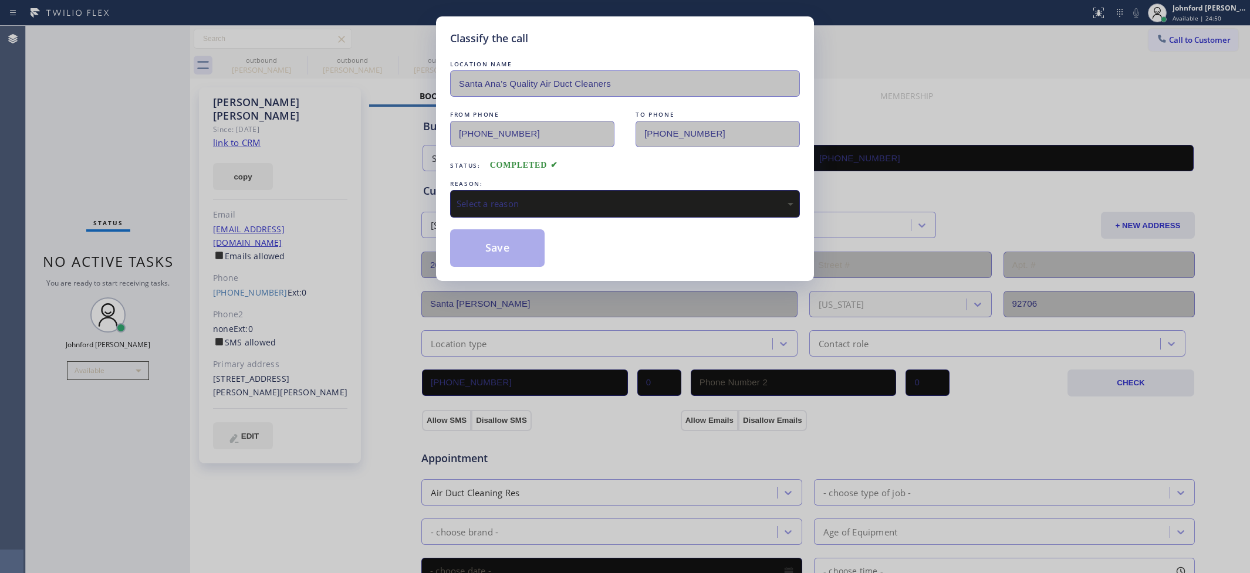
click at [537, 190] on div "Select a reason" at bounding box center [625, 204] width 350 height 28
drag, startPoint x: 503, startPoint y: 268, endPoint x: 498, endPoint y: 245, distance: 24.2
drag, startPoint x: 498, startPoint y: 245, endPoint x: 499, endPoint y: 236, distance: 8.4
click at [498, 244] on button "Save" at bounding box center [497, 248] width 94 height 38
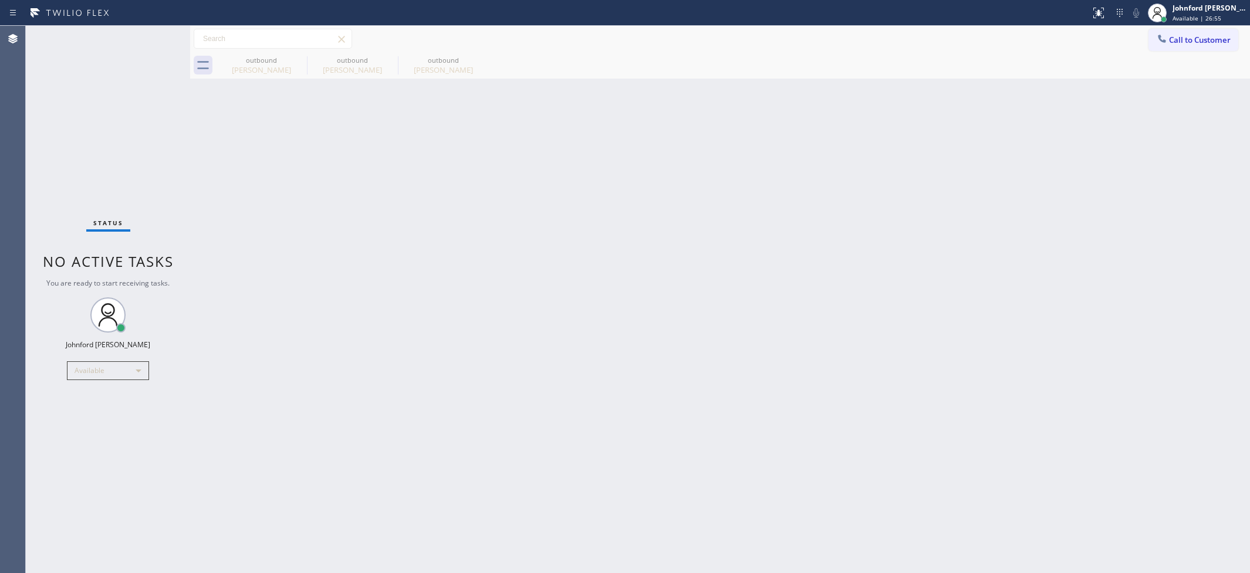
drag, startPoint x: 1186, startPoint y: 40, endPoint x: 936, endPoint y: 127, distance: 264.8
click at [1170, 42] on span "Call to Customer" at bounding box center [1200, 40] width 62 height 11
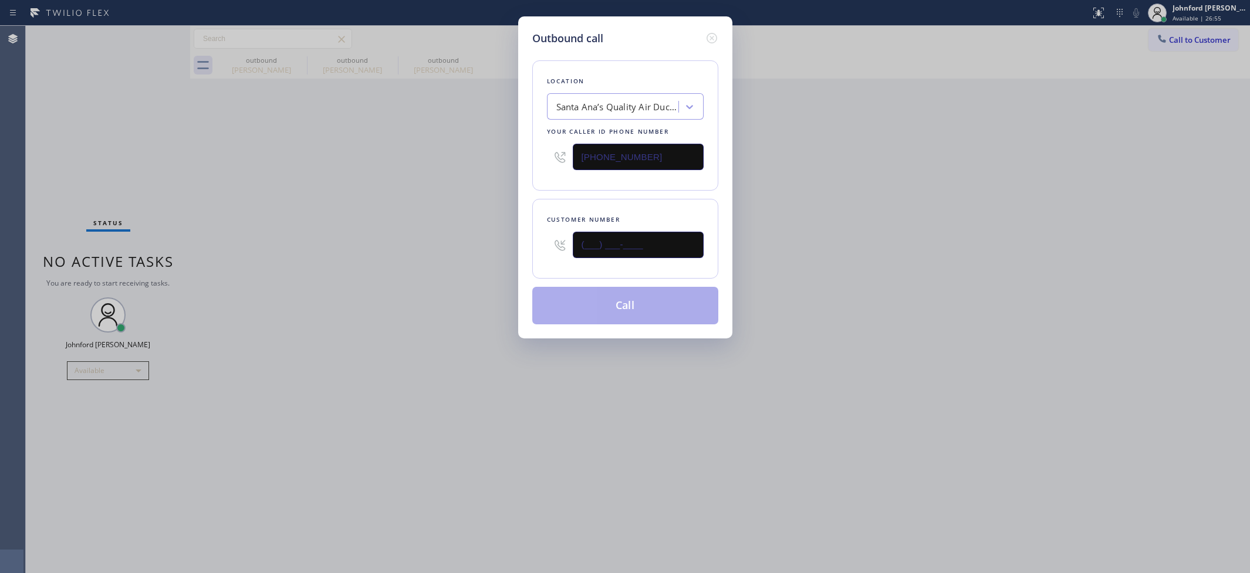
drag, startPoint x: 668, startPoint y: 253, endPoint x: 458, endPoint y: 244, distance: 210.3
click at [461, 244] on div "Outbound call Location [GEOGRAPHIC_DATA]’s Quality Air Duct Cleaners Your calle…" at bounding box center [625, 286] width 1250 height 573
paste input "626) 318-5802"
type input "[PHONE_NUMBER]"
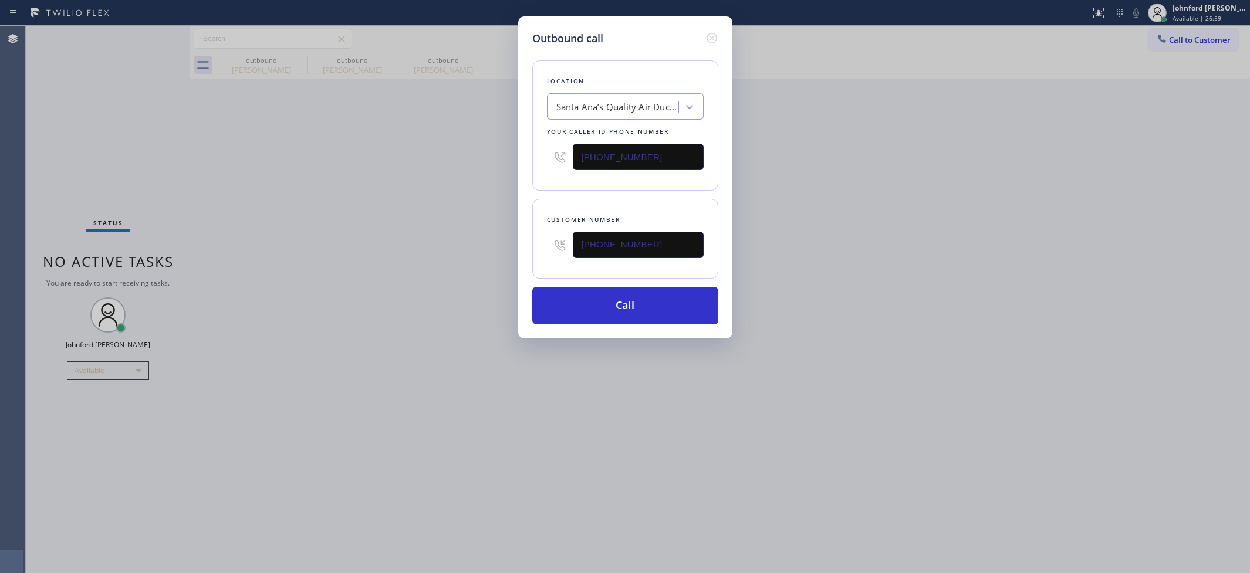
drag, startPoint x: 664, startPoint y: 252, endPoint x: 443, endPoint y: 245, distance: 221.3
click at [446, 245] on div "Outbound call Location [GEOGRAPHIC_DATA]’s Quality Air Duct Cleaners Your calle…" at bounding box center [625, 286] width 1250 height 573
click at [622, 314] on button "Call" at bounding box center [625, 306] width 186 height 38
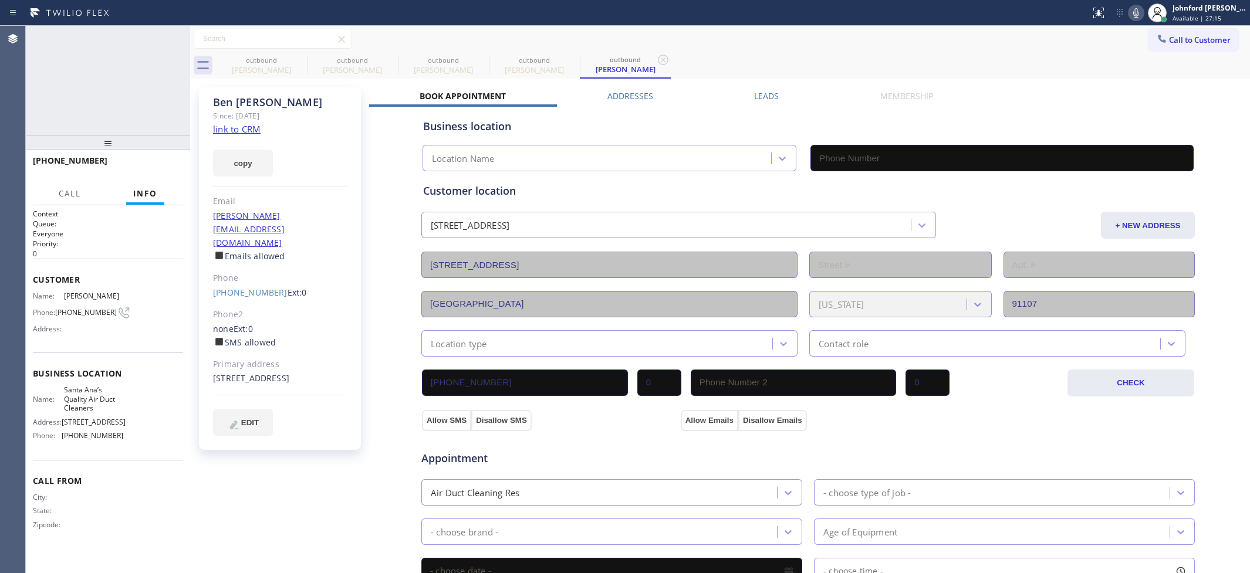
type input "[PHONE_NUMBER]"
click at [158, 176] on div "[PHONE_NUMBER] Wrap up | 00:01 COMPLETE" at bounding box center [108, 166] width 150 height 31
click at [157, 170] on button "COMPLETE" at bounding box center [153, 166] width 59 height 16
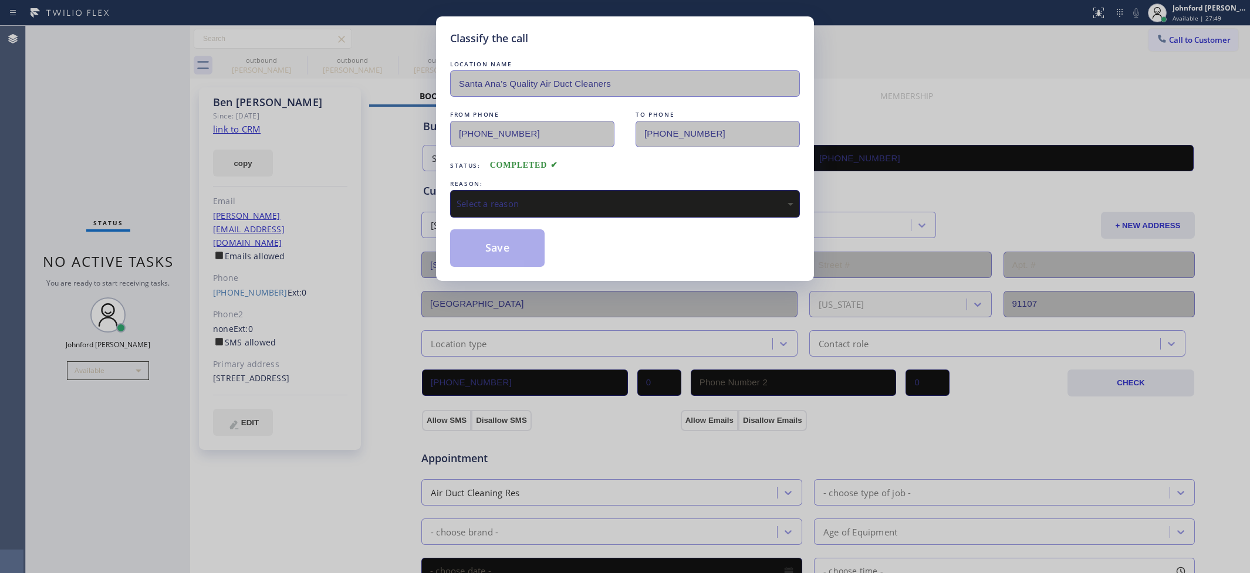
click at [488, 206] on div "Select a reason" at bounding box center [624, 203] width 337 height 13
click at [502, 242] on button "Save" at bounding box center [497, 248] width 94 height 38
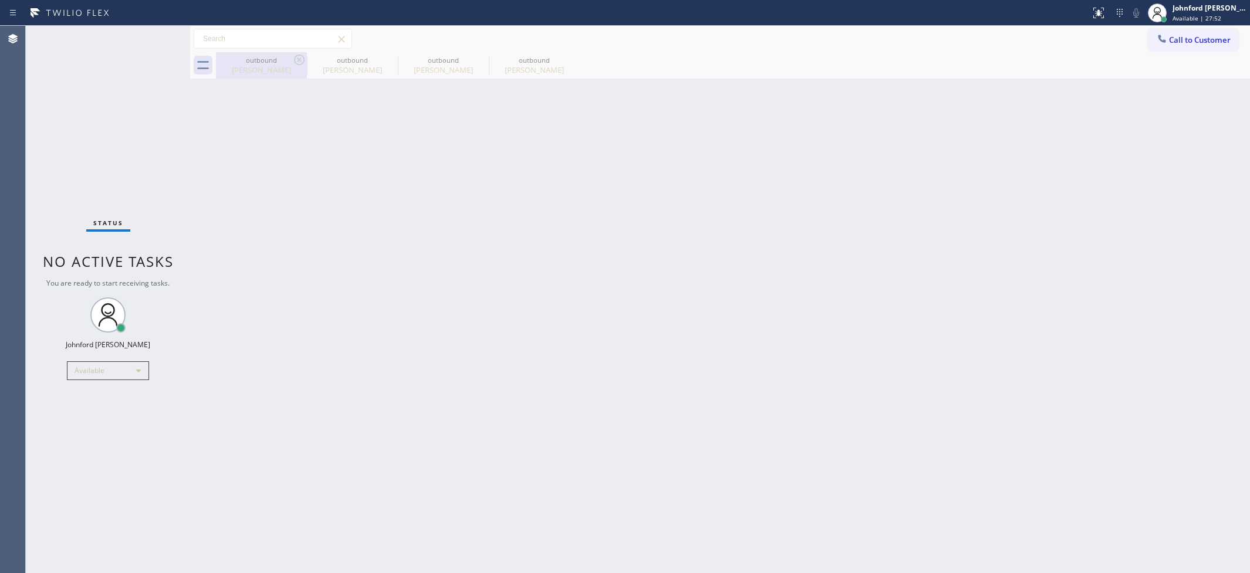
click at [286, 57] on div "outbound" at bounding box center [261, 60] width 89 height 9
type input "[PHONE_NUMBER]"
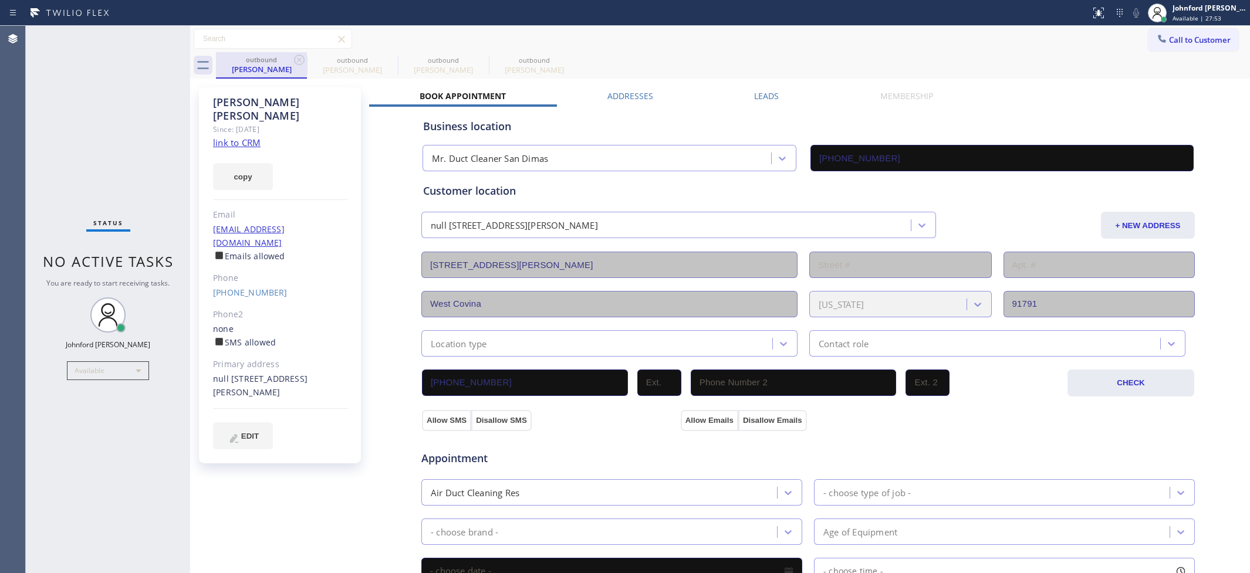
click at [290, 57] on div "outbound" at bounding box center [261, 59] width 89 height 9
click at [391, 57] on icon at bounding box center [390, 60] width 14 height 14
type input "[PHONE_NUMBER]"
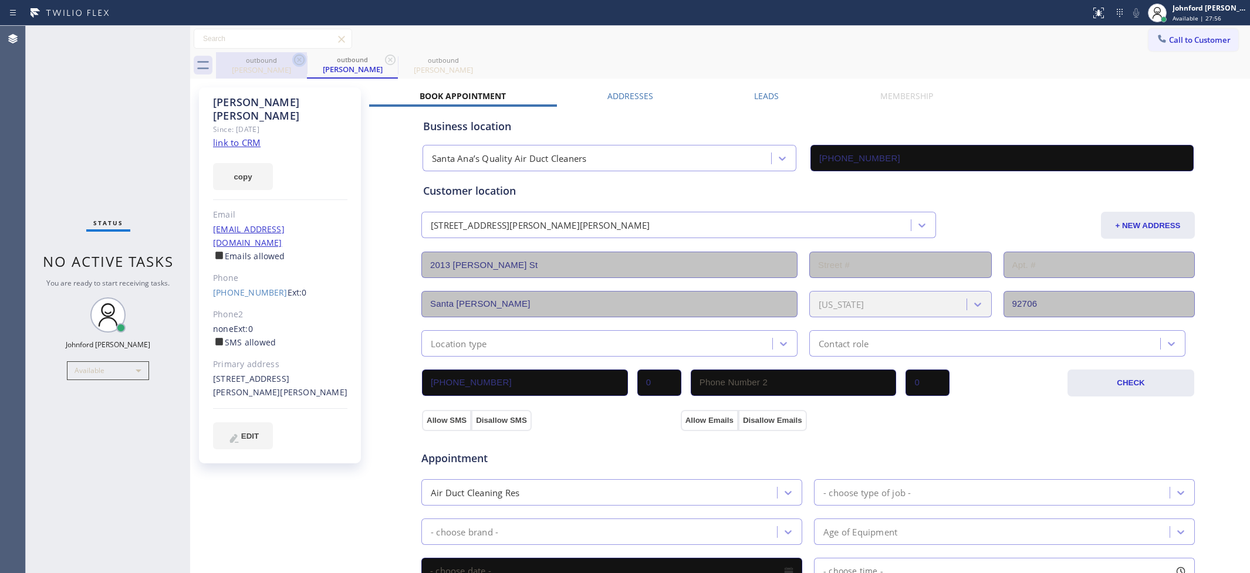
click at [304, 62] on icon at bounding box center [299, 60] width 14 height 14
click at [295, 60] on icon at bounding box center [299, 60] width 14 height 14
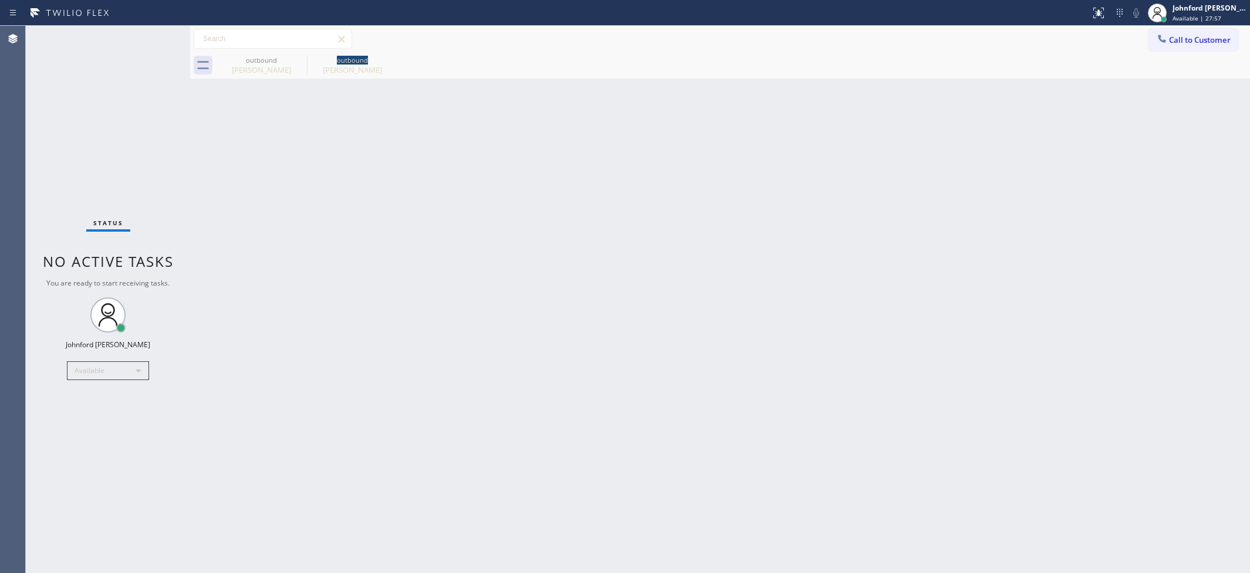
click at [0, 0] on icon at bounding box center [0, 0] width 0 height 0
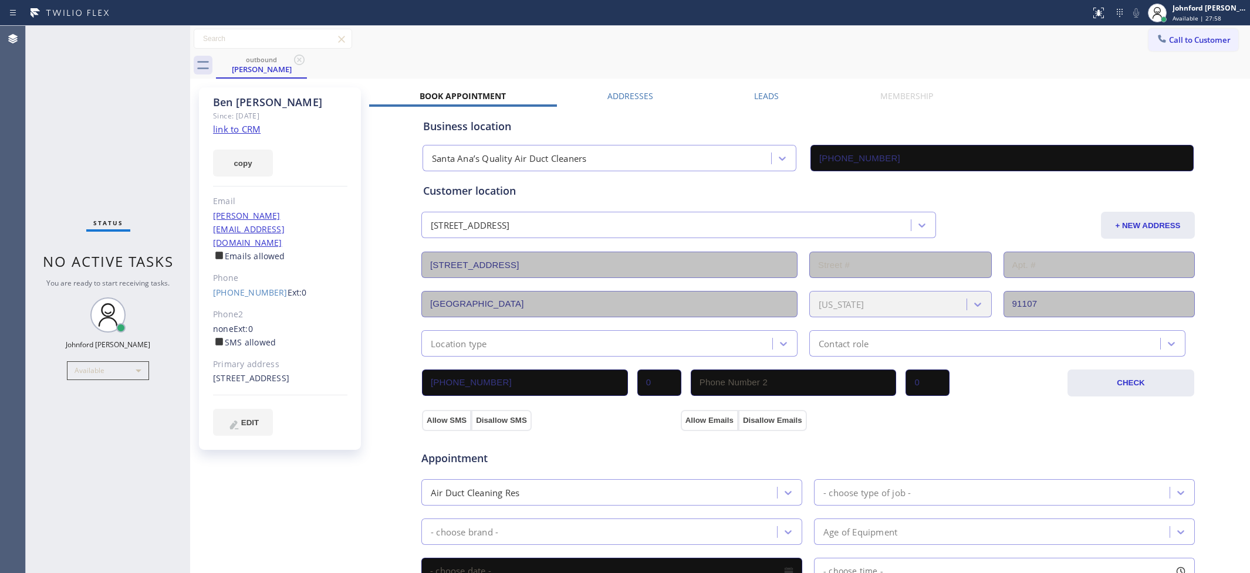
click at [758, 90] on label "Leads" at bounding box center [766, 95] width 25 height 11
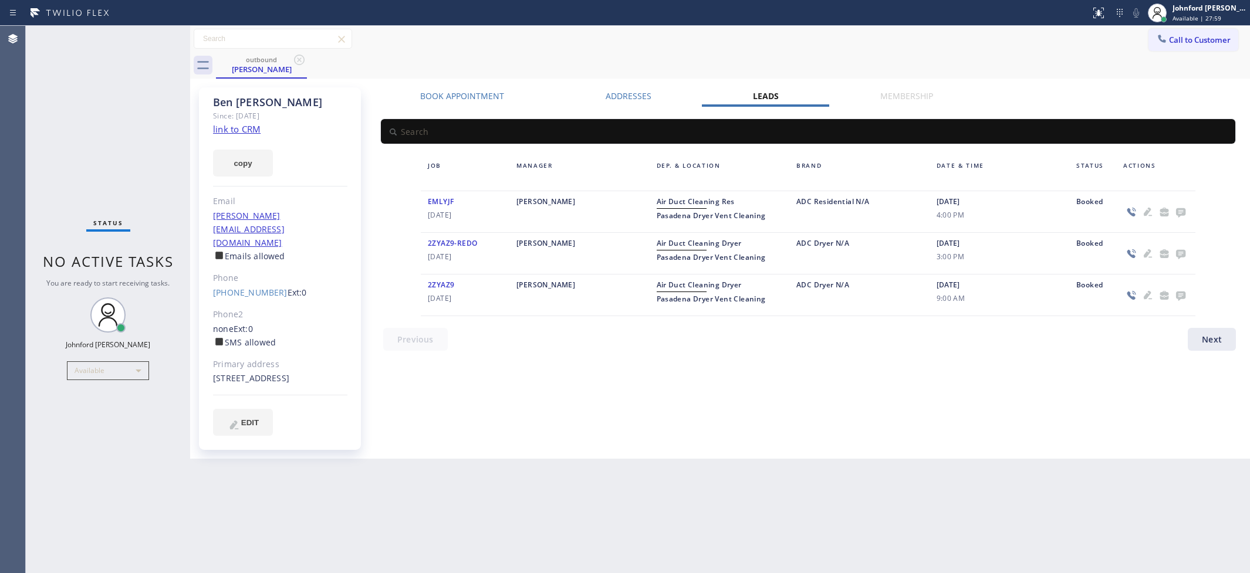
click at [1188, 214] on div at bounding box center [1155, 212] width 65 height 14
click at [1178, 207] on icon at bounding box center [1180, 212] width 14 height 15
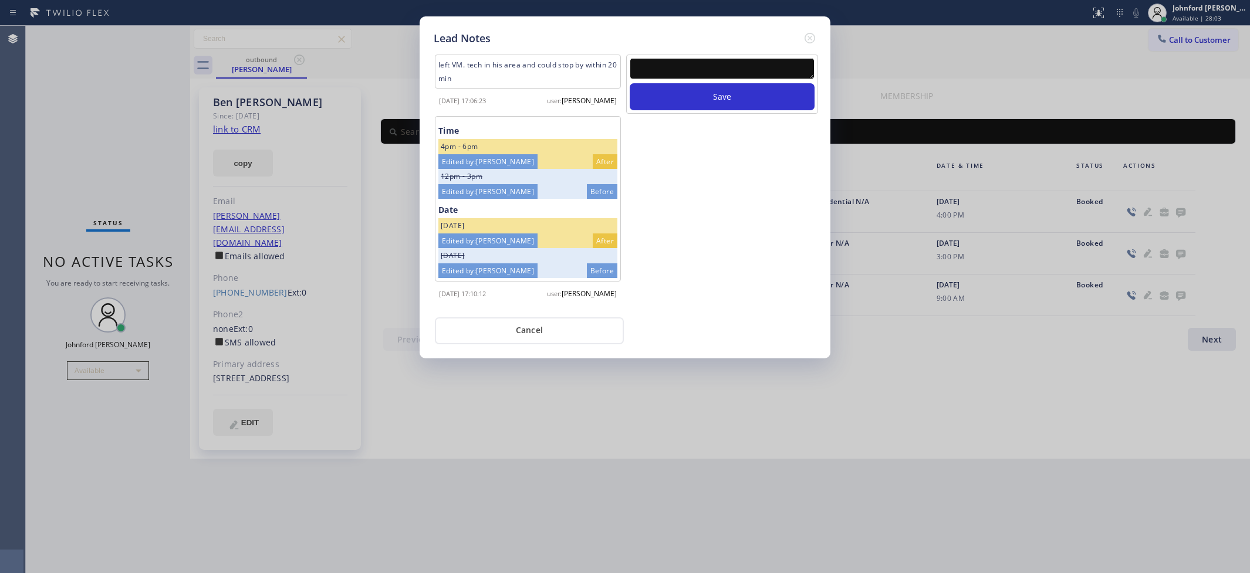
click at [681, 58] on textarea at bounding box center [722, 68] width 185 height 21
type textarea "hung up"
click at [630, 83] on button "Save" at bounding box center [722, 96] width 185 height 27
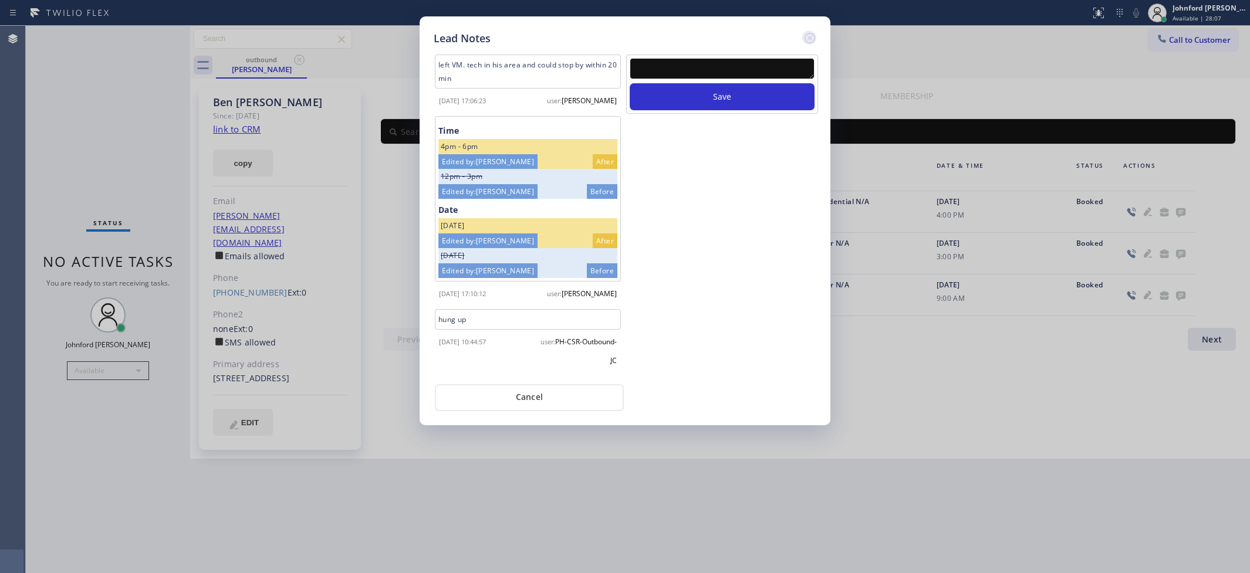
click at [810, 36] on icon at bounding box center [810, 38] width 14 height 14
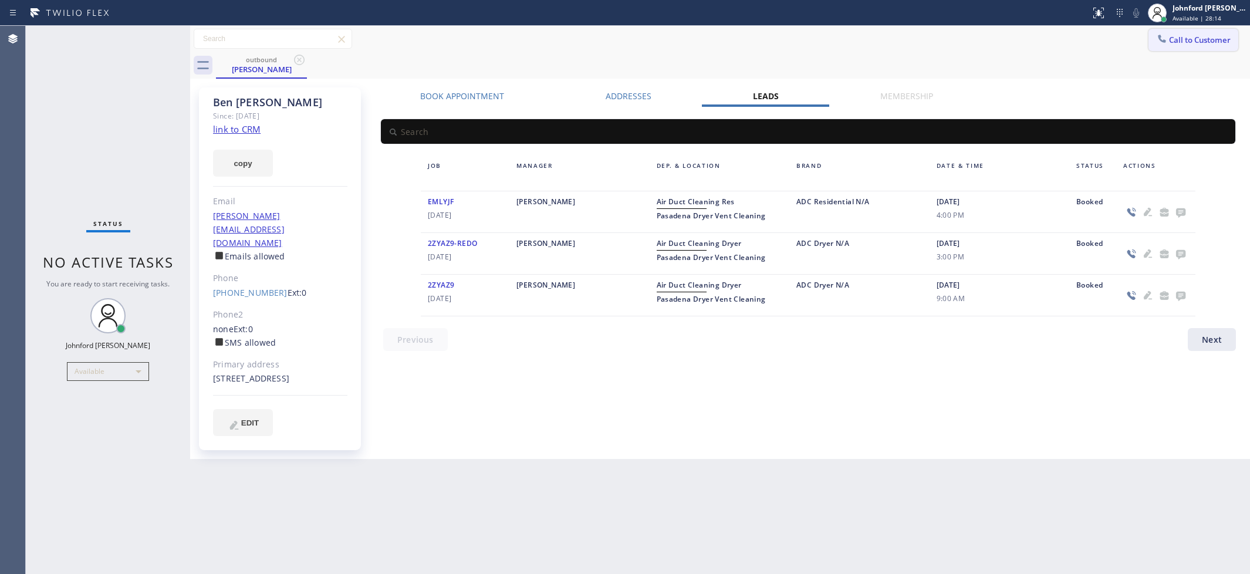
click at [1198, 42] on span "Call to Customer" at bounding box center [1200, 40] width 62 height 11
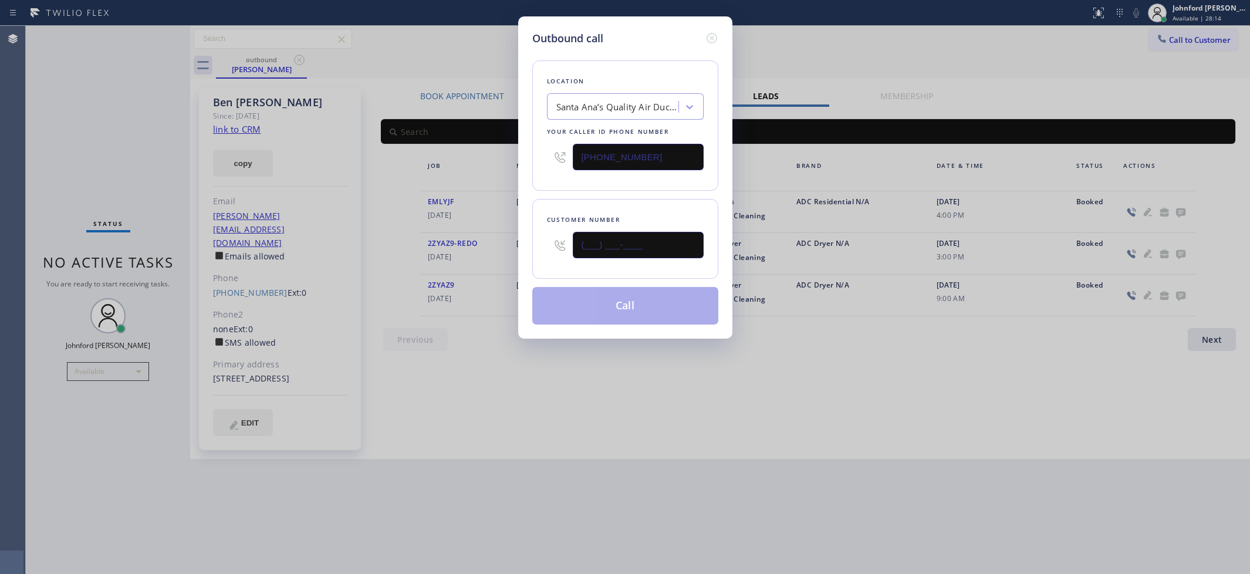
drag, startPoint x: 667, startPoint y: 253, endPoint x: 543, endPoint y: 251, distance: 123.2
click at [543, 251] on div "Customer number (___) ___-____" at bounding box center [625, 239] width 186 height 80
paste input "818) 402-9624"
type input "[PHONE_NUMBER]"
drag, startPoint x: 596, startPoint y: 176, endPoint x: 602, endPoint y: 187, distance: 12.4
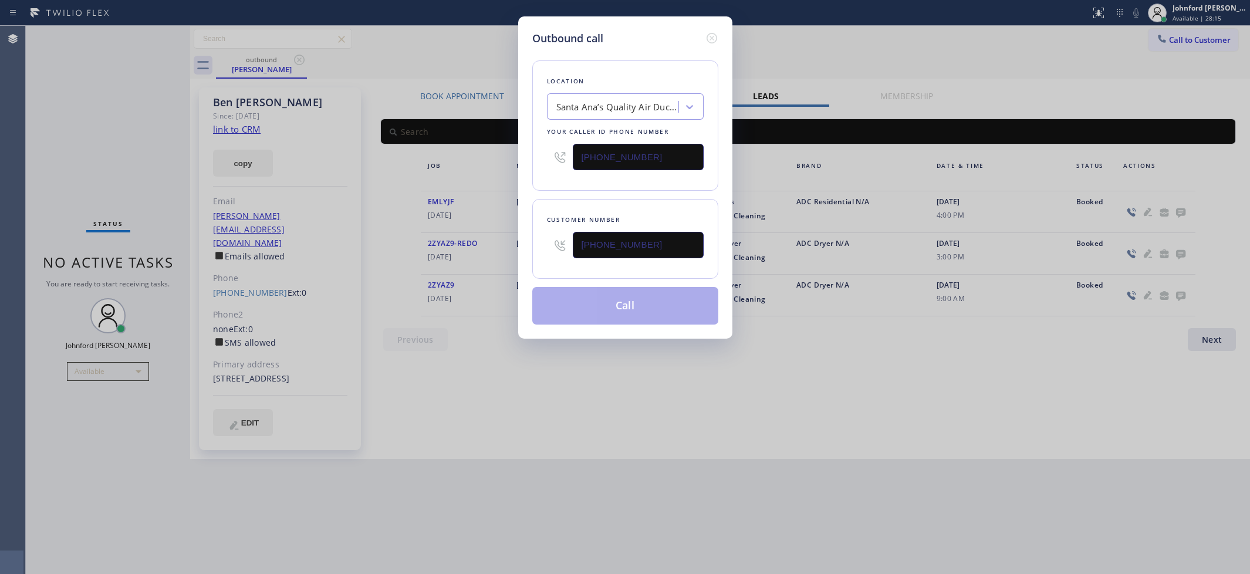
click at [596, 178] on div "Location [GEOGRAPHIC_DATA]’s Quality Air Duct Cleaners Your caller id phone num…" at bounding box center [625, 125] width 186 height 130
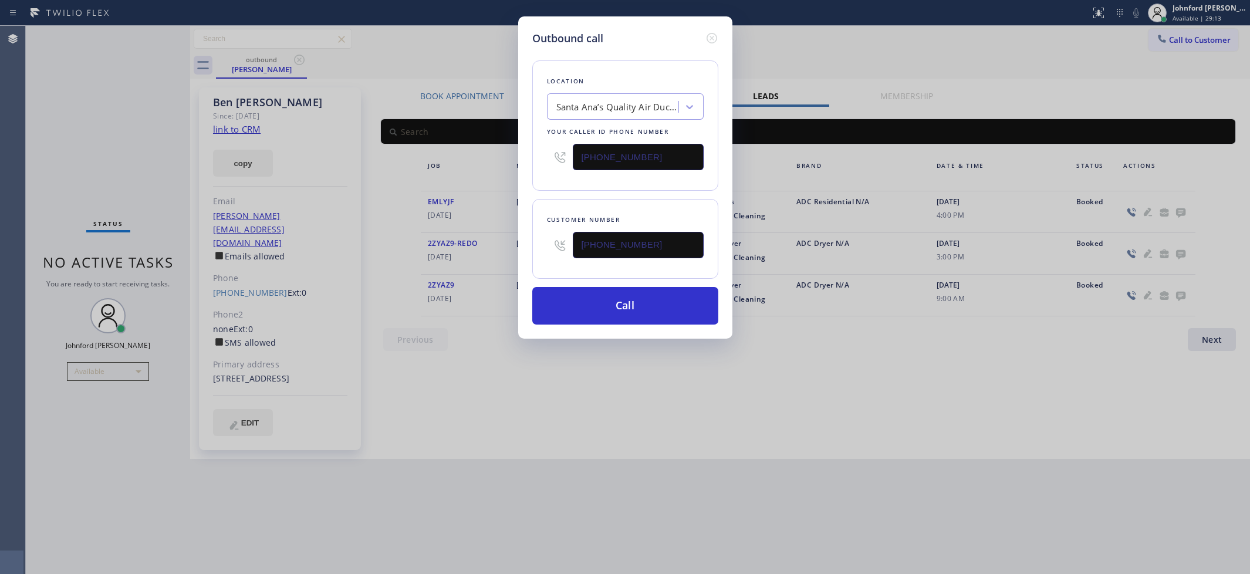
drag, startPoint x: 655, startPoint y: 157, endPoint x: 544, endPoint y: 159, distance: 110.9
click at [544, 159] on div "Location [GEOGRAPHIC_DATA]’s Quality Air Duct Cleaners Your caller id phone num…" at bounding box center [625, 125] width 186 height 130
paste input "61) 249-0055"
type input "[PHONE_NUMBER]"
click at [530, 180] on div "Outbound call Location [GEOGRAPHIC_DATA]’s Quality Air Duct Cleaners Your calle…" at bounding box center [625, 177] width 214 height 322
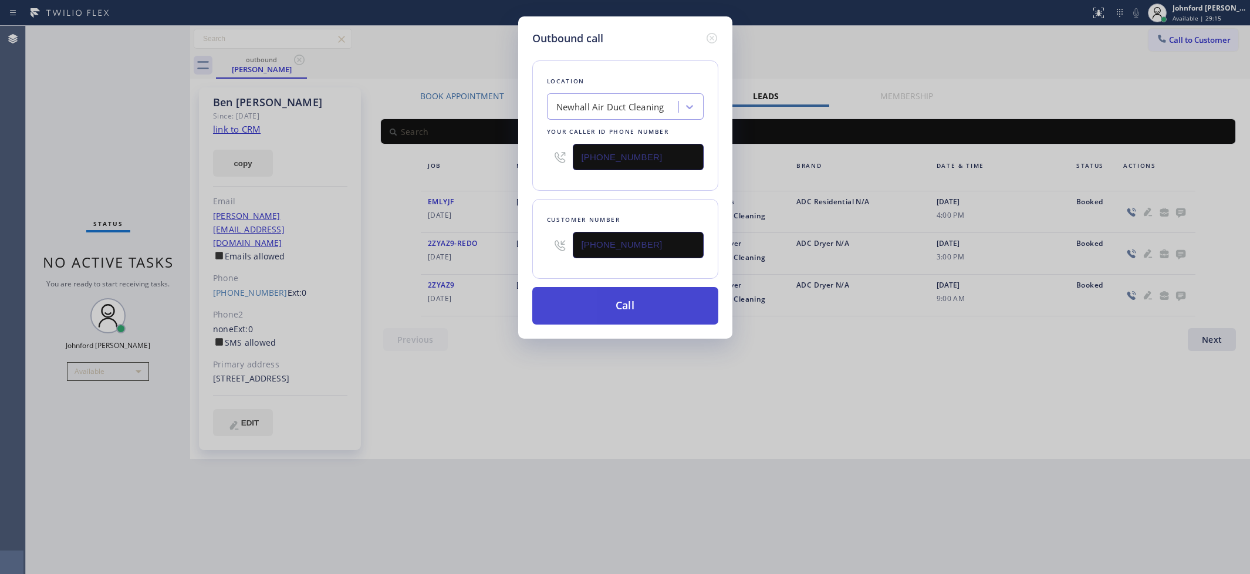
click at [597, 304] on button "Call" at bounding box center [625, 306] width 186 height 38
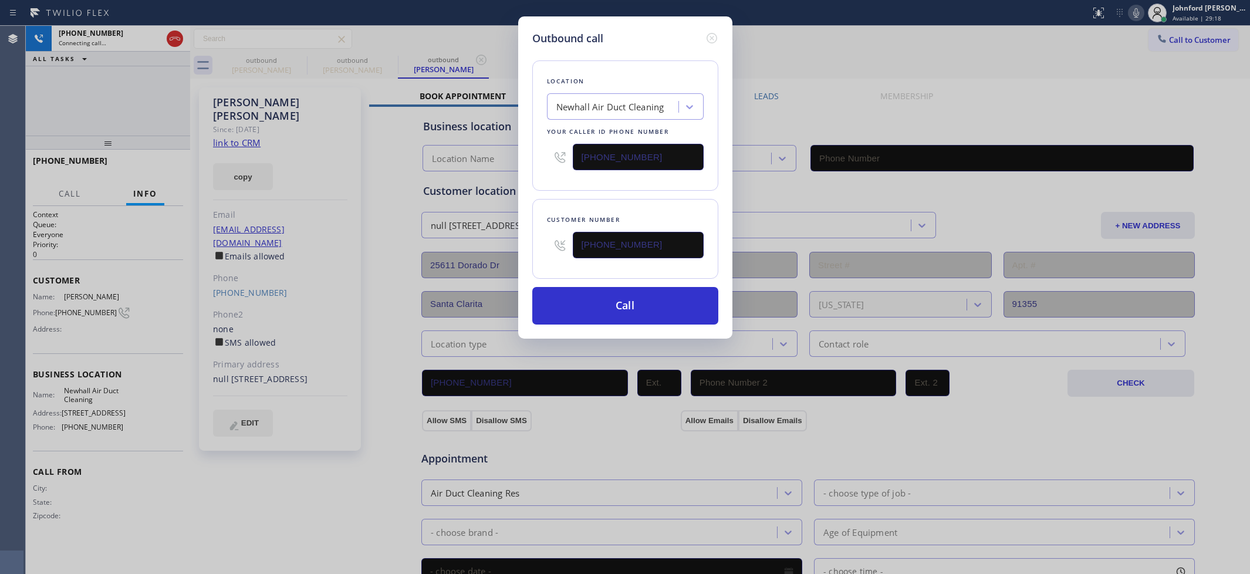
type input "[PHONE_NUMBER]"
click at [706, 38] on icon at bounding box center [712, 38] width 14 height 14
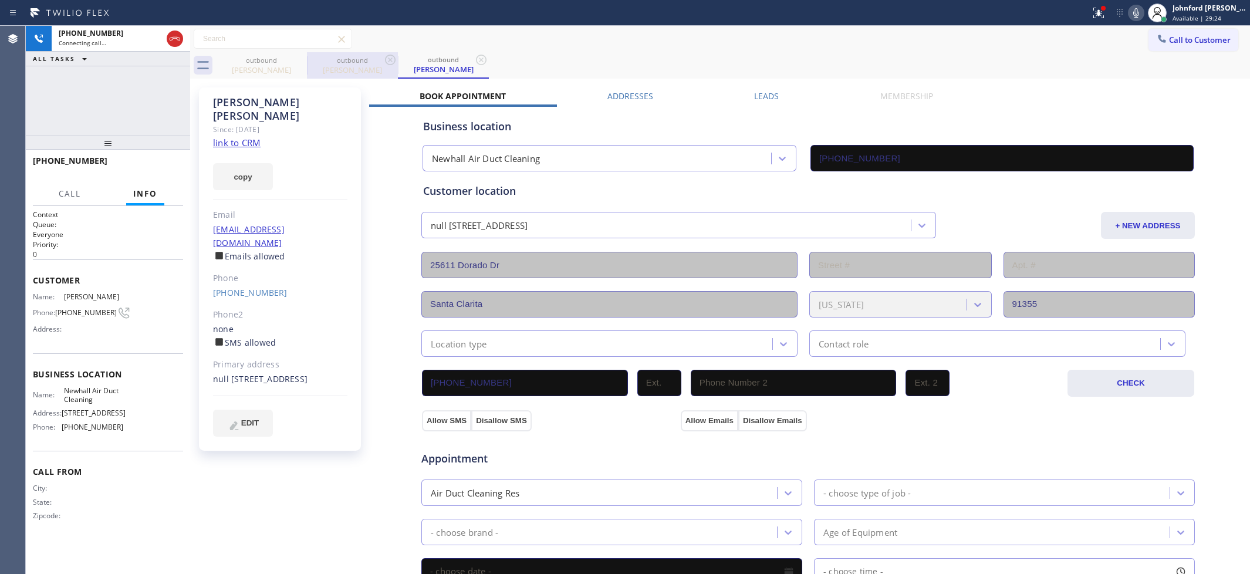
click at [308, 56] on div "outbound" at bounding box center [352, 60] width 89 height 9
click at [290, 59] on div "outbound" at bounding box center [261, 60] width 89 height 9
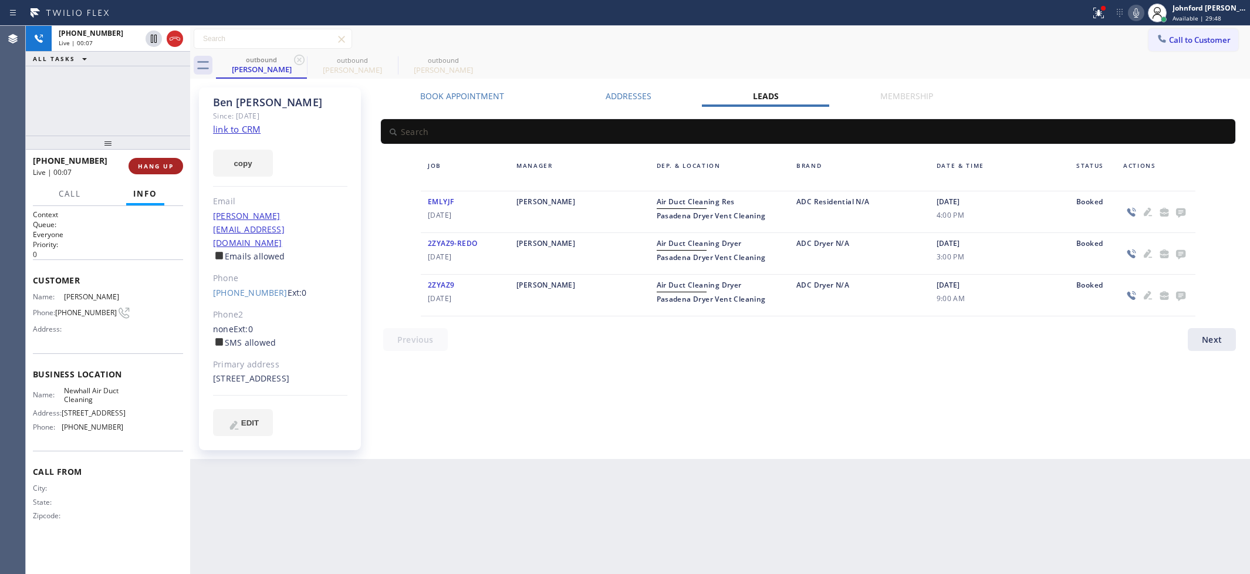
click at [164, 165] on span "HANG UP" at bounding box center [156, 166] width 36 height 8
click at [266, 287] on link "[PHONE_NUMBER]" at bounding box center [250, 292] width 75 height 11
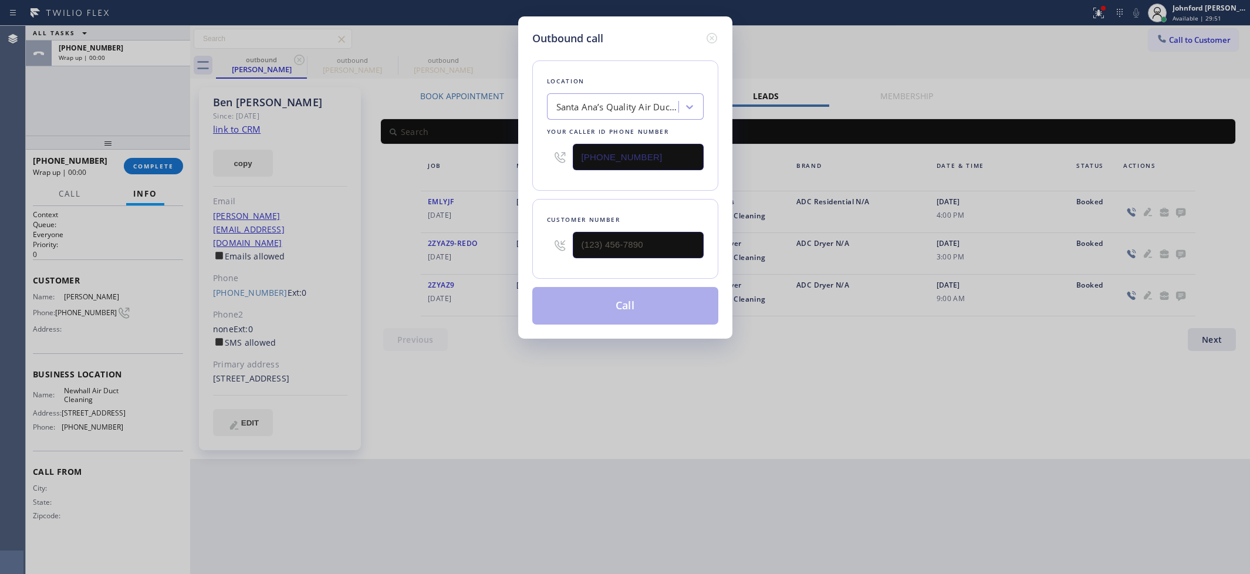
type input "[PHONE_NUMBER]"
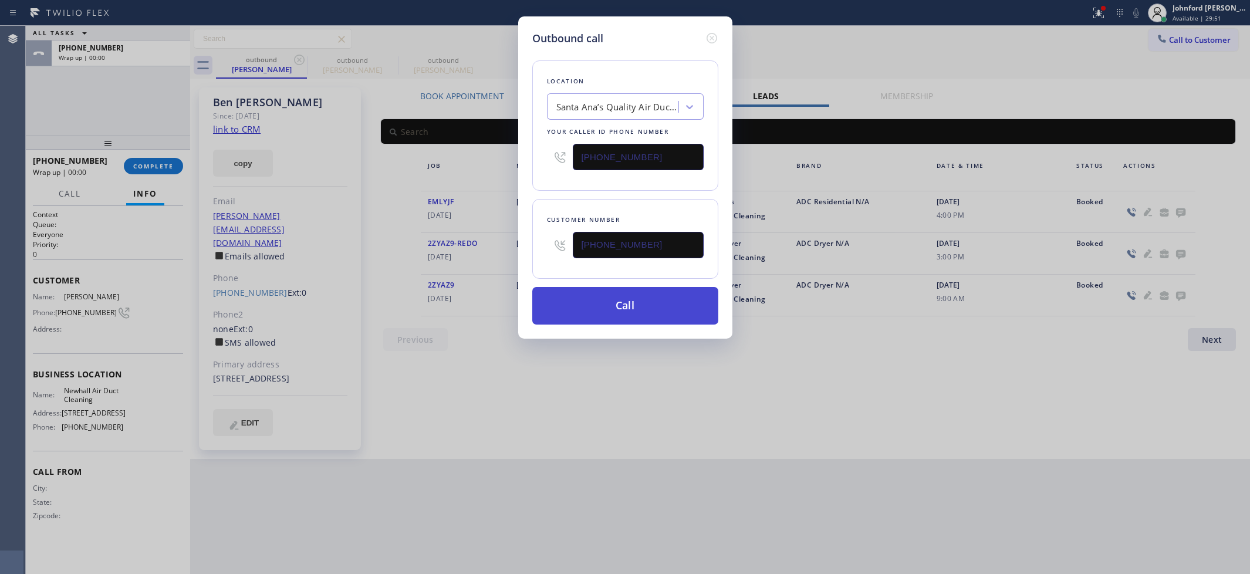
click at [671, 291] on button "Call" at bounding box center [625, 306] width 186 height 38
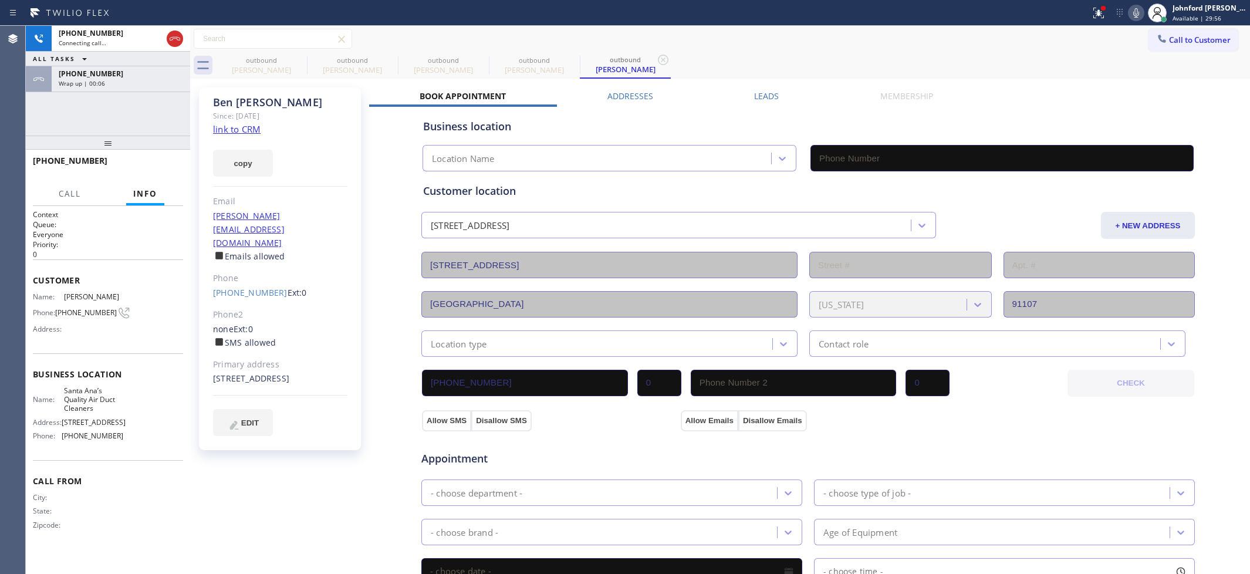
type input "[PHONE_NUMBER]"
click at [713, 57] on div "outbound [PERSON_NAME] outbound [PERSON_NAME] outbound [PERSON_NAME] outbound […" at bounding box center [733, 65] width 1034 height 26
click at [285, 60] on div "outbound" at bounding box center [261, 60] width 89 height 9
click at [308, 59] on div "outbound" at bounding box center [352, 60] width 89 height 9
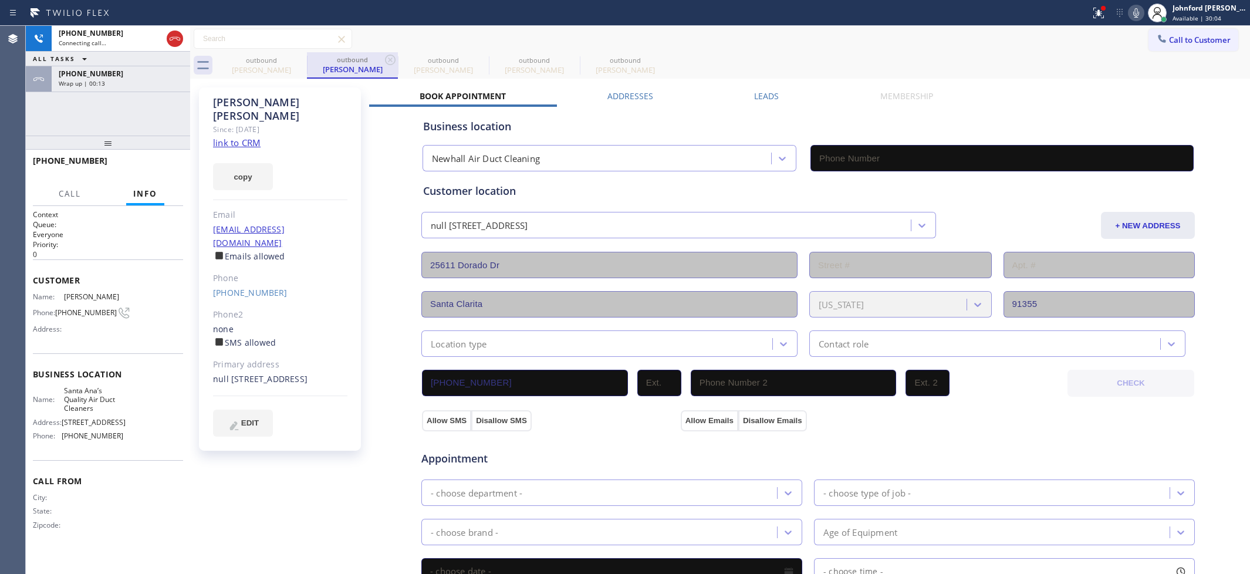
click at [308, 60] on div "outbound" at bounding box center [352, 59] width 89 height 9
type input "[PHONE_NUMBER]"
click at [308, 60] on div "outbound" at bounding box center [352, 59] width 89 height 9
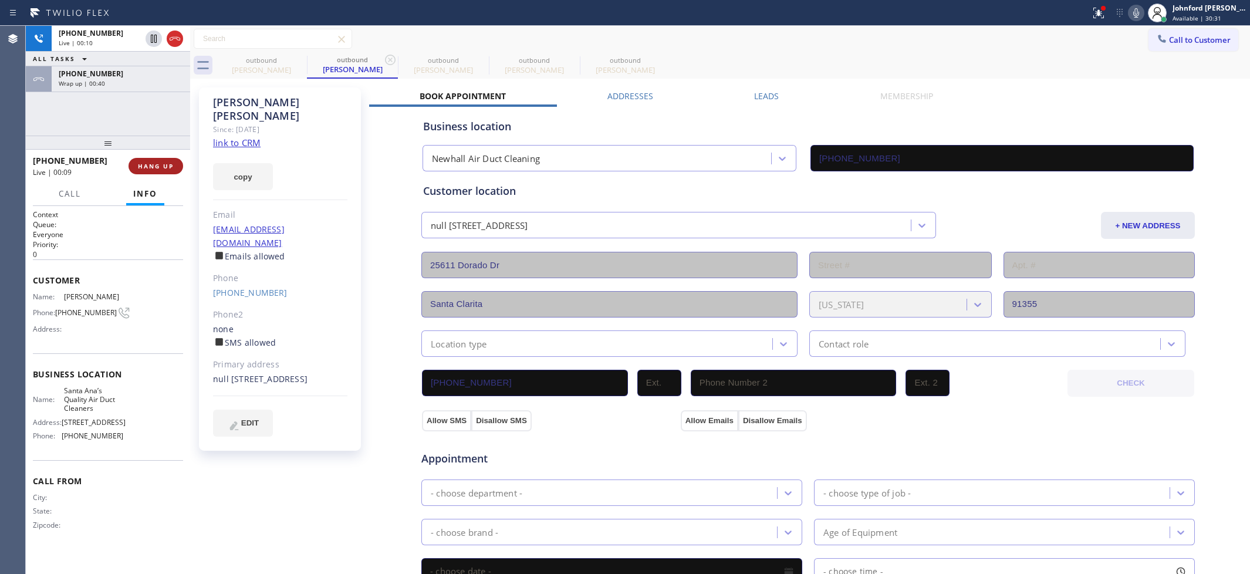
click at [159, 164] on span "HANG UP" at bounding box center [156, 166] width 36 height 8
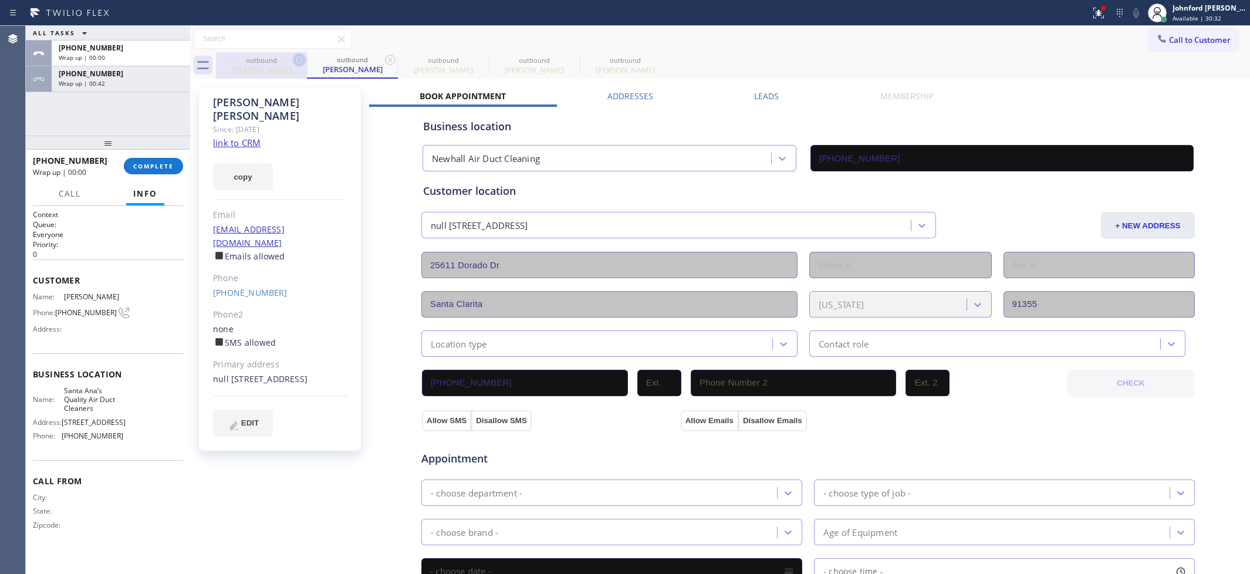
click at [296, 57] on icon at bounding box center [299, 60] width 14 height 14
click at [296, 59] on icon at bounding box center [299, 60] width 14 height 14
type input "[PHONE_NUMBER]"
click at [0, 0] on icon at bounding box center [0, 0] width 0 height 0
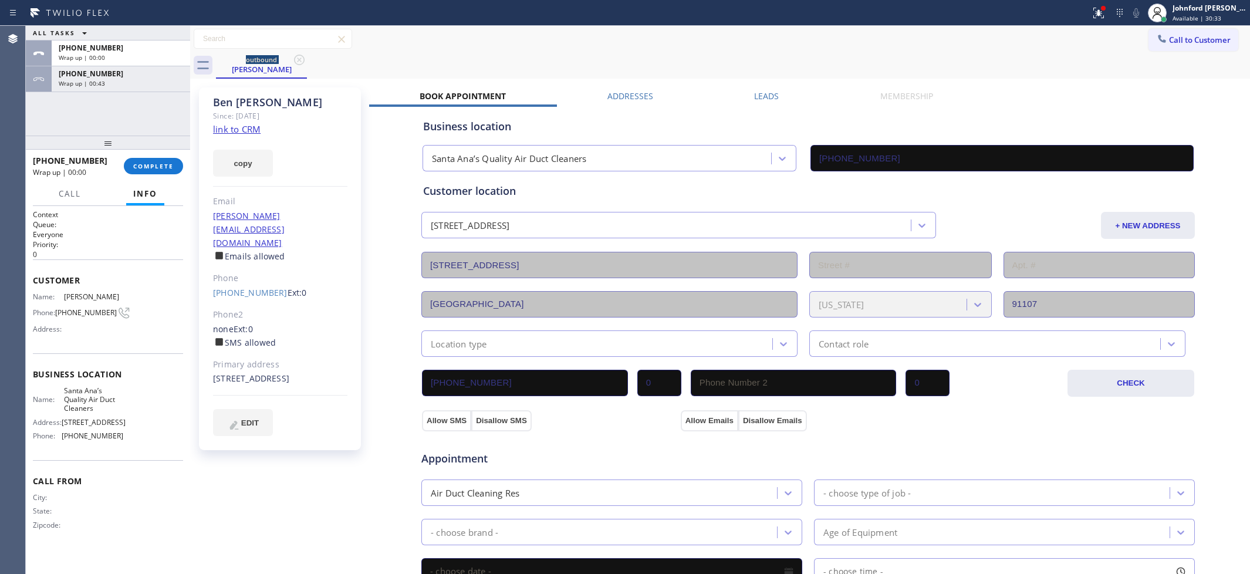
click at [296, 59] on icon at bounding box center [299, 60] width 14 height 14
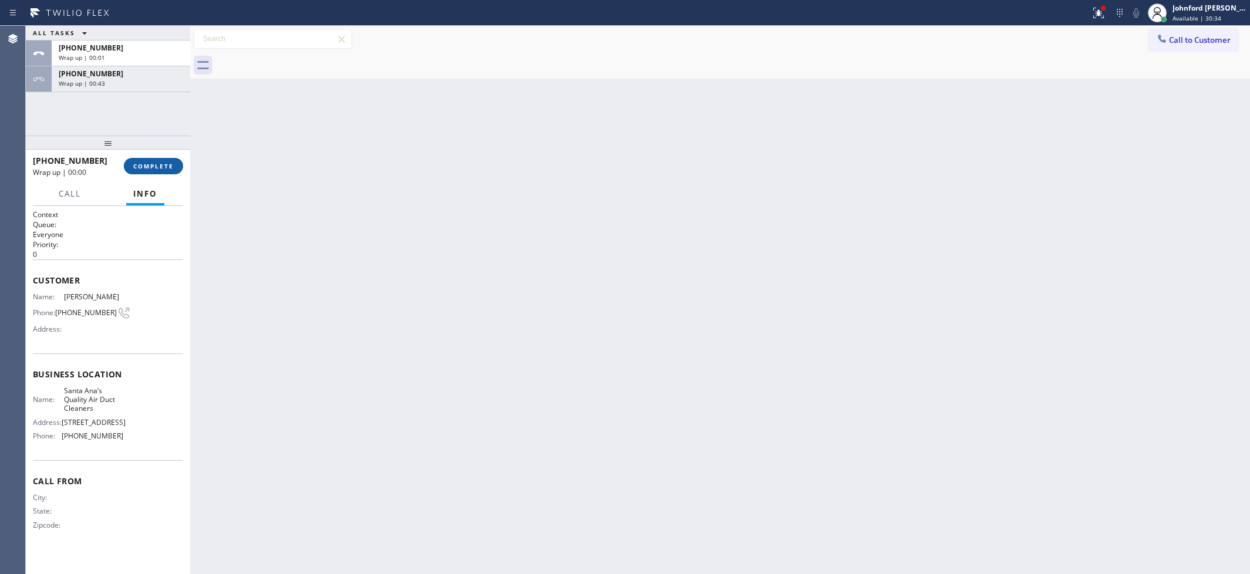
click at [159, 173] on button "COMPLETE" at bounding box center [153, 166] width 59 height 16
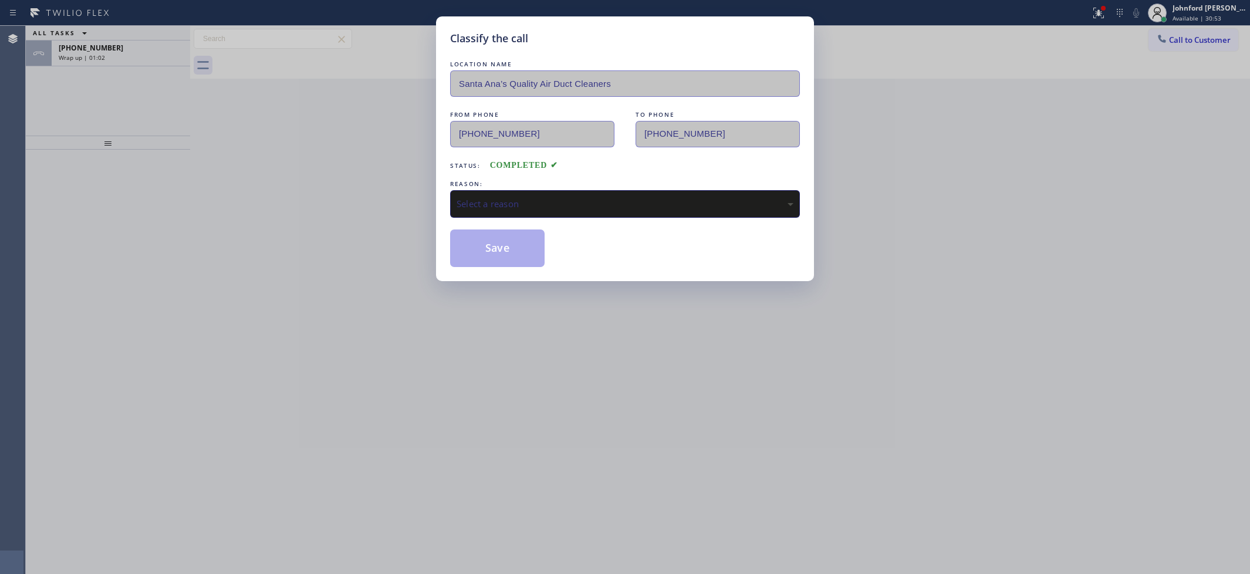
click at [506, 207] on div "Select a reason" at bounding box center [624, 203] width 337 height 13
drag, startPoint x: 496, startPoint y: 224, endPoint x: 502, endPoint y: 257, distance: 33.3
click at [502, 256] on div "LOCATION NAME [GEOGRAPHIC_DATA]’s Quality Air Duct Cleaners FROM PHONE [PHONE_N…" at bounding box center [625, 162] width 350 height 209
click at [492, 223] on div "LOCATION NAME [GEOGRAPHIC_DATA]’s Quality Air Duct Cleaners FROM PHONE [PHONE_N…" at bounding box center [625, 162] width 350 height 209
click at [488, 253] on button "Save" at bounding box center [497, 248] width 94 height 38
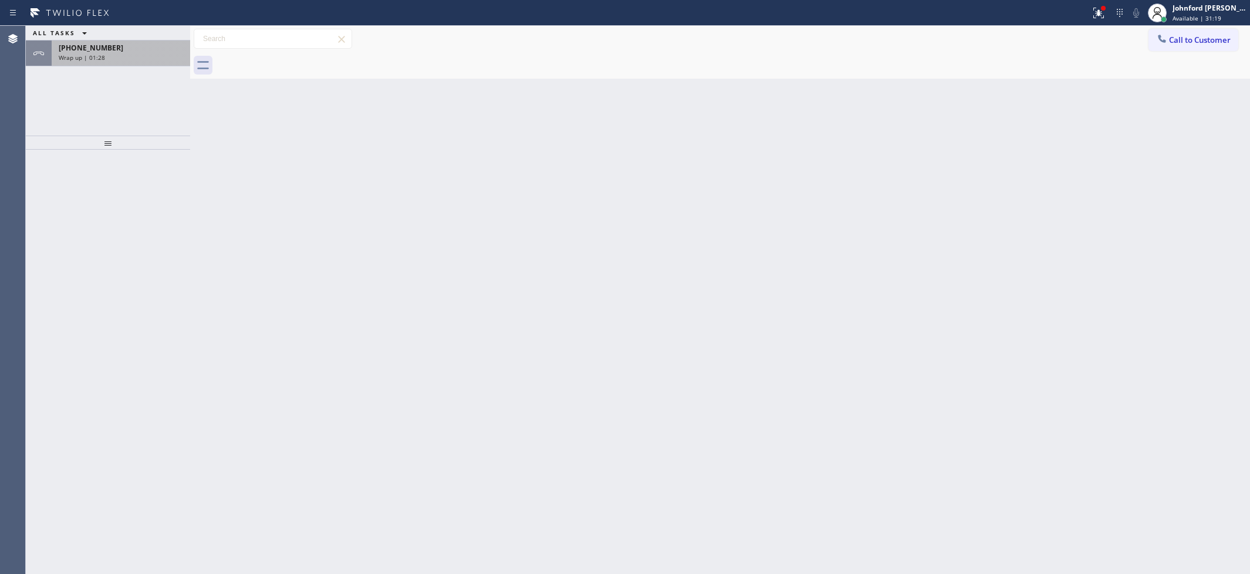
click at [150, 59] on div "Wrap up | 01:28" at bounding box center [121, 57] width 124 height 8
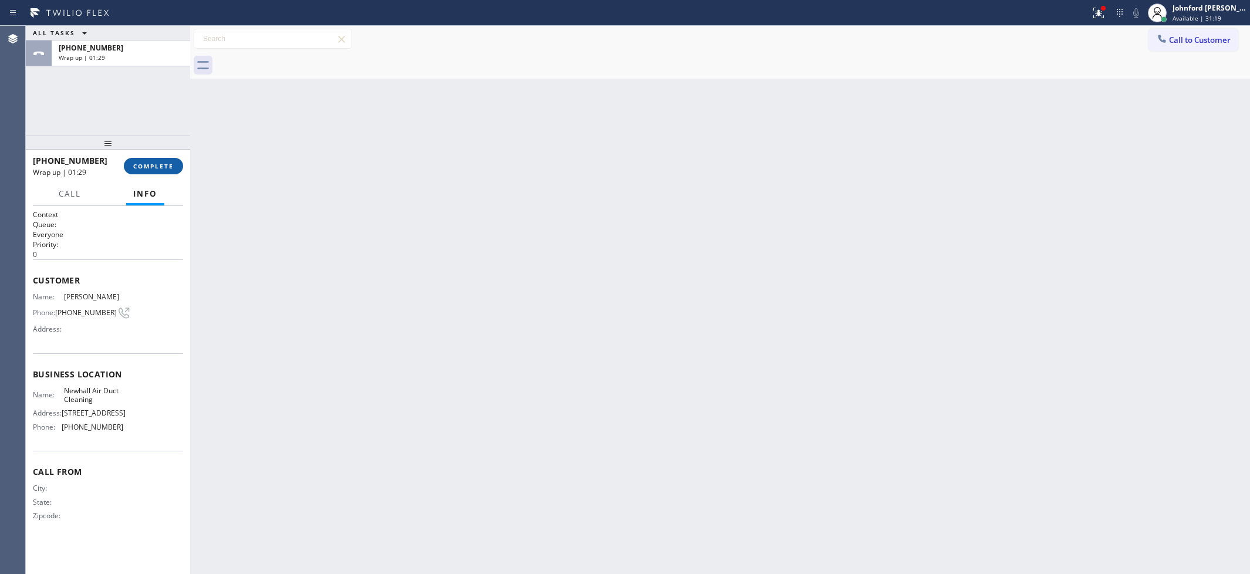
click at [178, 170] on button "COMPLETE" at bounding box center [153, 166] width 59 height 16
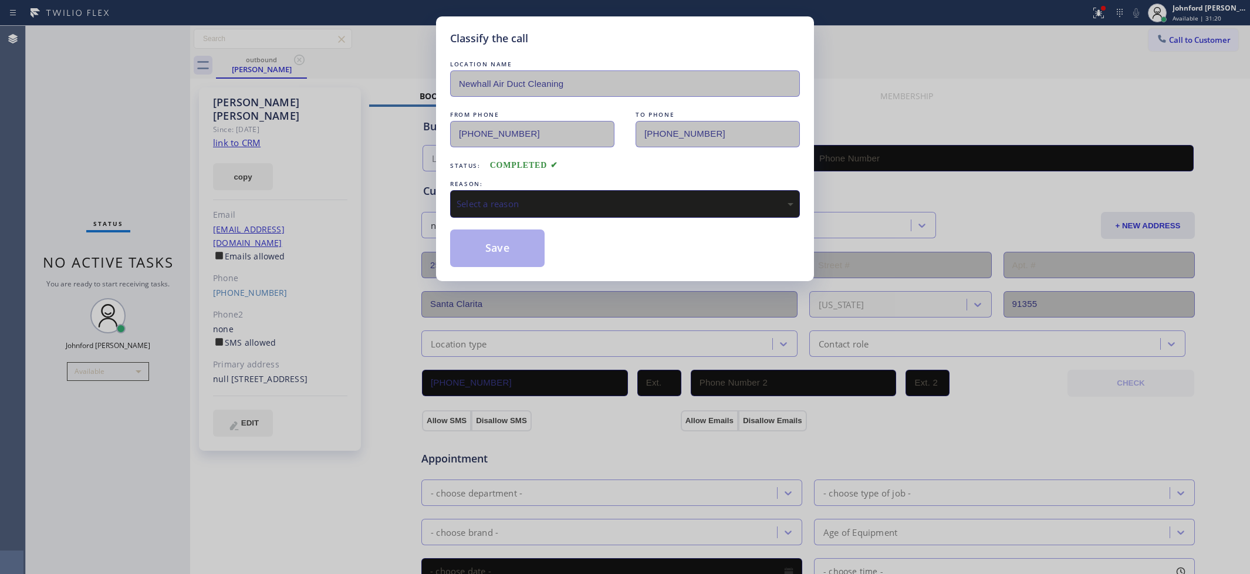
type input "[PHONE_NUMBER]"
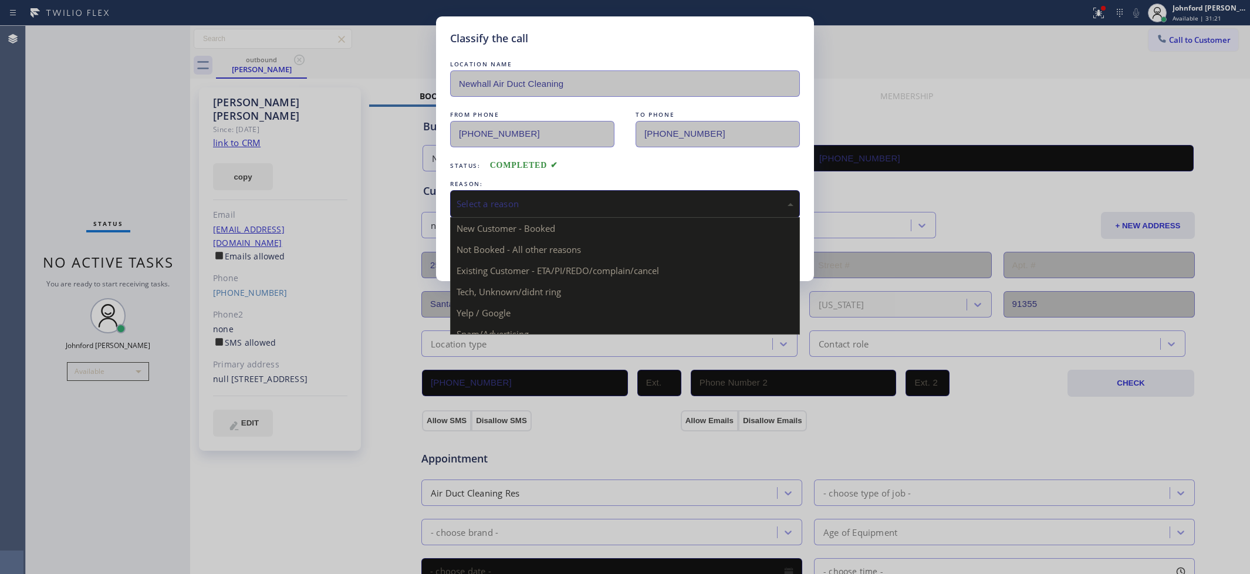
click at [546, 198] on div "Select a reason" at bounding box center [624, 203] width 337 height 13
click at [535, 198] on div "Not Booked - All other reasons" at bounding box center [624, 203] width 337 height 13
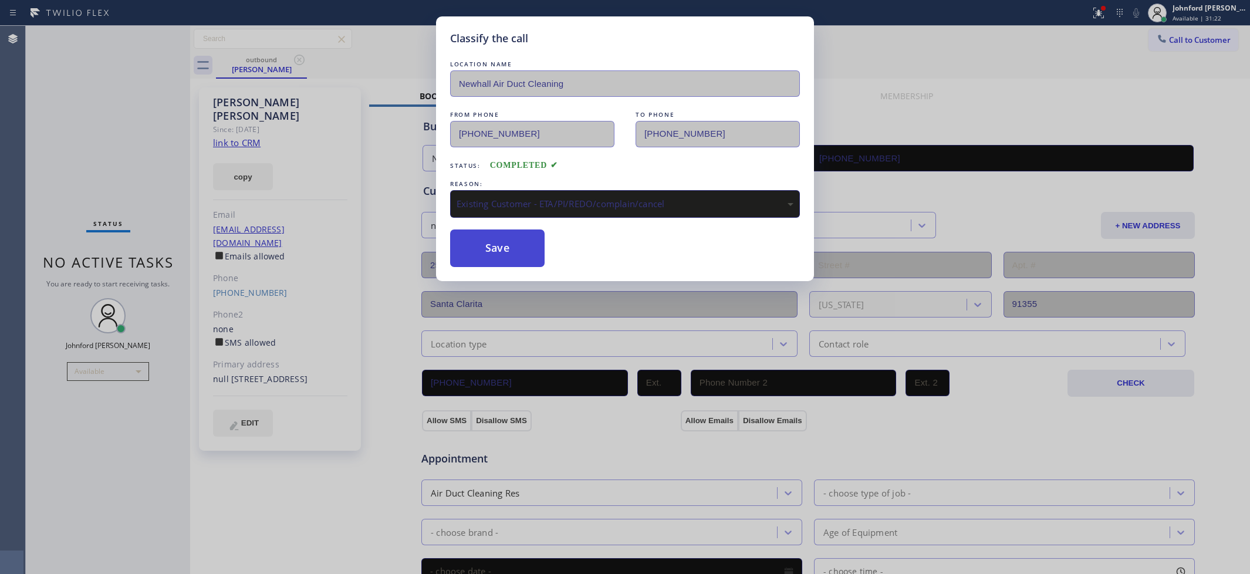
click at [527, 251] on button "Save" at bounding box center [497, 248] width 94 height 38
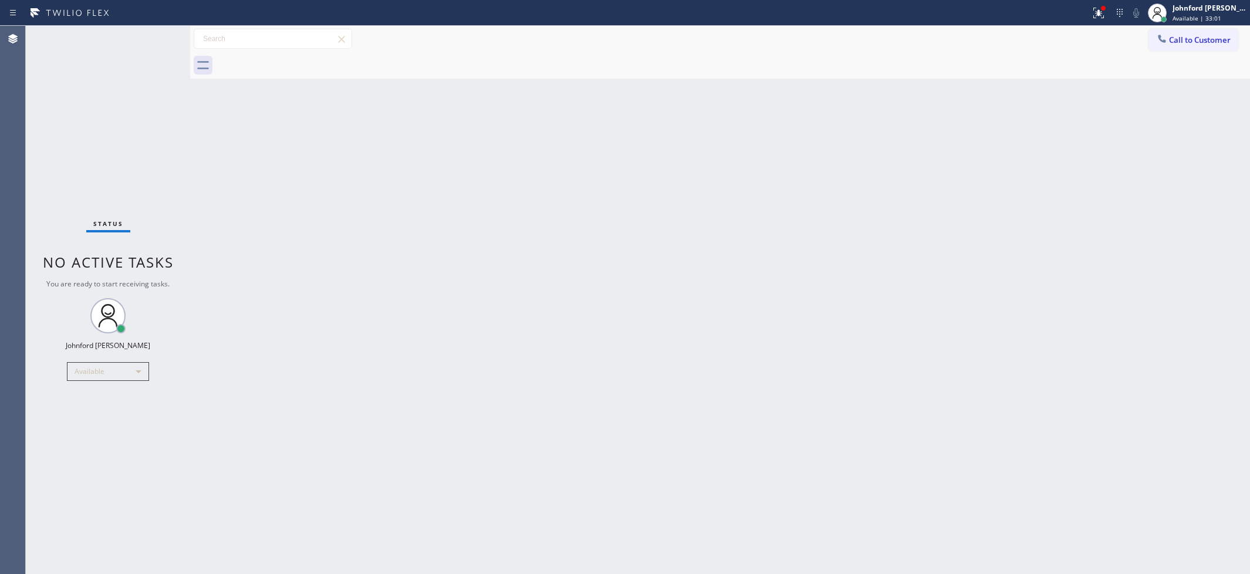
click at [1025, 322] on div "Back to Dashboard Change Sender ID Customers Technicians Select a contact Outbo…" at bounding box center [720, 300] width 1060 height 548
click at [1196, 43] on span "Call to Customer" at bounding box center [1200, 40] width 62 height 11
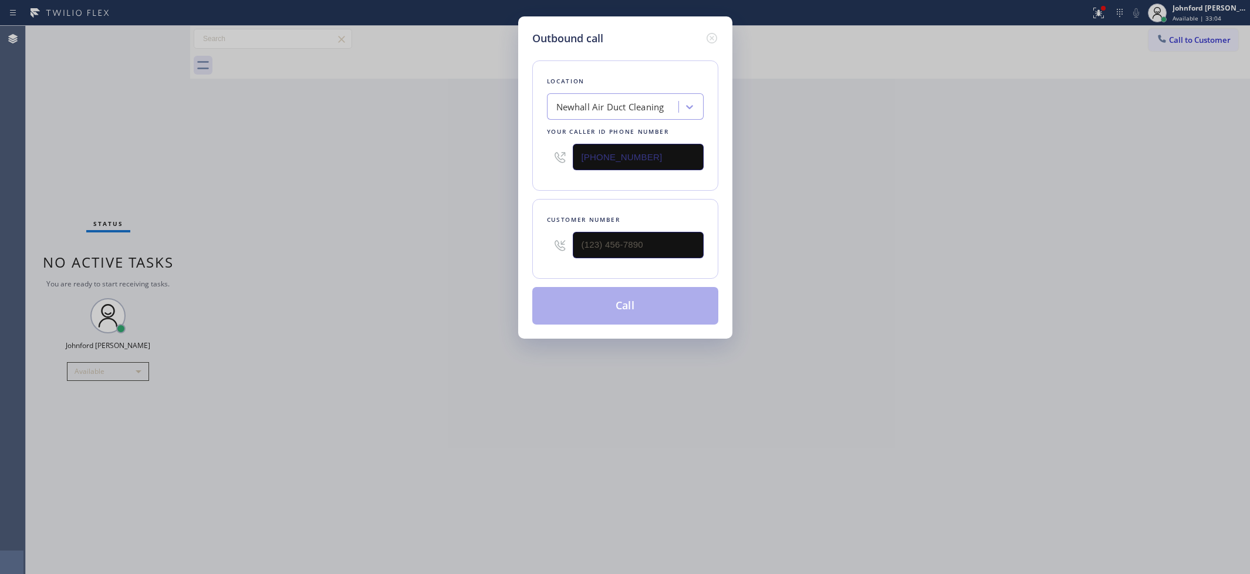
click at [834, 62] on div "Outbound call Location [GEOGRAPHIC_DATA] Duct Cleaning Your caller id phone num…" at bounding box center [625, 287] width 1250 height 574
drag, startPoint x: 906, startPoint y: 119, endPoint x: 948, endPoint y: 49, distance: 81.0
click at [908, 119] on div "Outbound call Location [GEOGRAPHIC_DATA] Duct Cleaning Your caller id phone num…" at bounding box center [625, 287] width 1250 height 574
drag, startPoint x: 936, startPoint y: 317, endPoint x: 916, endPoint y: 153, distance: 166.1
click at [936, 314] on div "Outbound call Location [GEOGRAPHIC_DATA] Duct Cleaning Your caller id phone num…" at bounding box center [625, 287] width 1250 height 574
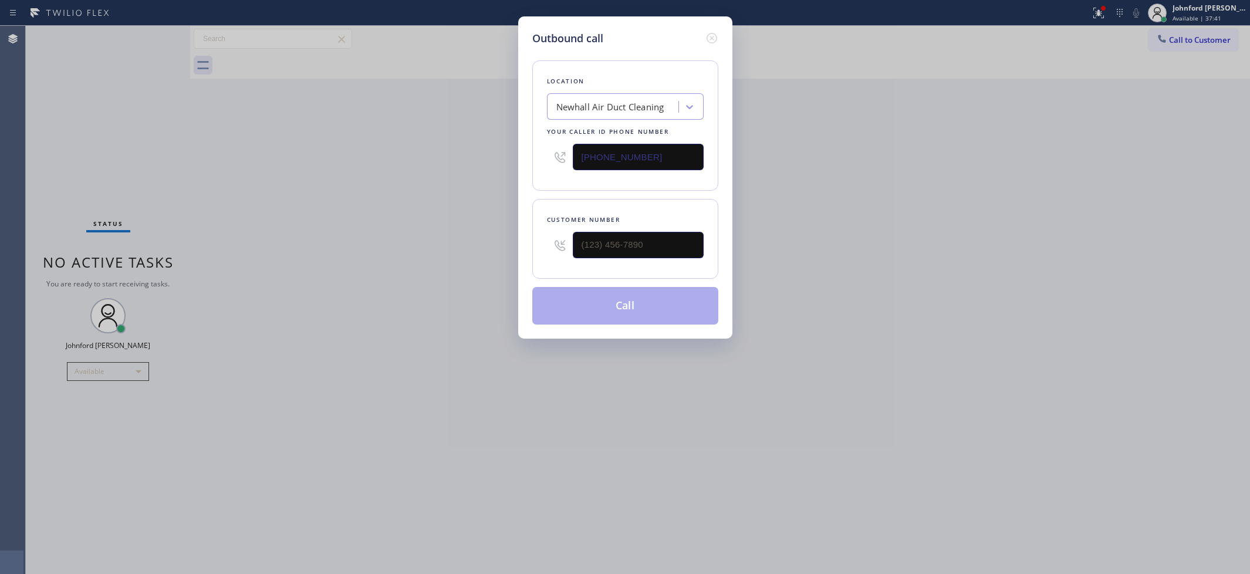
drag, startPoint x: 1195, startPoint y: 44, endPoint x: 911, endPoint y: 166, distance: 309.1
click at [1188, 50] on div "Outbound call Location [GEOGRAPHIC_DATA] Duct Cleaning Your caller id phone num…" at bounding box center [625, 287] width 1250 height 574
drag, startPoint x: 656, startPoint y: 248, endPoint x: 482, endPoint y: 248, distance: 174.3
click at [489, 248] on div "Outbound call Location [GEOGRAPHIC_DATA] Duct Cleaning Your caller id phone num…" at bounding box center [625, 287] width 1250 height 574
paste input "323) 630-9527"
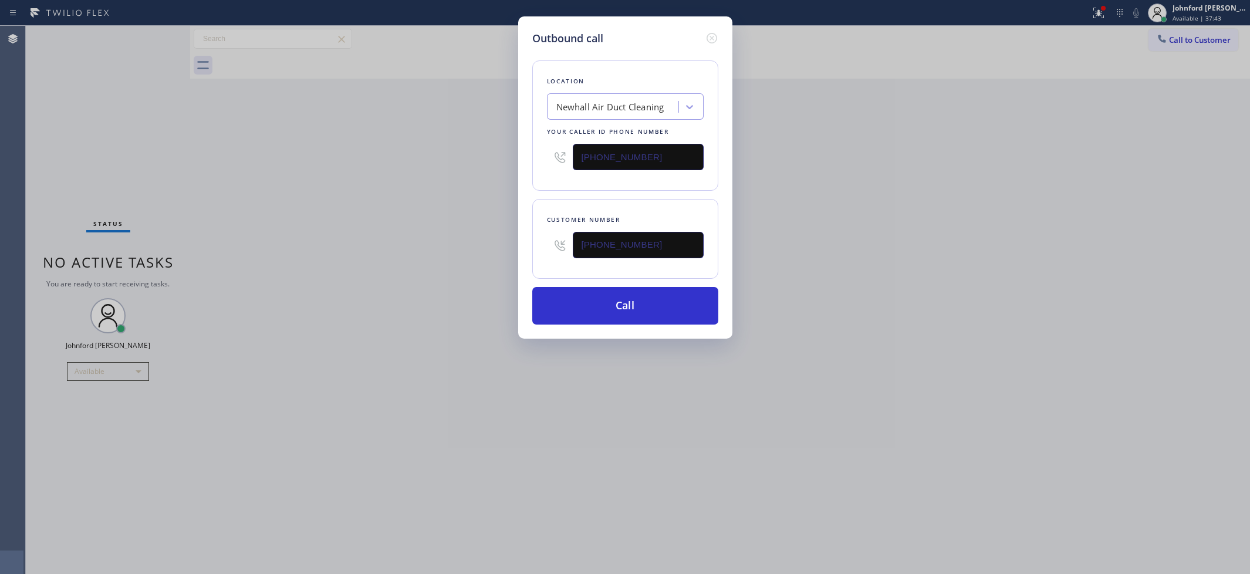
type input "[PHONE_NUMBER]"
click at [641, 307] on button "Call" at bounding box center [625, 306] width 186 height 38
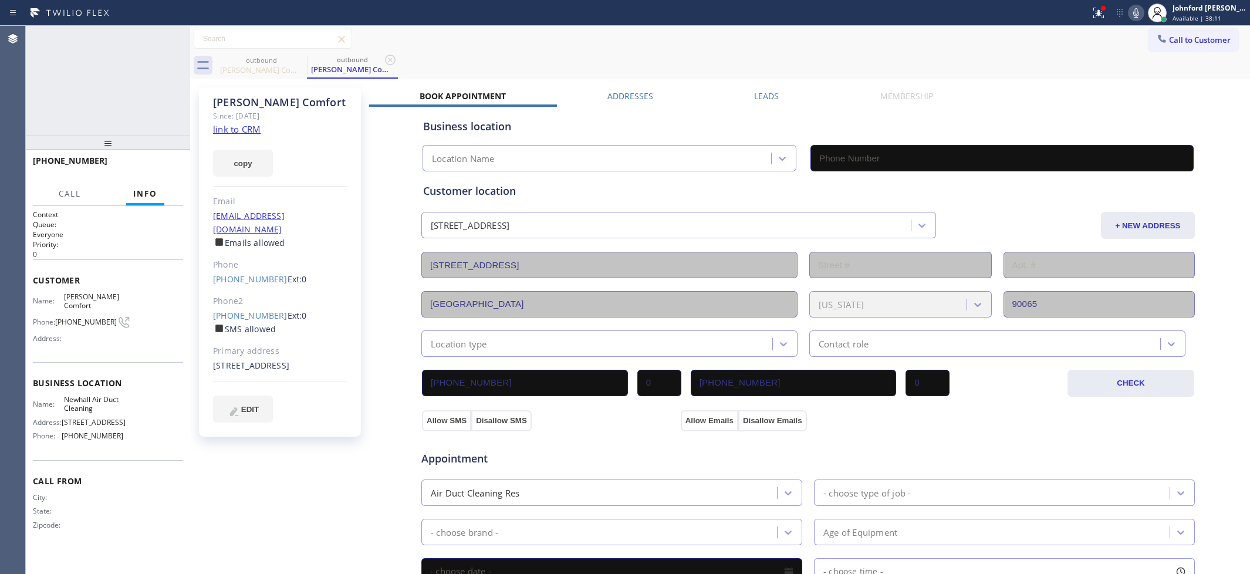
type input "[PHONE_NUMBER]"
click at [1134, 11] on icon at bounding box center [1136, 13] width 14 height 14
click at [1134, 11] on icon at bounding box center [1136, 12] width 6 height 9
click at [1105, 19] on icon at bounding box center [1098, 13] width 14 height 14
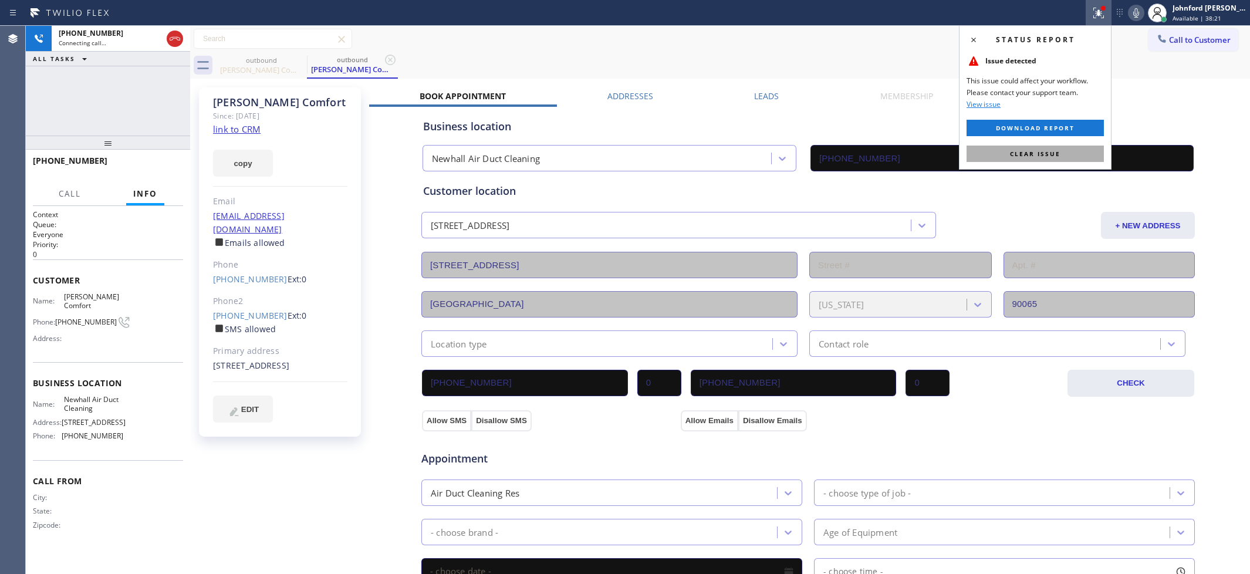
click at [1058, 153] on span "Clear issue" at bounding box center [1035, 154] width 50 height 8
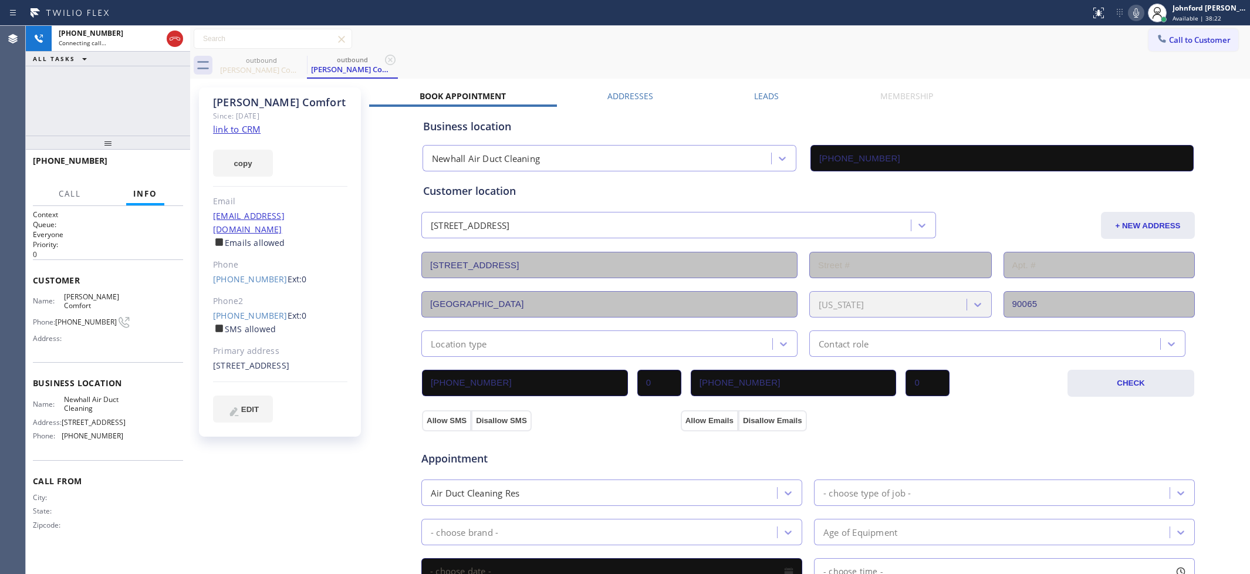
click at [1022, 88] on div "[PERSON_NAME] Comfort Since: [DATE] link to CRM copy Email [EMAIL_ADDRESS][DOMA…" at bounding box center [720, 474] width 1054 height 784
click at [151, 170] on button "HANG UP" at bounding box center [155, 166] width 55 height 16
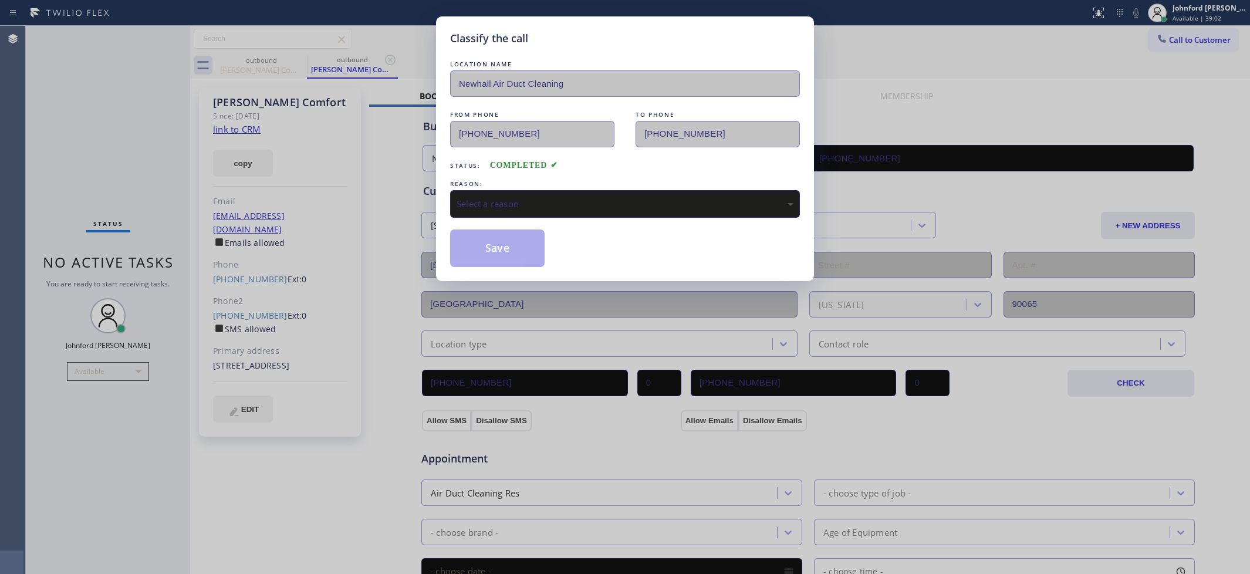
click at [517, 208] on div "Select a reason" at bounding box center [625, 204] width 350 height 28
drag, startPoint x: 502, startPoint y: 243, endPoint x: 646, endPoint y: 147, distance: 173.3
click at [502, 241] on button "Save" at bounding box center [497, 248] width 94 height 38
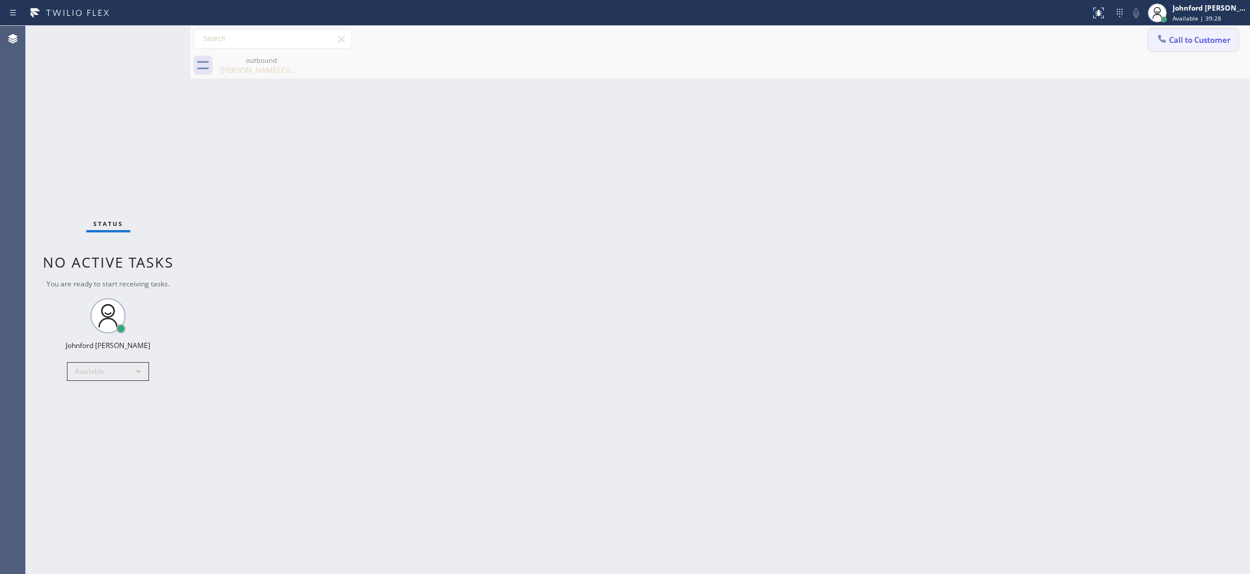
click at [1205, 36] on span "Call to Customer" at bounding box center [1200, 40] width 62 height 11
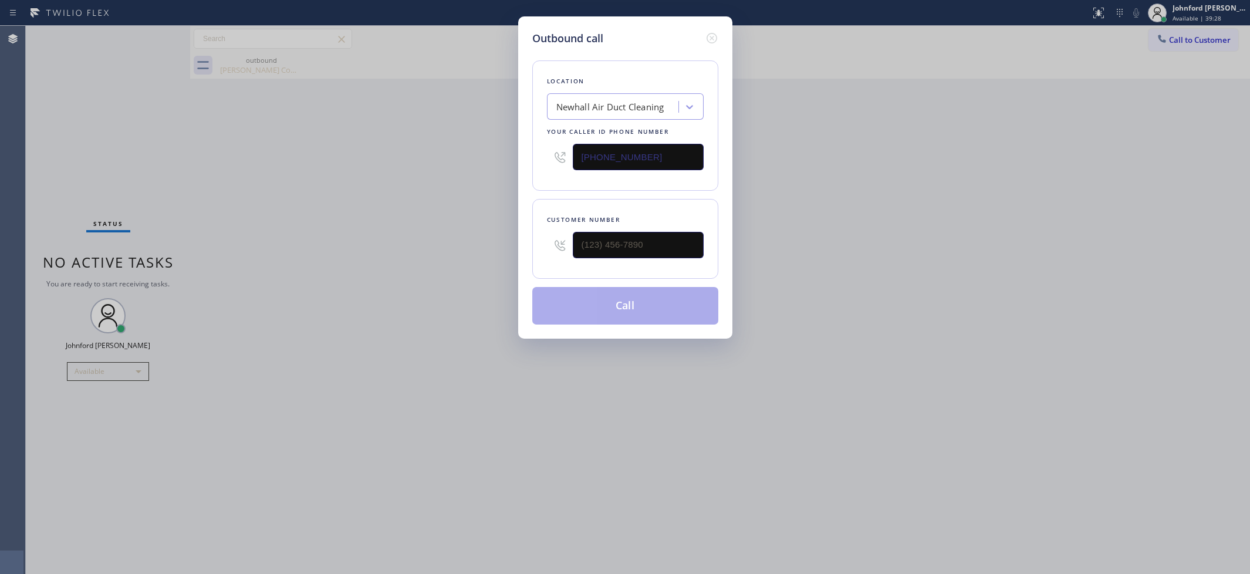
drag, startPoint x: 625, startPoint y: 256, endPoint x: 505, endPoint y: 265, distance: 120.6
click at [505, 265] on div "Outbound call Location [GEOGRAPHIC_DATA] Duct Cleaning Your caller id phone num…" at bounding box center [625, 287] width 1250 height 574
click at [496, 266] on div "Outbound call Location [GEOGRAPHIC_DATA] Duct Cleaning Your caller id phone num…" at bounding box center [625, 287] width 1250 height 574
drag, startPoint x: 640, startPoint y: 238, endPoint x: 490, endPoint y: 245, distance: 149.2
click at [542, 245] on div "Customer number (___) ___-____" at bounding box center [625, 239] width 186 height 80
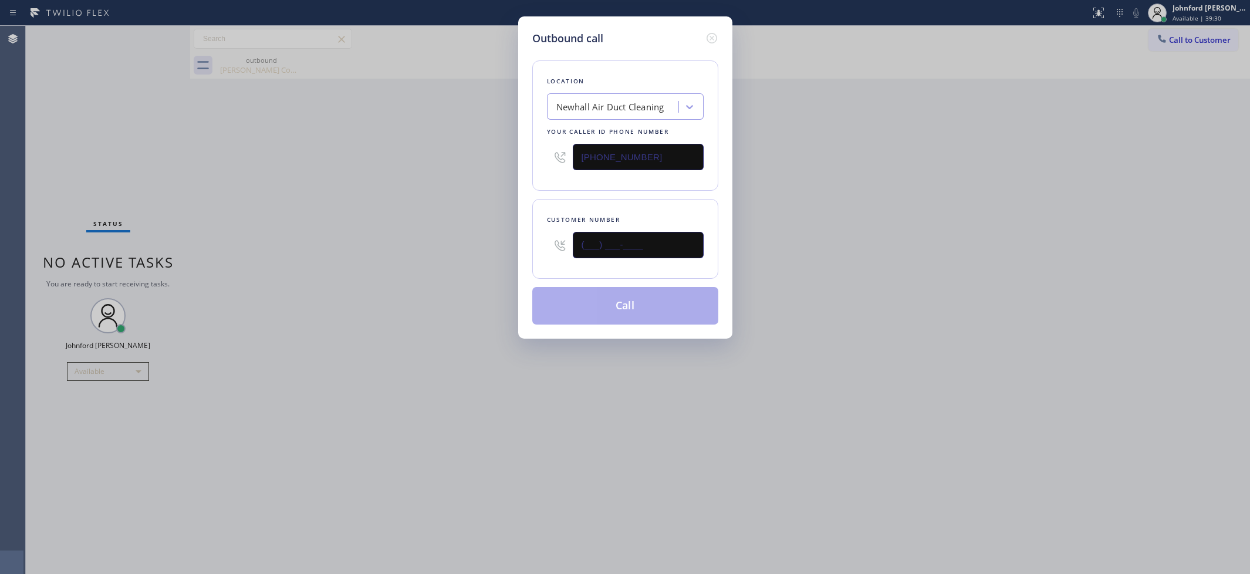
paste input "818) 304-4762"
click at [454, 246] on div "Outbound call Location [GEOGRAPHIC_DATA] Duct Cleaning Your caller id phone num…" at bounding box center [625, 287] width 1250 height 574
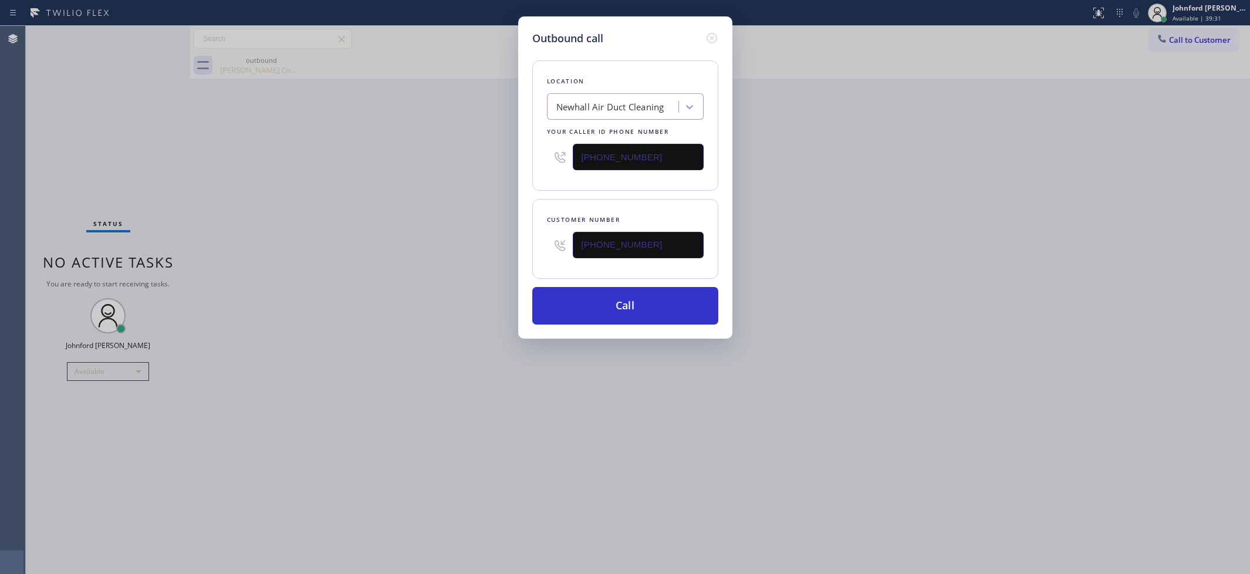
drag, startPoint x: 784, startPoint y: 183, endPoint x: 793, endPoint y: 168, distance: 17.1
click at [786, 182] on div "Outbound call Location [GEOGRAPHIC_DATA] Duct Cleaning Your caller id phone num…" at bounding box center [625, 287] width 1250 height 574
click at [842, 38] on div "Outbound call Location [GEOGRAPHIC_DATA] Duct Cleaning Your caller id phone num…" at bounding box center [625, 287] width 1250 height 574
drag, startPoint x: 623, startPoint y: 246, endPoint x: 476, endPoint y: 251, distance: 146.8
click at [481, 250] on div "Outbound call Location [GEOGRAPHIC_DATA] Duct Cleaning Your caller id phone num…" at bounding box center [625, 287] width 1250 height 574
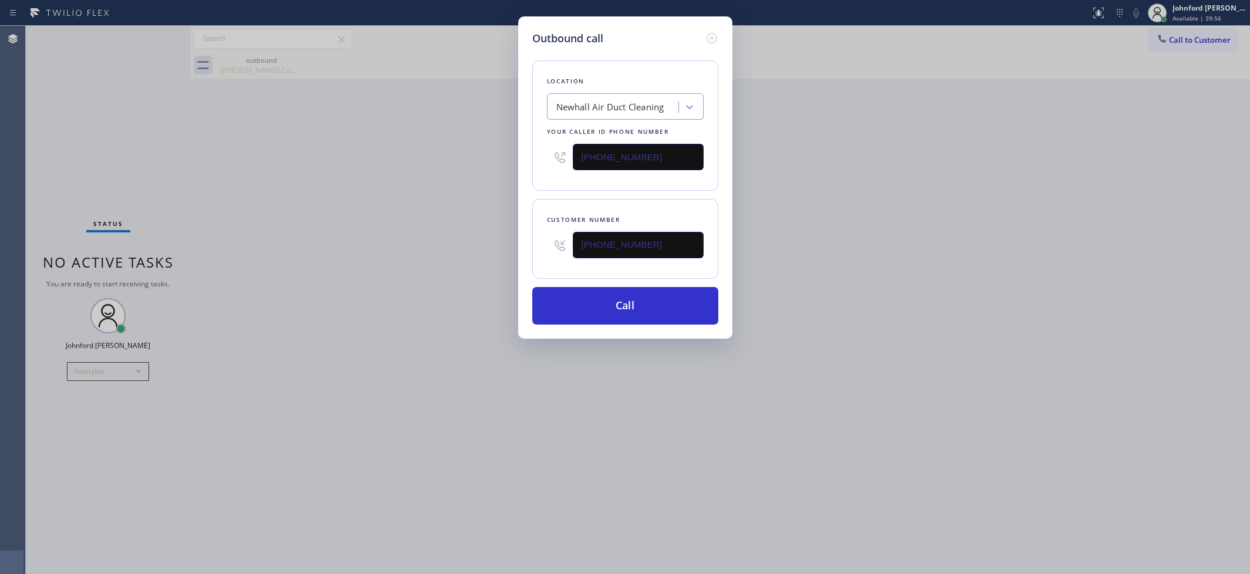
paste input "text"
type input "[PHONE_NUMBER]"
click at [443, 257] on div "Outbound call Location [GEOGRAPHIC_DATA] Duct Cleaning Your caller id phone num…" at bounding box center [625, 287] width 1250 height 574
drag, startPoint x: 662, startPoint y: 147, endPoint x: 499, endPoint y: 165, distance: 164.1
click at [515, 160] on div "Outbound call Location [GEOGRAPHIC_DATA] Duct Cleaning Your caller id phone num…" at bounding box center [625, 287] width 1250 height 574
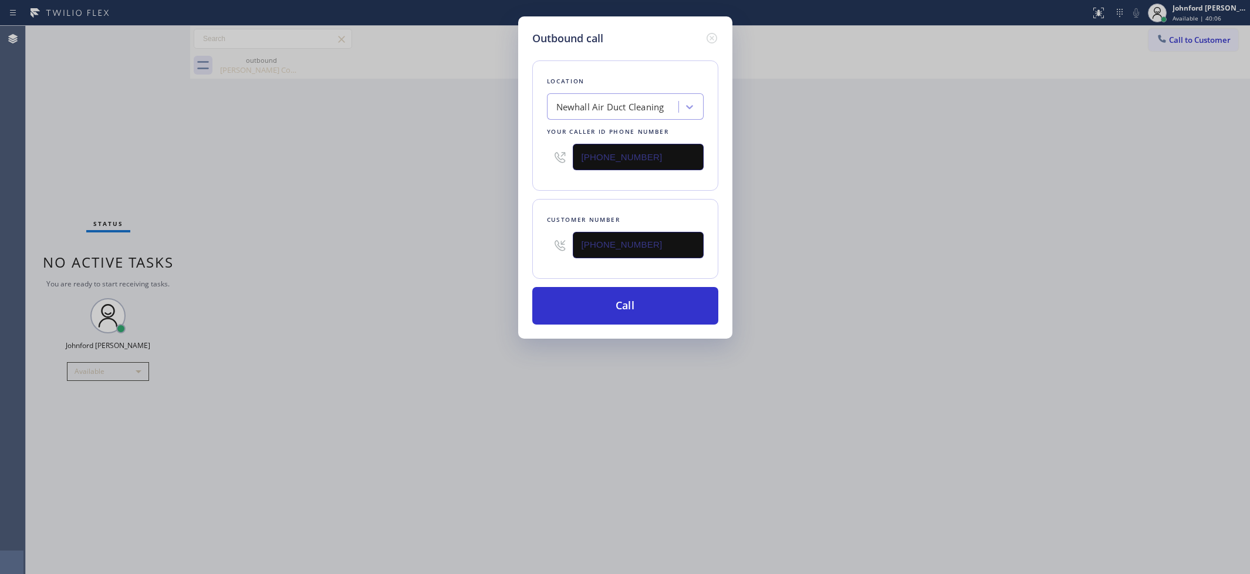
paste input "949) 353-6160"
type input "[PHONE_NUMBER]"
drag, startPoint x: 438, startPoint y: 192, endPoint x: 474, endPoint y: 206, distance: 38.8
click at [442, 197] on div "Outbound call Location [GEOGRAPHIC_DATA] Duct Cleaning Your caller id phone num…" at bounding box center [625, 287] width 1250 height 574
click at [614, 309] on button "Call" at bounding box center [625, 306] width 186 height 38
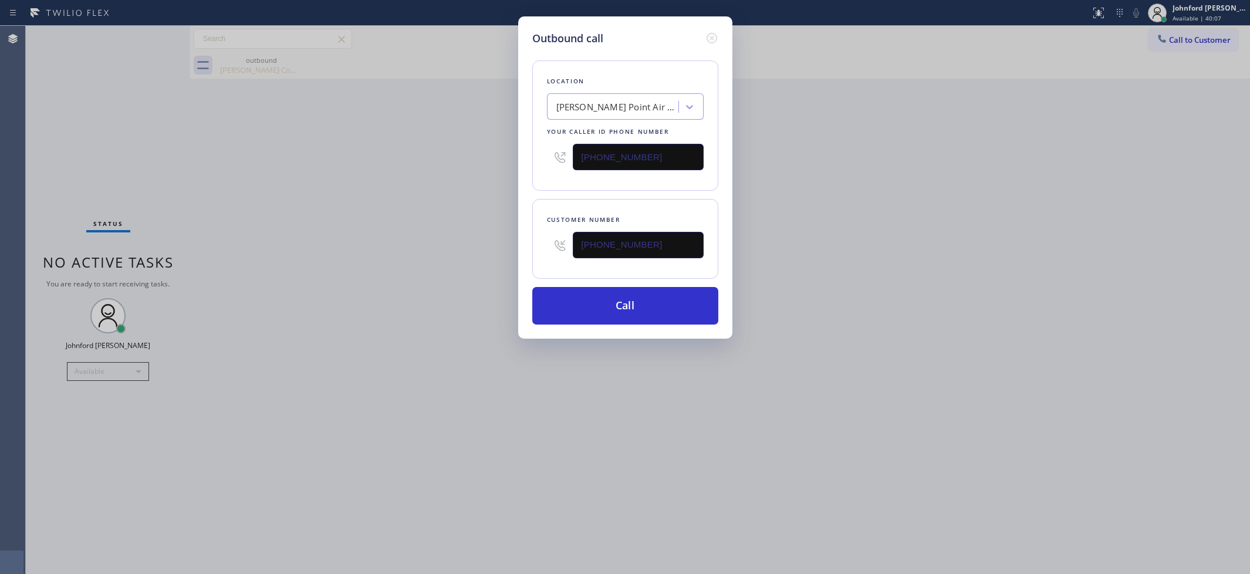
click at [833, 241] on div "Outbound call Location [PERSON_NAME][GEOGRAPHIC_DATA] Duct Cleaning Your caller…" at bounding box center [625, 287] width 1250 height 574
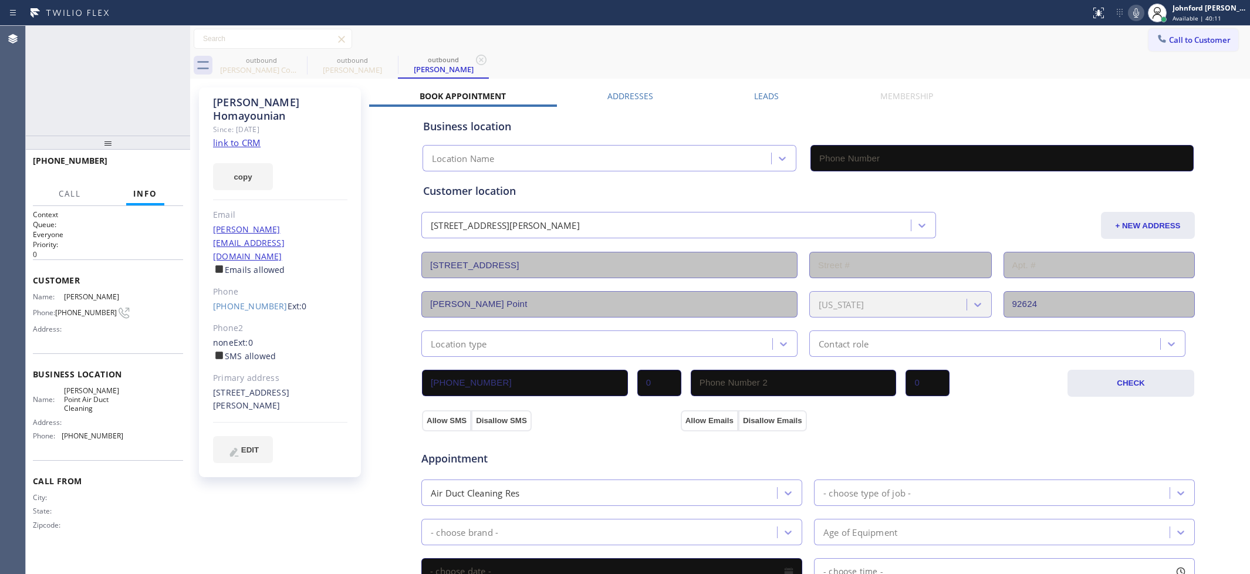
type input "[PHONE_NUMBER]"
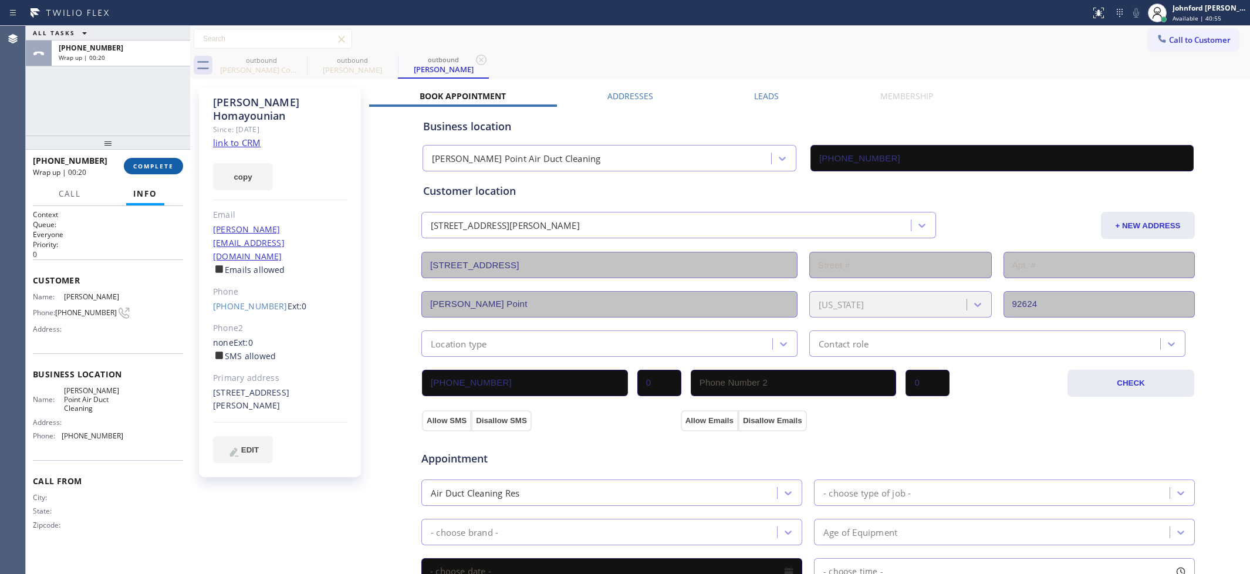
click at [140, 165] on span "COMPLETE" at bounding box center [153, 166] width 40 height 8
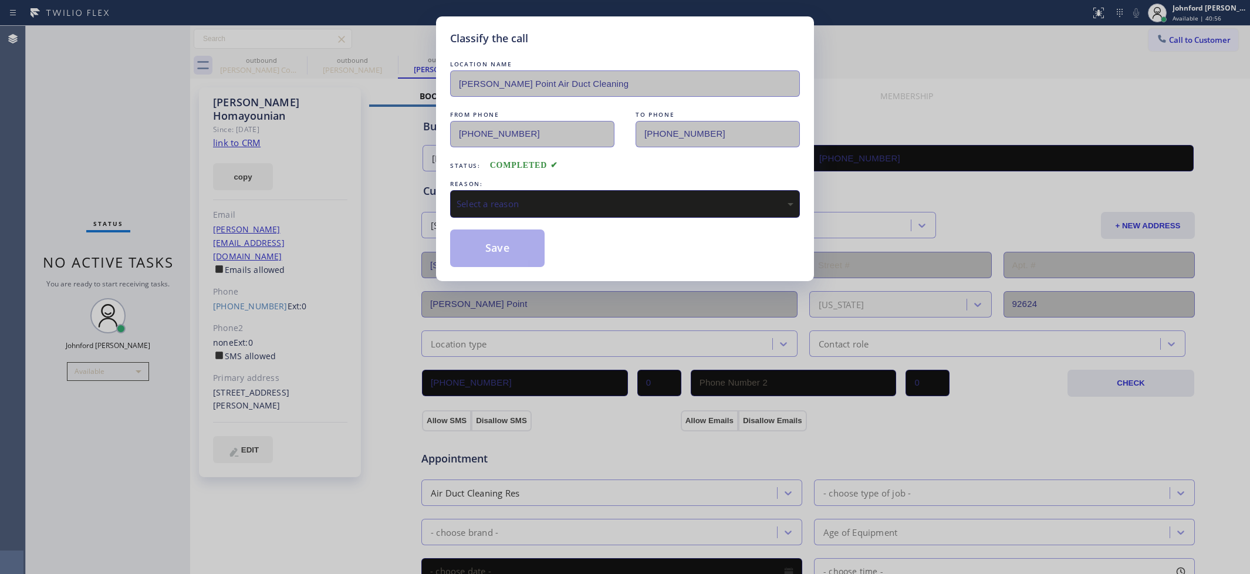
click at [564, 178] on div "REASON:" at bounding box center [625, 184] width 350 height 12
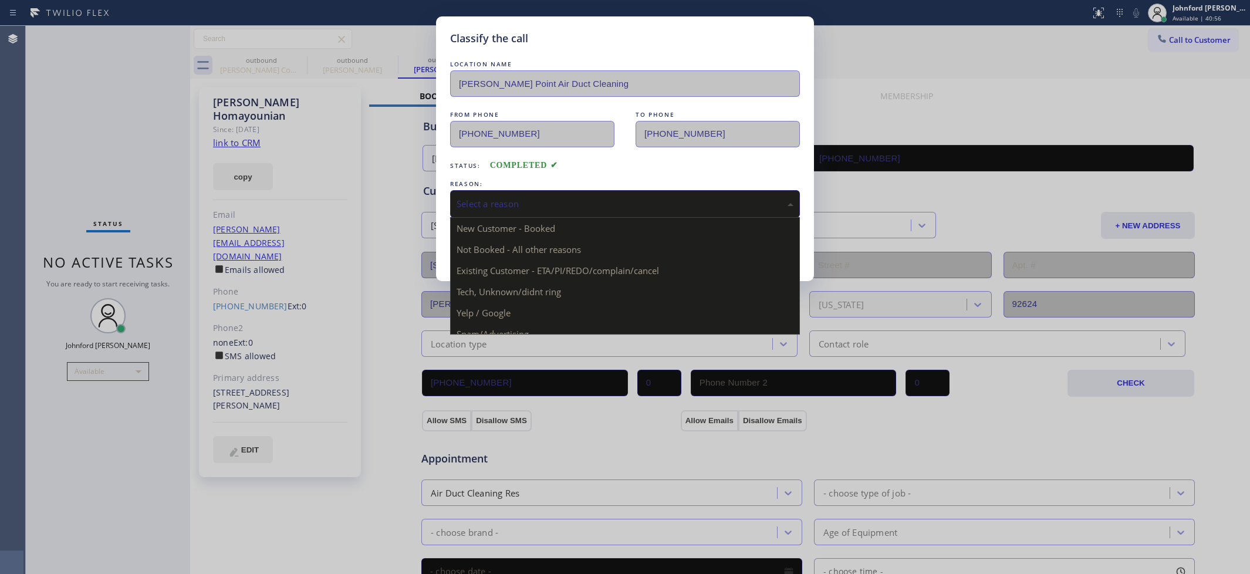
click at [567, 197] on div "Select a reason" at bounding box center [624, 203] width 337 height 13
drag, startPoint x: 556, startPoint y: 271, endPoint x: 523, endPoint y: 253, distance: 37.8
click at [523, 253] on button "Save" at bounding box center [497, 248] width 94 height 38
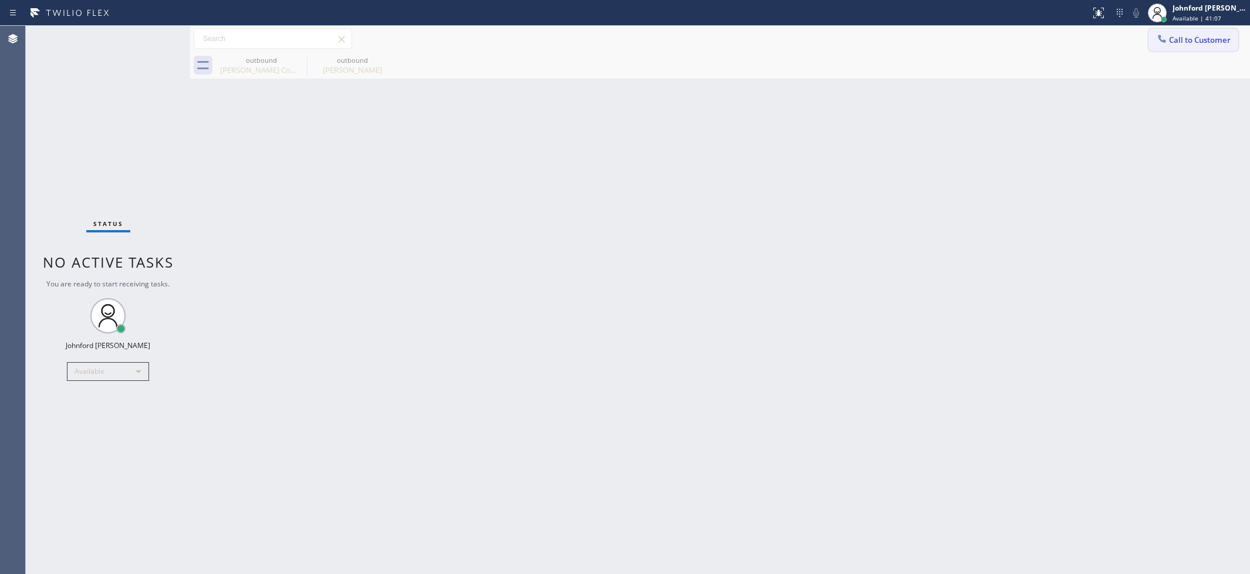
click at [1156, 38] on icon at bounding box center [1162, 39] width 12 height 12
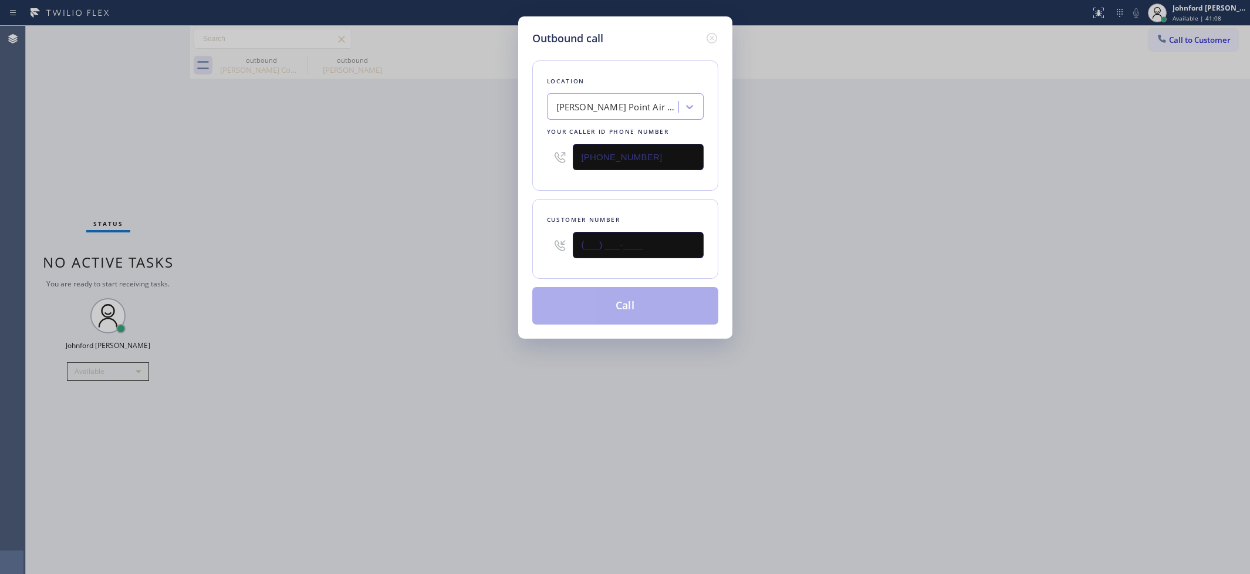
drag, startPoint x: 597, startPoint y: 247, endPoint x: 511, endPoint y: 247, distance: 85.7
click at [530, 247] on div "Outbound call Location [PERSON_NAME][GEOGRAPHIC_DATA] Duct Cleaning Your caller…" at bounding box center [625, 177] width 214 height 322
paste input "818) 391-6110"
click at [482, 244] on div "Outbound call Location [PERSON_NAME][GEOGRAPHIC_DATA] Duct Cleaning Your caller…" at bounding box center [625, 287] width 1250 height 574
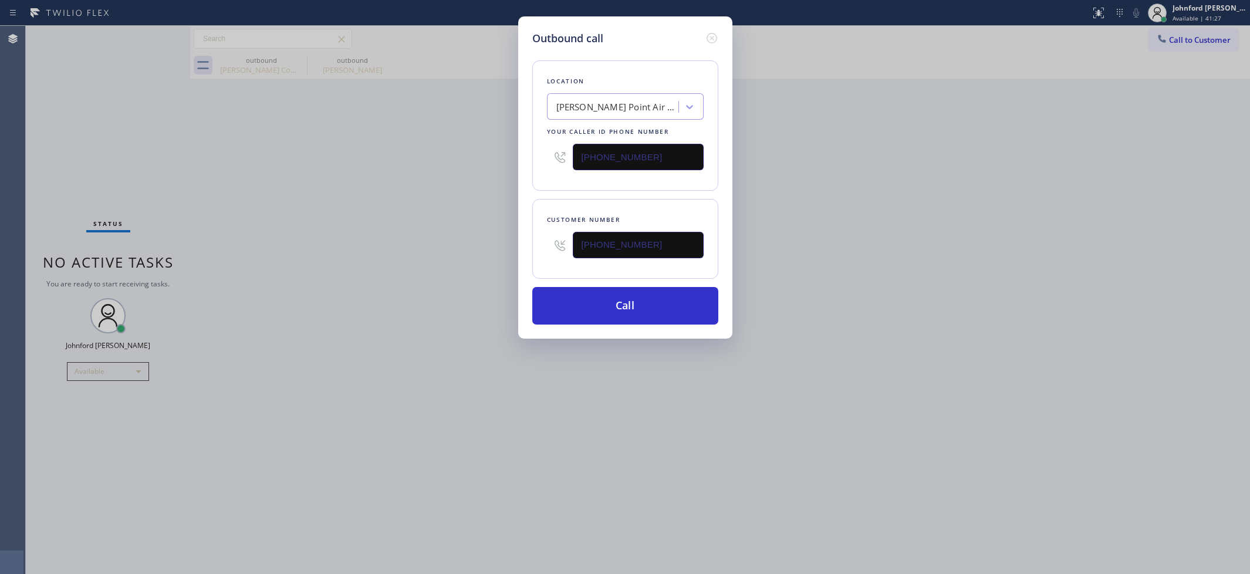
drag, startPoint x: 658, startPoint y: 253, endPoint x: 557, endPoint y: 250, distance: 100.4
click at [559, 250] on div "[PHONE_NUMBER]" at bounding box center [625, 245] width 157 height 38
paste input "___) ___-____"
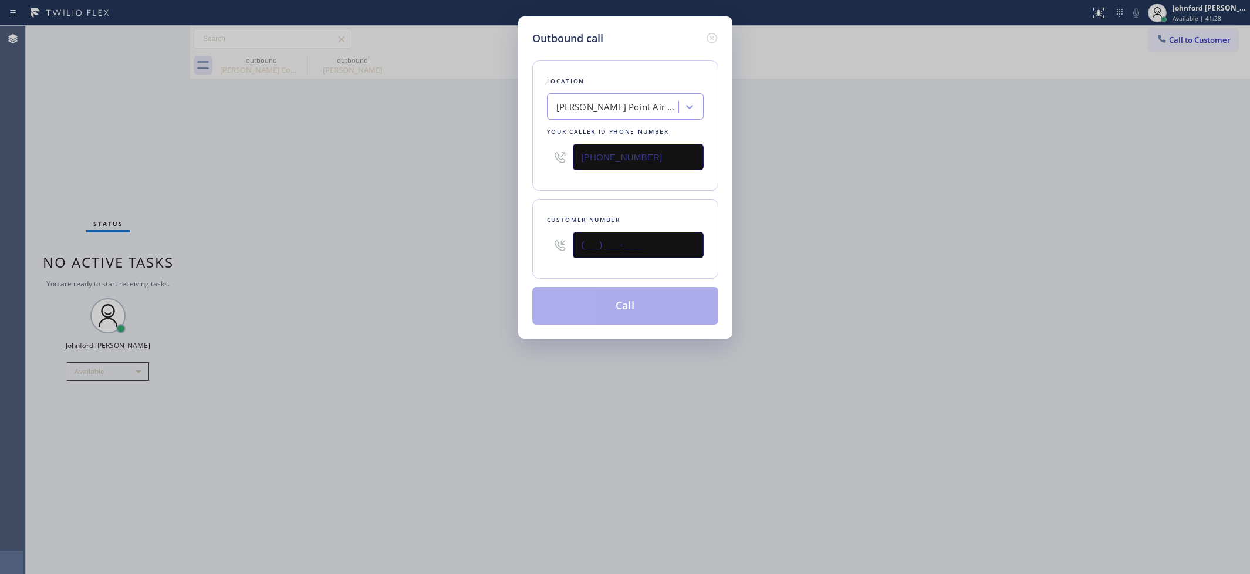
type input "(___) ___-____"
drag, startPoint x: 644, startPoint y: 233, endPoint x: 547, endPoint y: 248, distance: 97.3
click at [547, 248] on div at bounding box center [625, 245] width 157 height 38
click at [652, 248] on input "(___) ___-____" at bounding box center [638, 245] width 131 height 26
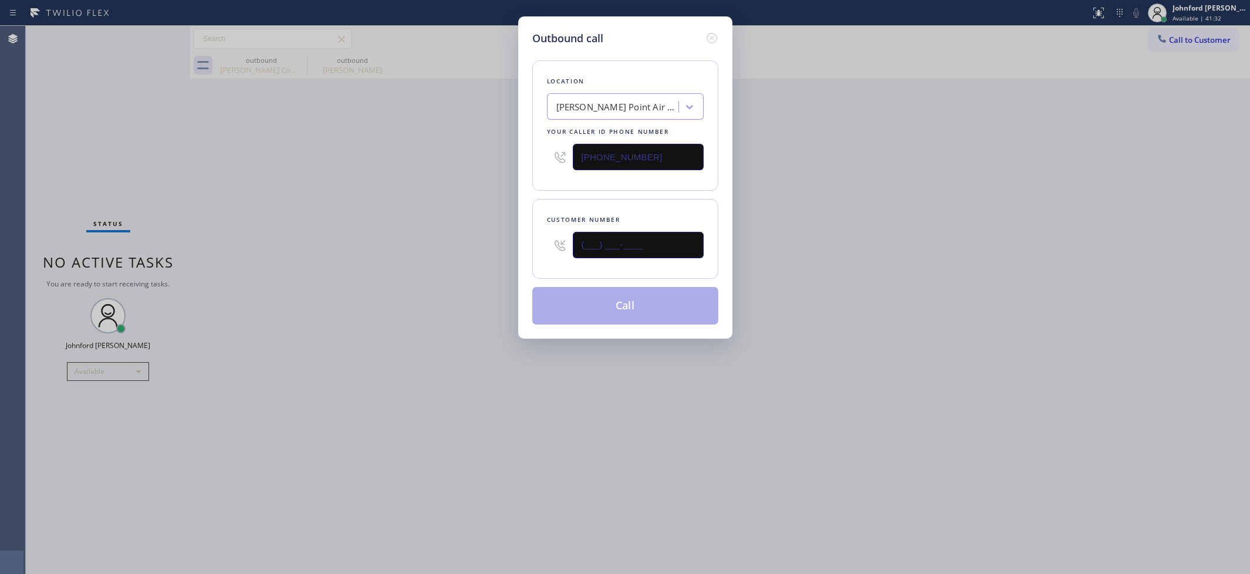
paste input "818) 391-6110"
type input "[PHONE_NUMBER]"
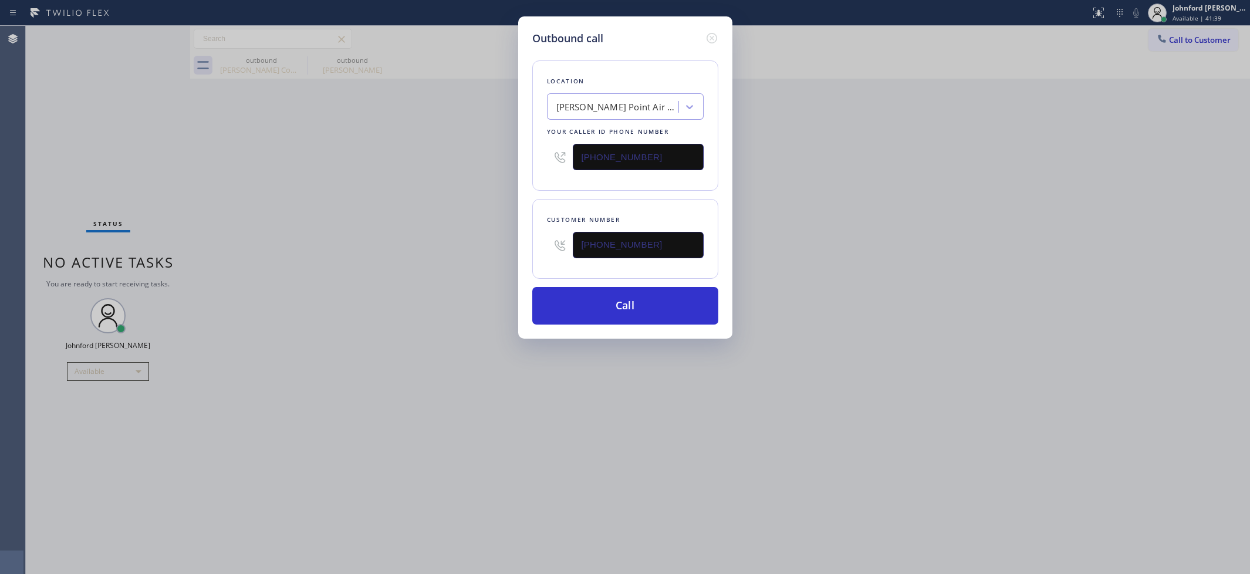
drag, startPoint x: 588, startPoint y: 165, endPoint x: 508, endPoint y: 165, distance: 81.0
click at [509, 165] on div "Outbound call Location [PERSON_NAME][GEOGRAPHIC_DATA] Duct Cleaning Your caller…" at bounding box center [625, 287] width 1250 height 574
paste input "800) 686-5038"
type input "[PHONE_NUMBER]"
click at [490, 165] on div "Outbound call Location [PERSON_NAME][GEOGRAPHIC_DATA] Duct Cleaning Your caller…" at bounding box center [625, 287] width 1250 height 574
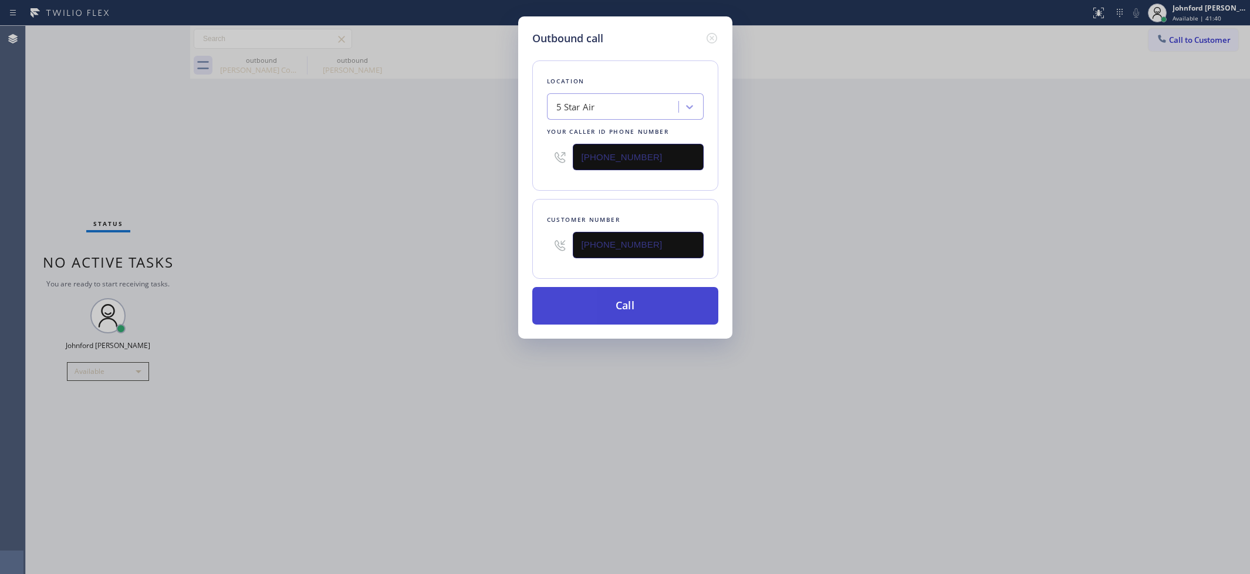
click at [602, 307] on button "Call" at bounding box center [625, 306] width 186 height 38
drag, startPoint x: 628, startPoint y: 290, endPoint x: 684, endPoint y: 229, distance: 83.0
click at [641, 280] on div "Location 5 Star Air Your caller id phone number [PHONE_NUMBER] Customer number …" at bounding box center [625, 185] width 186 height 278
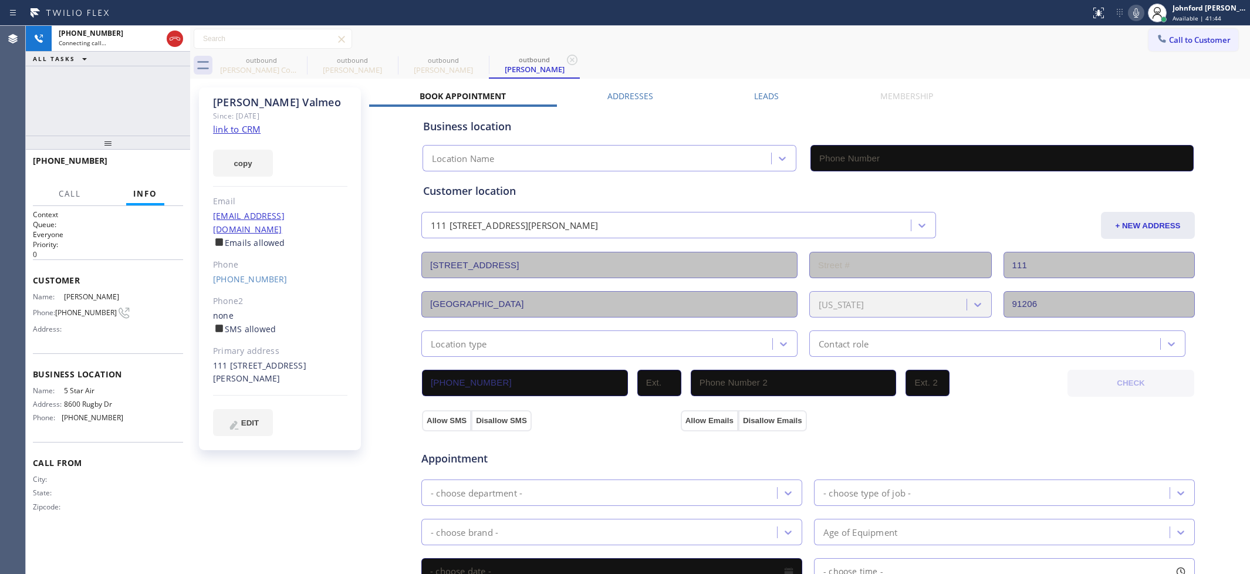
type input "[PHONE_NUMBER]"
click at [167, 154] on div "[PHONE_NUMBER] Live | 00:00 HANG UP" at bounding box center [108, 166] width 150 height 31
click at [163, 158] on button "HANG UP" at bounding box center [155, 166] width 55 height 16
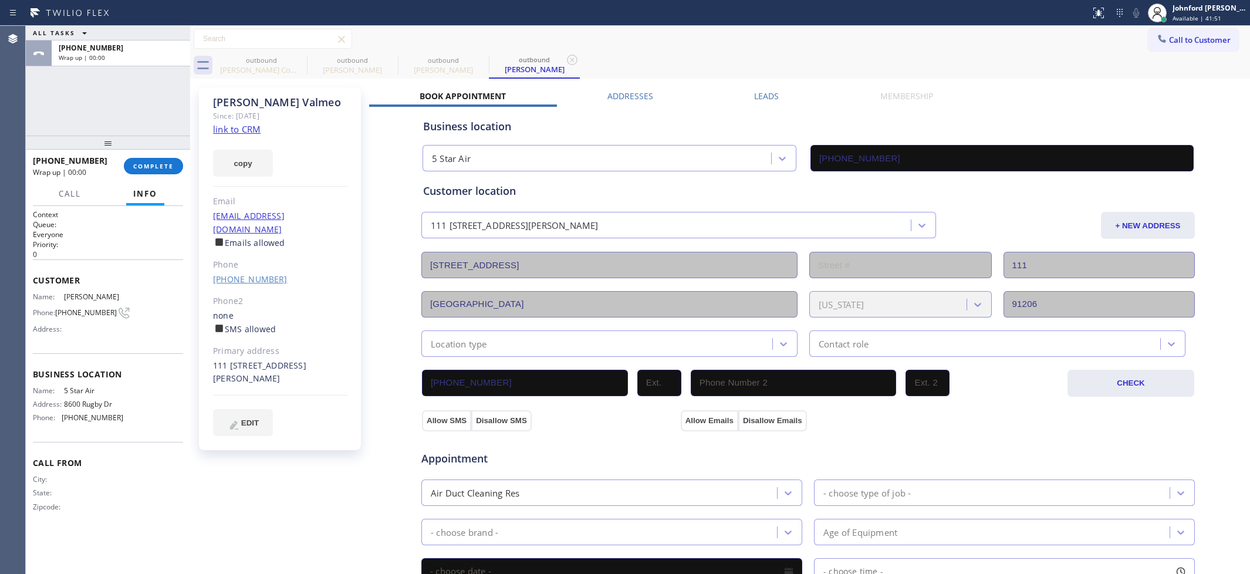
click at [251, 273] on link "[PHONE_NUMBER]" at bounding box center [250, 278] width 75 height 11
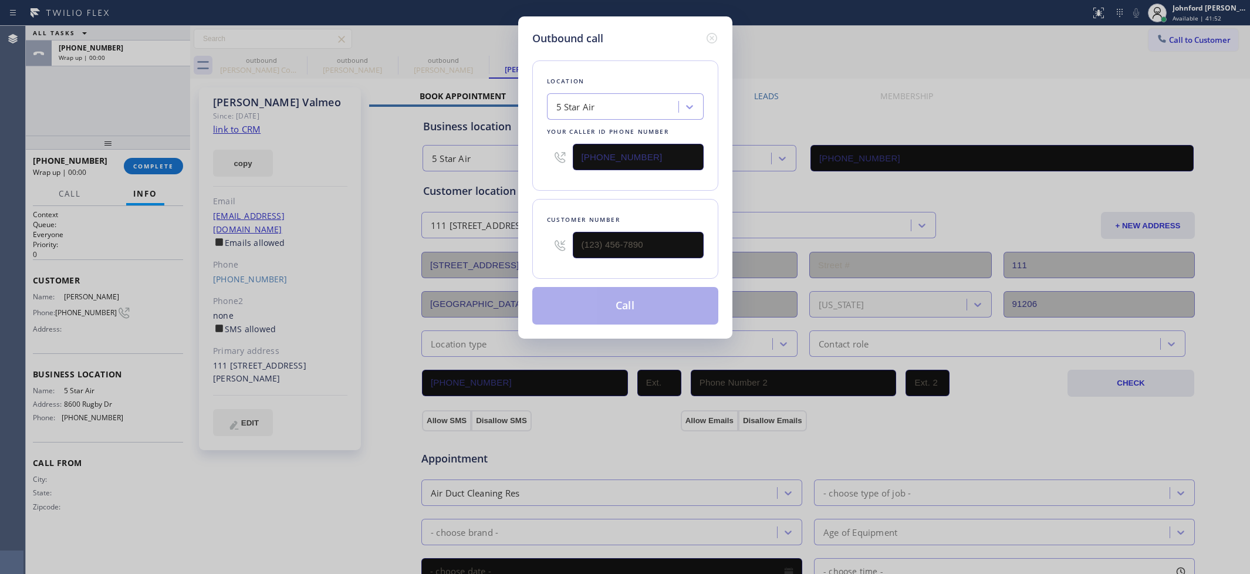
type input "[PHONE_NUMBER]"
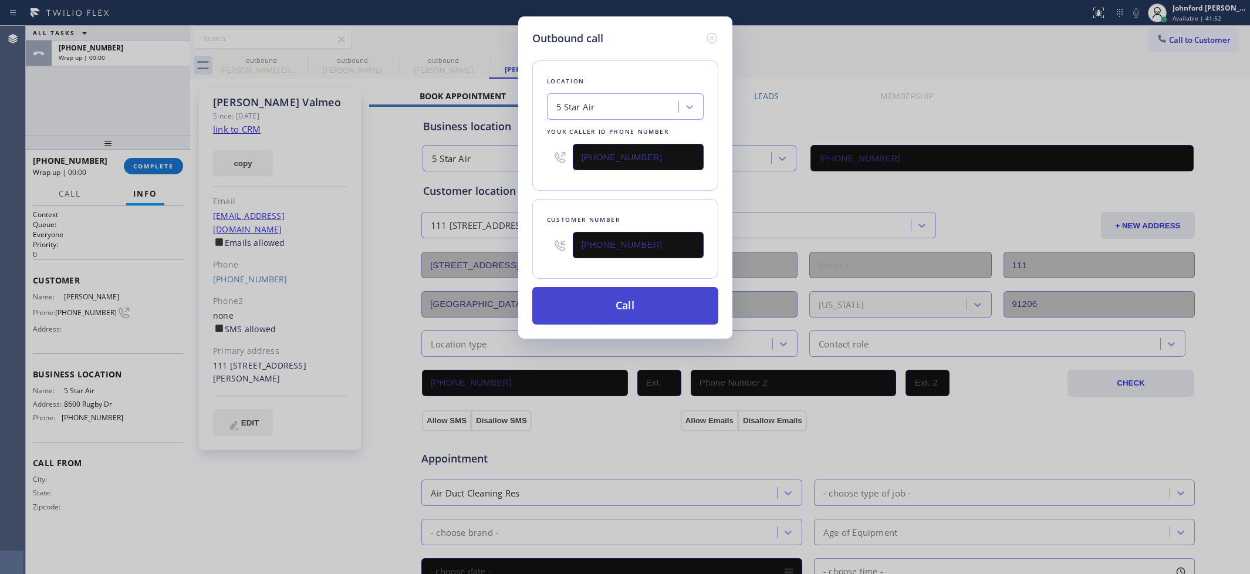
click at [658, 305] on button "Call" at bounding box center [625, 306] width 186 height 38
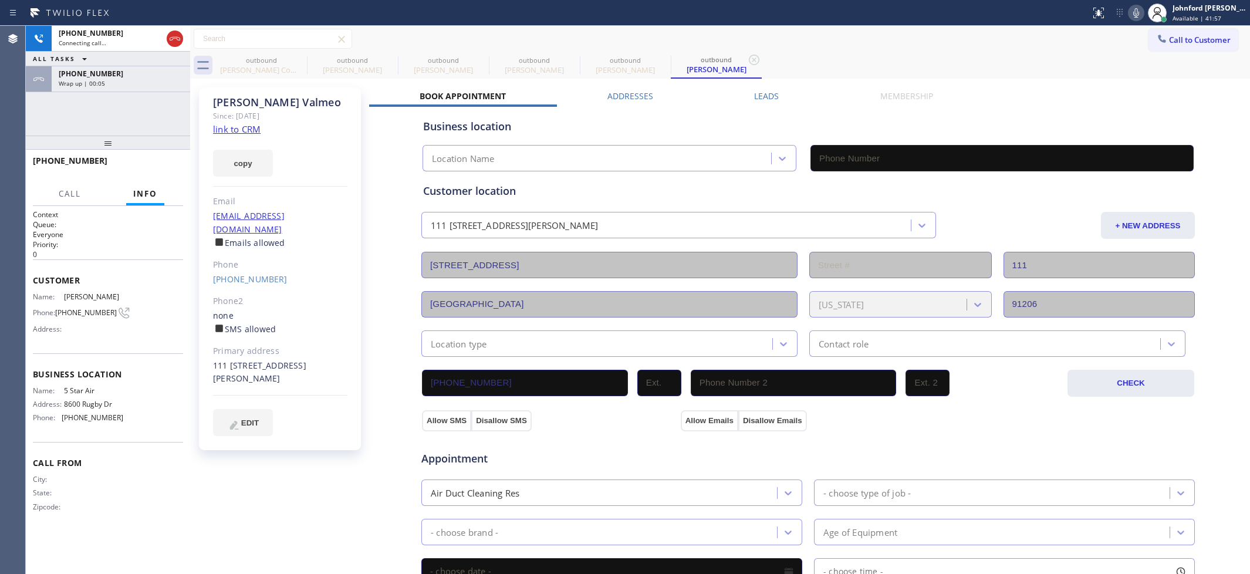
type input "[PHONE_NUMBER]"
click at [162, 177] on div "[PHONE_NUMBER] Live | 00:02 HANG UP" at bounding box center [108, 166] width 150 height 31
click at [157, 180] on div "[PHONE_NUMBER] Live | 00:03 HANG UP" at bounding box center [108, 166] width 150 height 31
click at [159, 174] on div "[PHONE_NUMBER] Live | 00:03 HANG UP" at bounding box center [108, 166] width 150 height 31
click at [167, 170] on button "HANG UP" at bounding box center [155, 166] width 55 height 16
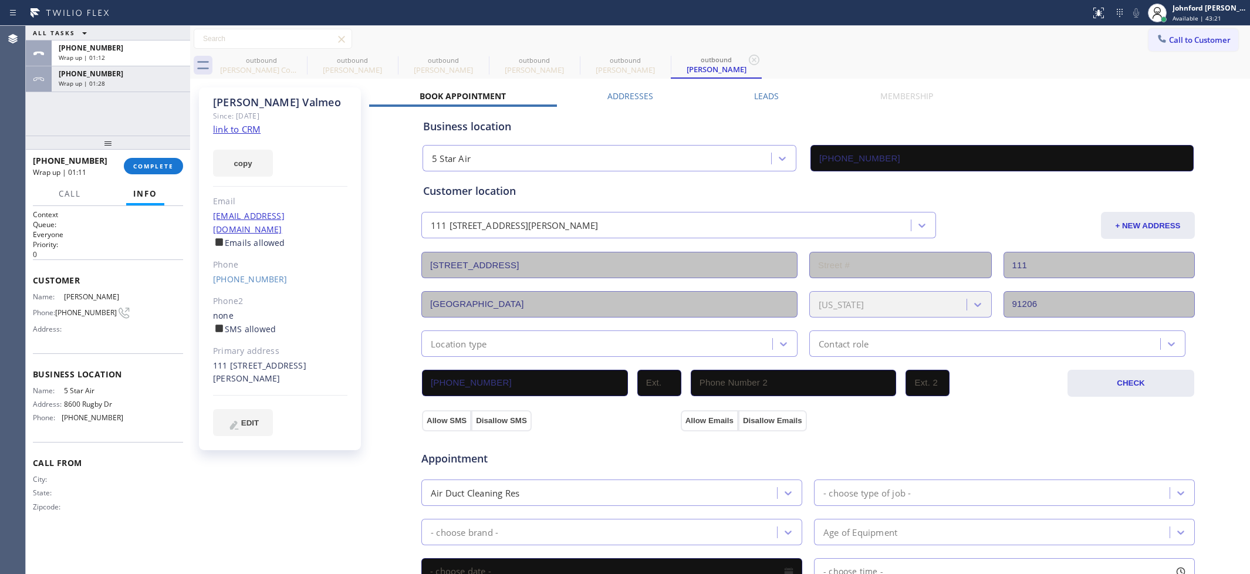
click at [163, 181] on div "[PHONE_NUMBER] Wrap up | 01:11 COMPLETE" at bounding box center [108, 166] width 150 height 31
click at [162, 172] on button "COMPLETE" at bounding box center [153, 166] width 59 height 16
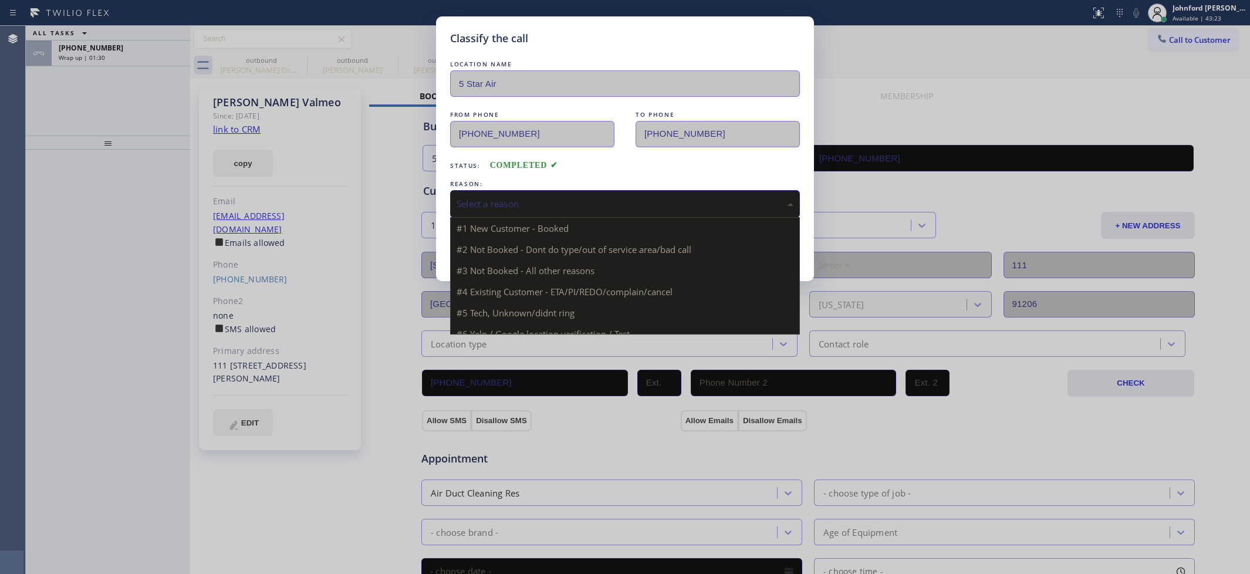
drag, startPoint x: 581, startPoint y: 199, endPoint x: 580, endPoint y: 194, distance: 6.1
click at [580, 197] on div "Select a reason" at bounding box center [624, 203] width 337 height 13
click at [512, 197] on div "Tech, Unknown/didnt ring" at bounding box center [624, 203] width 337 height 13
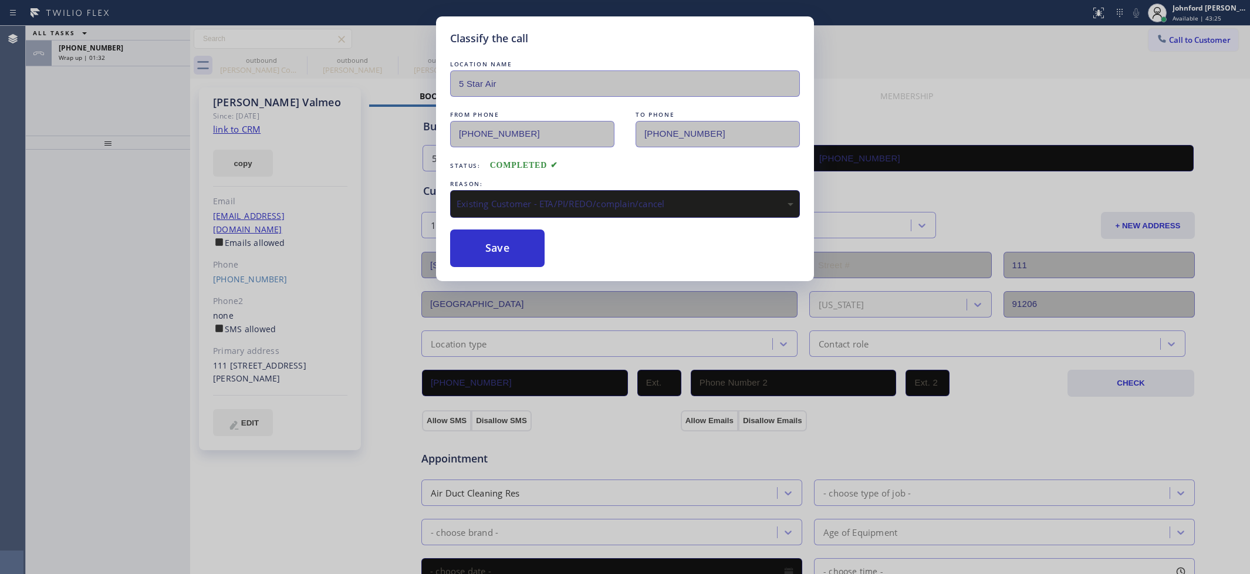
drag, startPoint x: 496, startPoint y: 245, endPoint x: 455, endPoint y: 223, distance: 46.7
click at [493, 241] on button "Save" at bounding box center [497, 248] width 94 height 38
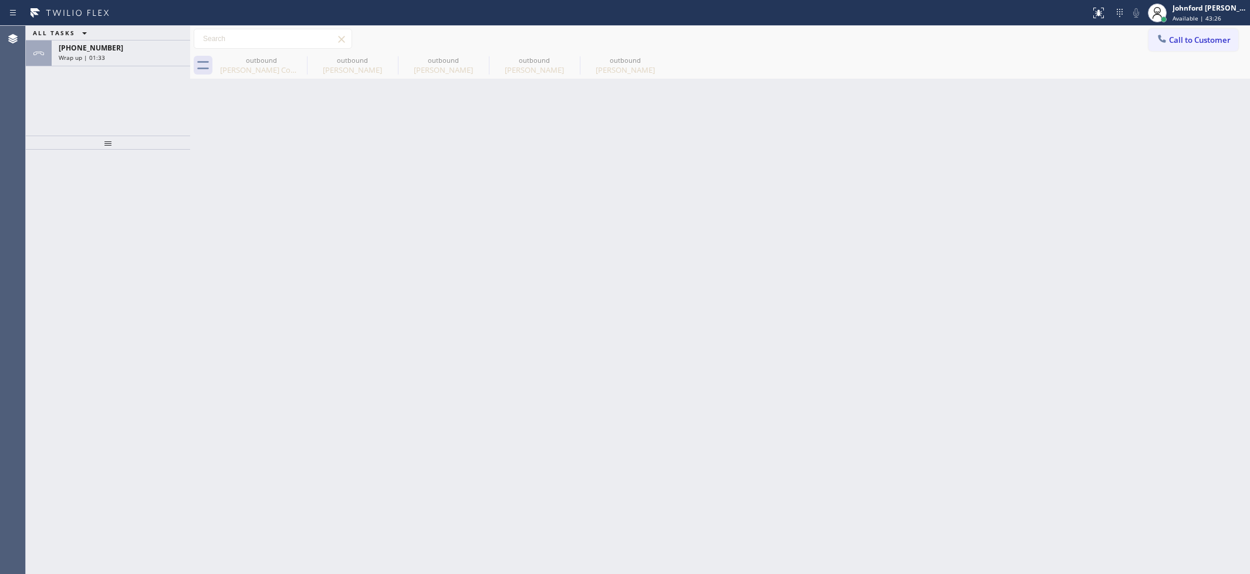
click at [157, 84] on div "Classify the call LOCATION NAME Subzero Repair Professionals FROM PHONE [PHONE_…" at bounding box center [638, 300] width 1224 height 548
click at [168, 54] on div "Wrap up | 01:51" at bounding box center [121, 57] width 124 height 8
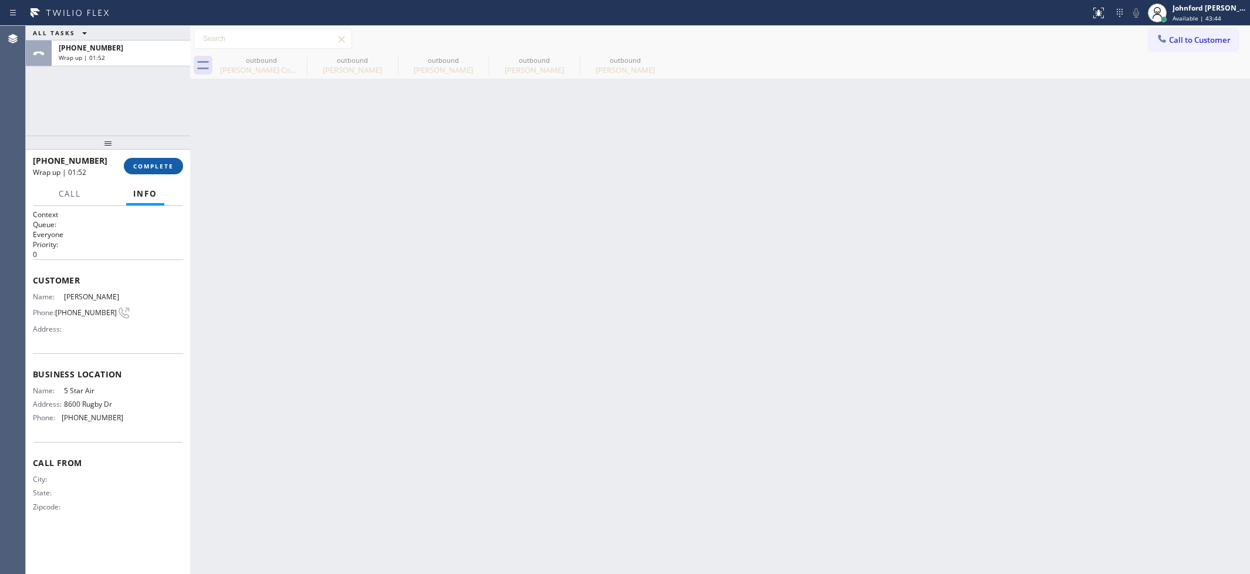
click at [148, 174] on div "[PHONE_NUMBER] Wrap up | 01:52 COMPLETE" at bounding box center [108, 166] width 150 height 31
click at [167, 164] on span "COMPLETE" at bounding box center [153, 166] width 40 height 8
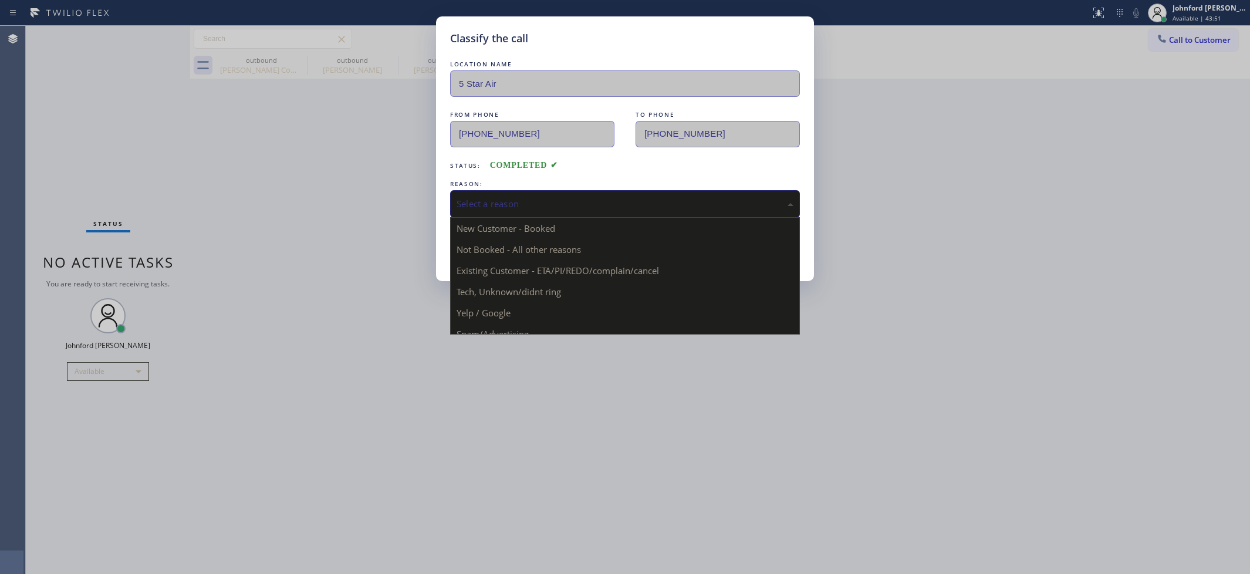
click at [542, 211] on div "Select a reason" at bounding box center [625, 204] width 350 height 28
click at [374, 248] on div "Classify the call LOCATION NAME 5 Star Air FROM PHONE [PHONE_NUMBER] TO PHONE […" at bounding box center [625, 287] width 1250 height 574
drag, startPoint x: 473, startPoint y: 202, endPoint x: 415, endPoint y: 202, distance: 57.5
click at [415, 202] on div "Classify the call LOCATION NAME 5 Star Air FROM PHONE [PHONE_NUMBER] TO PHONE […" at bounding box center [625, 287] width 1250 height 574
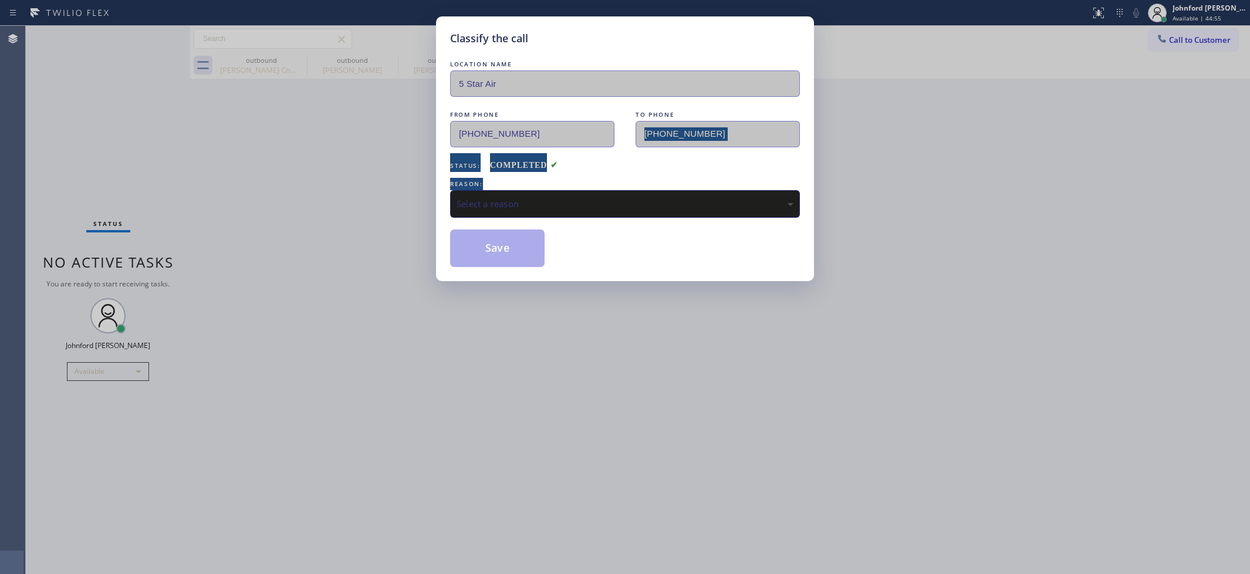
click at [635, 123] on div "LOCATION NAME 5 Star Air FROM PHONE [PHONE_NUMBER] TO PHONE [PHONE_NUMBER] Stat…" at bounding box center [625, 162] width 350 height 209
click at [590, 365] on div "Classify the call LOCATION NAME 5 Star Air FROM PHONE [PHONE_NUMBER] TO PHONE […" at bounding box center [625, 287] width 1250 height 574
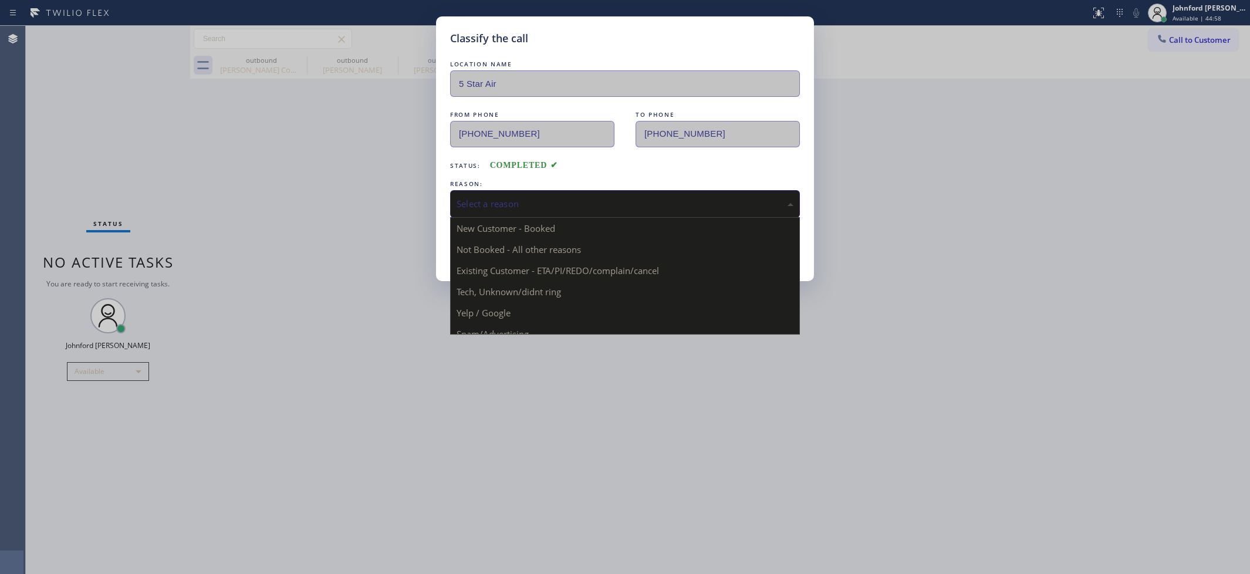
click at [567, 204] on div "Select a reason" at bounding box center [624, 203] width 337 height 13
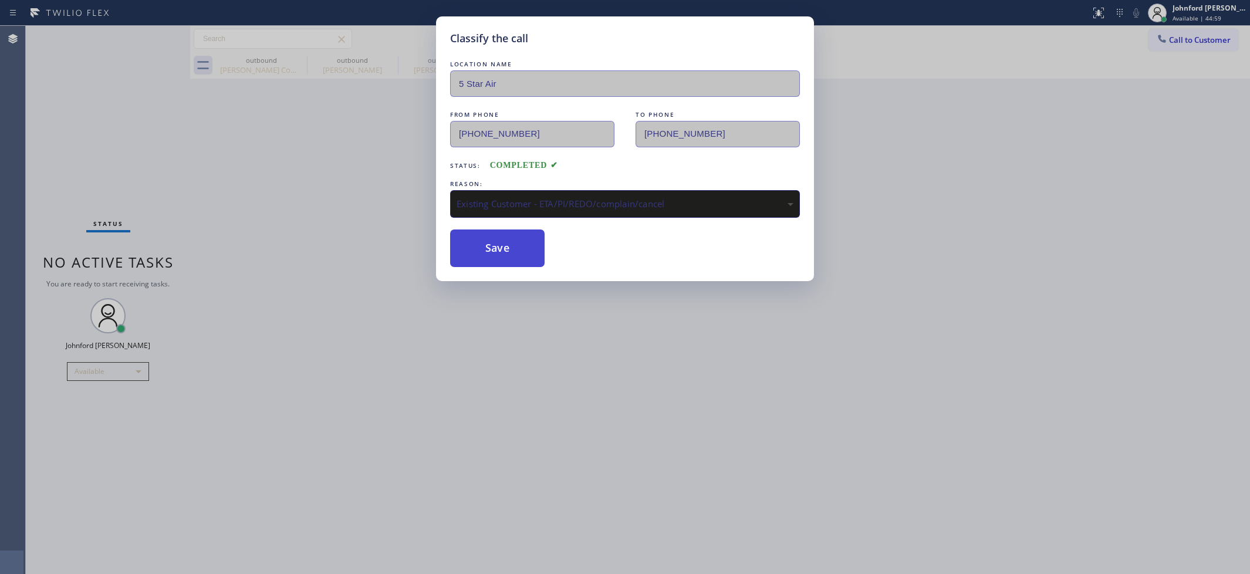
click at [514, 256] on button "Save" at bounding box center [497, 248] width 94 height 38
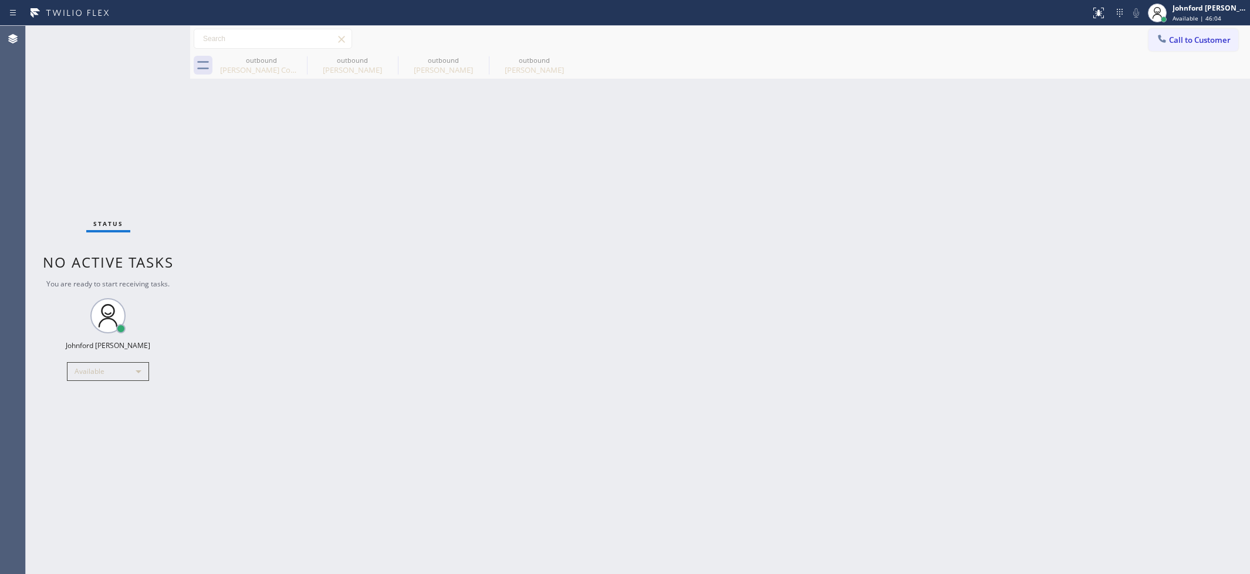
click at [806, 285] on div "Back to Dashboard Change Sender ID Customers Technicians Select a contact Outbo…" at bounding box center [720, 300] width 1060 height 548
drag, startPoint x: 1157, startPoint y: 42, endPoint x: 1050, endPoint y: 45, distance: 106.8
click at [1162, 40] on icon at bounding box center [1162, 39] width 12 height 12
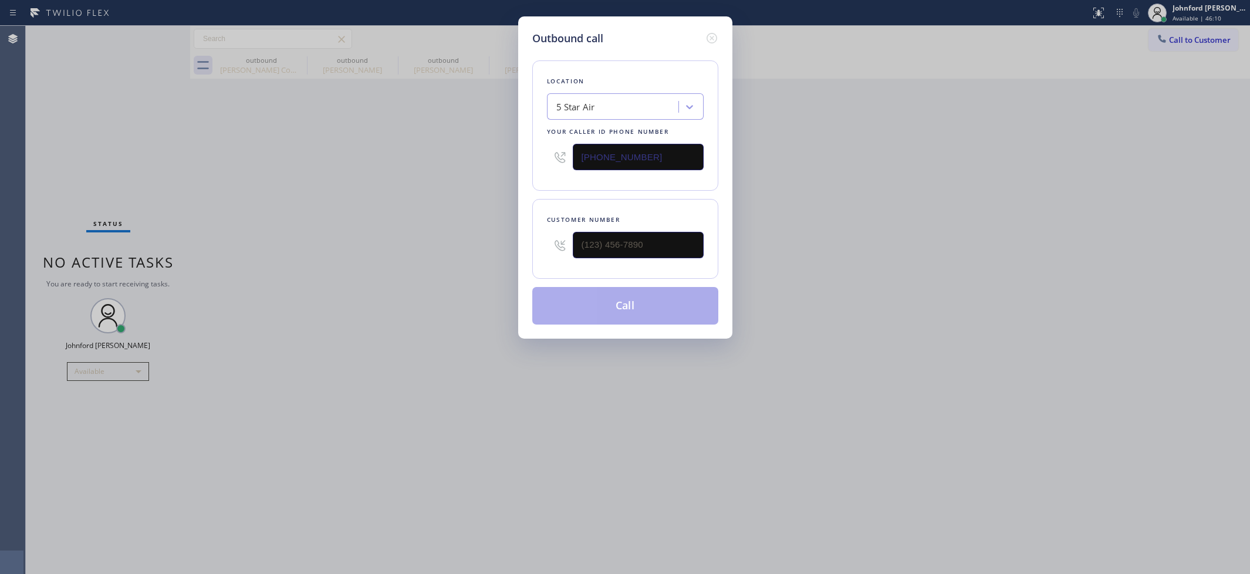
click at [546, 151] on div "Location 5 Star Air Your caller id phone number [PHONE_NUMBER]" at bounding box center [625, 125] width 186 height 130
click at [599, 154] on input "[PHONE_NUMBER]" at bounding box center [638, 157] width 131 height 26
paste input "213) 810-3972"
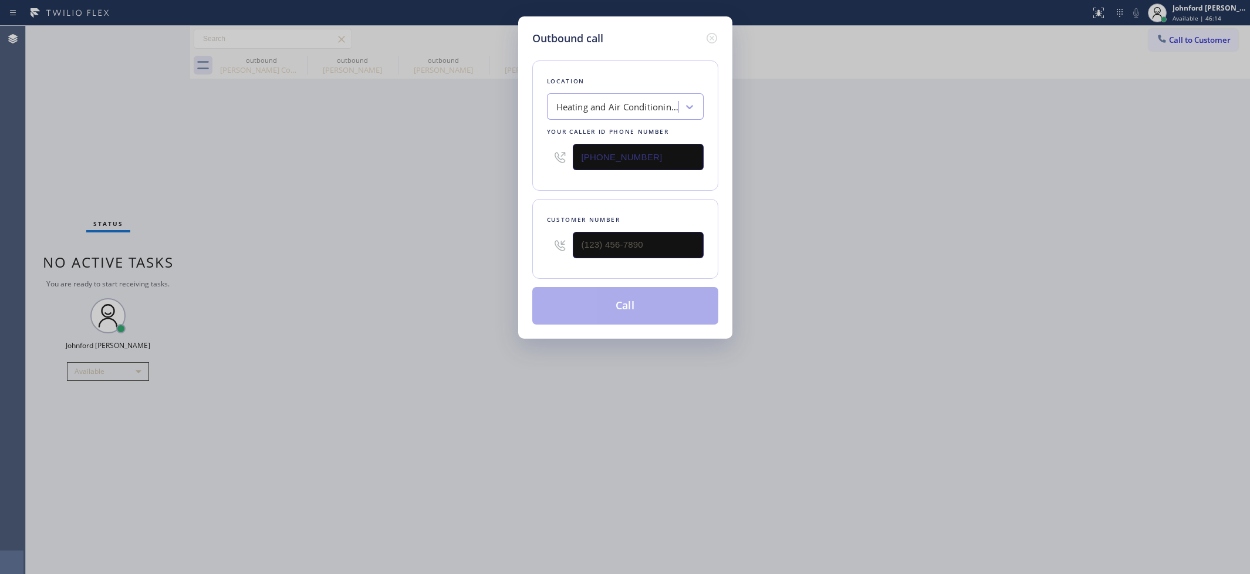
type input "[PHONE_NUMBER]"
drag, startPoint x: 649, startPoint y: 232, endPoint x: 579, endPoint y: 219, distance: 71.0
click at [537, 238] on div "Customer number" at bounding box center [625, 239] width 186 height 80
click at [638, 235] on input "(___) ___-____" at bounding box center [638, 245] width 131 height 26
paste input "818) 203-1499"
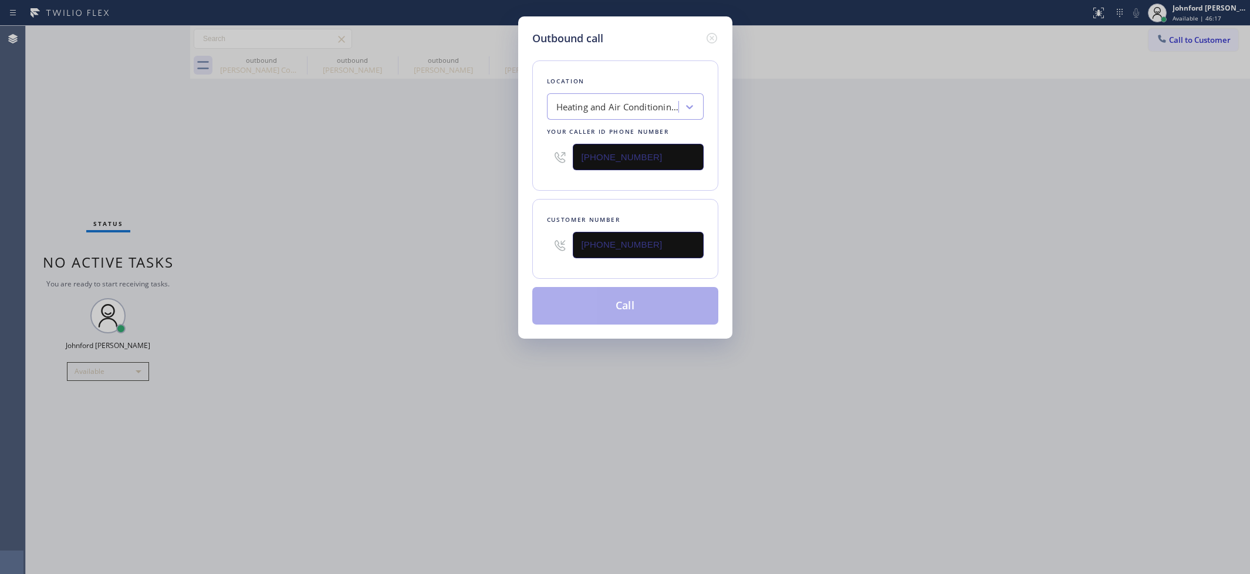
type input "[PHONE_NUMBER]"
click at [801, 209] on div "Outbound call Location Heating and Air Conditioning Repairs Your caller id phon…" at bounding box center [625, 287] width 1250 height 574
click at [559, 307] on button "Call" at bounding box center [625, 306] width 186 height 38
drag, startPoint x: 875, startPoint y: 251, endPoint x: 895, endPoint y: 225, distance: 33.1
click at [895, 225] on div "Outbound call Location Heating and Air Conditioning Repairs Your caller id phon…" at bounding box center [625, 287] width 1250 height 574
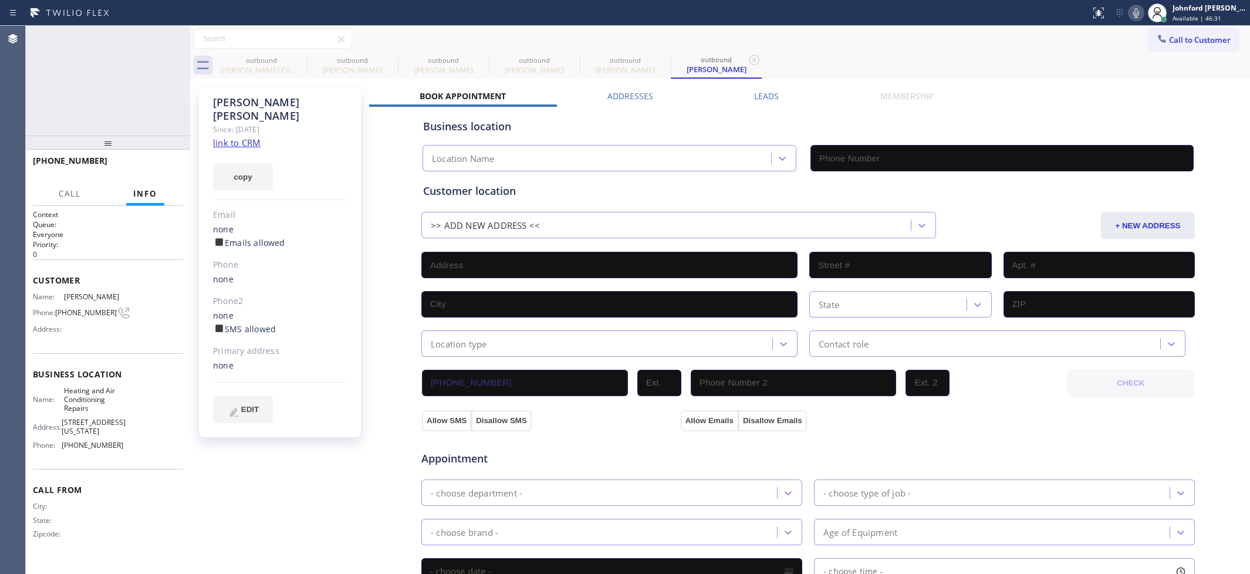
type input "[PHONE_NUMBER]"
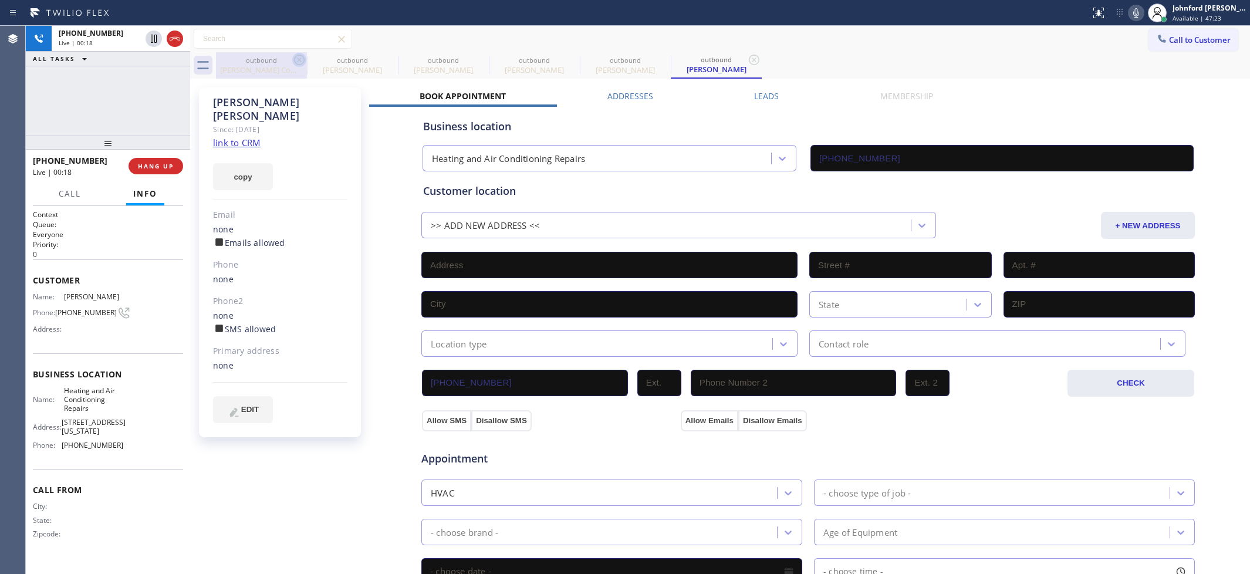
click at [295, 59] on icon at bounding box center [299, 60] width 11 height 11
click at [0, 0] on icon at bounding box center [0, 0] width 0 height 0
type input "[PHONE_NUMBER]"
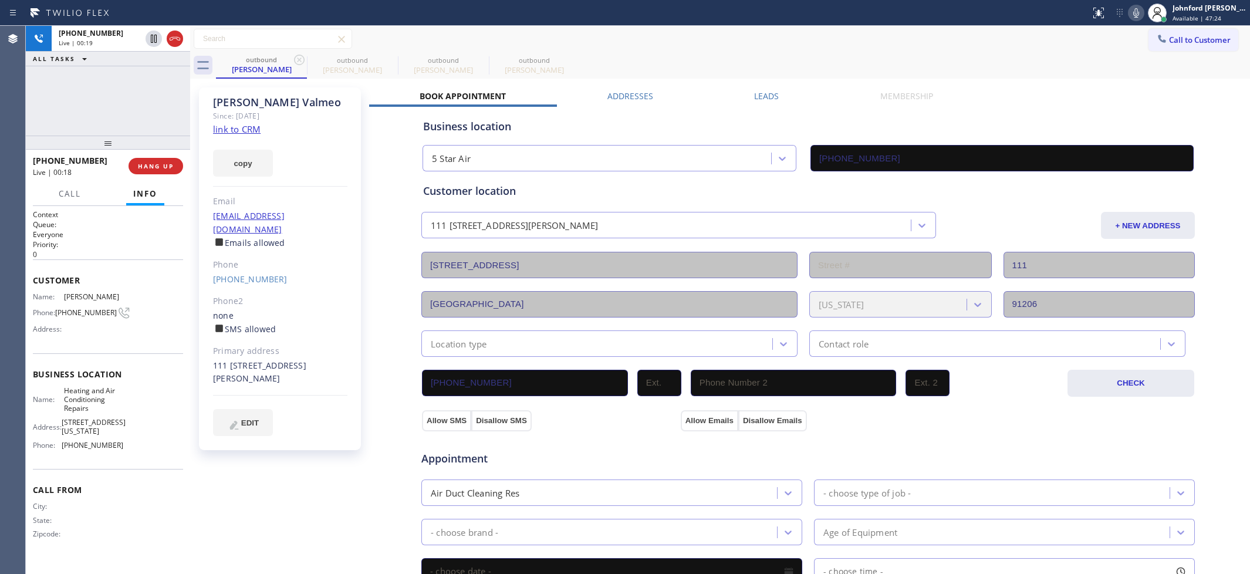
drag, startPoint x: 295, startPoint y: 59, endPoint x: 571, endPoint y: 4, distance: 281.9
click at [296, 59] on icon at bounding box center [299, 60] width 14 height 14
click at [148, 169] on span "HANG UP" at bounding box center [156, 166] width 36 height 8
click at [157, 156] on div "[PHONE_NUMBER] Wrap up | 00:00 COMPLETE" at bounding box center [108, 166] width 150 height 31
click at [127, 170] on button "COMPLETE" at bounding box center [153, 166] width 59 height 16
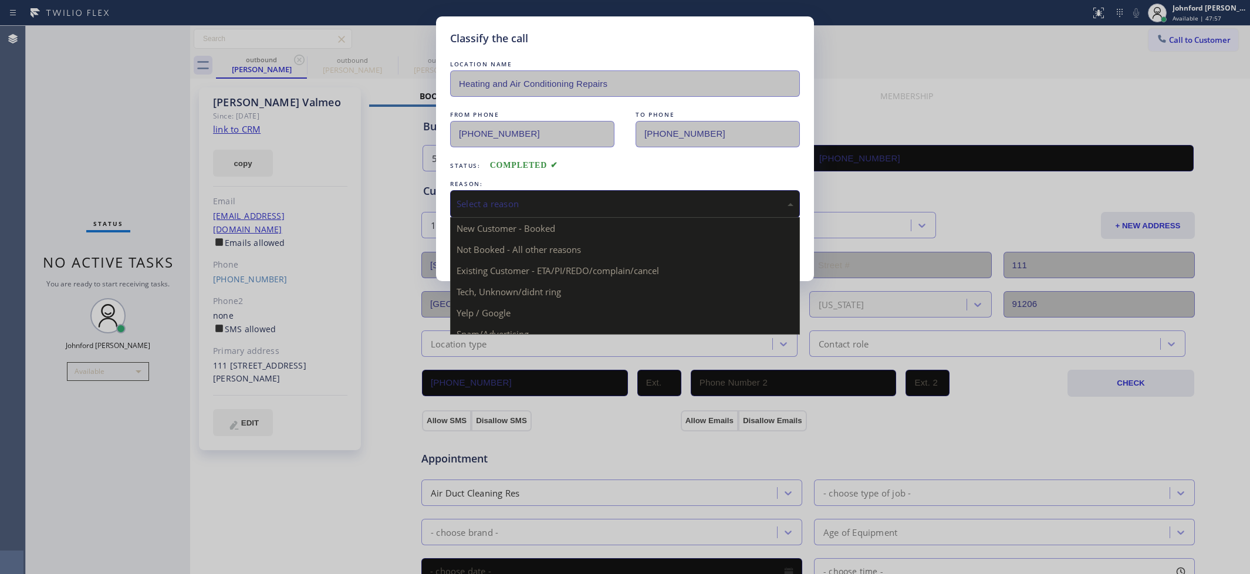
click at [517, 208] on div "Select a reason" at bounding box center [625, 204] width 350 height 28
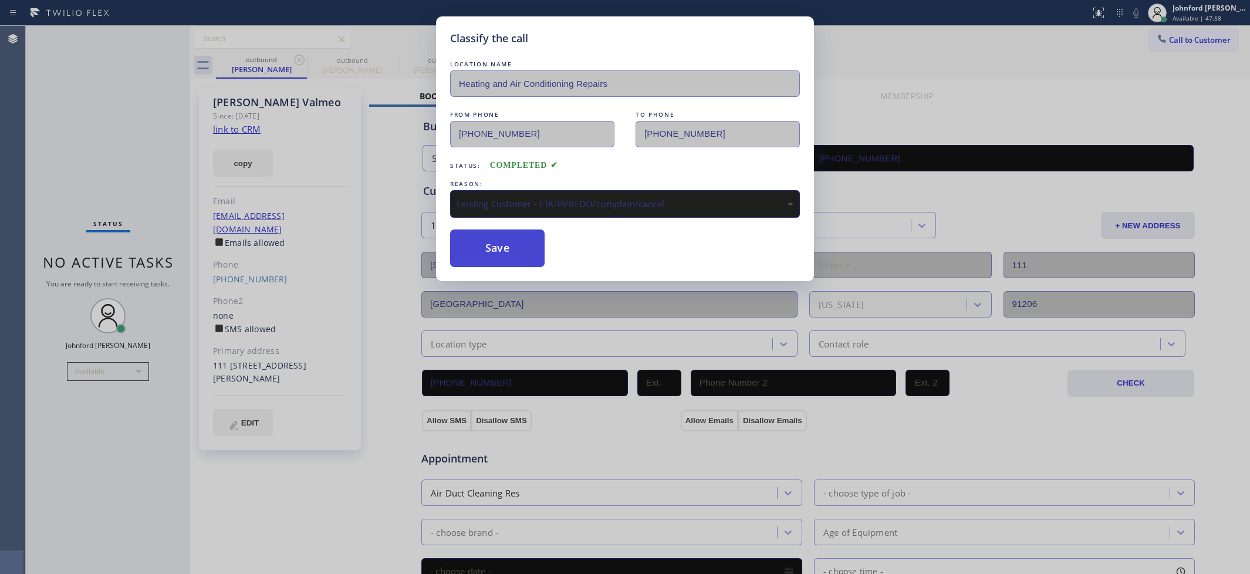
click at [502, 259] on button "Save" at bounding box center [497, 248] width 94 height 38
type input "[PHONE_NUMBER]"
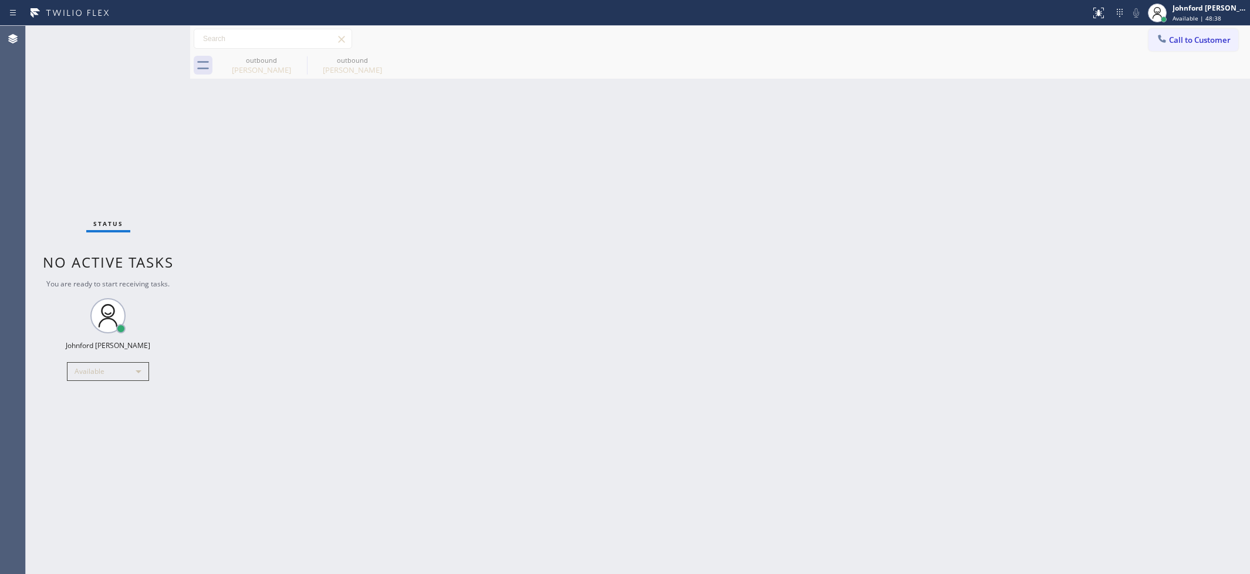
drag, startPoint x: 869, startPoint y: 203, endPoint x: 860, endPoint y: 85, distance: 118.3
click at [885, 189] on div "Back to Dashboard Change Sender ID Customers Technicians Select a contact Outbo…" at bounding box center [720, 300] width 1060 height 548
click at [1185, 43] on span "Call to Customer" at bounding box center [1200, 40] width 62 height 11
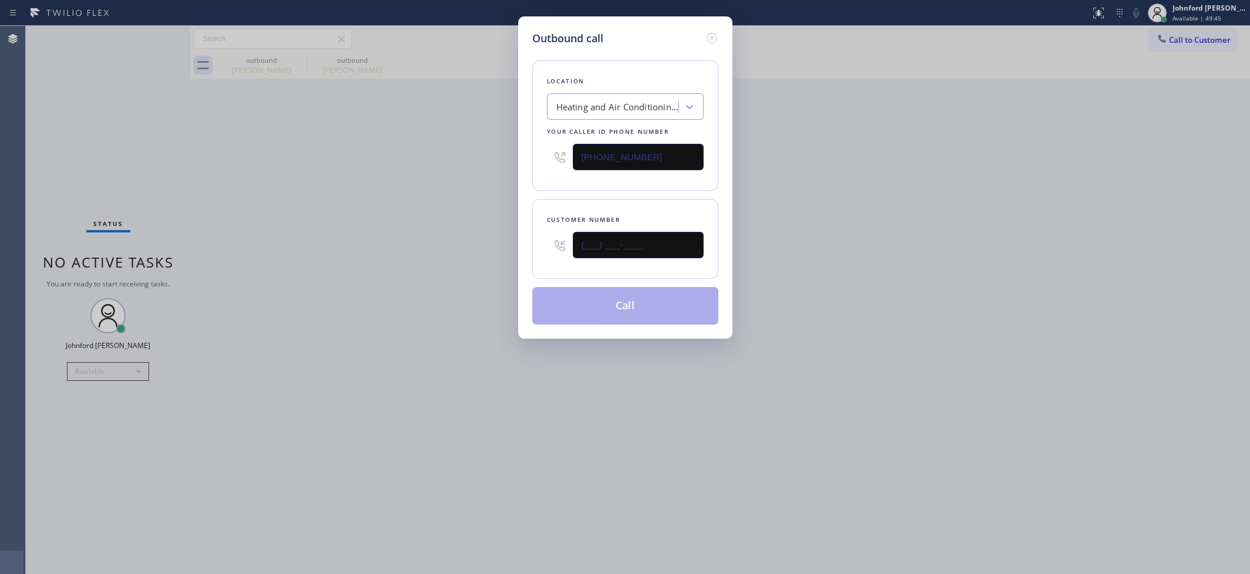
drag, startPoint x: 620, startPoint y: 253, endPoint x: 414, endPoint y: 285, distance: 207.9
click at [414, 285] on div "Outbound call Location Heating and Air Conditioning Repairs Your caller id phon…" at bounding box center [625, 287] width 1250 height 574
paste input "954) 850-1891"
type input "[PHONE_NUMBER]"
click at [414, 285] on div "Outbound call Location Heating and Air Conditioning Repairs Your caller id phon…" at bounding box center [625, 287] width 1250 height 574
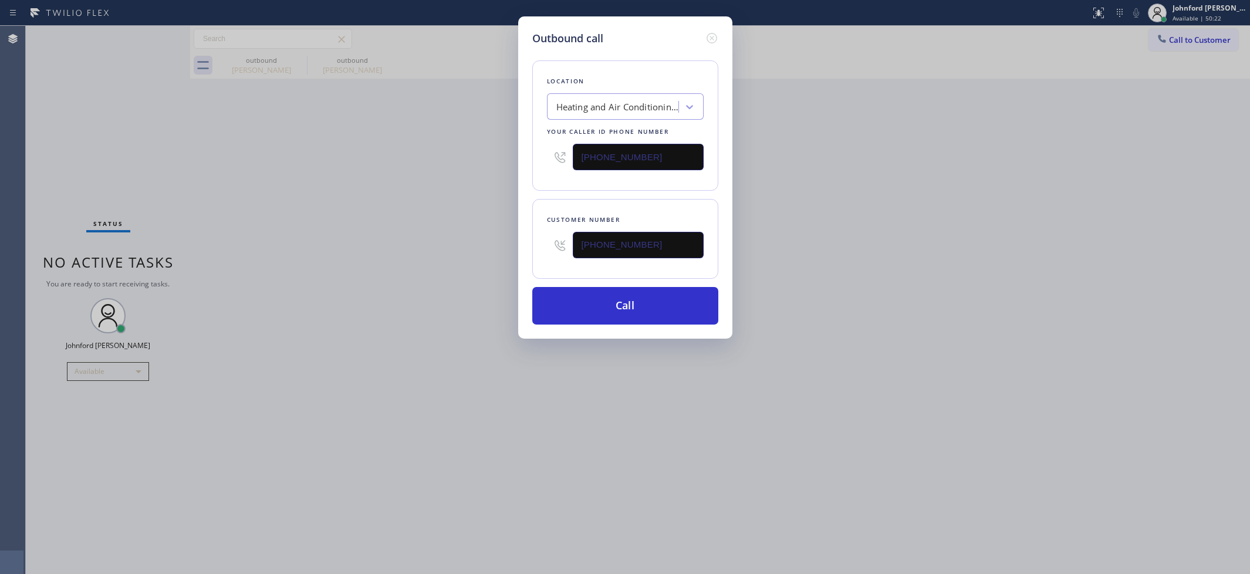
drag, startPoint x: 742, startPoint y: 212, endPoint x: 747, endPoint y: 113, distance: 99.3
click at [743, 210] on div "Outbound call Location Heating and Air Conditioning Repairs Your caller id phon…" at bounding box center [625, 287] width 1250 height 574
click at [661, 287] on button "Call" at bounding box center [625, 306] width 186 height 38
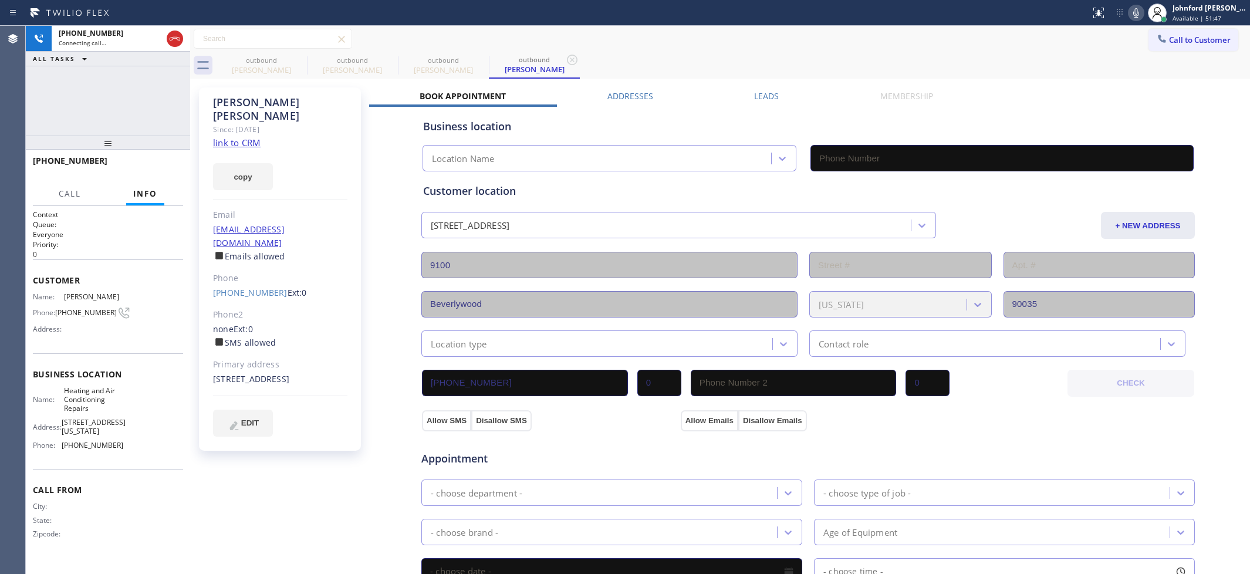
type input "[PHONE_NUMBER]"
click at [295, 60] on icon at bounding box center [299, 60] width 11 height 11
click at [0, 0] on icon at bounding box center [0, 0] width 0 height 0
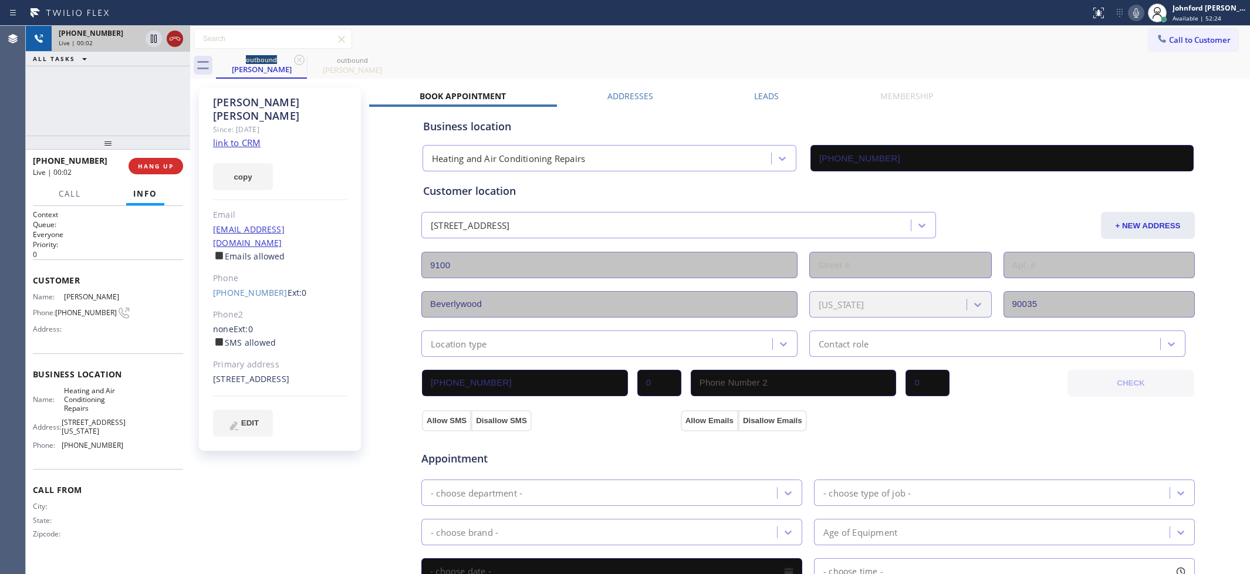
click at [170, 38] on icon at bounding box center [175, 39] width 11 height 4
click at [160, 162] on span "COMPLETE" at bounding box center [153, 166] width 40 height 8
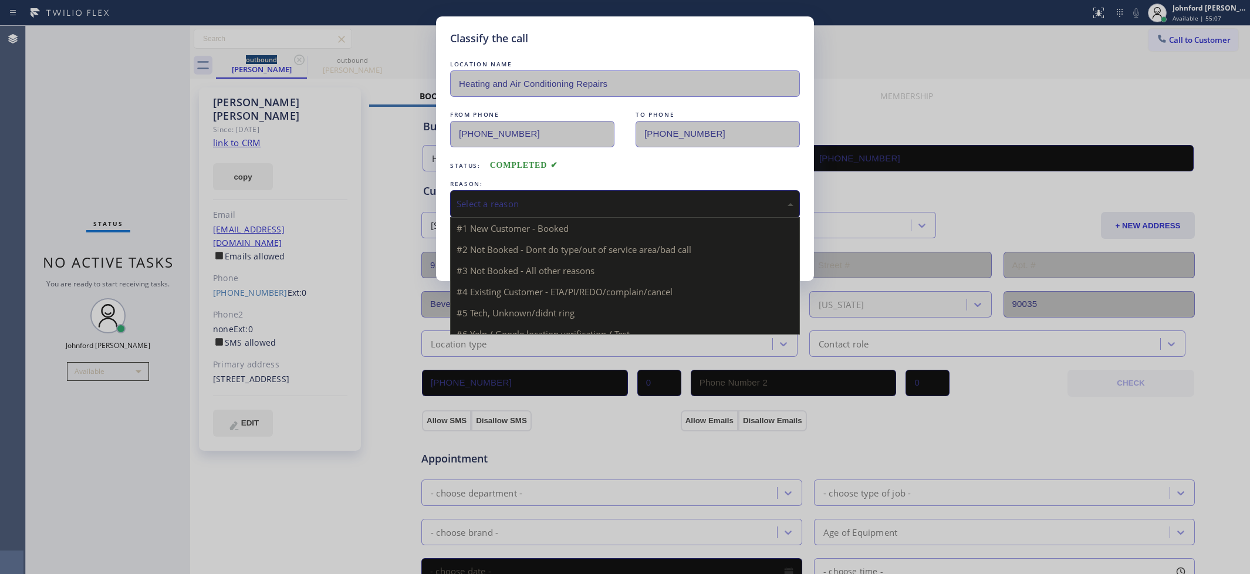
click at [588, 192] on div "Select a reason" at bounding box center [625, 204] width 350 height 28
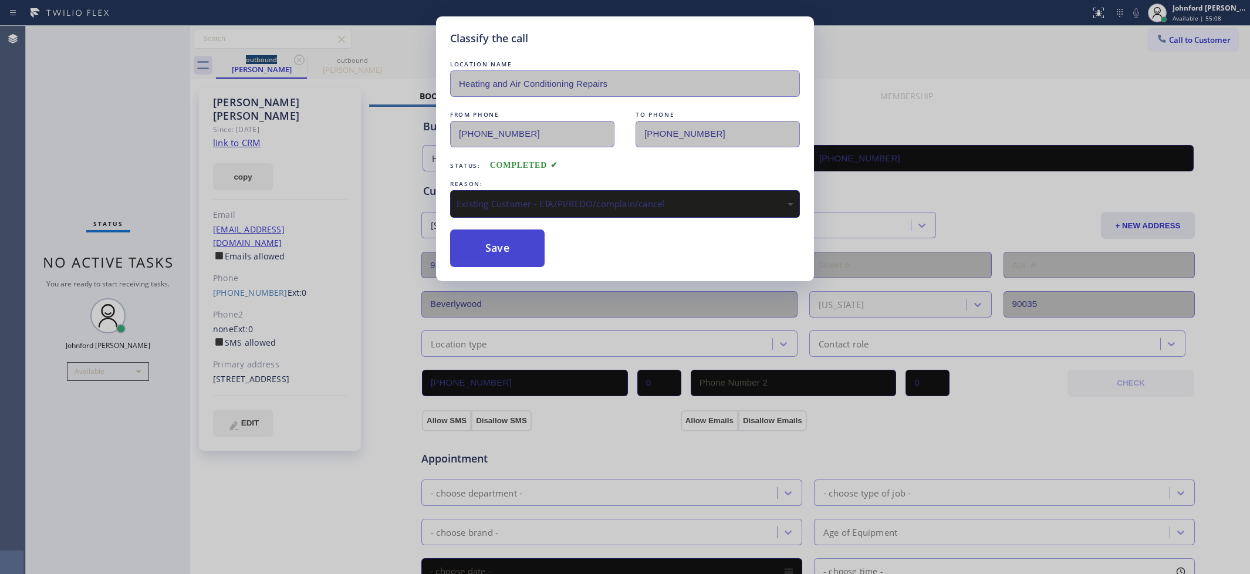
click at [502, 229] on button "Save" at bounding box center [497, 248] width 94 height 38
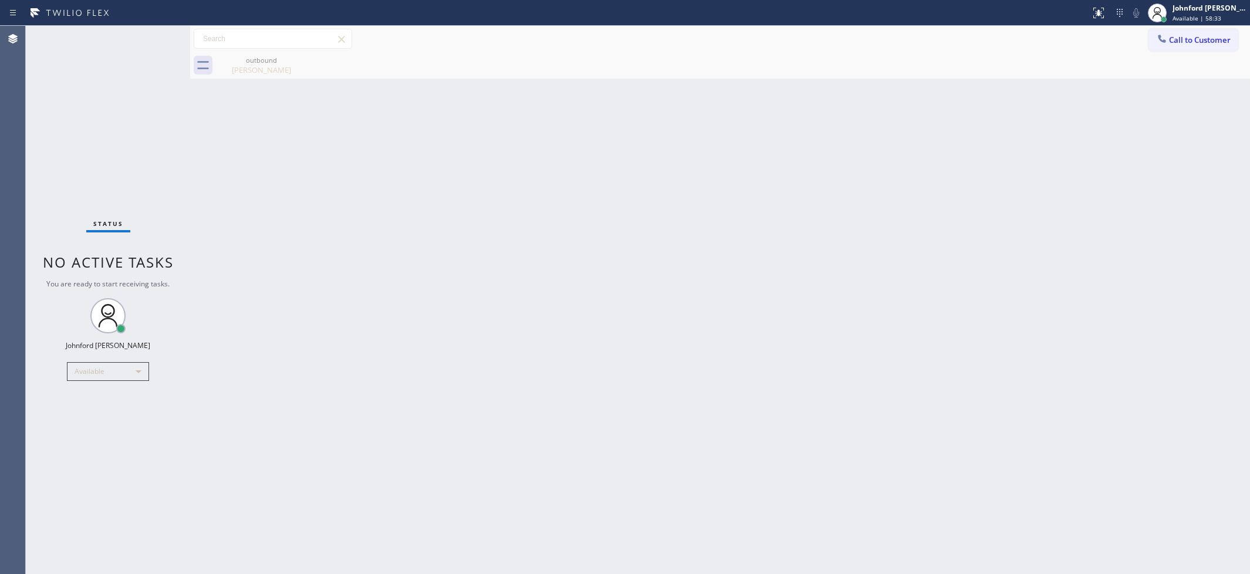
click at [1168, 42] on div at bounding box center [1162, 40] width 14 height 14
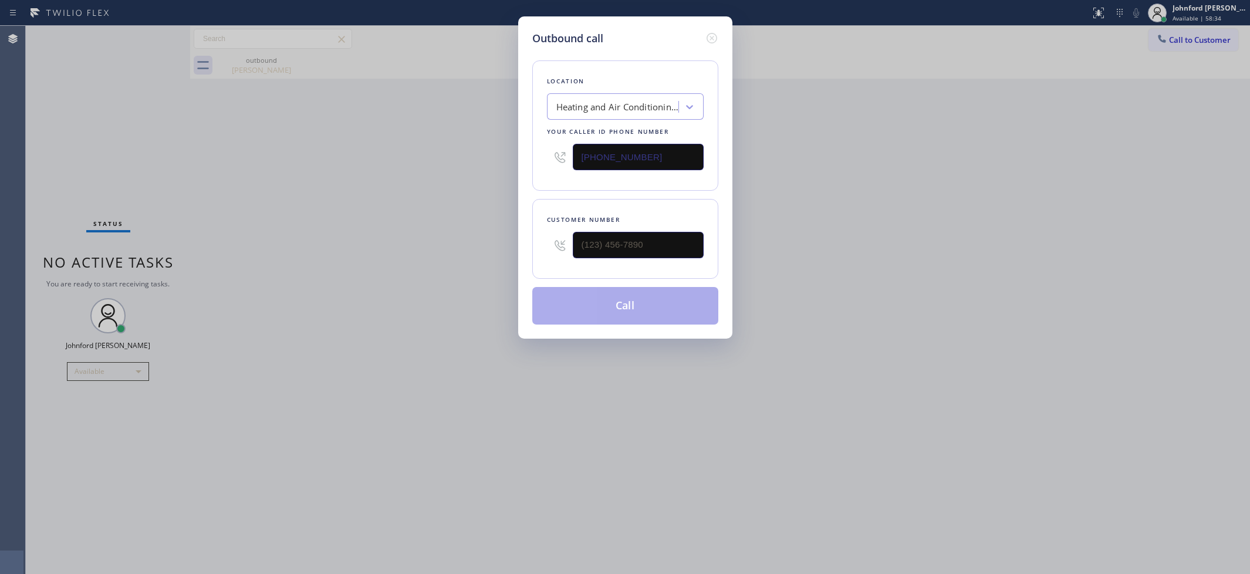
drag, startPoint x: 641, startPoint y: 163, endPoint x: 566, endPoint y: 163, distance: 74.5
click at [566, 163] on div "[PHONE_NUMBER]" at bounding box center [625, 157] width 157 height 38
type input "(___) ___-____"
drag, startPoint x: 663, startPoint y: 235, endPoint x: 590, endPoint y: 232, distance: 73.4
click at [552, 242] on div "(___) ___-____" at bounding box center [625, 245] width 157 height 38
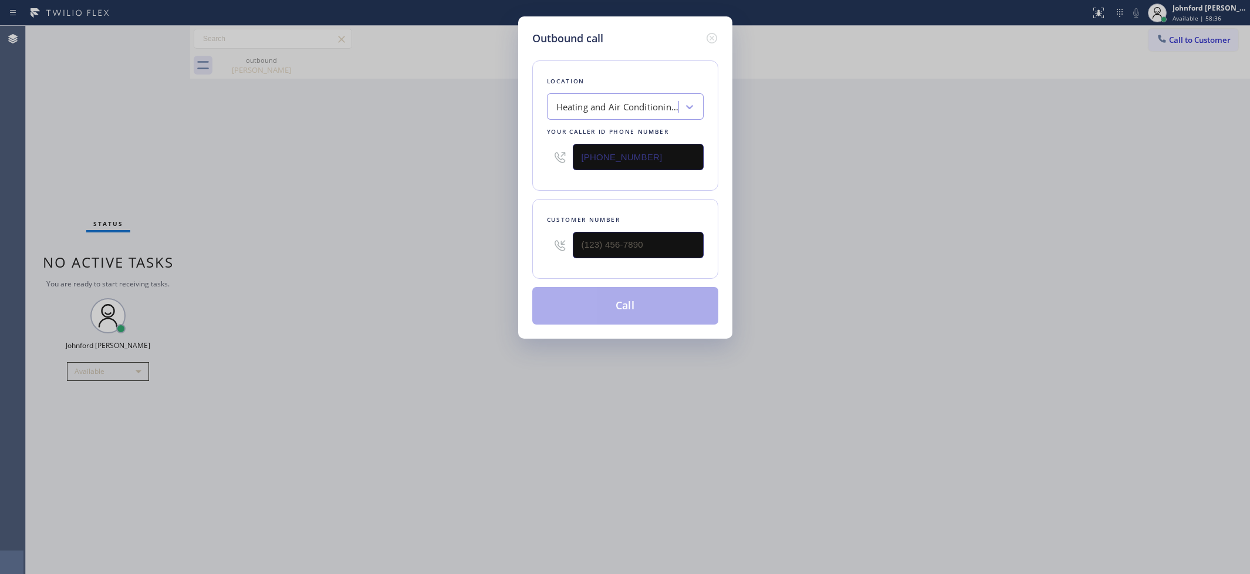
drag, startPoint x: 617, startPoint y: 146, endPoint x: 491, endPoint y: 153, distance: 125.8
click at [494, 153] on div "Outbound call Location Heating and Air Conditioning Repairs Your caller id phon…" at bounding box center [625, 287] width 1250 height 574
paste input "310) 789-2168"
type input "[PHONE_NUMBER]"
drag, startPoint x: 508, startPoint y: 239, endPoint x: 417, endPoint y: 252, distance: 91.9
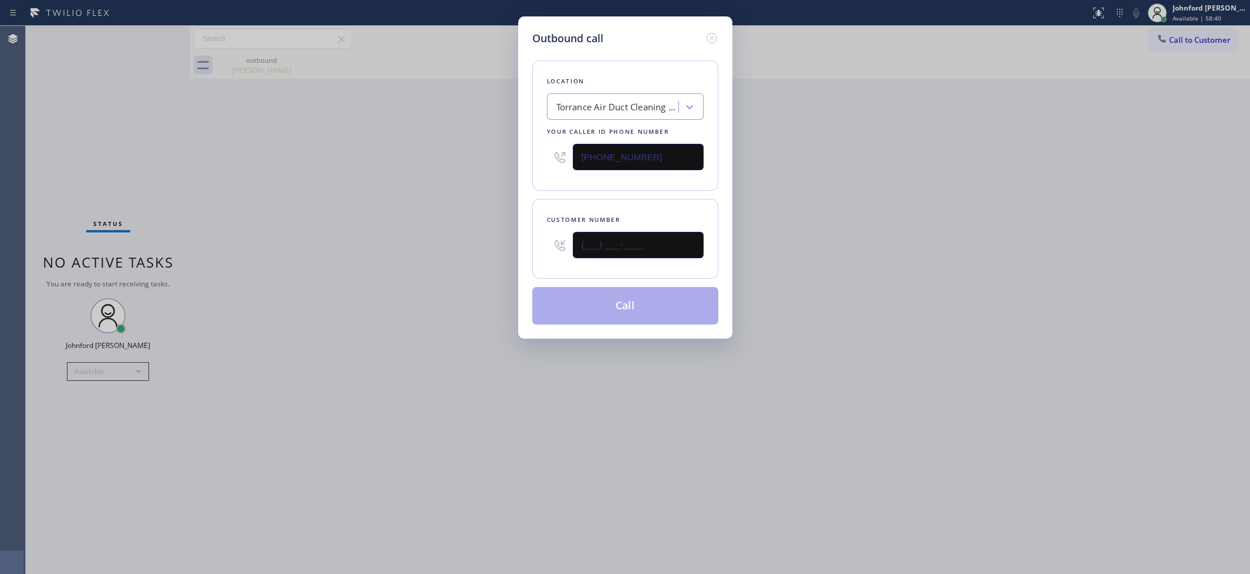
click at [420, 251] on div "Outbound call Location Torrance Air Duct Cleaning Pros Your caller id phone num…" at bounding box center [625, 287] width 1250 height 574
paste input "213) 700-7688"
type input "[PHONE_NUMBER]"
drag, startPoint x: 400, startPoint y: 250, endPoint x: 658, endPoint y: 315, distance: 265.7
click at [402, 250] on div "Outbound call Location Torrance Air Duct Cleaning Pros Your caller id phone num…" at bounding box center [625, 287] width 1250 height 574
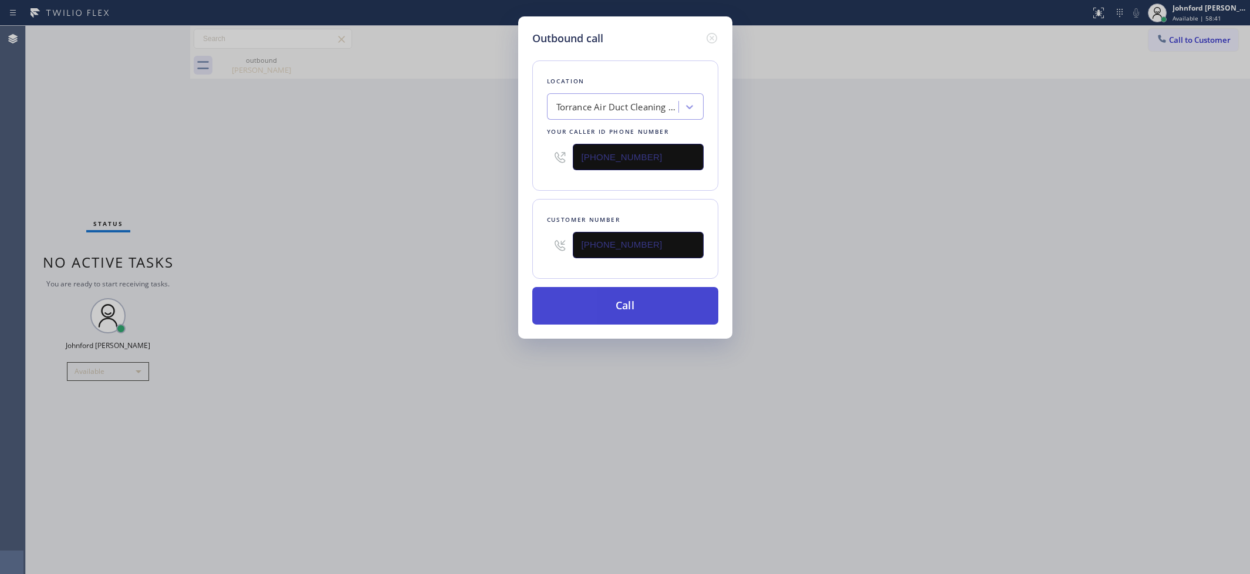
click at [655, 299] on button "Call" at bounding box center [625, 306] width 186 height 38
drag, startPoint x: 878, startPoint y: 227, endPoint x: 952, endPoint y: 45, distance: 196.7
click at [895, 207] on div "Outbound call Location Torrance Air Duct Cleaning Pros Your caller id phone num…" at bounding box center [625, 287] width 1250 height 574
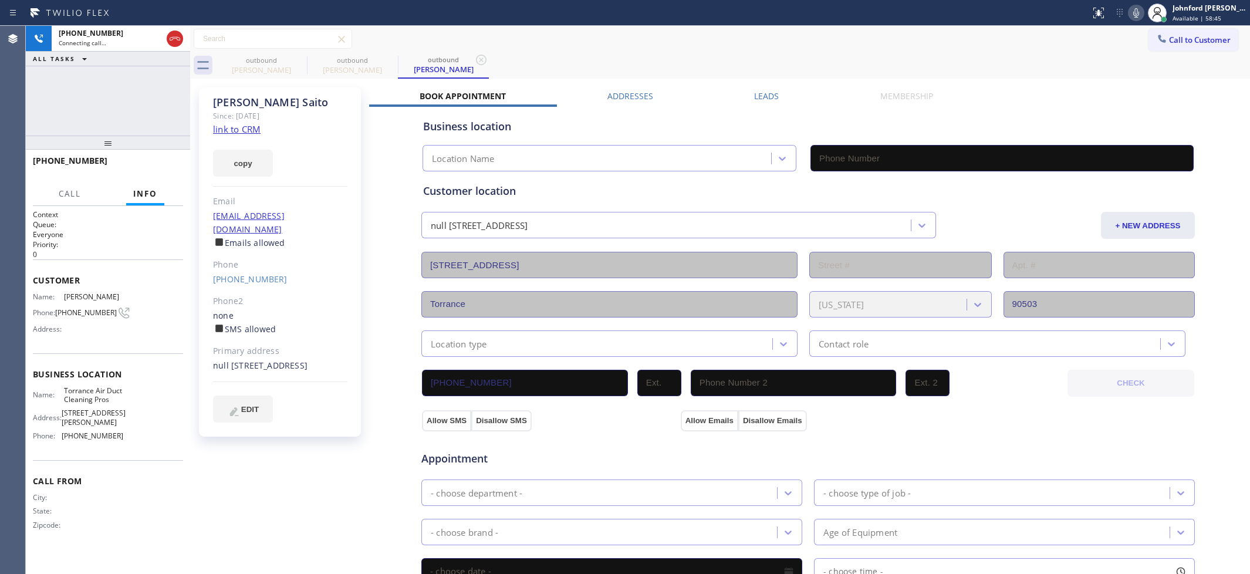
click at [175, 104] on div "[PHONE_NUMBER] Connecting call… ALL TASKS ALL TASKS ACTIVE TASKS TASKS IN WRAP …" at bounding box center [108, 81] width 164 height 110
type input "[PHONE_NUMBER]"
click at [297, 62] on icon at bounding box center [299, 60] width 14 height 14
click at [630, 63] on div "outbound [PERSON_NAME]" at bounding box center [733, 65] width 1034 height 26
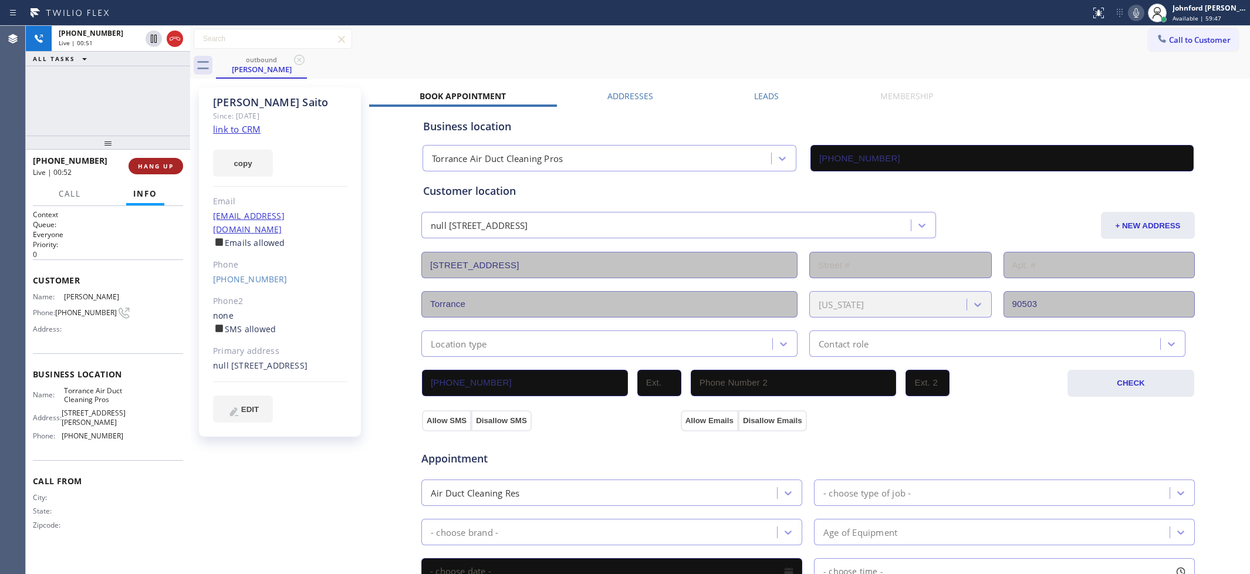
click at [168, 160] on button "HANG UP" at bounding box center [155, 166] width 55 height 16
click at [153, 157] on div "[PHONE_NUMBER] Wrap up | 07:01 COMPLETE" at bounding box center [108, 166] width 150 height 31
click at [162, 167] on span "COMPLETE" at bounding box center [153, 166] width 40 height 8
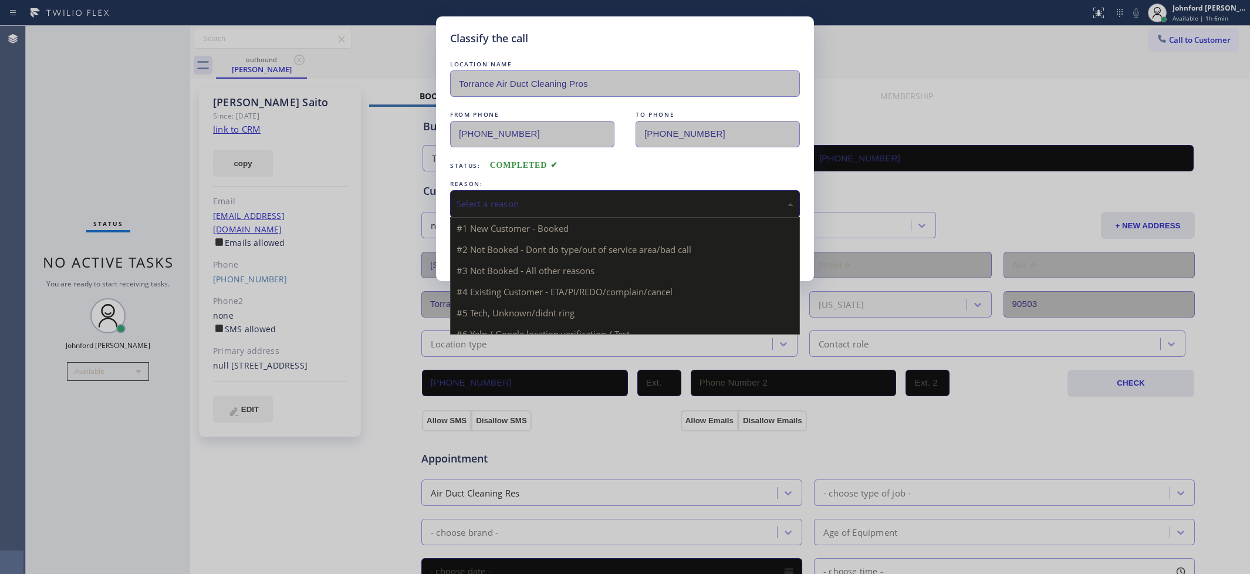
click at [578, 204] on div "Select a reason" at bounding box center [624, 203] width 337 height 13
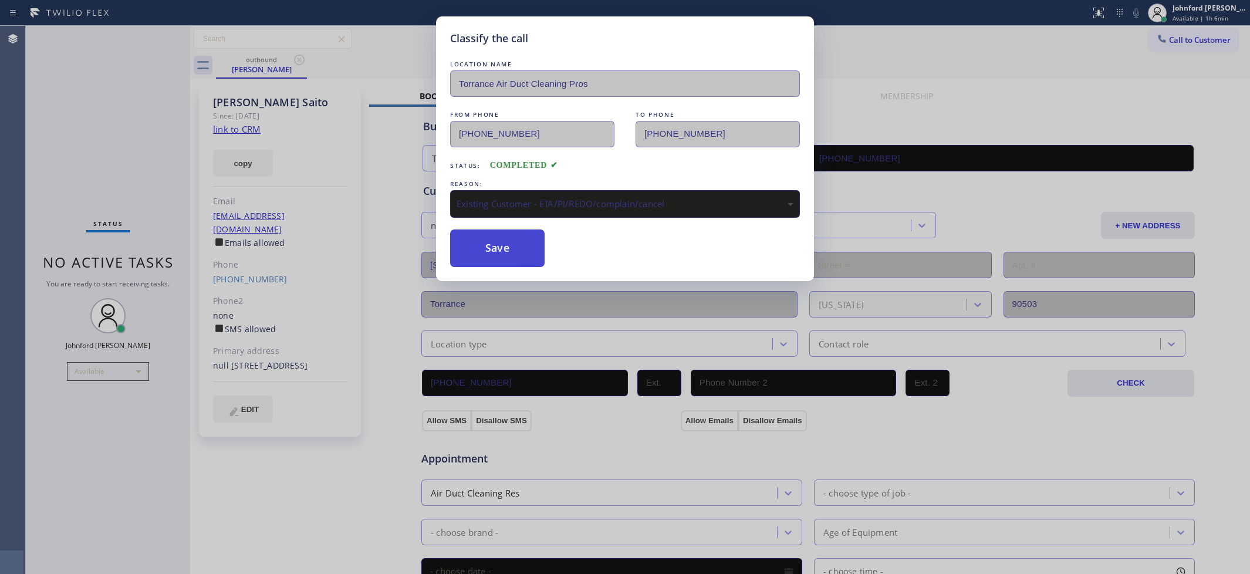
click at [495, 248] on button "Save" at bounding box center [497, 248] width 94 height 38
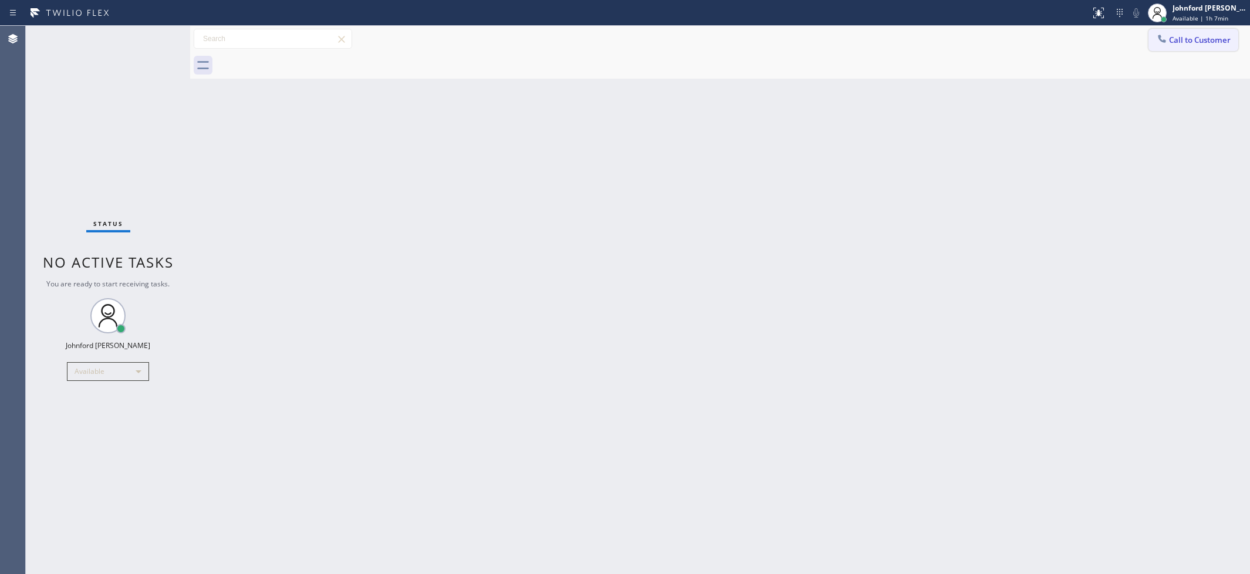
click at [1182, 48] on button "Call to Customer" at bounding box center [1193, 40] width 90 height 22
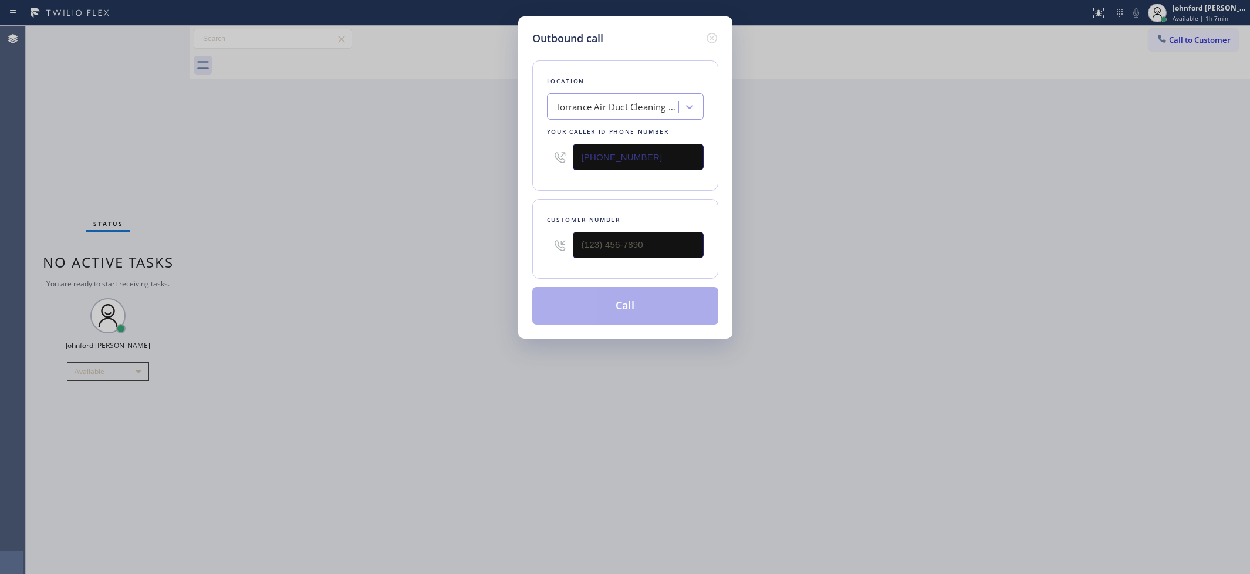
drag, startPoint x: 605, startPoint y: 144, endPoint x: 540, endPoint y: 138, distance: 66.0
click at [512, 144] on div "Outbound call Location Torrance Air Duct Cleaning Pros Your caller id phone num…" at bounding box center [625, 287] width 1250 height 574
paste input "23) 218-7992"
type input "[PHONE_NUMBER]"
drag, startPoint x: 607, startPoint y: 255, endPoint x: 524, endPoint y: 255, distance: 83.3
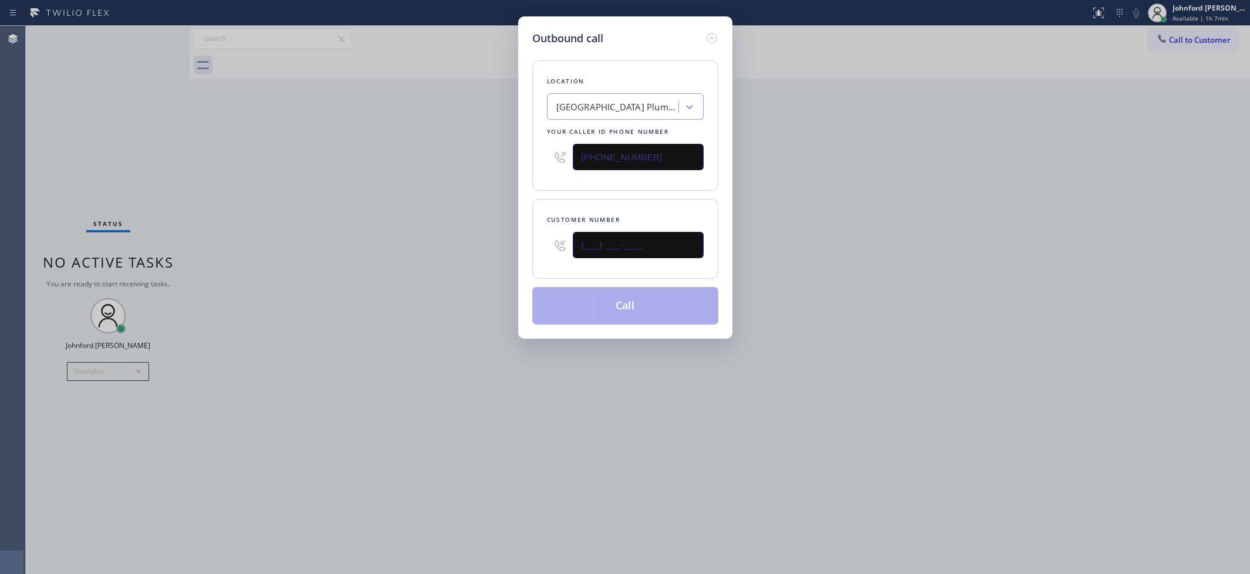
click at [525, 255] on div "Outbound call Location [GEOGRAPHIC_DATA] Plumber Your caller id phone number [P…" at bounding box center [625, 177] width 214 height 322
paste input "323) 314-8042"
type input "[PHONE_NUMBER]"
click at [872, 204] on div "Outbound call Location [GEOGRAPHIC_DATA] Plumber Your caller id phone number [P…" at bounding box center [625, 287] width 1250 height 574
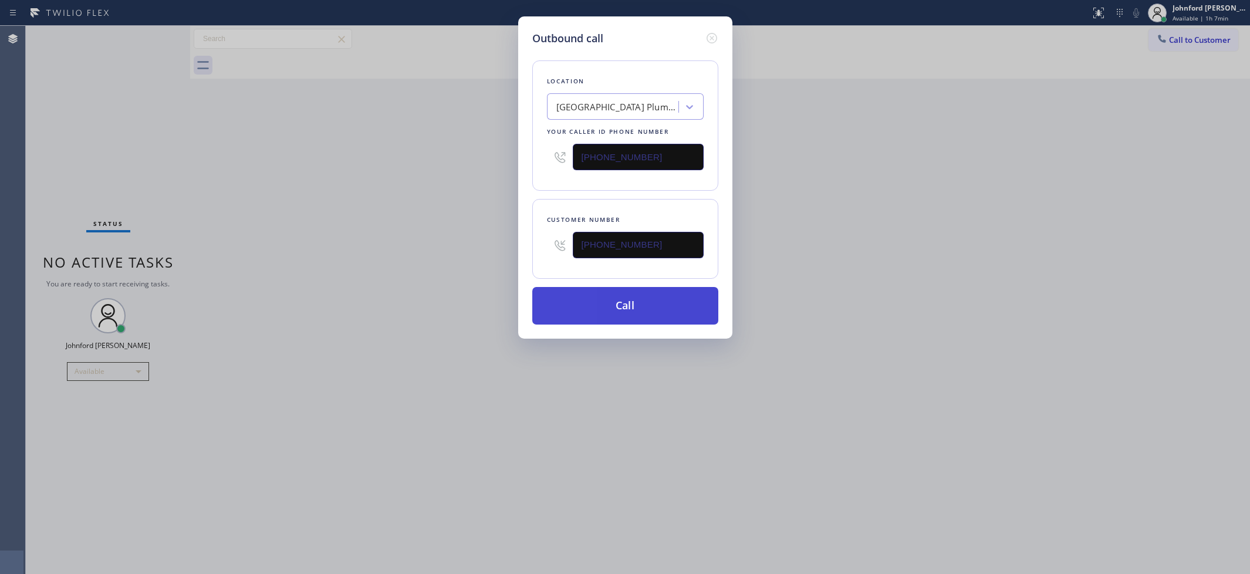
click at [593, 295] on button "Call" at bounding box center [625, 306] width 186 height 38
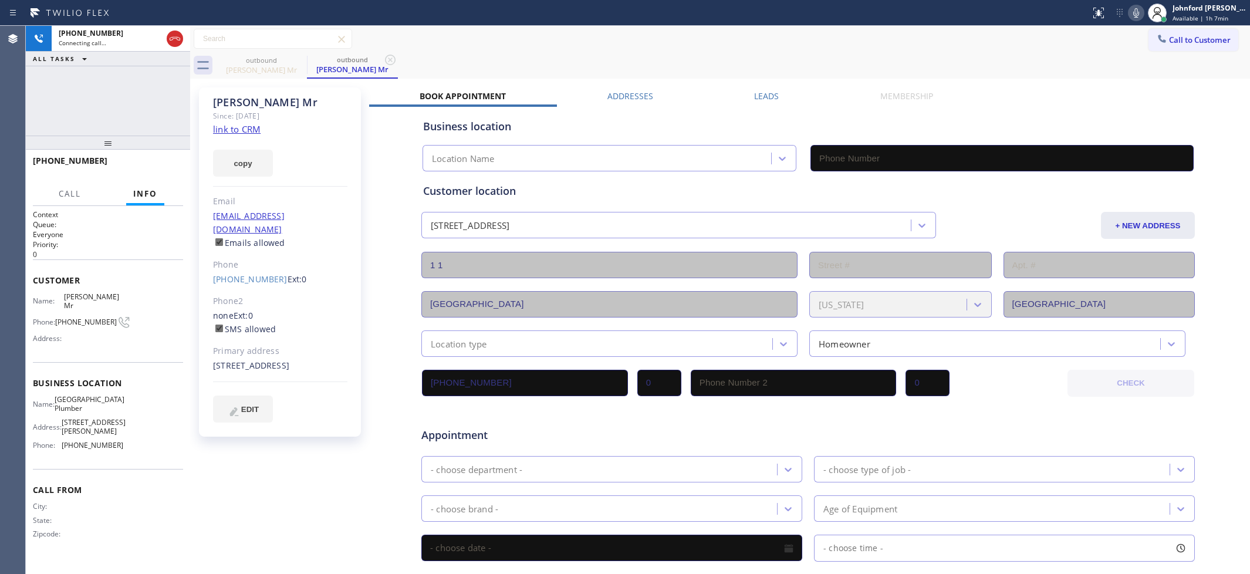
type input "[PHONE_NUMBER]"
drag, startPoint x: 784, startPoint y: 48, endPoint x: 840, endPoint y: 48, distance: 55.7
click at [784, 48] on div "Call to Customer Outbound call Location [GEOGRAPHIC_DATA] Plumber Your caller i…" at bounding box center [720, 39] width 1060 height 21
click at [1137, 13] on icon at bounding box center [1136, 13] width 14 height 14
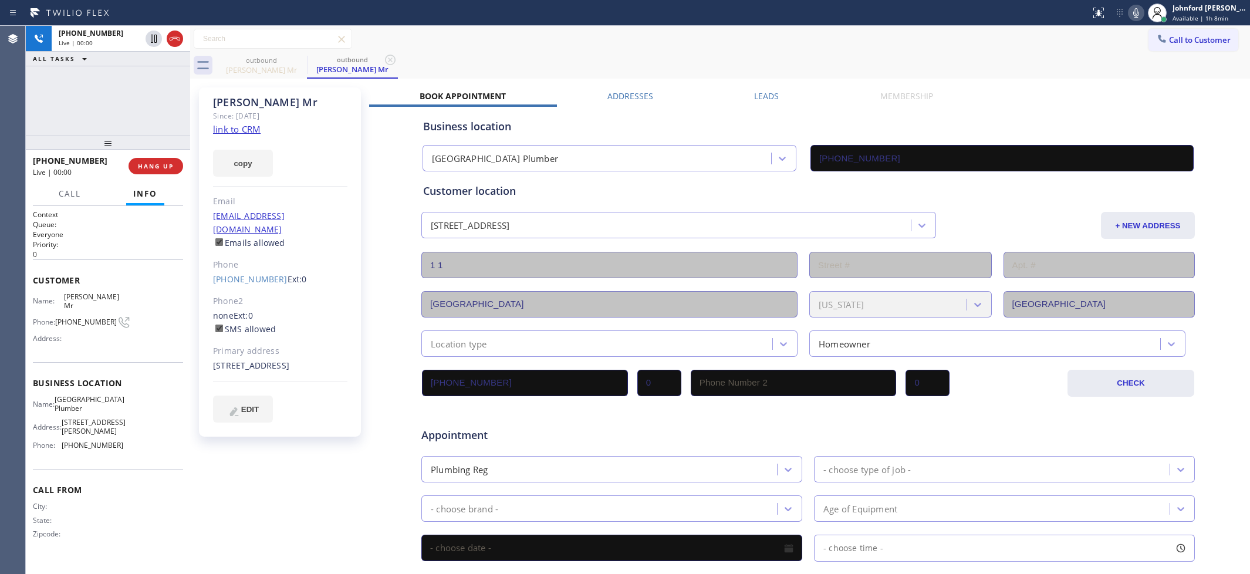
click at [902, 11] on div at bounding box center [545, 13] width 1081 height 19
click at [1139, 12] on icon at bounding box center [1136, 13] width 14 height 14
drag, startPoint x: 205, startPoint y: 274, endPoint x: 246, endPoint y: 270, distance: 41.3
click at [251, 270] on div "[PERSON_NAME] Mr Since: [DATE] link to CRM copy Email [EMAIL_ADDRESS][DOMAIN_NA…" at bounding box center [280, 261] width 162 height 349
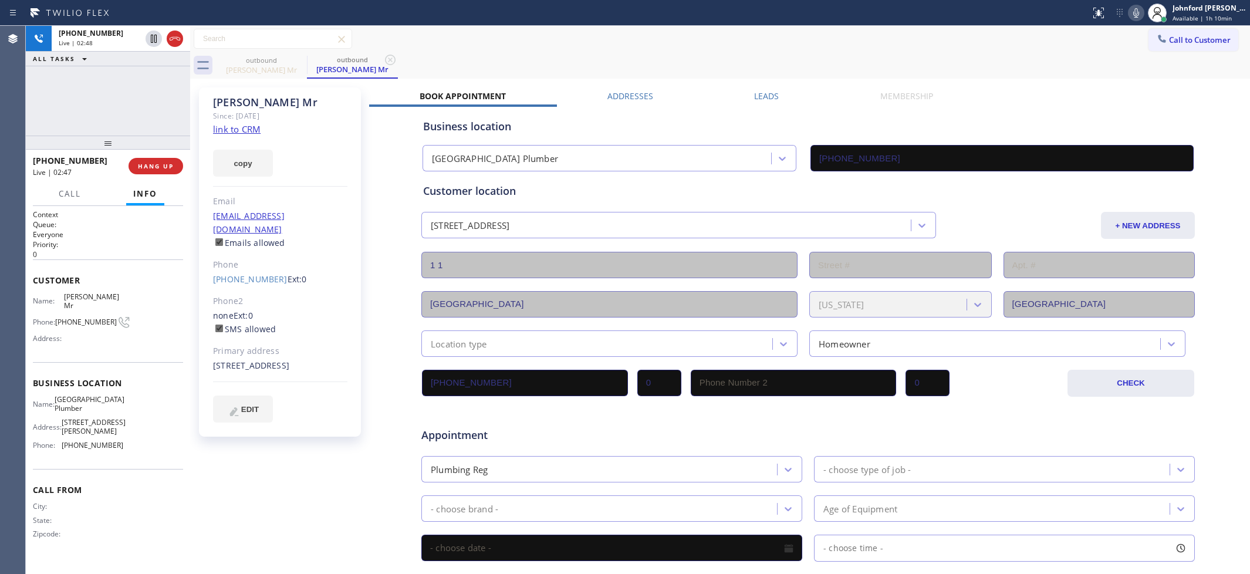
click at [33, 93] on div "[PHONE_NUMBER] Live | 02:48 ALL TASKS ALL TASKS ACTIVE TASKS TASKS IN WRAP UP" at bounding box center [108, 81] width 164 height 110
click at [1134, 15] on icon at bounding box center [1136, 13] width 14 height 14
click at [37, 104] on div "[PHONE_NUMBER] Live | 03:25 ALL TASKS ALL TASKS ACTIVE TASKS TASKS IN WRAP UP" at bounding box center [108, 81] width 164 height 110
click at [1144, 7] on div at bounding box center [1157, 13] width 26 height 26
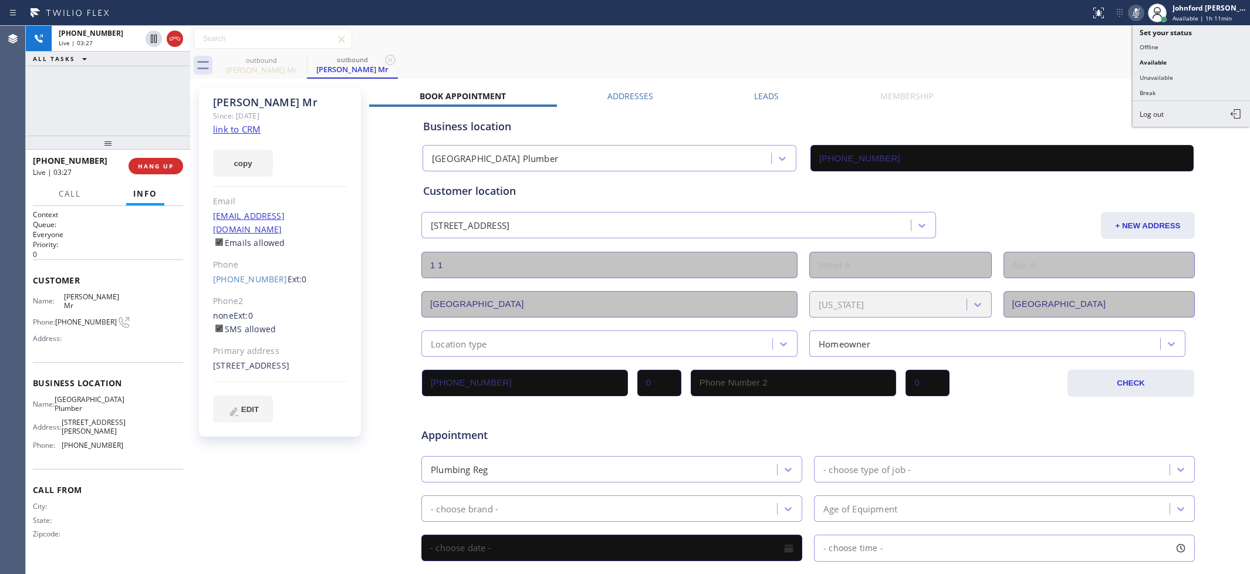
click at [1134, 16] on icon at bounding box center [1136, 12] width 6 height 9
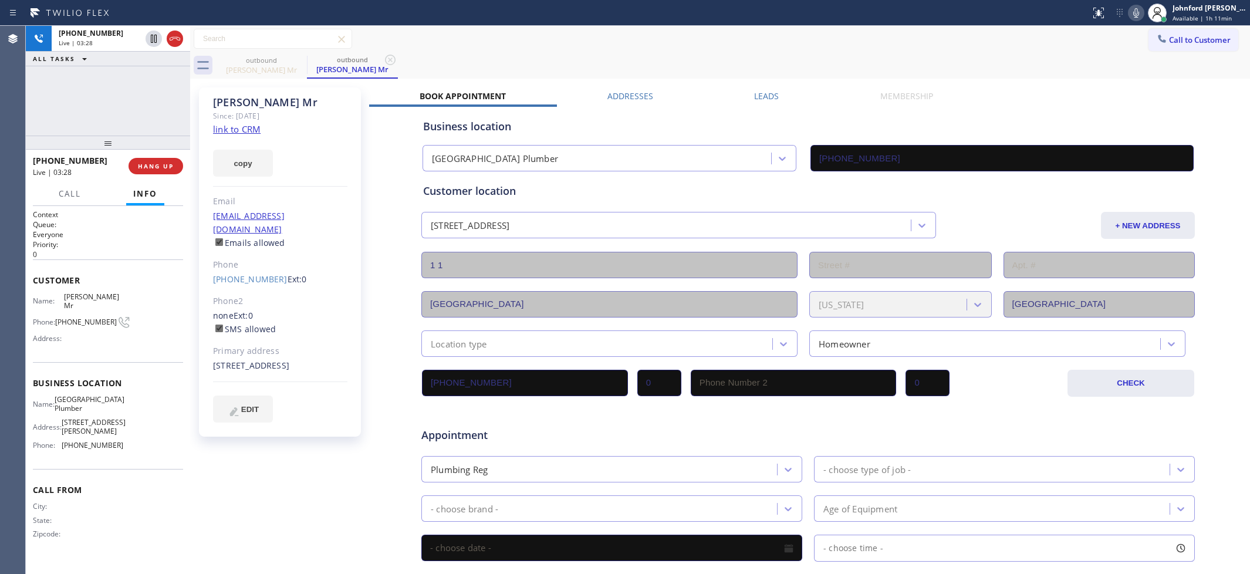
click at [1068, 48] on div "Call to Customer Outbound call Location [GEOGRAPHIC_DATA] Plumber Your caller i…" at bounding box center [720, 39] width 1060 height 21
click at [1140, 13] on icon at bounding box center [1136, 13] width 14 height 14
click at [1139, 13] on icon at bounding box center [1136, 13] width 14 height 14
click at [702, 29] on div "Call to Customer Outbound call Location [GEOGRAPHIC_DATA] Plumber Your caller i…" at bounding box center [720, 39] width 1060 height 21
click at [1129, 15] on icon at bounding box center [1136, 13] width 14 height 14
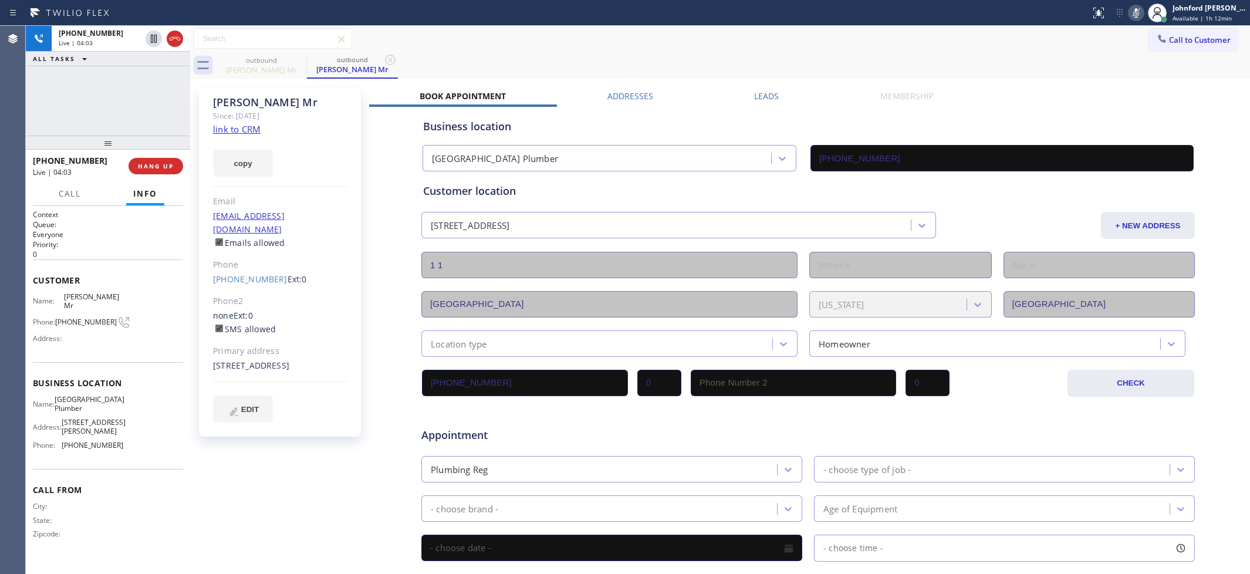
click at [1129, 15] on icon at bounding box center [1136, 13] width 14 height 14
click at [1140, 13] on icon at bounding box center [1136, 13] width 14 height 14
click at [145, 164] on span "HANG UP" at bounding box center [156, 166] width 36 height 8
click at [150, 171] on button "COMPLETE" at bounding box center [153, 166] width 59 height 16
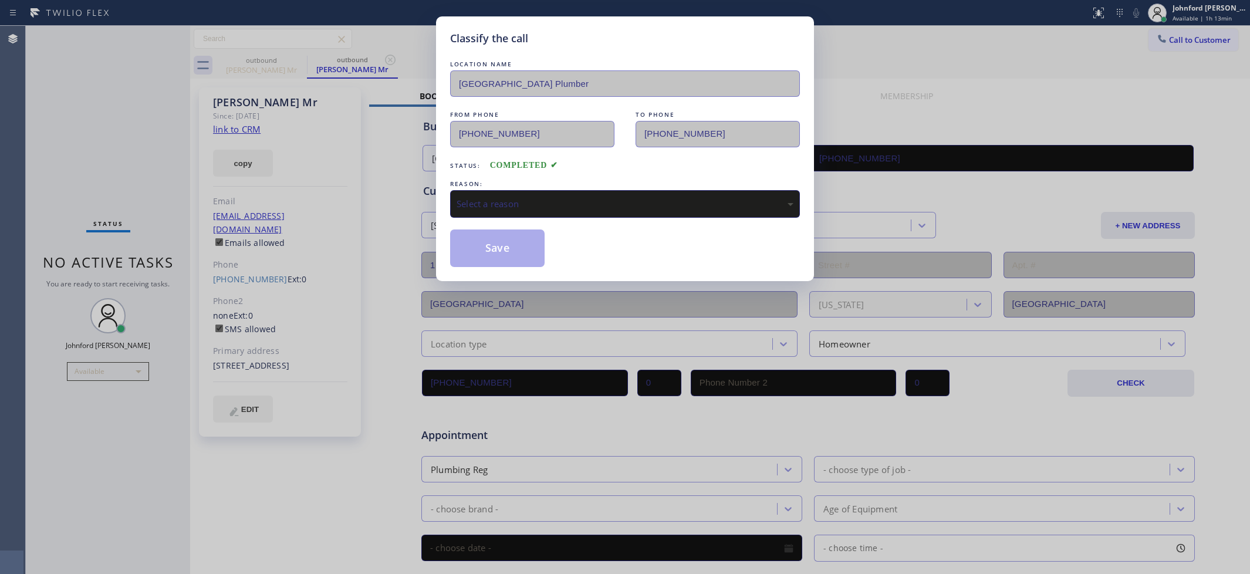
click at [569, 180] on div "REASON:" at bounding box center [625, 184] width 350 height 12
click at [559, 198] on div "Select a reason" at bounding box center [624, 203] width 337 height 13
click at [505, 251] on button "Save" at bounding box center [497, 248] width 94 height 38
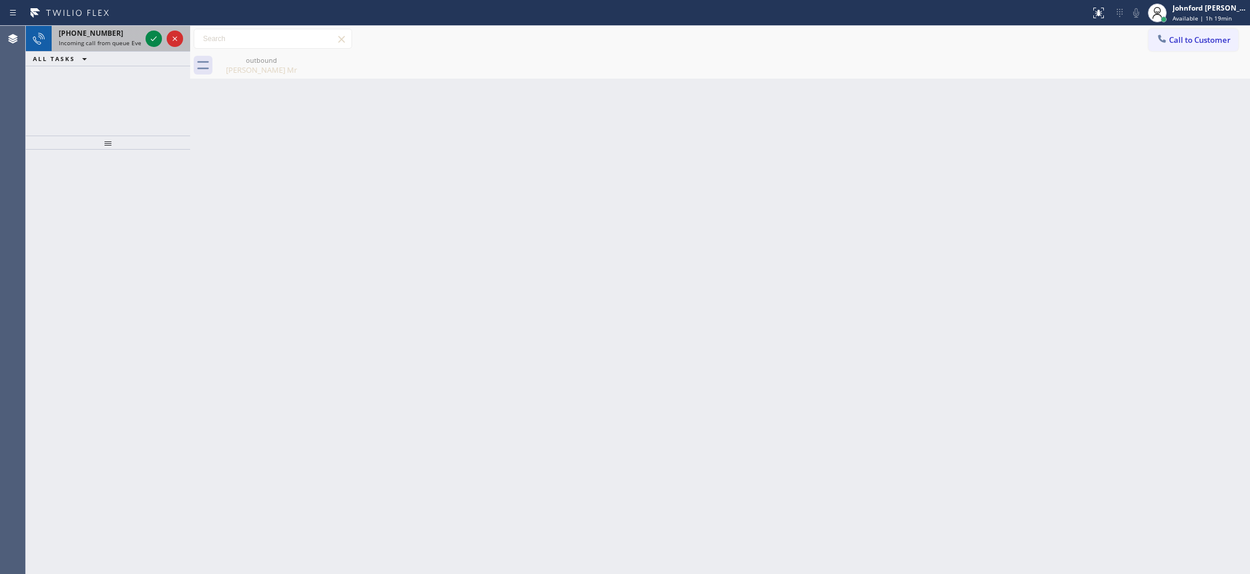
click at [107, 39] on span "Incoming call from queue Everybody" at bounding box center [110, 43] width 102 height 8
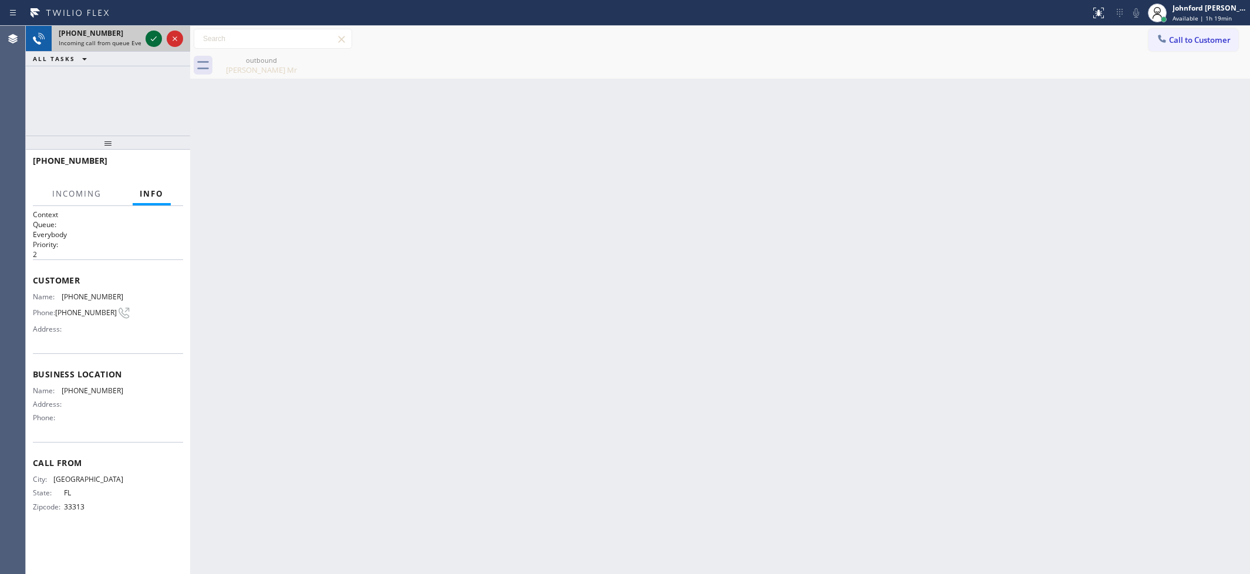
click at [147, 39] on icon at bounding box center [154, 39] width 14 height 14
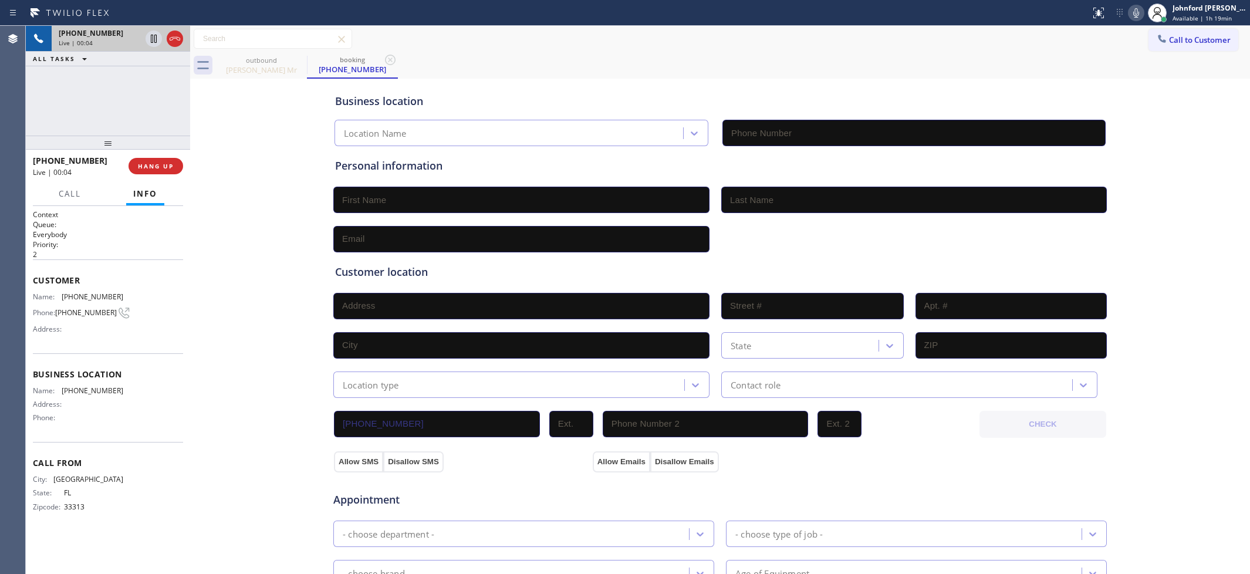
click at [1132, 15] on icon at bounding box center [1136, 13] width 14 height 14
click at [101, 292] on span "[PHONE_NUMBER]" at bounding box center [93, 296] width 62 height 9
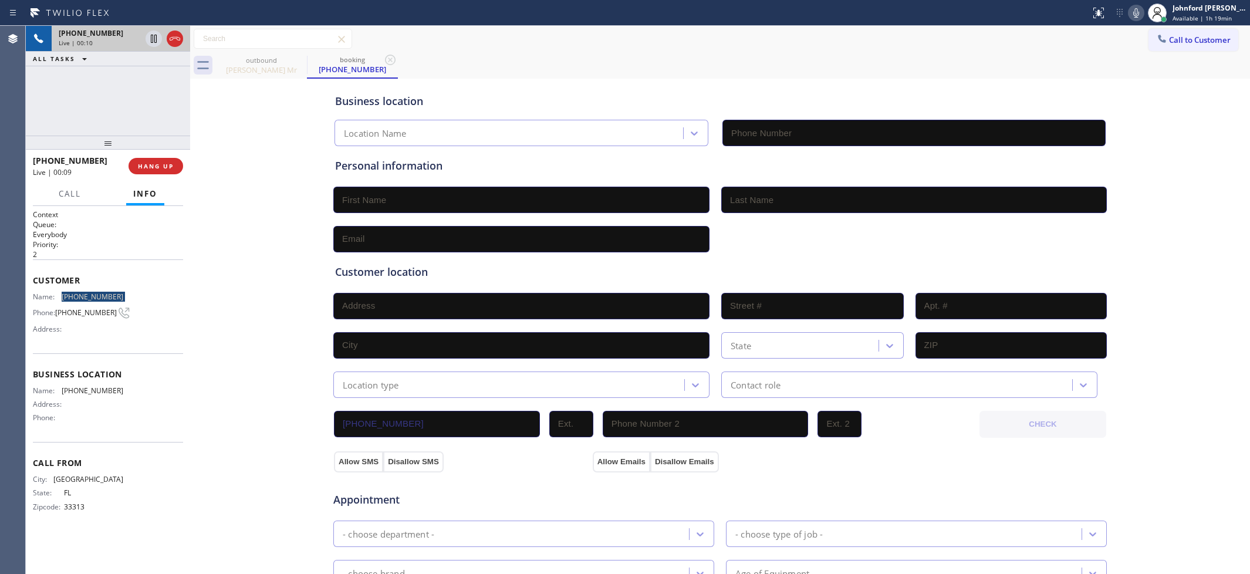
copy span "[PHONE_NUMBER]"
click at [880, 59] on div "outbound [PERSON_NAME] Mr [PERSON_NAME] [PHONE_NUMBER]" at bounding box center [733, 65] width 1034 height 26
click at [179, 75] on div "[PHONE_NUMBER] Live | 00:19 ALL TASKS ALL TASKS ACTIVE TASKS TASKS IN WRAP UP" at bounding box center [108, 81] width 164 height 110
click at [106, 39] on div "Live | 00:20" at bounding box center [100, 43] width 82 height 8
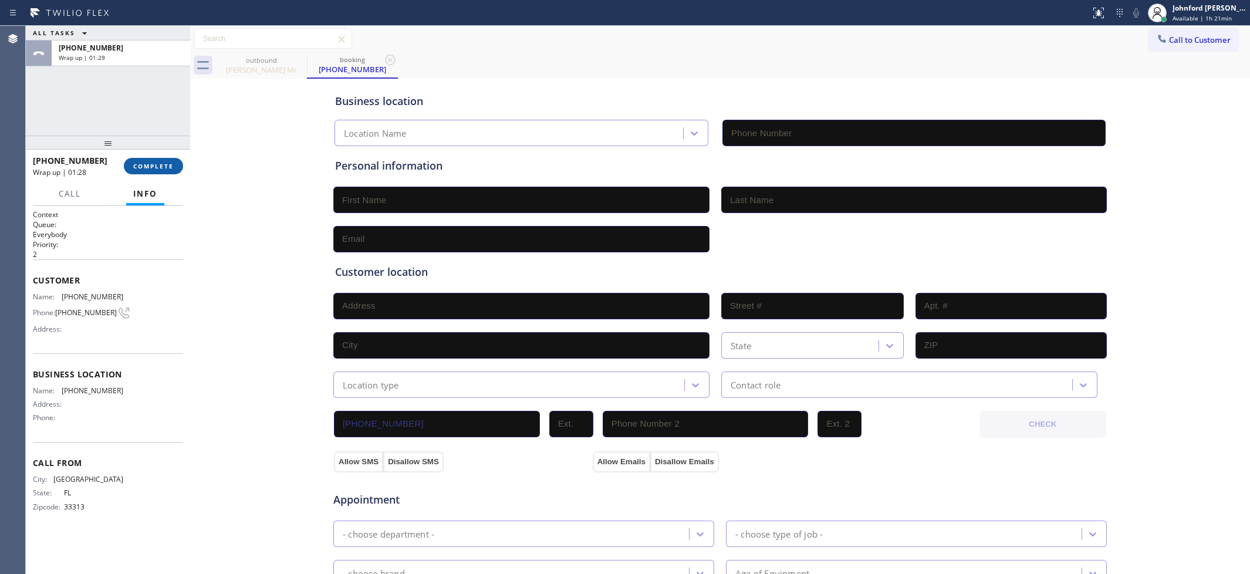
drag, startPoint x: 158, startPoint y: 139, endPoint x: 170, endPoint y: 179, distance: 41.6
click at [158, 141] on div at bounding box center [108, 143] width 164 height 14
click at [173, 179] on button "COMPLETE" at bounding box center [153, 171] width 59 height 16
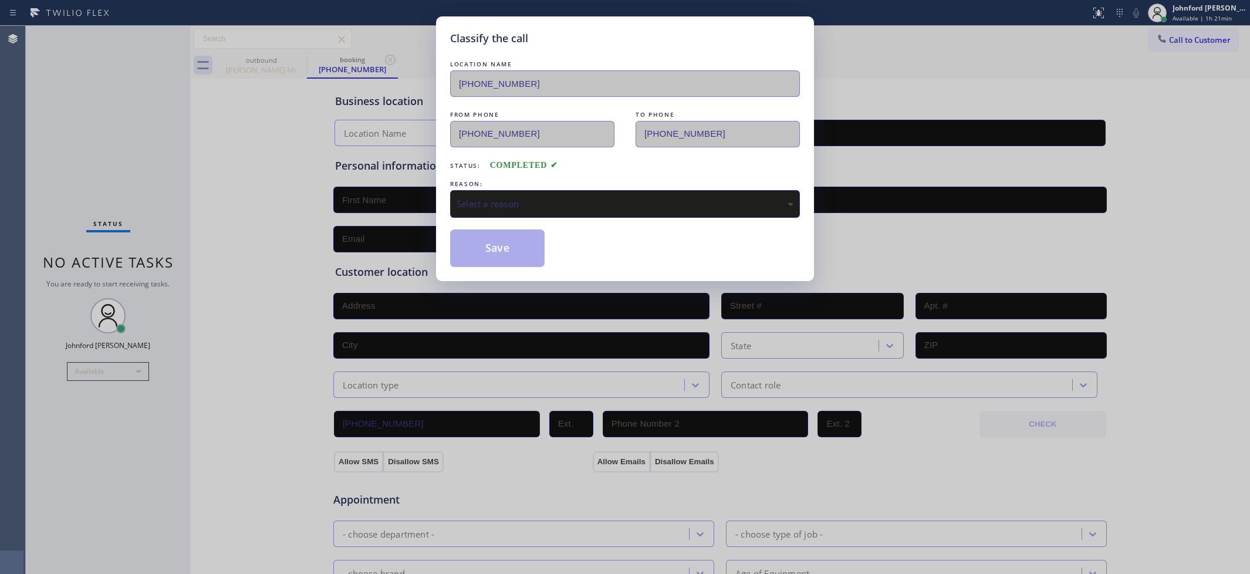
click at [543, 203] on div "Select a reason" at bounding box center [624, 203] width 337 height 13
click at [513, 251] on button "Save" at bounding box center [497, 248] width 94 height 38
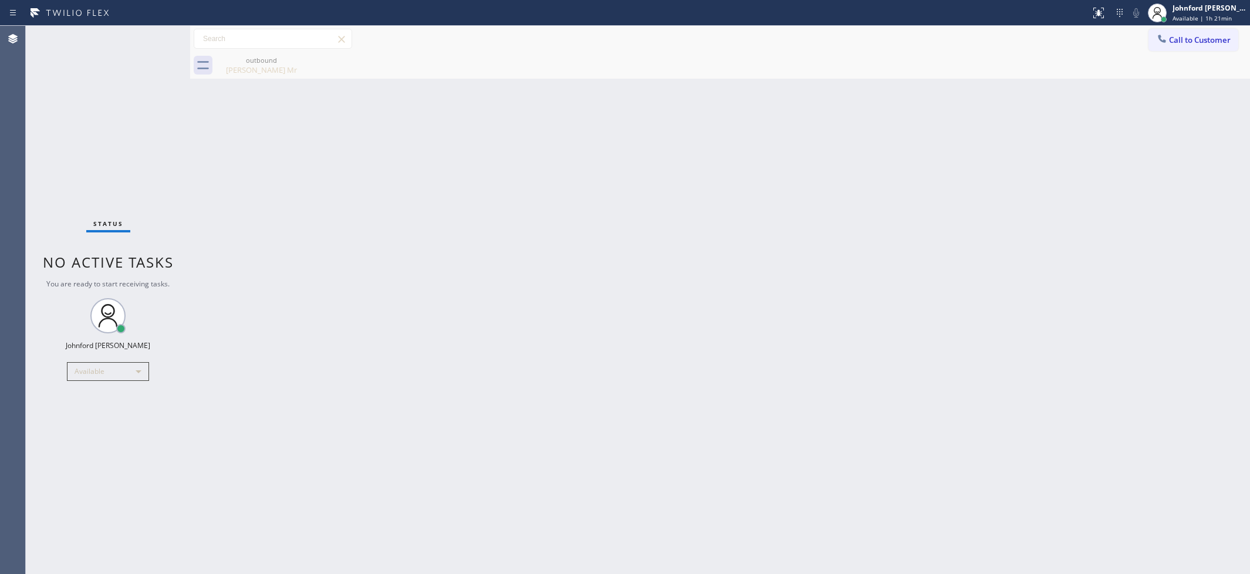
click at [36, 148] on div "Status No active tasks You are ready to start receiving tasks. [PERSON_NAME] Av…" at bounding box center [108, 300] width 164 height 548
click at [90, 371] on div "Available" at bounding box center [108, 371] width 82 height 19
click at [97, 435] on li "Break" at bounding box center [107, 431] width 80 height 14
click at [199, 567] on div "Back to Dashboard Change Sender ID Customers Technicians Select a contact Outbo…" at bounding box center [720, 300] width 1060 height 548
